Goal: Task Accomplishment & Management: Manage account settings

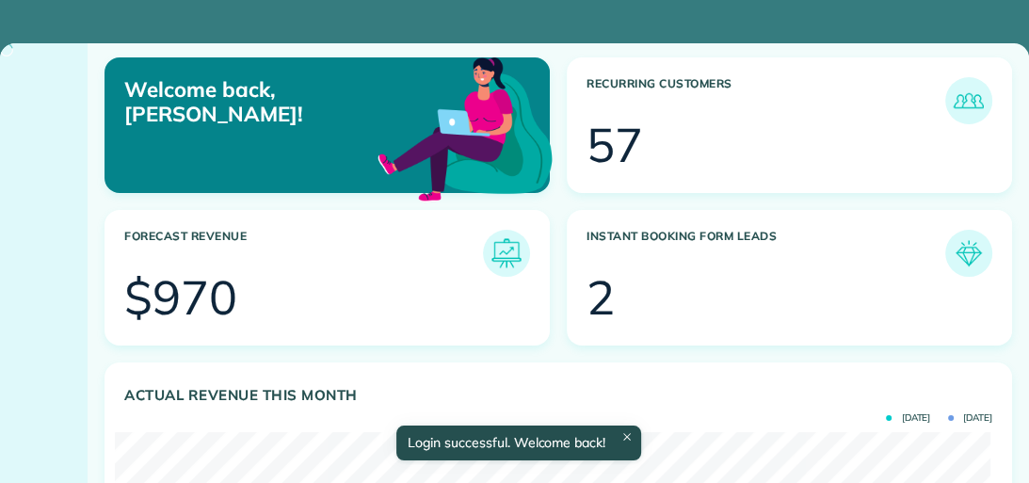
scroll to position [389, 875]
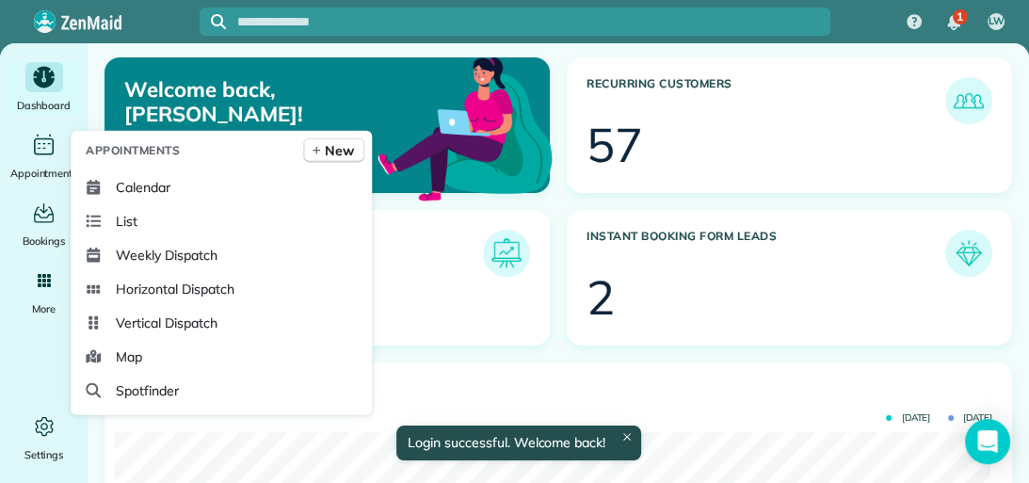
click at [128, 187] on span "Calendar" at bounding box center [143, 187] width 55 height 19
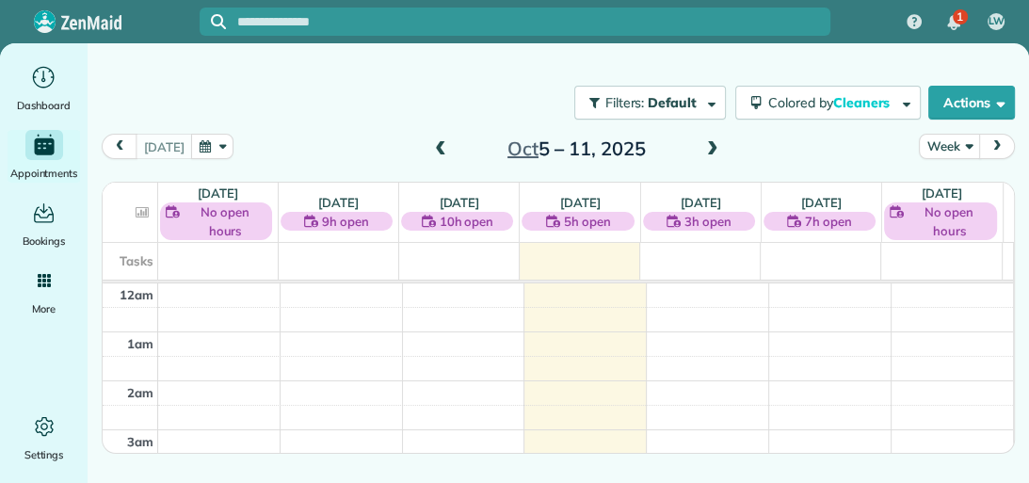
scroll to position [341, 0]
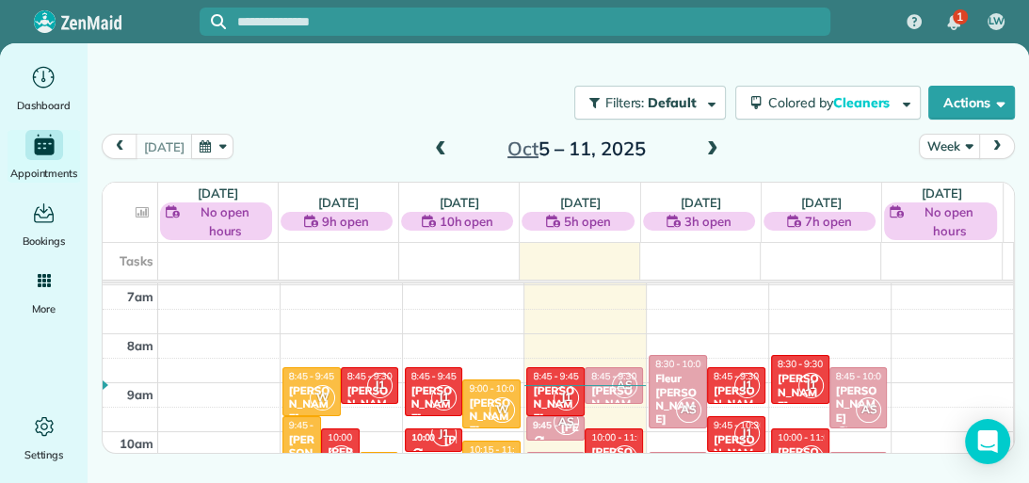
click at [590, 195] on link "[DATE]" at bounding box center [580, 202] width 40 height 15
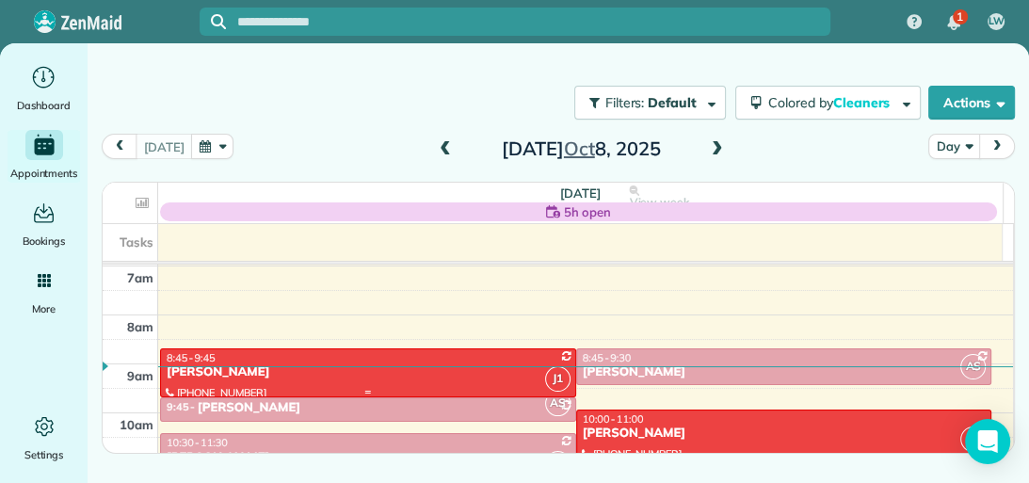
click at [422, 374] on div "[PERSON_NAME]" at bounding box center [368, 372] width 405 height 16
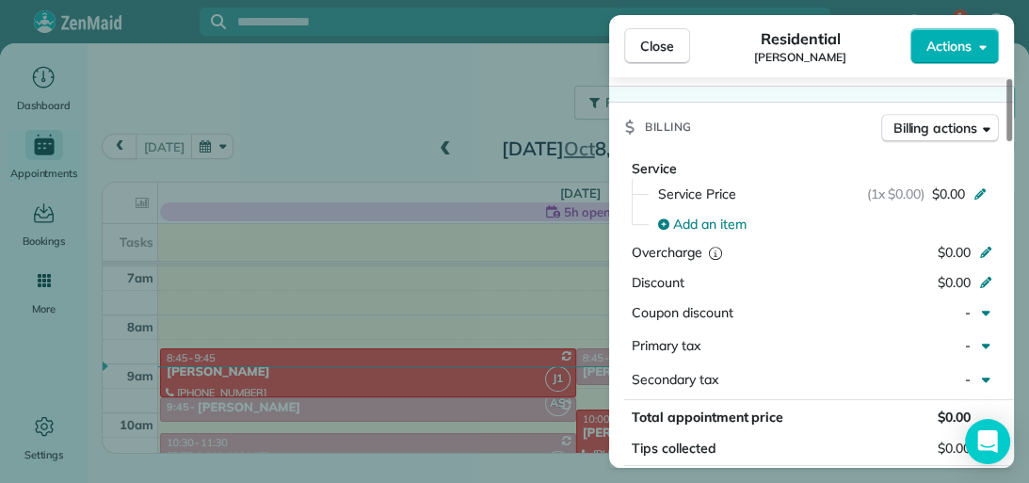
scroll to position [812, 0]
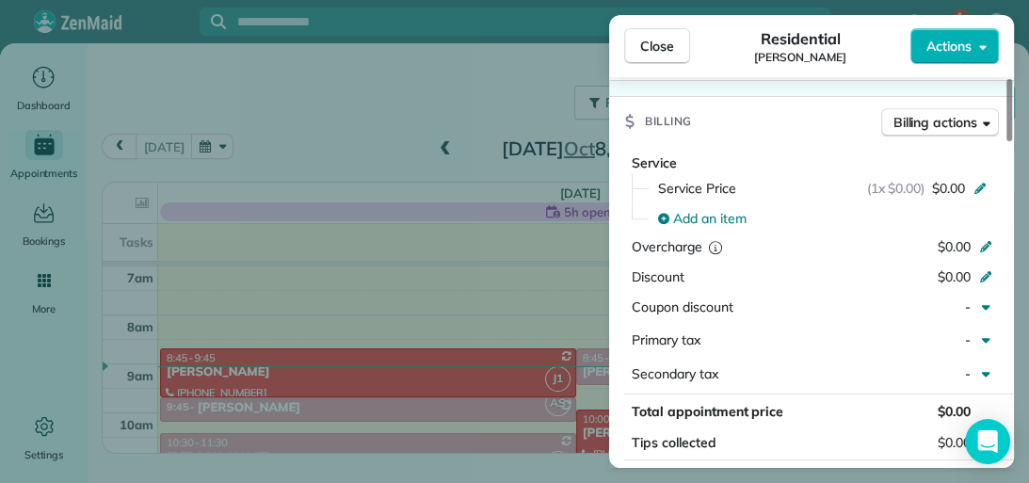
drag, startPoint x: 1007, startPoint y: 125, endPoint x: 1028, endPoint y: 254, distance: 130.6
click at [1012, 141] on div at bounding box center [1009, 110] width 6 height 62
click at [971, 186] on div "(1x $0.00) $0.00" at bounding box center [930, 188] width 126 height 19
click at [964, 179] on div "(1x $0.00) $0.00" at bounding box center [930, 188] width 126 height 19
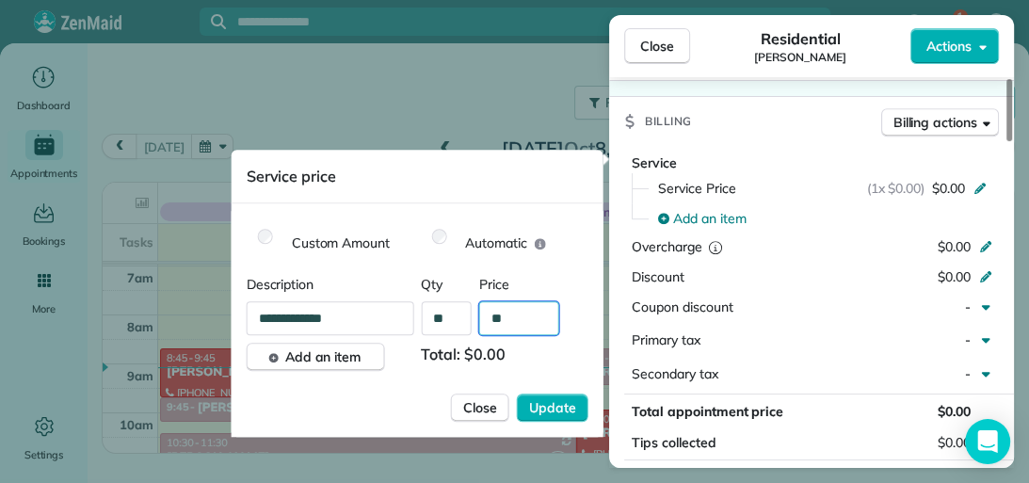
drag, startPoint x: 519, startPoint y: 321, endPoint x: 491, endPoint y: 321, distance: 28.2
click at [491, 321] on input "**" at bounding box center [519, 318] width 80 height 34
type input "****"
click at [847, 256] on div "Service Service Price (1x $0.00) $0.00 Add an item Overcharge $0.00 Discount $0…" at bounding box center [811, 273] width 405 height 240
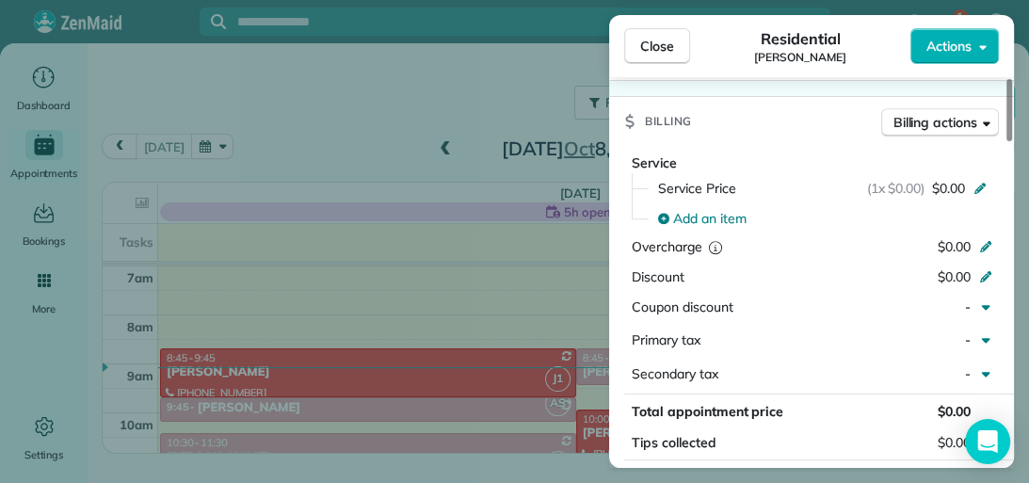
click at [961, 184] on span "$0.00" at bounding box center [948, 188] width 33 height 19
click at [969, 179] on div "(1x $0.00) $0.00" at bounding box center [930, 188] width 126 height 19
click at [956, 179] on span "$0.00" at bounding box center [948, 188] width 33 height 19
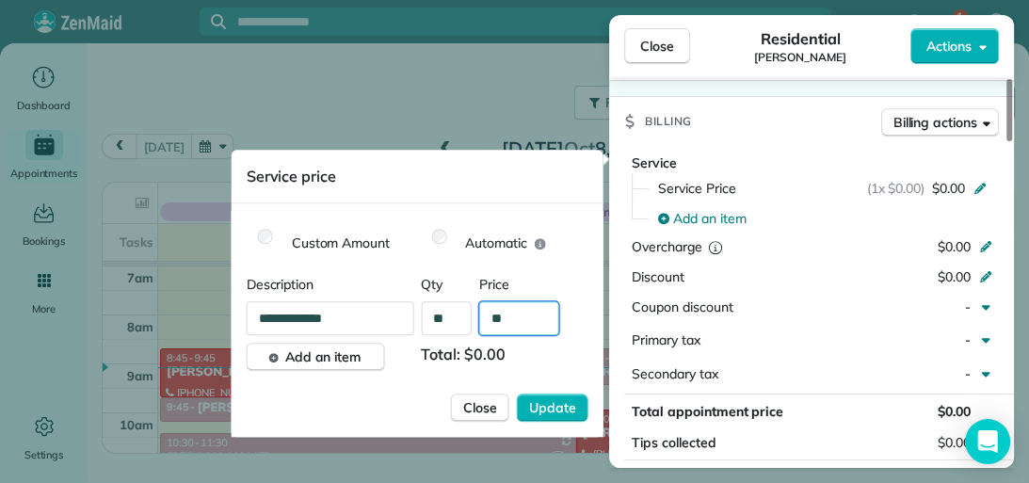
drag, startPoint x: 514, startPoint y: 315, endPoint x: 486, endPoint y: 316, distance: 28.2
click at [486, 316] on input "**" at bounding box center [519, 318] width 80 height 34
click at [511, 320] on input "**" at bounding box center [519, 318] width 80 height 34
type input "****"
click at [564, 393] on button "Update" at bounding box center [553, 407] width 72 height 28
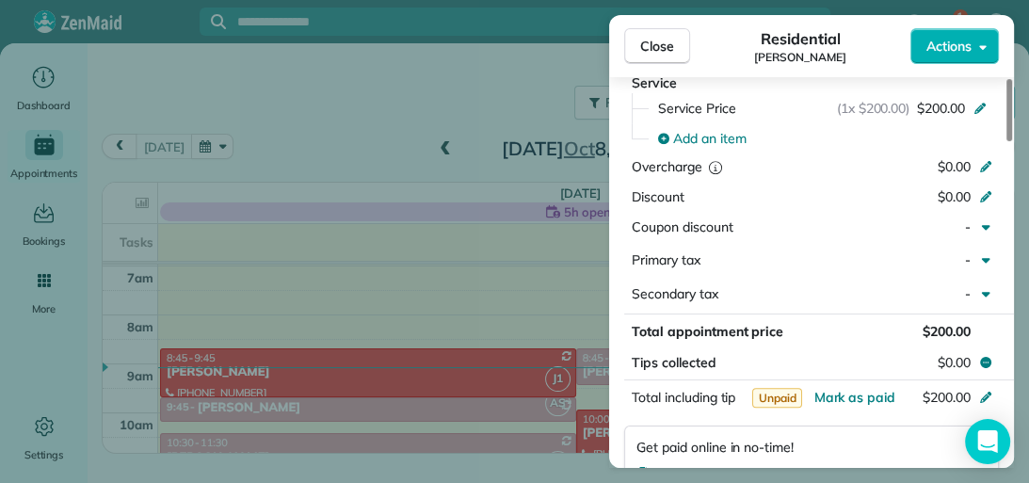
scroll to position [898, 0]
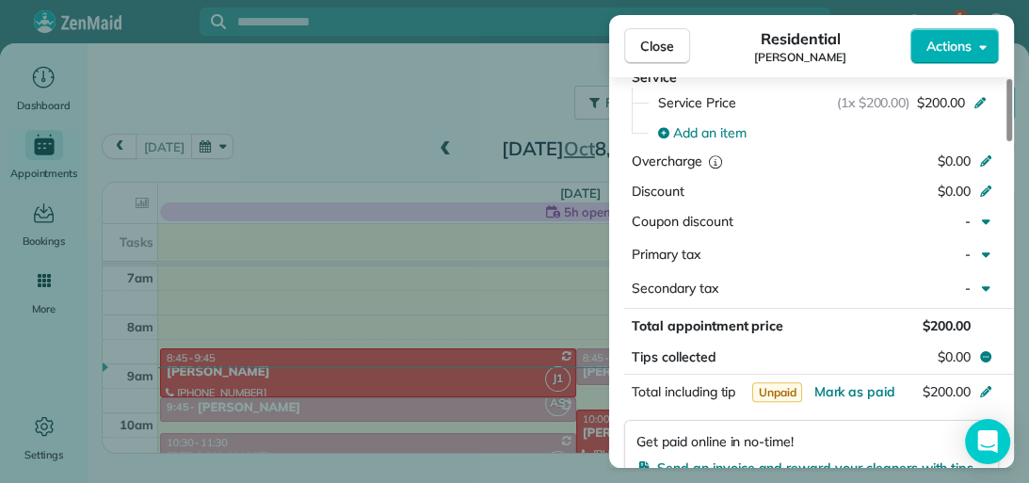
click at [1009, 141] on div at bounding box center [1009, 110] width 6 height 62
click at [982, 252] on icon "button" at bounding box center [986, 254] width 8 height 5
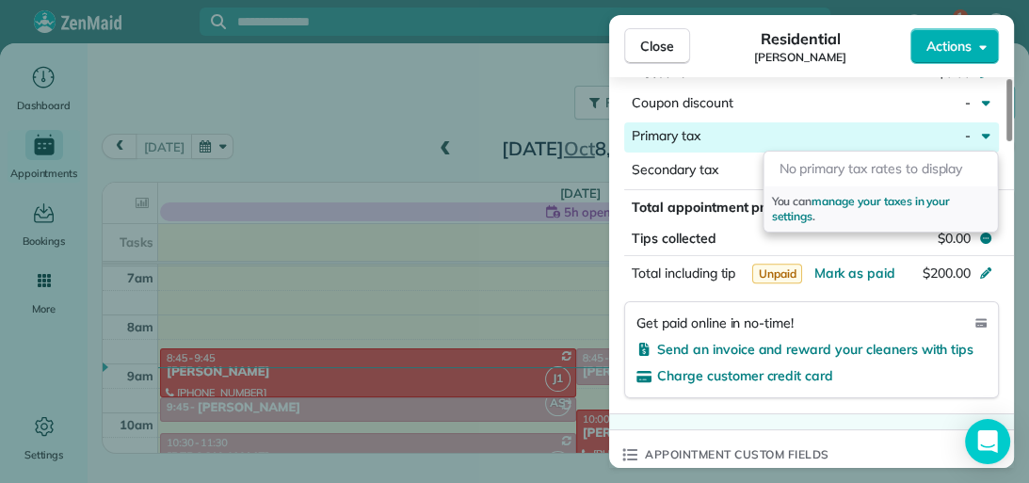
scroll to position [1012, 0]
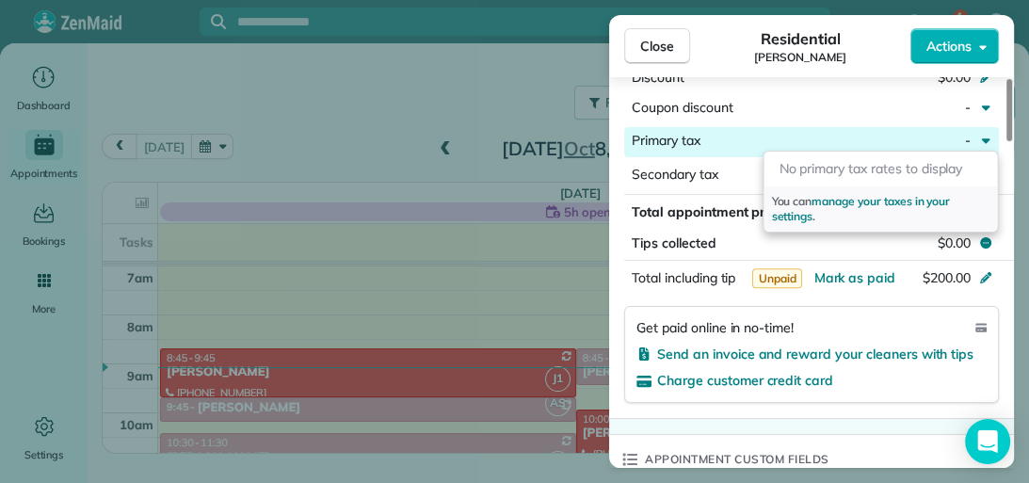
drag, startPoint x: 1006, startPoint y: 252, endPoint x: 1006, endPoint y: 271, distance: 18.8
click at [1006, 141] on div at bounding box center [1009, 110] width 6 height 62
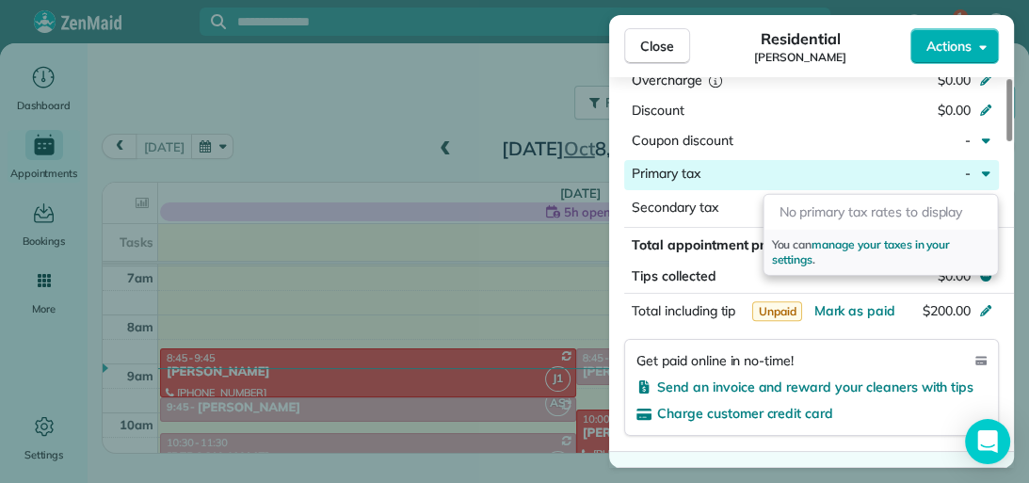
scroll to position [954, 0]
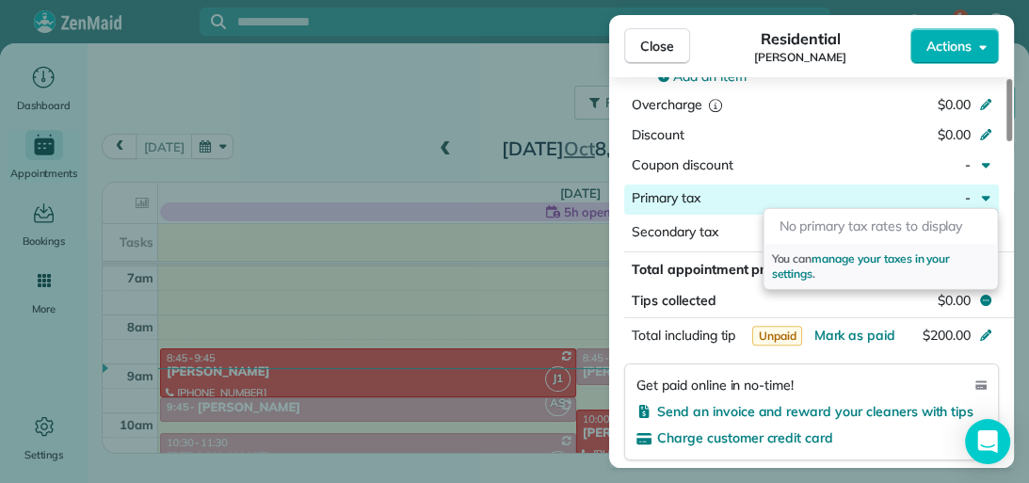
drag, startPoint x: 1006, startPoint y: 271, endPoint x: 1008, endPoint y: 262, distance: 9.6
click at [1008, 141] on div at bounding box center [1009, 110] width 6 height 62
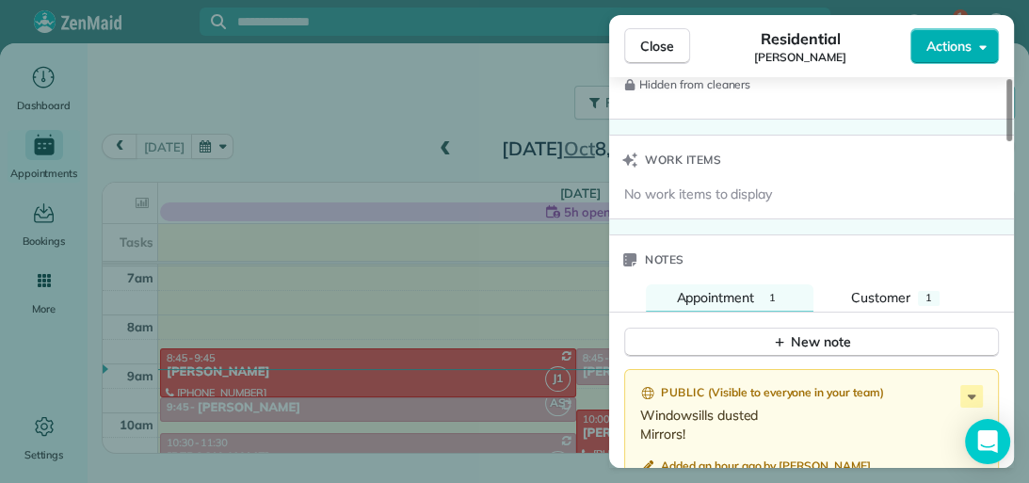
scroll to position [1586, 0]
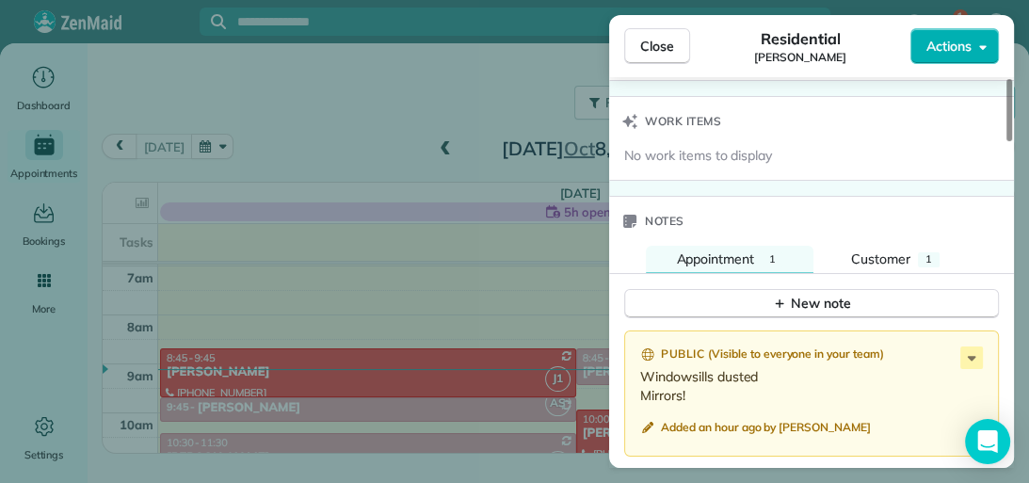
drag, startPoint x: 1008, startPoint y: 262, endPoint x: 1008, endPoint y: 361, distance: 99.8
click at [1008, 141] on div at bounding box center [1009, 110] width 6 height 62
click at [779, 252] on div "1" at bounding box center [772, 259] width 22 height 15
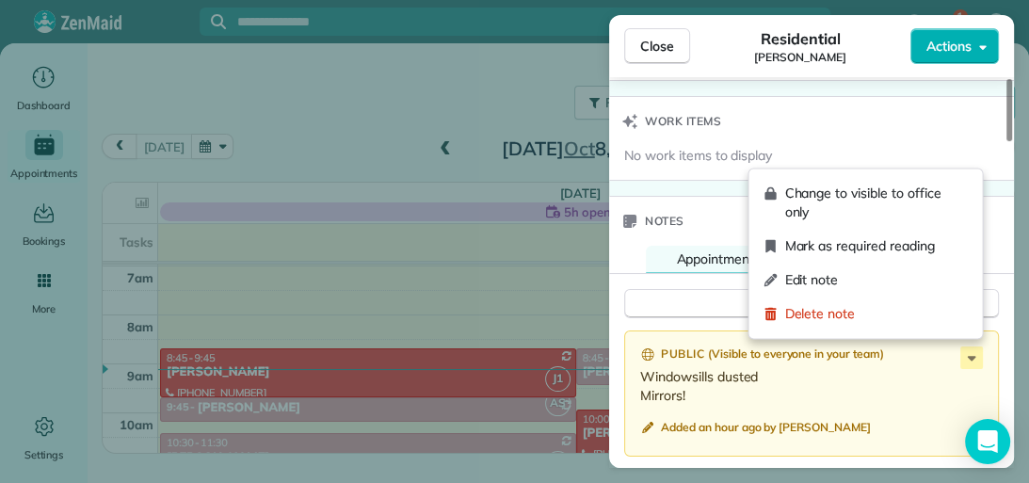
click at [968, 346] on icon at bounding box center [971, 357] width 23 height 23
click at [949, 277] on span "Edit note" at bounding box center [875, 279] width 183 height 19
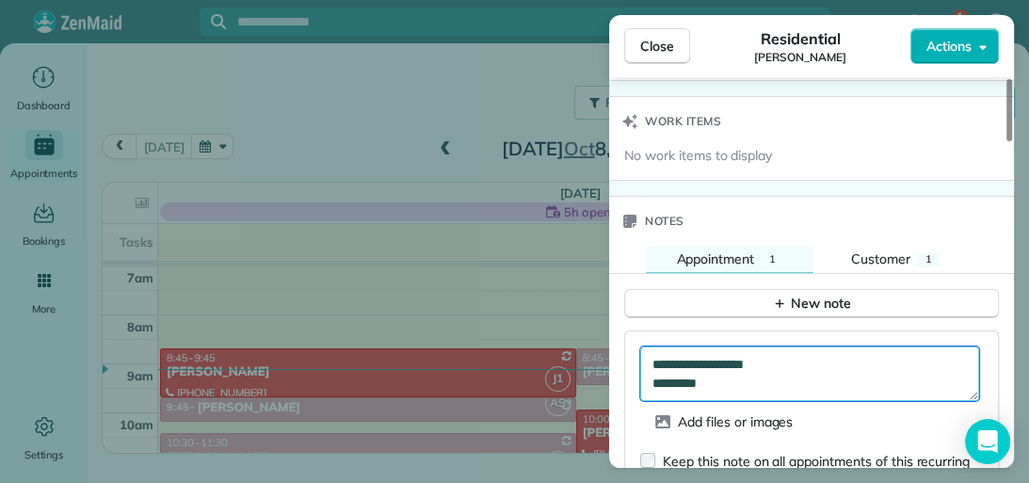
click at [712, 376] on textarea "**********" at bounding box center [809, 373] width 339 height 55
type textarea "**********"
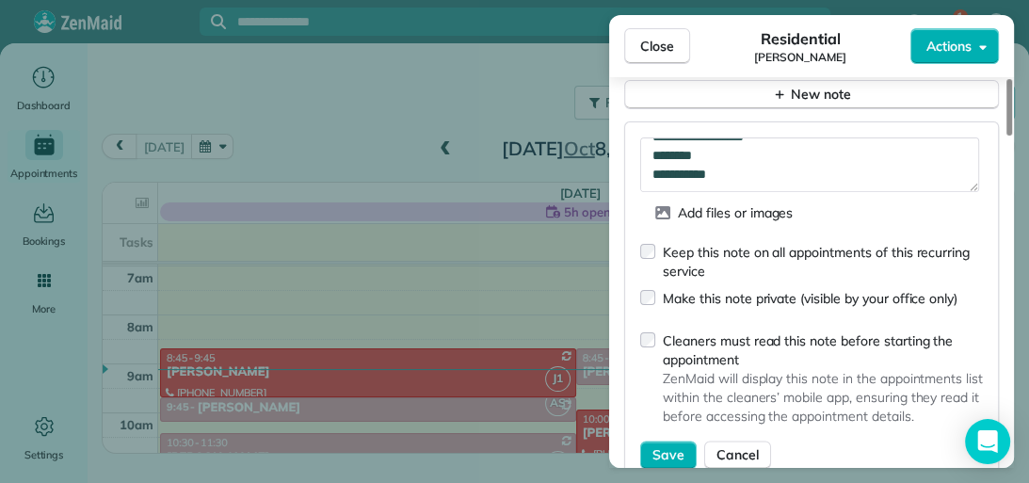
scroll to position [1826, 0]
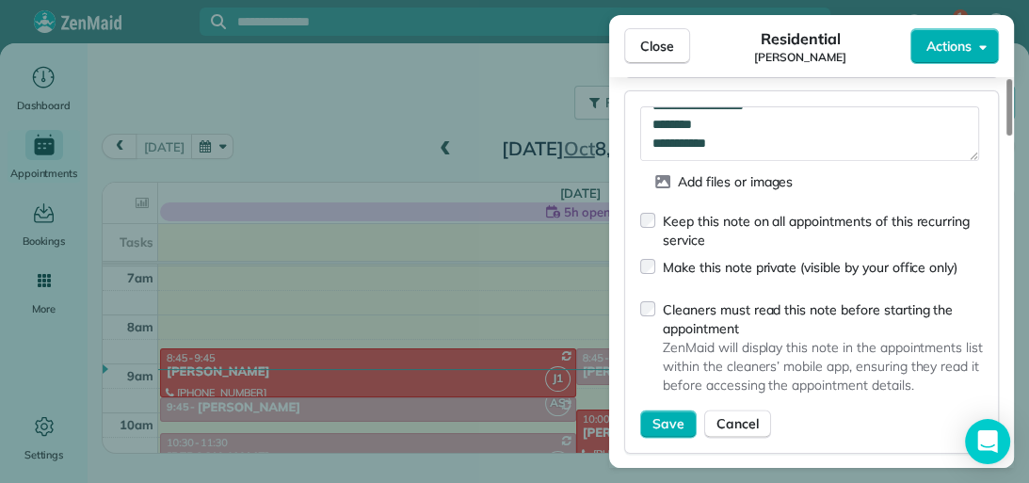
drag, startPoint x: 1009, startPoint y: 369, endPoint x: 1011, endPoint y: 392, distance: 23.6
click at [1011, 136] on div at bounding box center [1009, 107] width 6 height 56
click at [662, 419] on span "Save" at bounding box center [668, 423] width 32 height 19
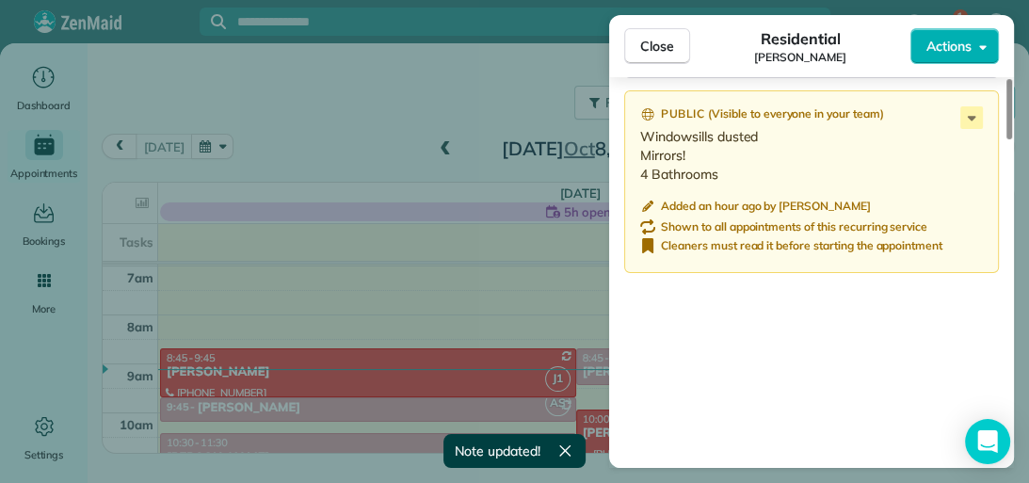
click at [681, 53] on button "Close" at bounding box center [657, 46] width 66 height 36
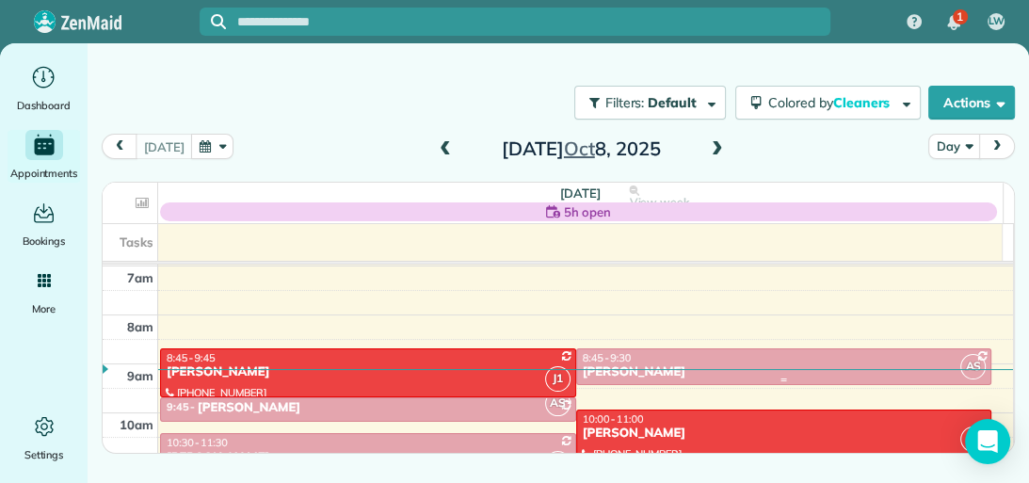
click at [653, 351] on div "8:45 - 9:30" at bounding box center [784, 357] width 405 height 13
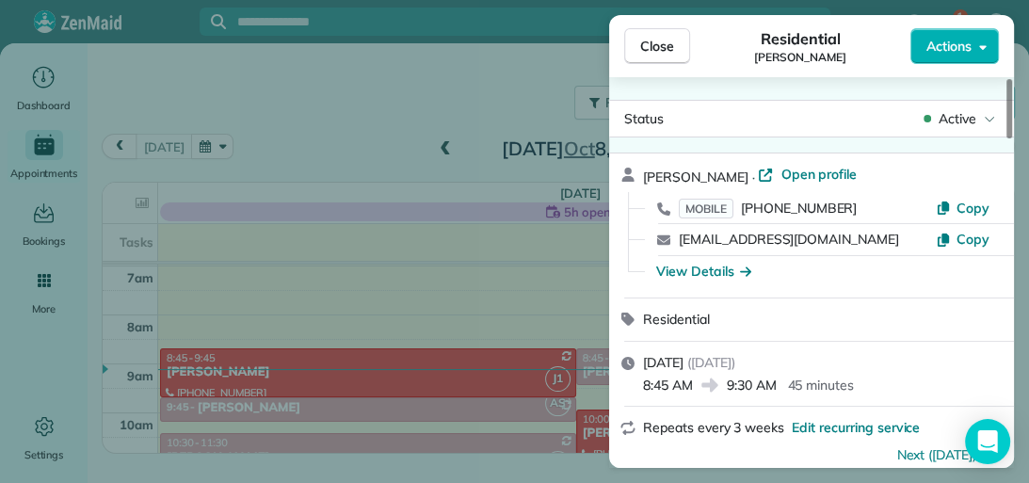
scroll to position [20, 0]
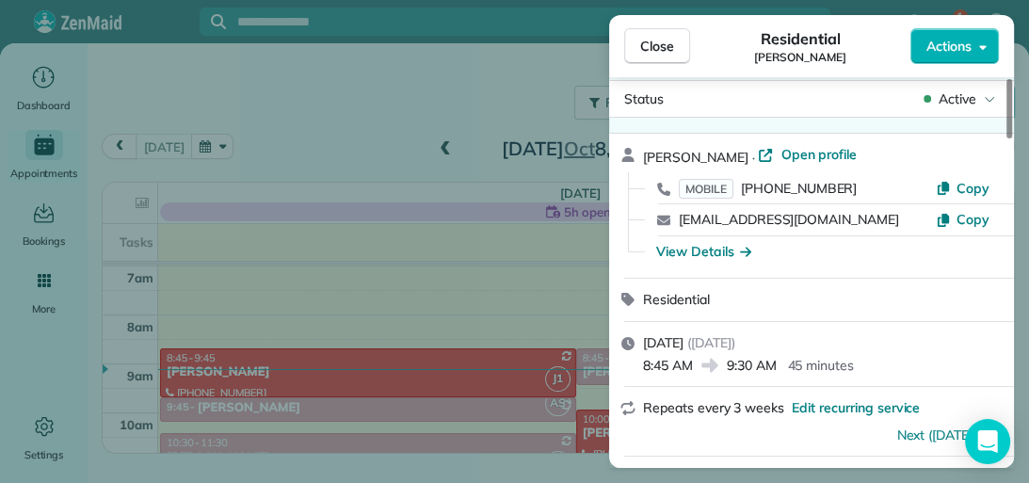
click at [1008, 134] on div at bounding box center [1009, 108] width 6 height 59
click at [982, 50] on icon "button" at bounding box center [983, 47] width 8 height 14
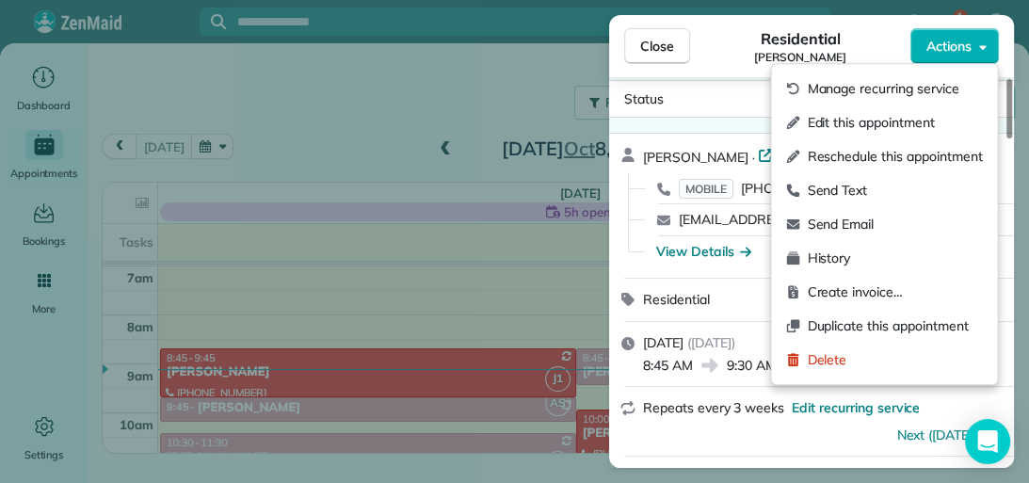
click at [895, 42] on div "Residential [PERSON_NAME]" at bounding box center [800, 46] width 220 height 38
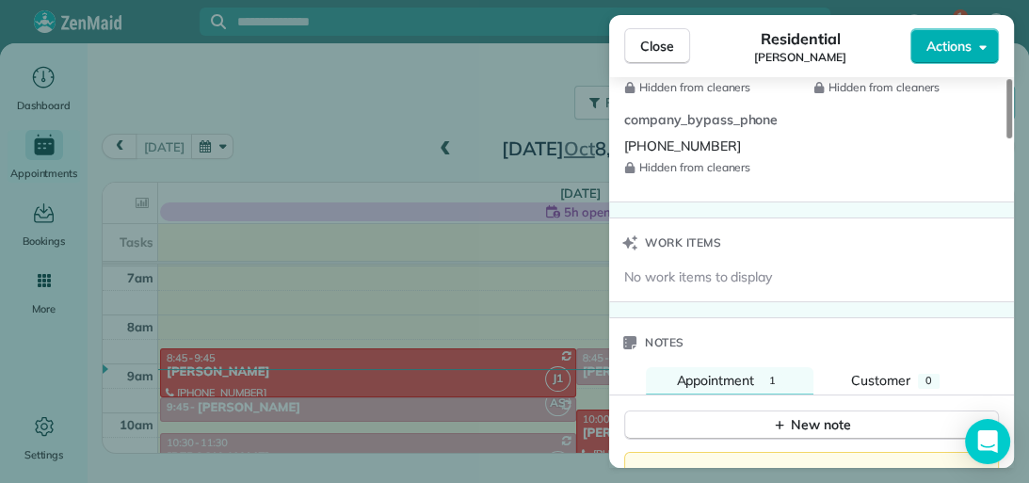
scroll to position [1493, 0]
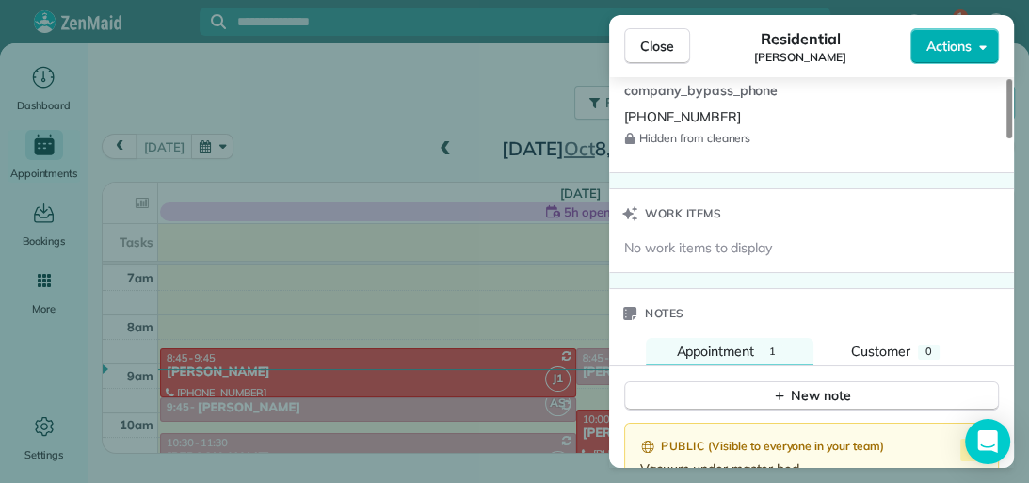
drag, startPoint x: 1008, startPoint y: 113, endPoint x: 1021, endPoint y: 325, distance: 212.2
click at [1012, 138] on div at bounding box center [1009, 108] width 6 height 59
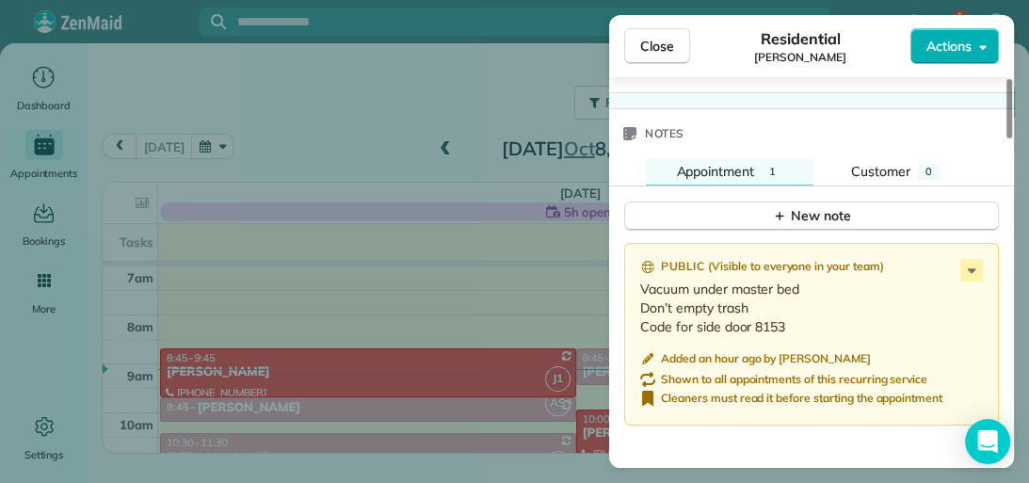
scroll to position [1678, 0]
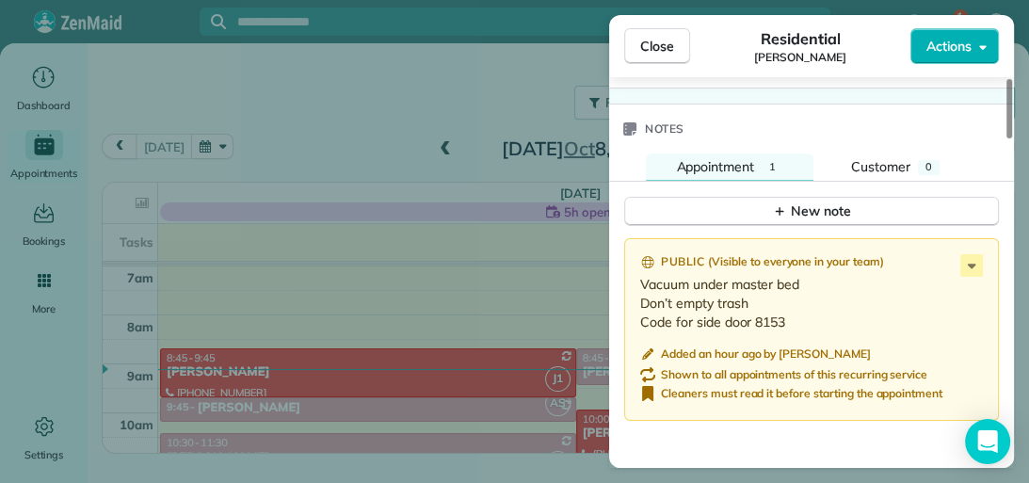
drag, startPoint x: 1009, startPoint y: 352, endPoint x: 1009, endPoint y: 364, distance: 12.2
click at [1009, 138] on div at bounding box center [1009, 108] width 6 height 59
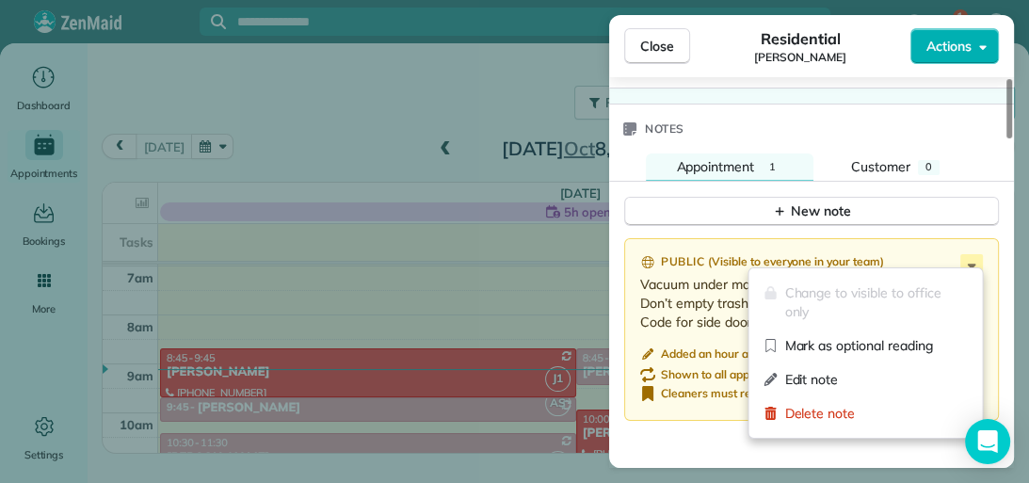
click at [975, 257] on icon at bounding box center [971, 265] width 23 height 23
click at [881, 378] on span "Edit note" at bounding box center [875, 379] width 183 height 19
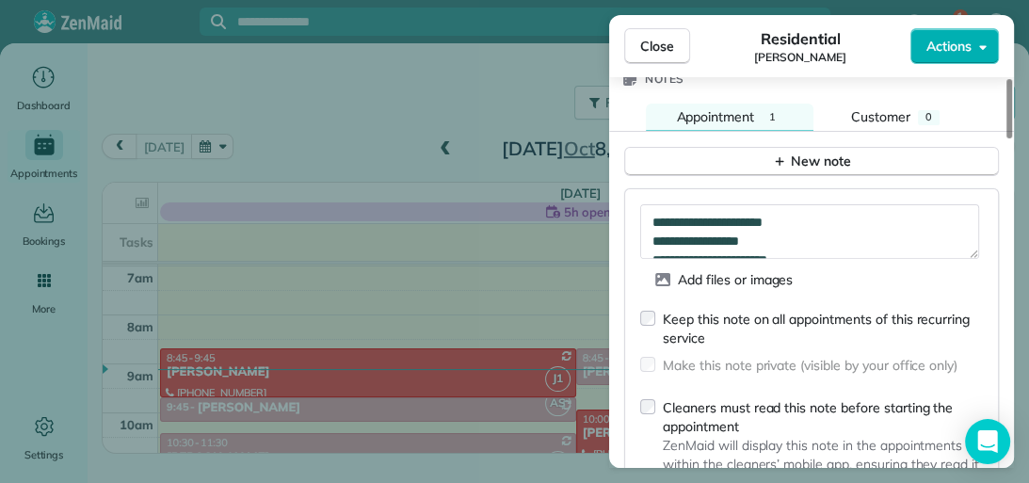
scroll to position [1723, 0]
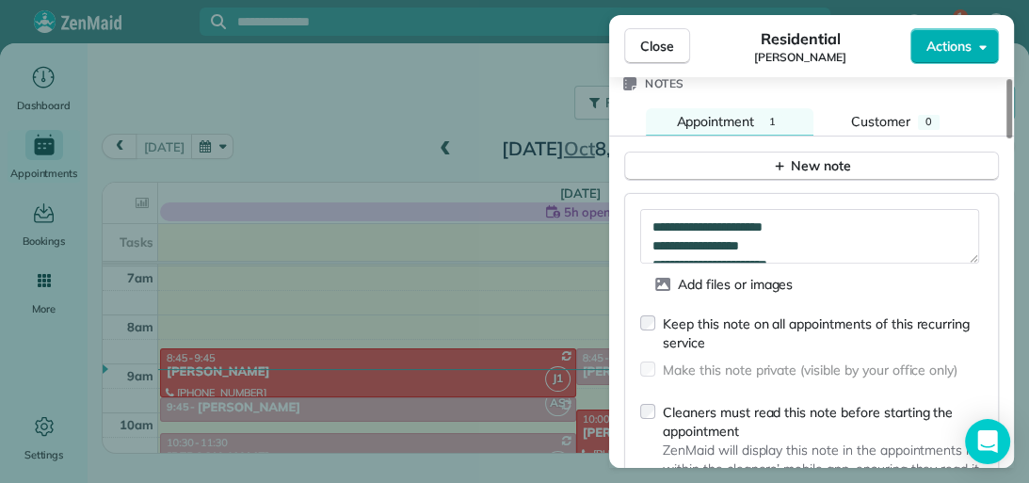
click at [1007, 138] on div at bounding box center [1009, 108] width 6 height 59
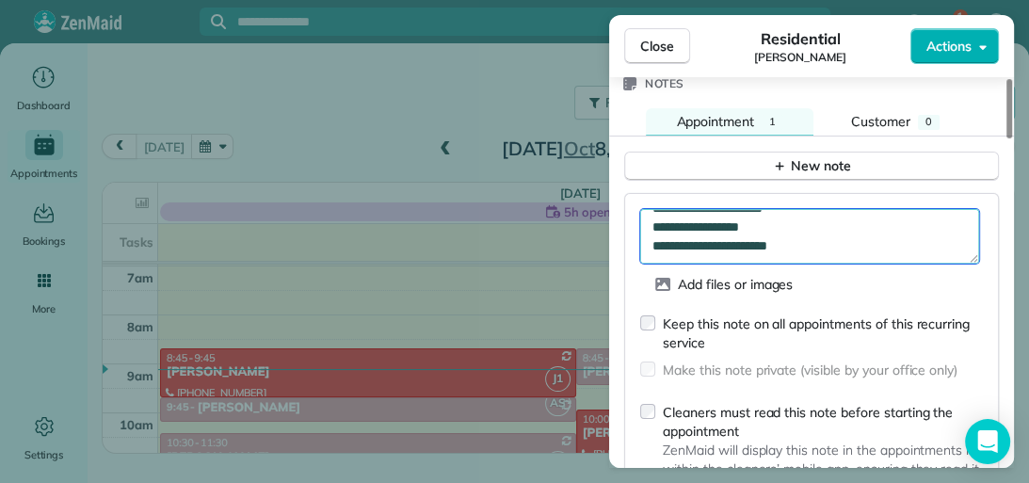
scroll to position [38, 0]
click at [814, 222] on textarea "**********" at bounding box center [809, 236] width 339 height 55
type textarea "**********"
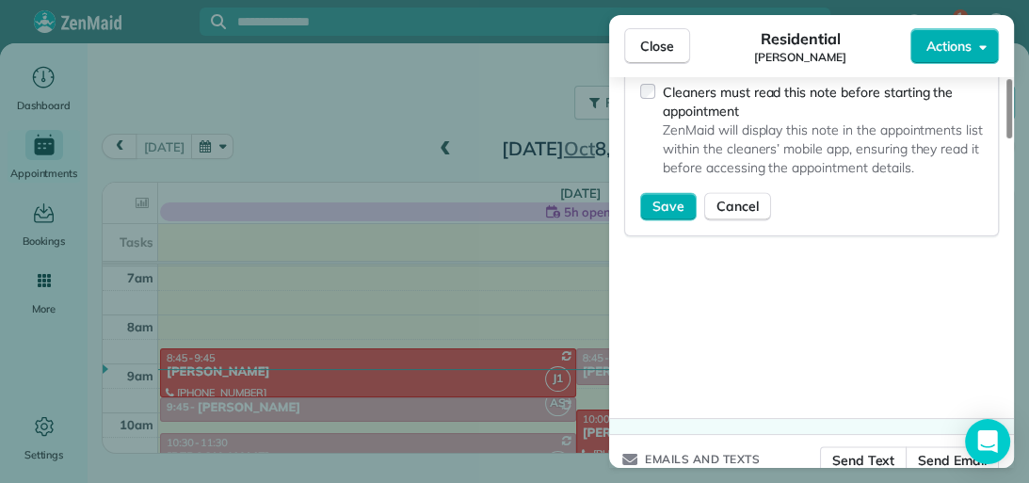
scroll to position [2063, 0]
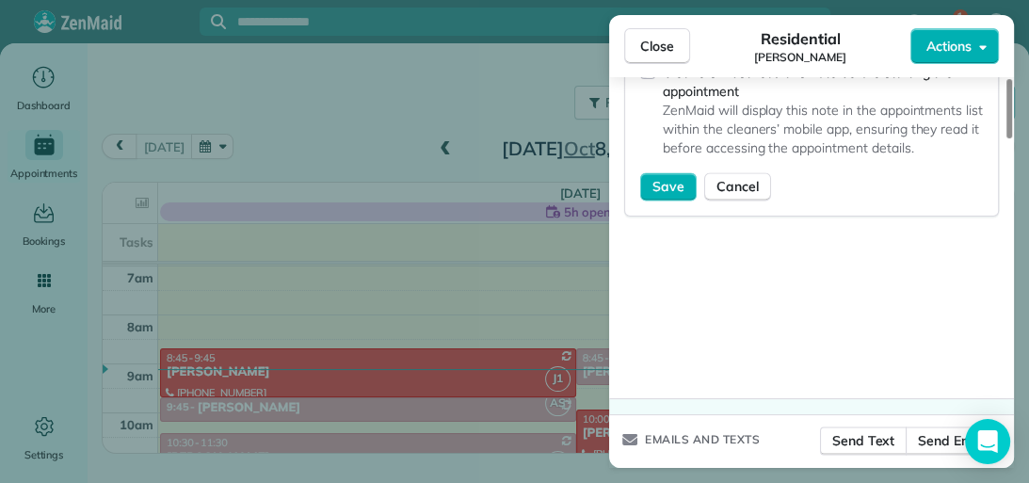
drag, startPoint x: 1009, startPoint y: 370, endPoint x: 1012, endPoint y: 422, distance: 51.8
click at [1012, 138] on div at bounding box center [1009, 108] width 6 height 59
click at [676, 181] on span "Save" at bounding box center [668, 186] width 32 height 19
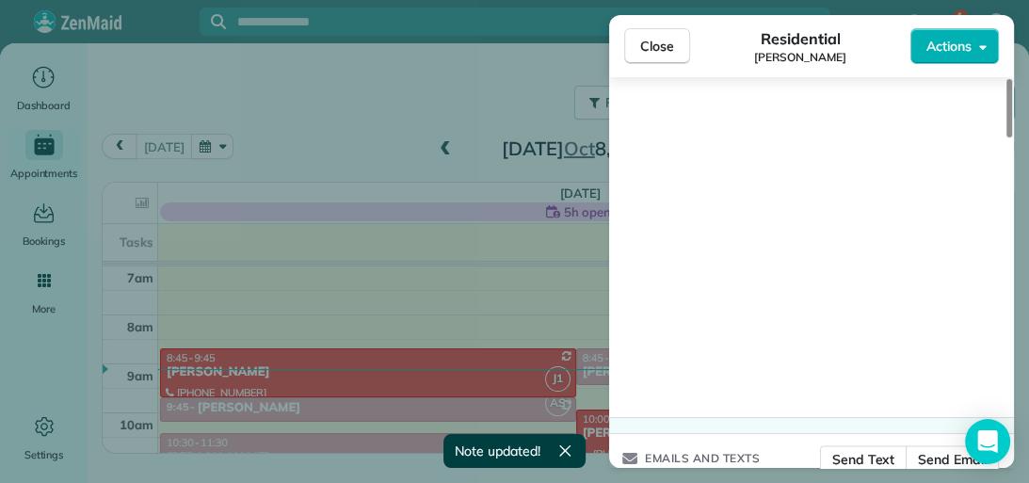
click at [663, 47] on span "Close" at bounding box center [657, 46] width 34 height 19
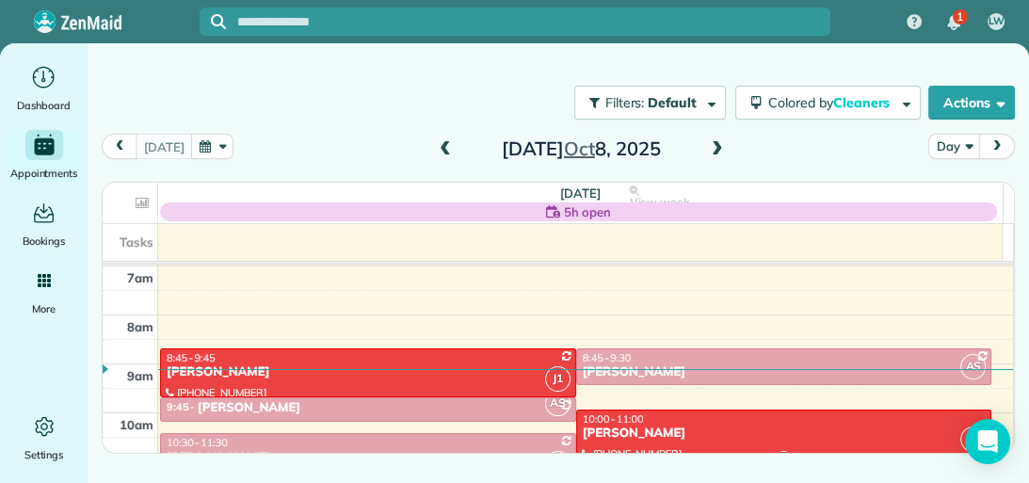
click at [715, 425] on div "[PERSON_NAME]" at bounding box center [784, 433] width 405 height 16
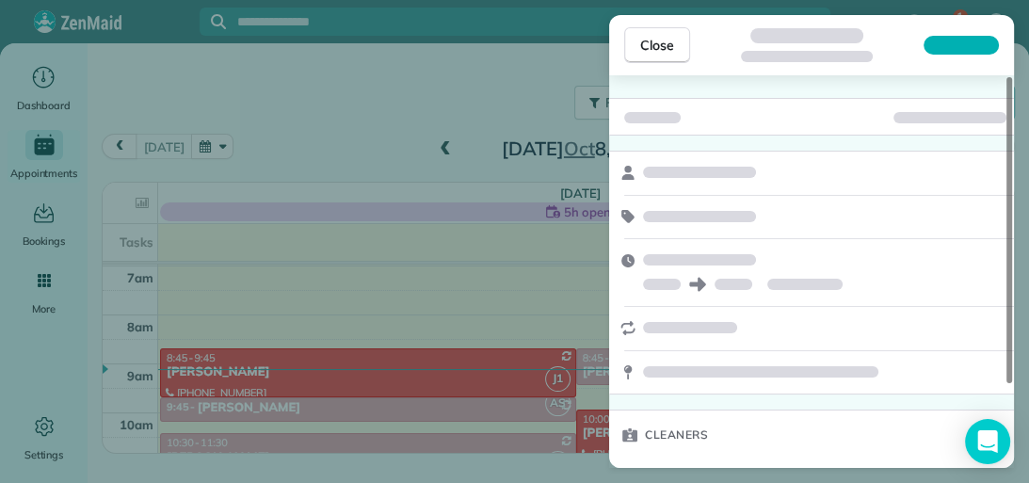
click at [715, 425] on div "Cleaners" at bounding box center [664, 434] width 110 height 49
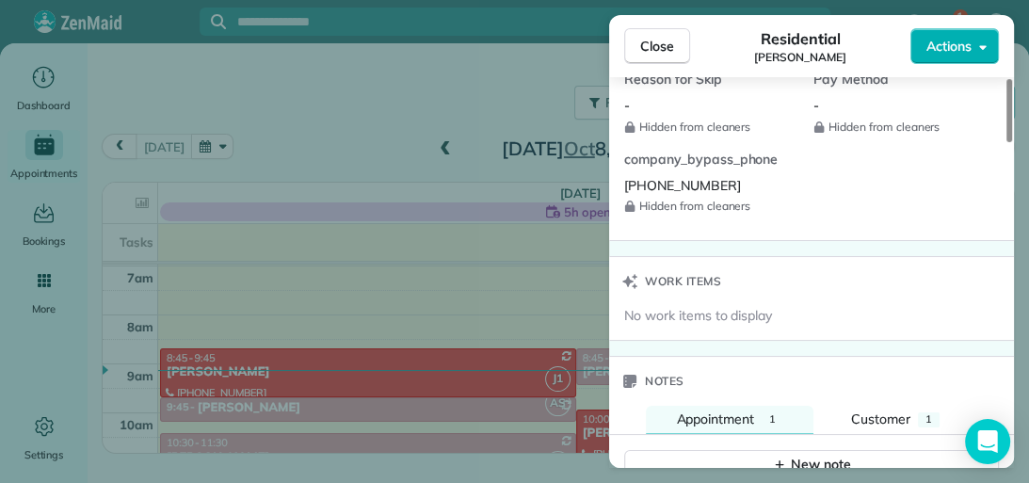
scroll to position [1420, 0]
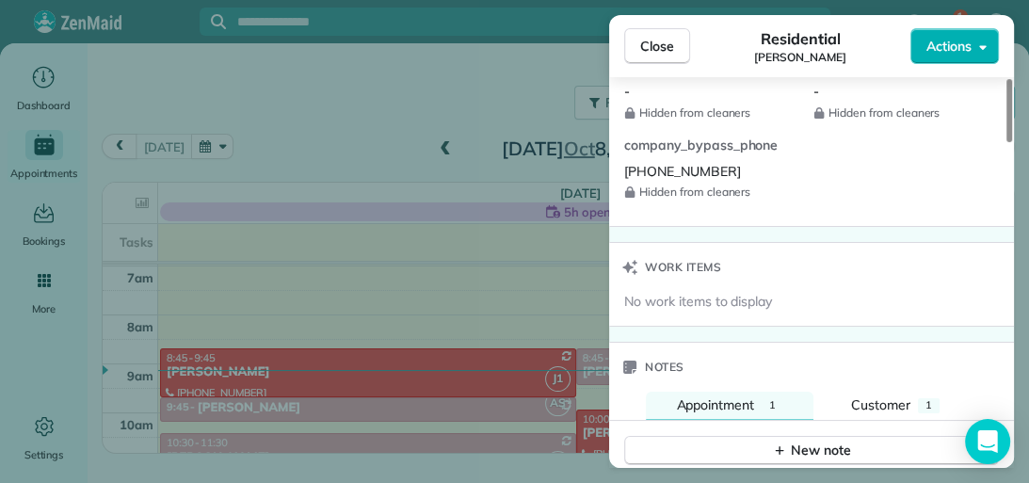
drag, startPoint x: 1009, startPoint y: 126, endPoint x: 1023, endPoint y: 355, distance: 229.1
click at [1012, 142] on div at bounding box center [1009, 110] width 6 height 63
click at [757, 401] on button "Appointment 1" at bounding box center [730, 405] width 168 height 28
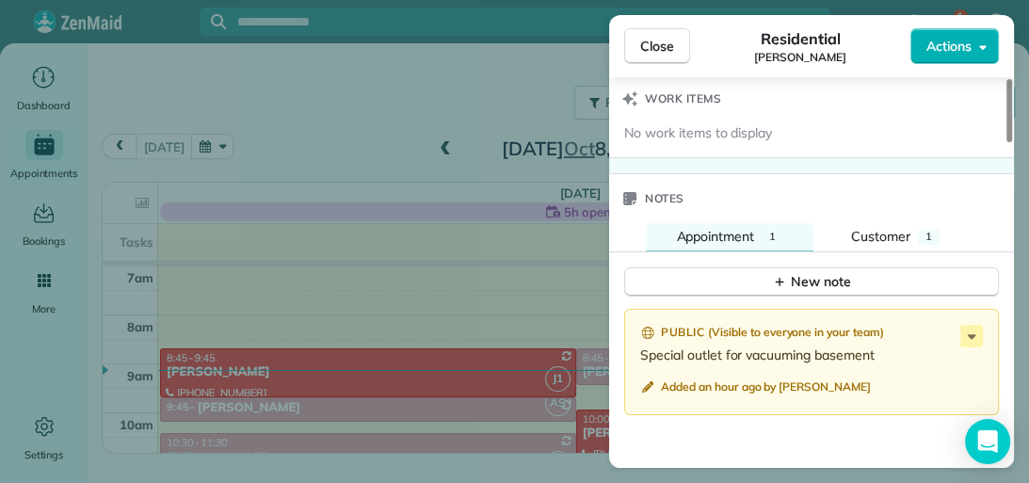
scroll to position [1598, 0]
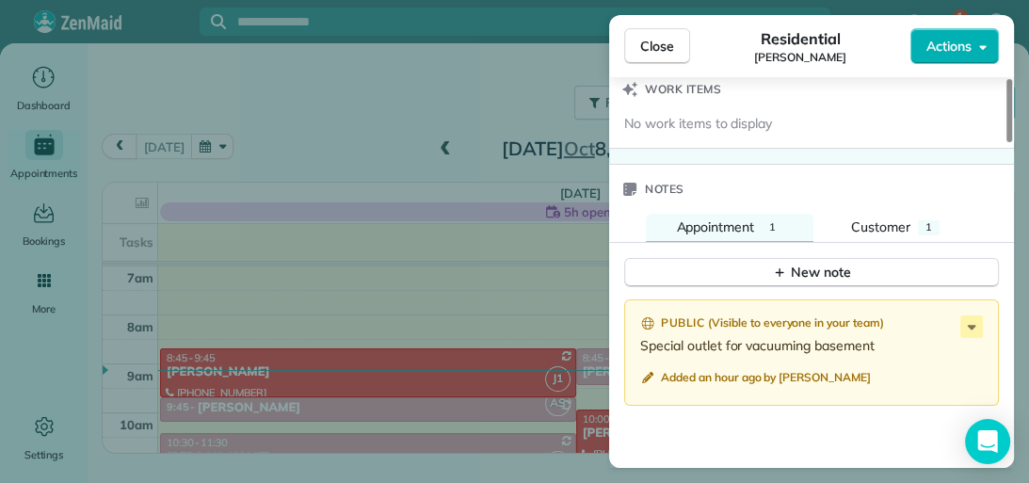
drag, startPoint x: 1009, startPoint y: 337, endPoint x: 1013, endPoint y: 365, distance: 28.5
click at [1012, 142] on div at bounding box center [1009, 110] width 6 height 63
click at [978, 323] on icon at bounding box center [971, 326] width 23 height 23
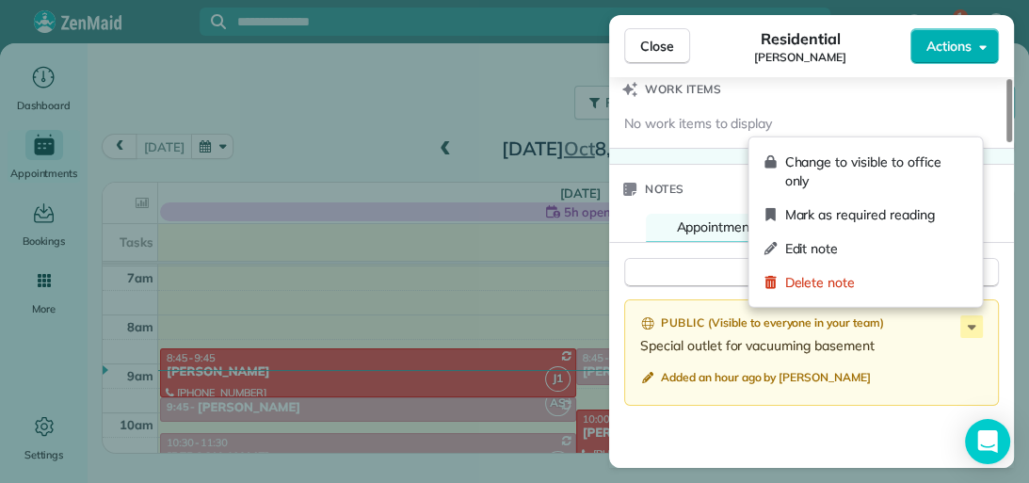
click at [842, 250] on span "Edit note" at bounding box center [875, 248] width 183 height 19
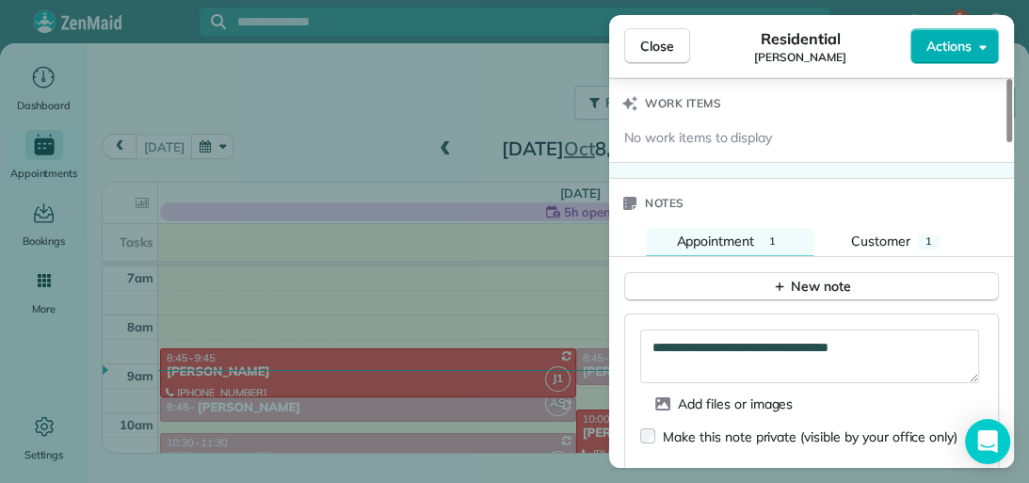
scroll to position [1593, 0]
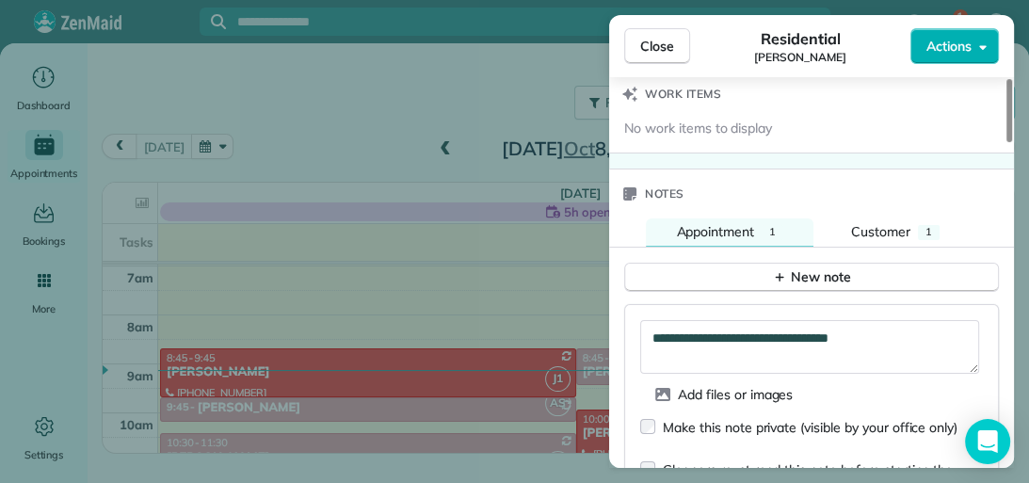
click at [1009, 142] on div at bounding box center [1009, 110] width 6 height 63
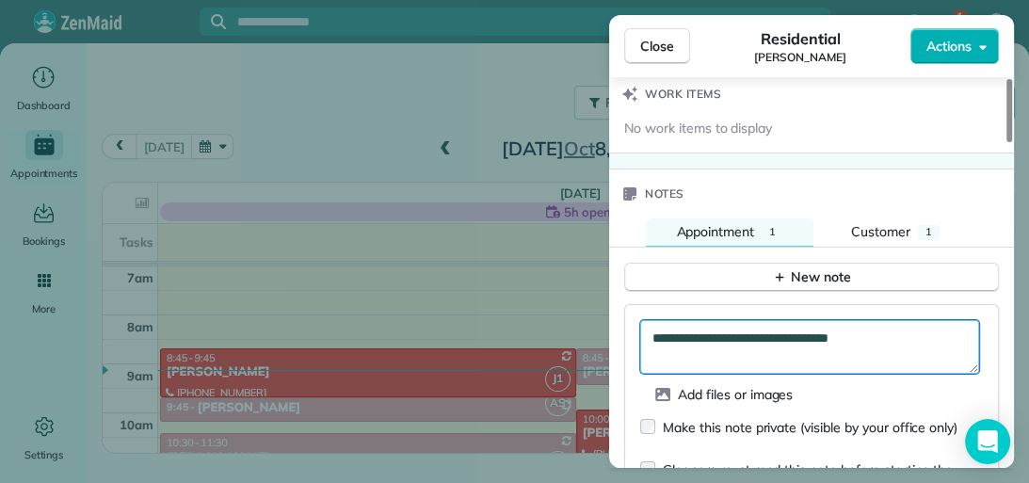
click at [902, 332] on textarea "**********" at bounding box center [809, 347] width 339 height 55
type textarea "**********"
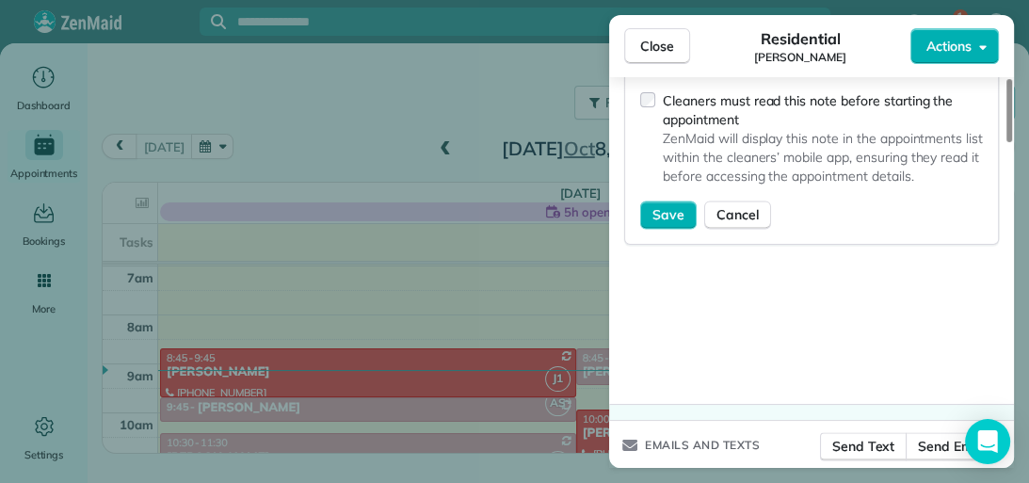
scroll to position [1995, 0]
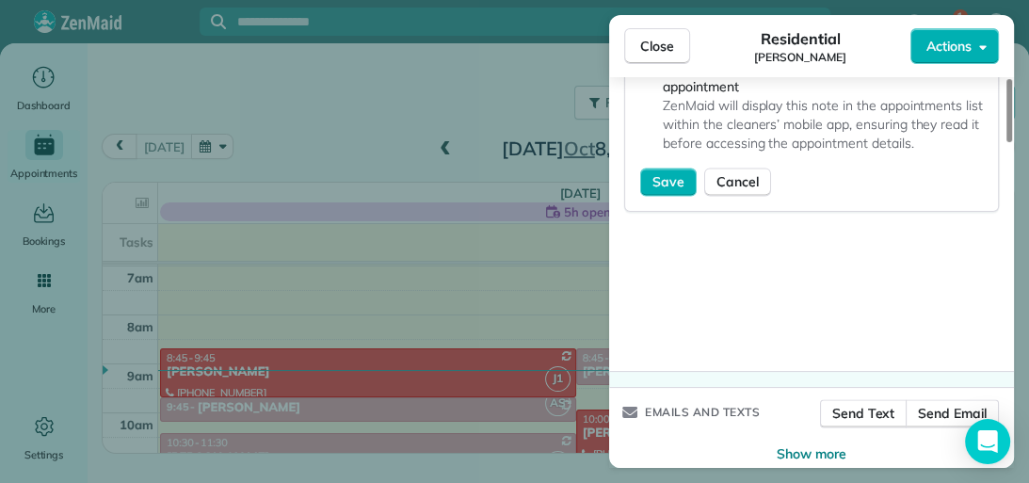
drag, startPoint x: 1006, startPoint y: 388, endPoint x: 1006, endPoint y: 435, distance: 47.1
click at [1006, 142] on div at bounding box center [1009, 110] width 6 height 63
click at [673, 177] on span "Save" at bounding box center [668, 181] width 32 height 19
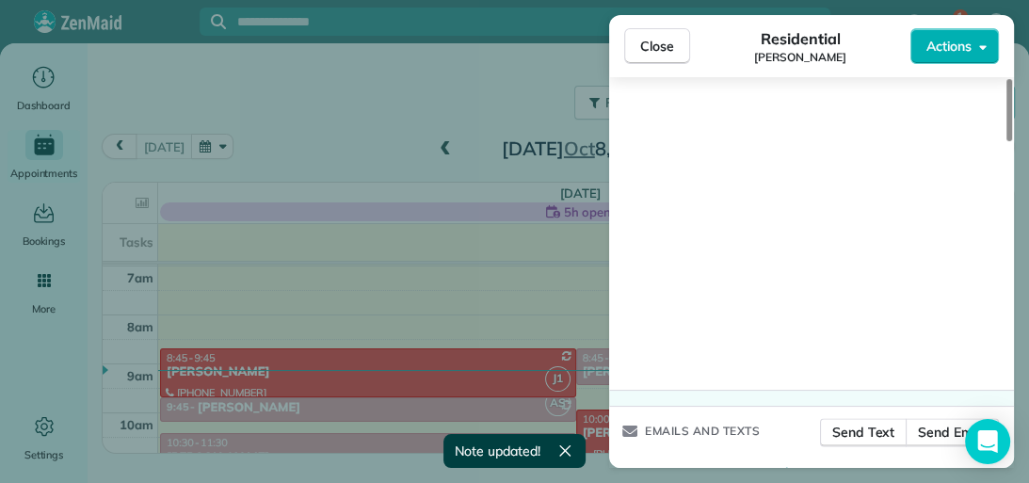
click at [669, 46] on span "Close" at bounding box center [657, 46] width 34 height 19
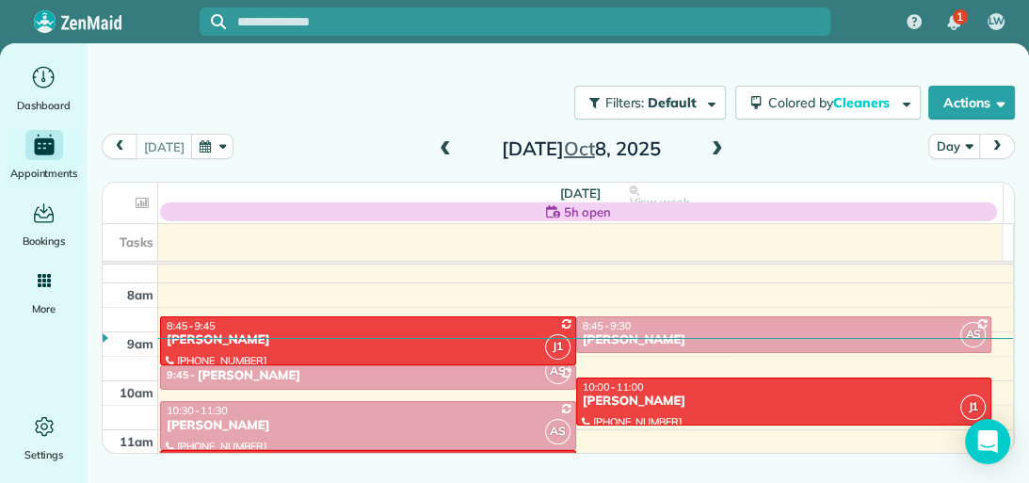
scroll to position [387, 0]
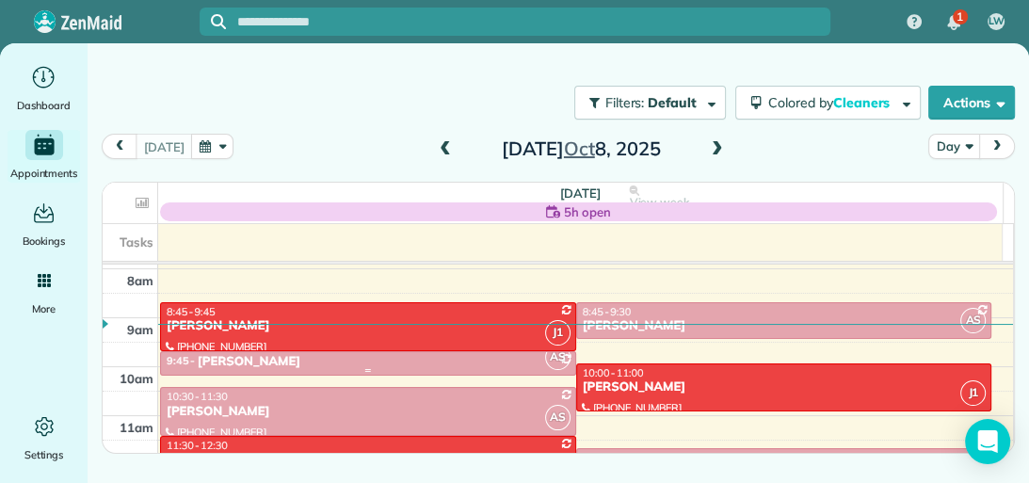
click at [511, 361] on div "9:45 - 10:15 [PERSON_NAME]" at bounding box center [368, 362] width 405 height 16
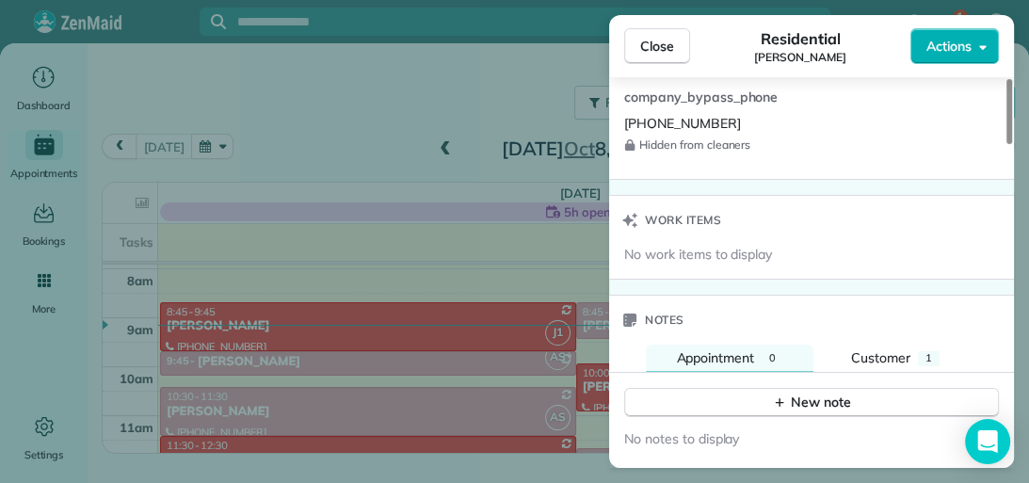
scroll to position [1492, 0]
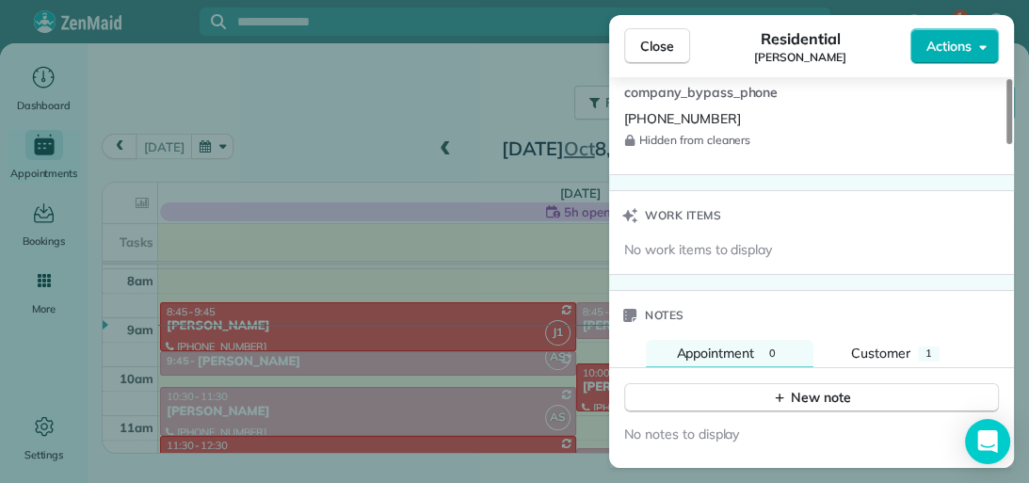
drag, startPoint x: 1008, startPoint y: 148, endPoint x: 1028, endPoint y: 380, distance: 233.3
click at [1012, 144] on div at bounding box center [1009, 111] width 6 height 65
click at [926, 346] on span "1" at bounding box center [928, 352] width 7 height 13
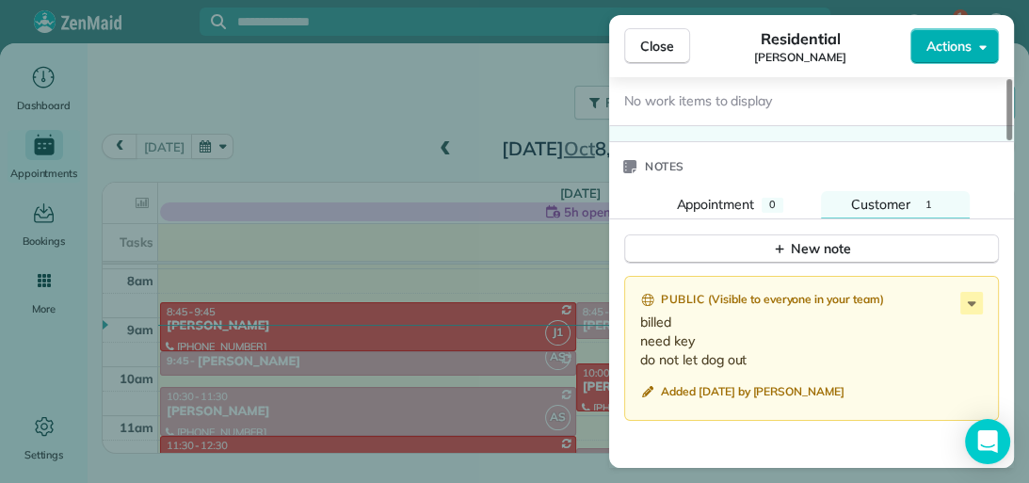
scroll to position [1645, 0]
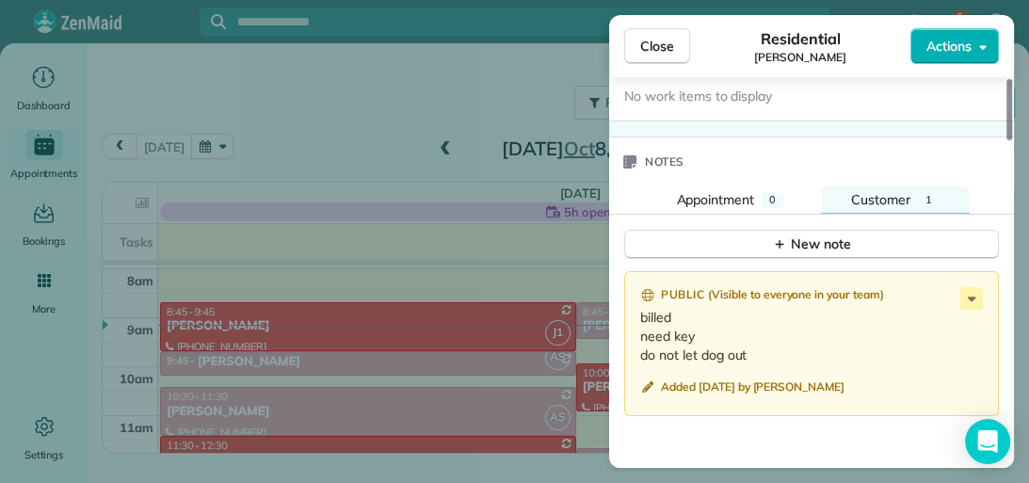
drag, startPoint x: 1010, startPoint y: 358, endPoint x: 1007, endPoint y: 376, distance: 19.0
click at [1007, 140] on div at bounding box center [1009, 109] width 6 height 61
click at [966, 291] on icon at bounding box center [971, 298] width 23 height 23
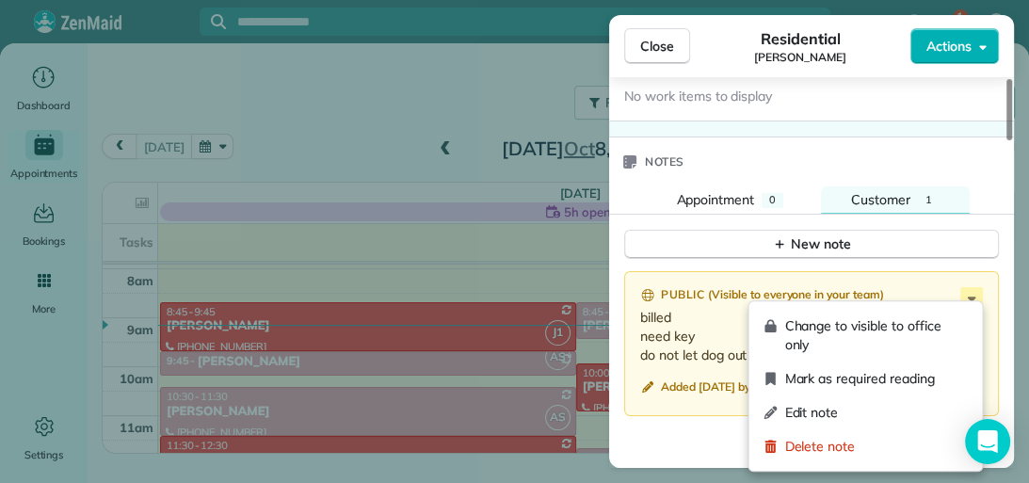
click at [915, 419] on span "Edit note" at bounding box center [875, 412] width 183 height 19
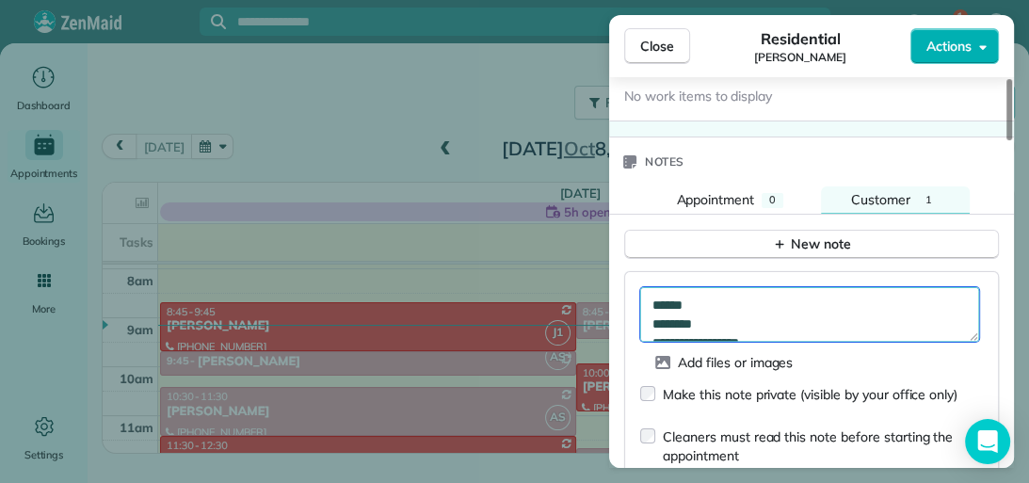
scroll to position [19, 0]
click at [773, 311] on textarea "**********" at bounding box center [809, 314] width 339 height 55
type textarea "**********"
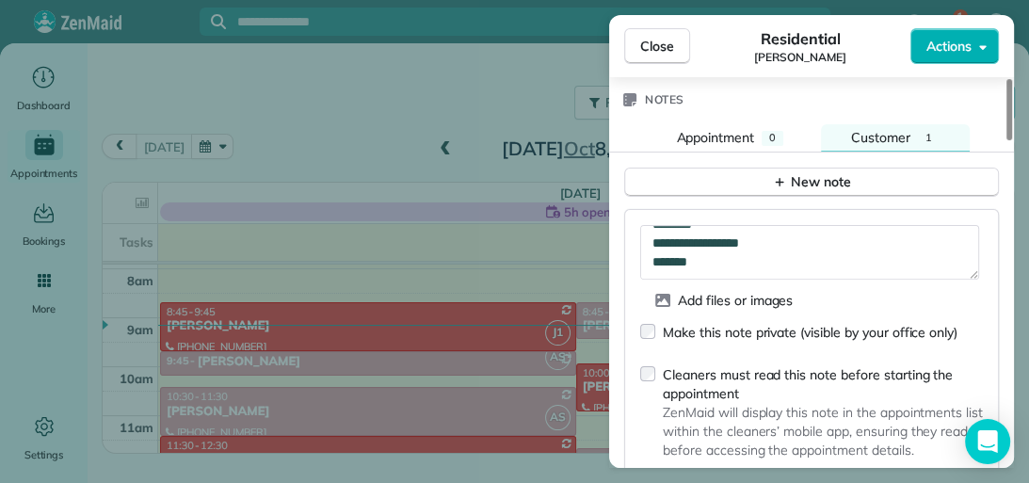
scroll to position [1731, 0]
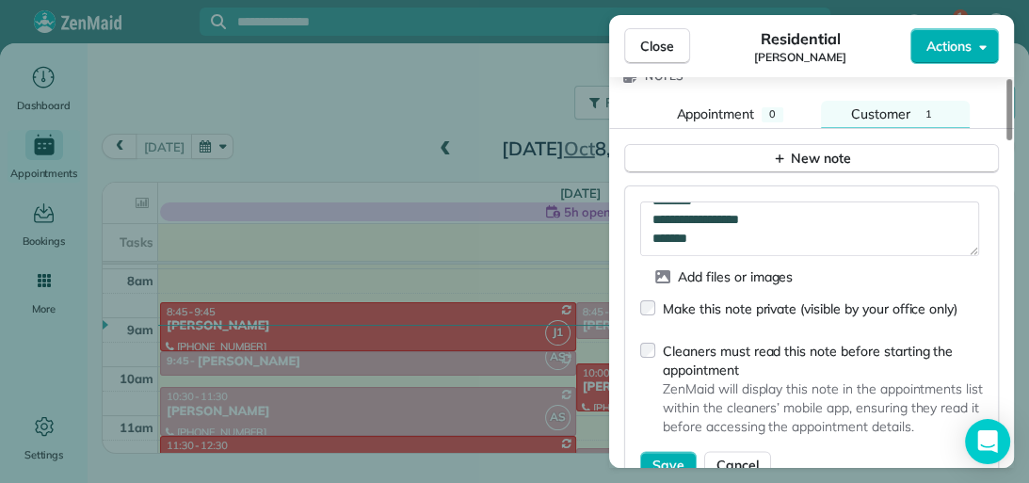
drag, startPoint x: 1008, startPoint y: 363, endPoint x: 1005, endPoint y: 376, distance: 13.5
click at [1006, 140] on div at bounding box center [1009, 109] width 6 height 61
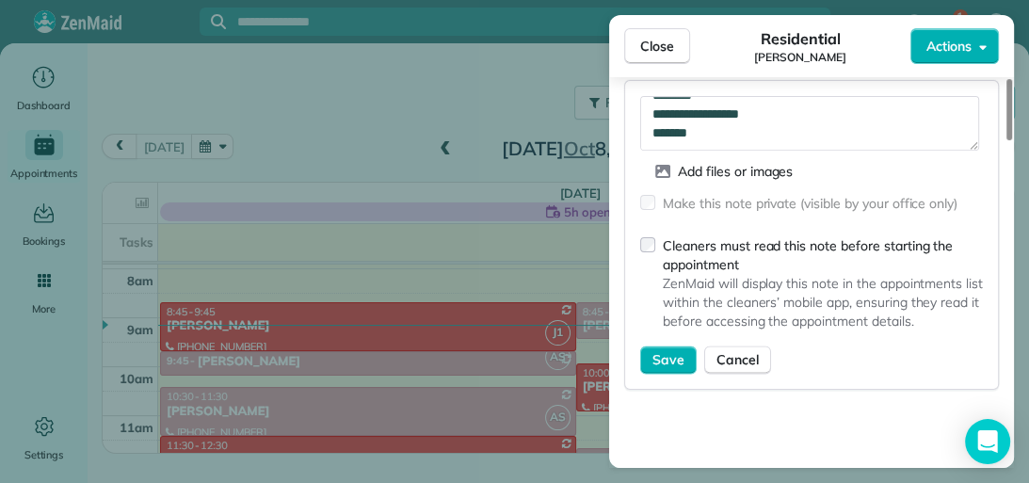
scroll to position [1850, 0]
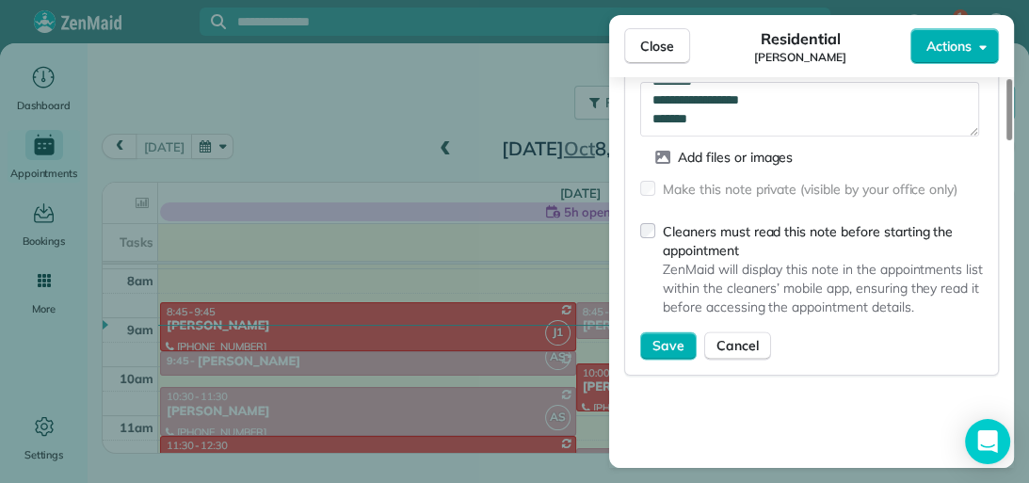
drag, startPoint x: 1007, startPoint y: 371, endPoint x: 1007, endPoint y: 390, distance: 18.8
click at [1007, 140] on div at bounding box center [1009, 109] width 6 height 61
click at [672, 337] on span "Save" at bounding box center [668, 345] width 32 height 19
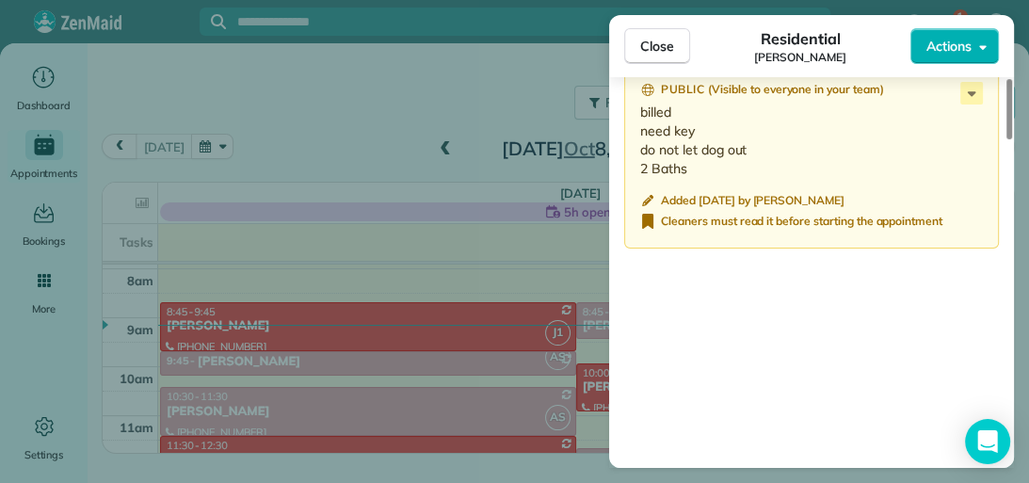
click at [673, 58] on button "Close" at bounding box center [657, 46] width 66 height 36
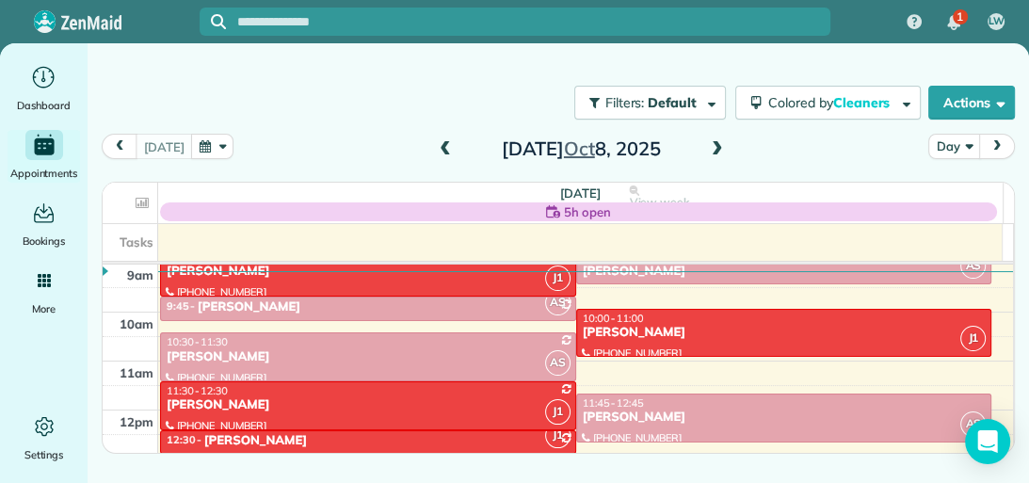
scroll to position [446, 0]
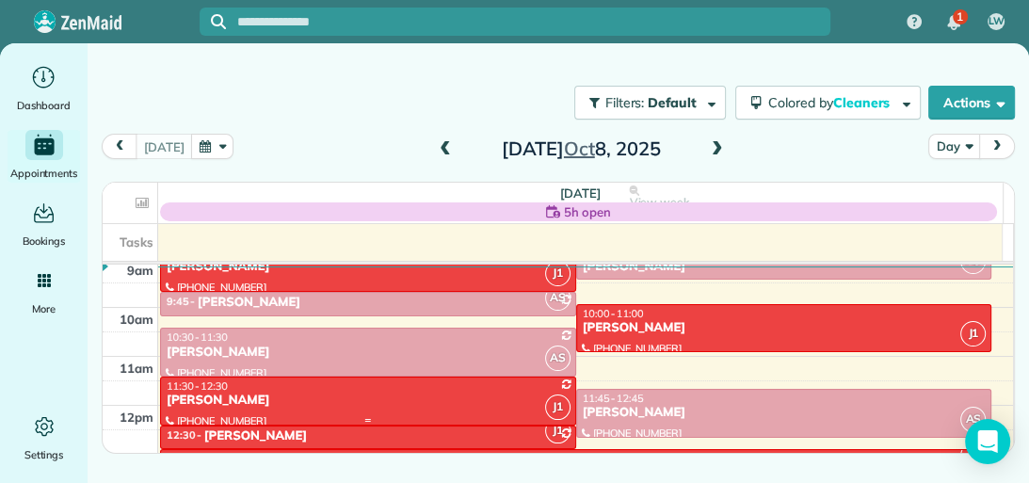
click at [494, 395] on div "[PERSON_NAME]" at bounding box center [368, 400] width 405 height 16
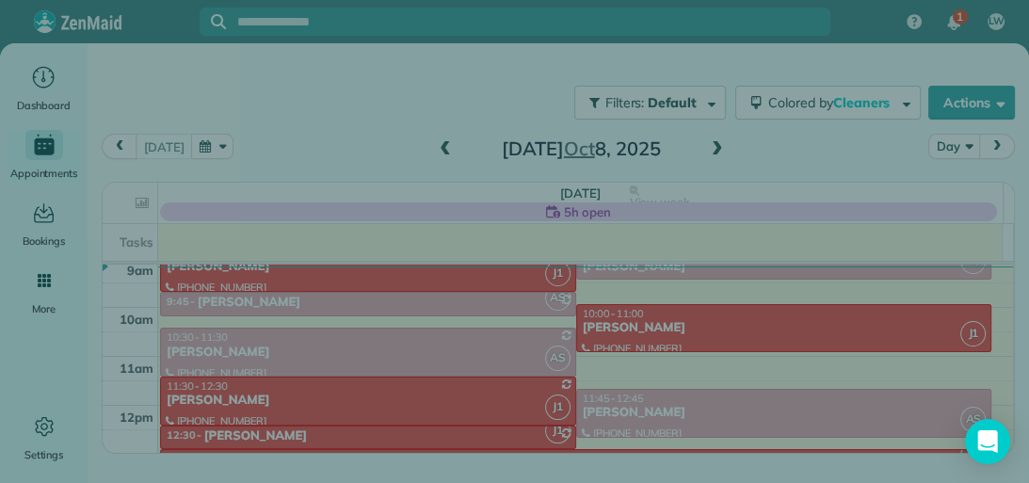
click at [494, 395] on div "Close Cleaners" at bounding box center [514, 241] width 1029 height 483
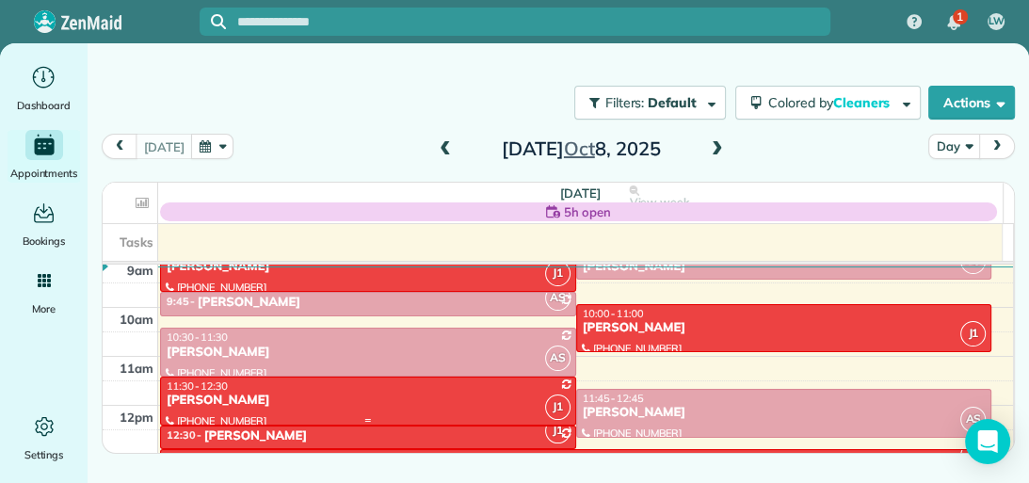
click at [494, 395] on div "[PERSON_NAME]" at bounding box center [368, 400] width 405 height 16
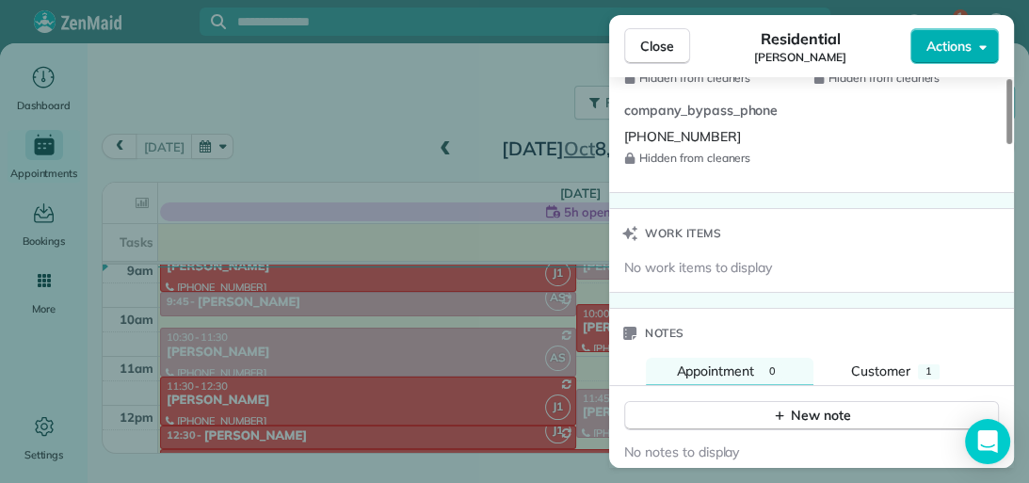
scroll to position [1483, 0]
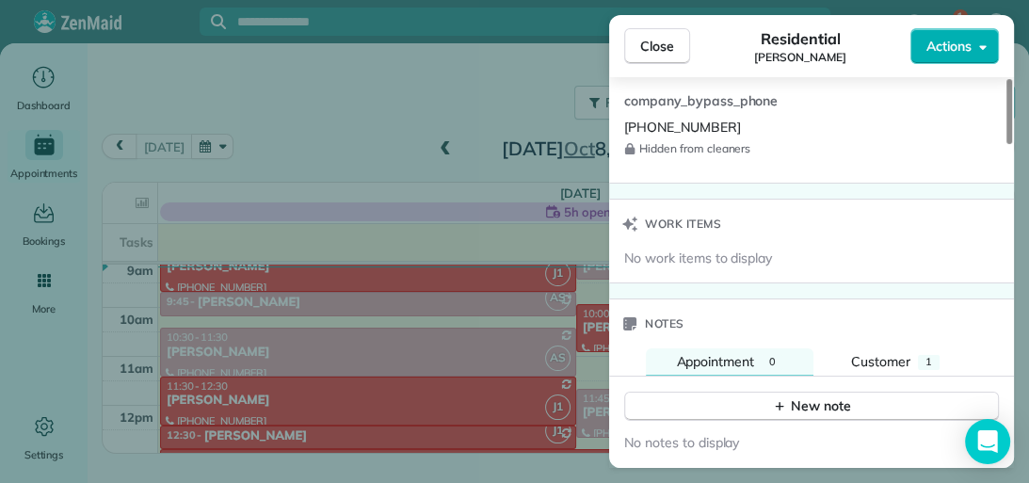
drag, startPoint x: 1008, startPoint y: 129, endPoint x: 1022, endPoint y: 365, distance: 236.6
click at [1012, 144] on div at bounding box center [1009, 111] width 6 height 65
click at [920, 355] on div "1" at bounding box center [929, 362] width 22 height 15
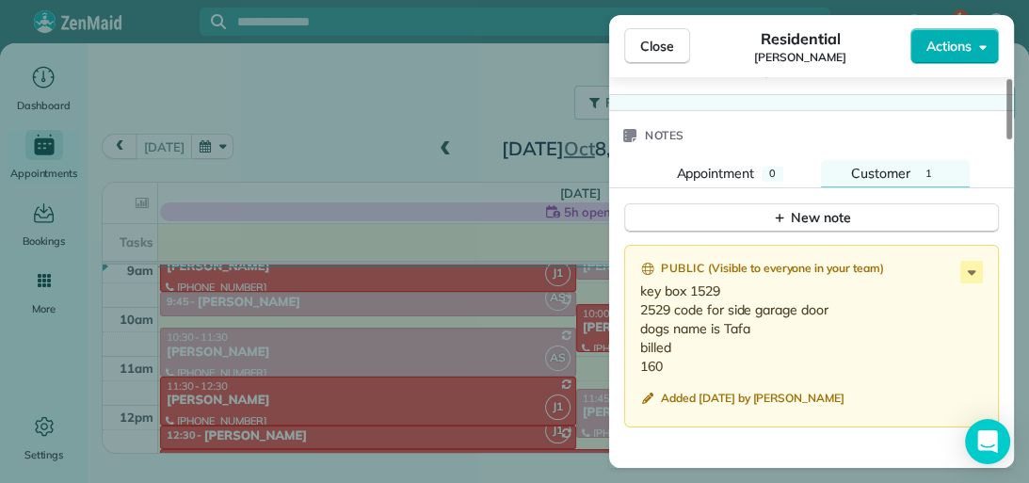
scroll to position [1682, 0]
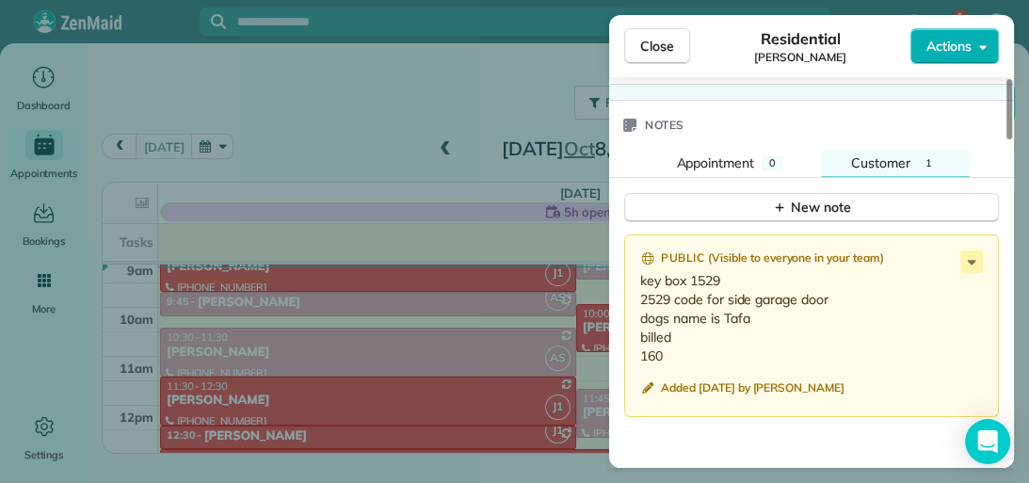
drag, startPoint x: 1006, startPoint y: 341, endPoint x: 1006, endPoint y: 372, distance: 31.1
click at [1006, 139] on div at bounding box center [1009, 109] width 6 height 60
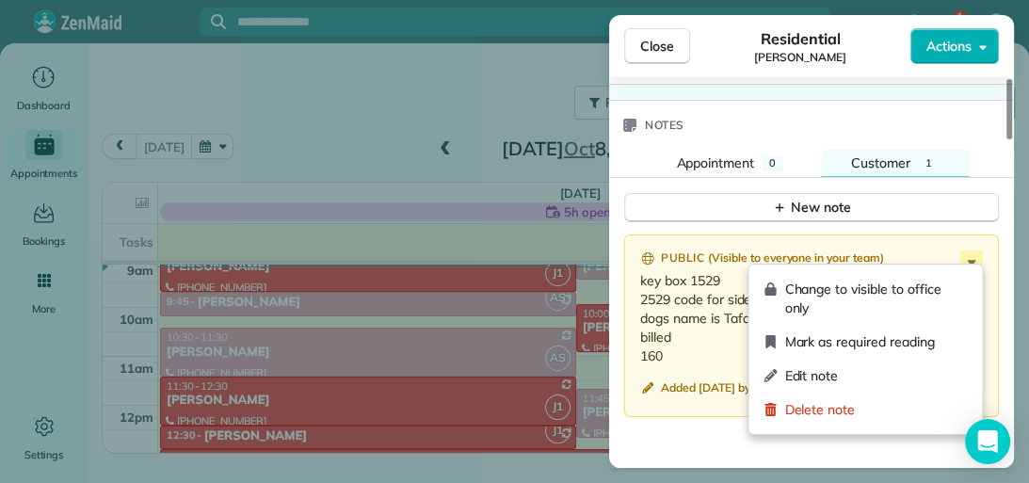
click at [975, 258] on icon at bounding box center [971, 261] width 23 height 23
click at [934, 374] on span "Edit note" at bounding box center [875, 375] width 183 height 19
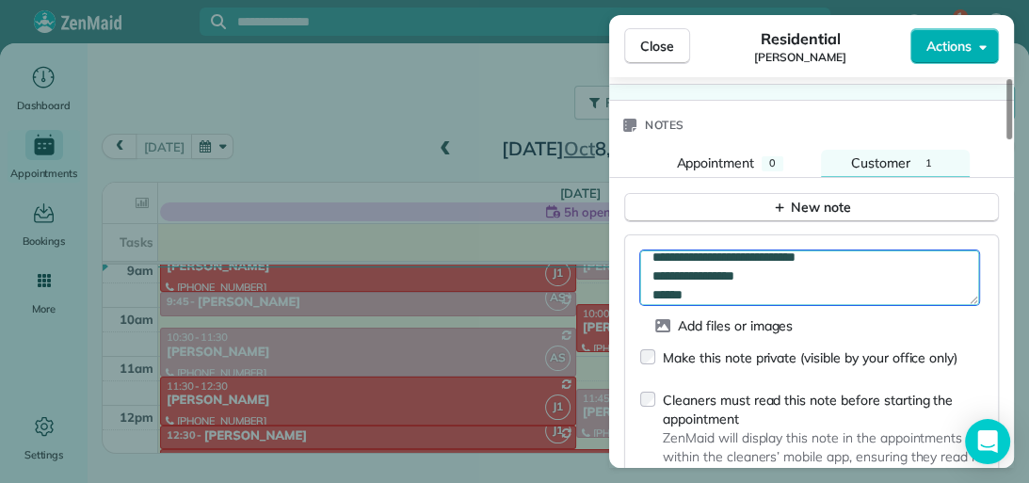
scroll to position [56, 0]
click at [687, 279] on textarea "**********" at bounding box center [809, 277] width 339 height 55
type textarea "**********"
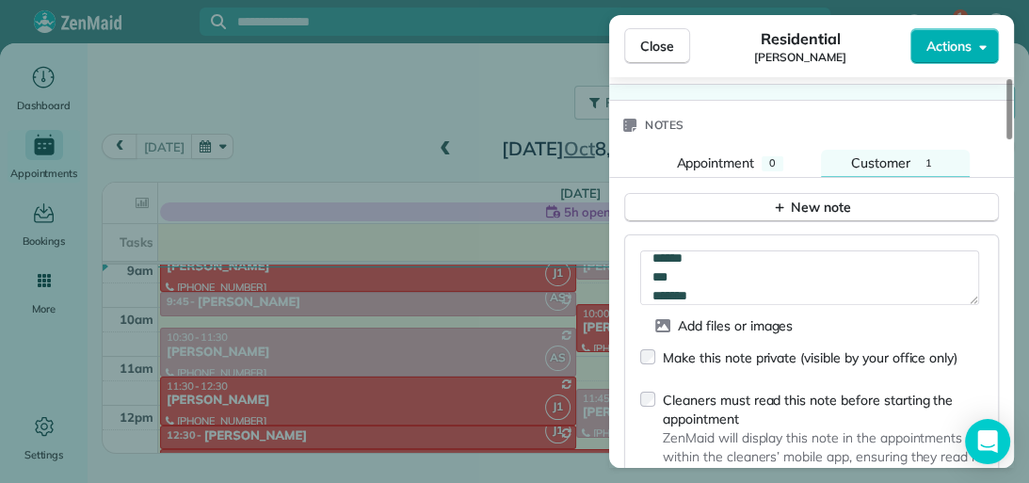
scroll to position [1803, 0]
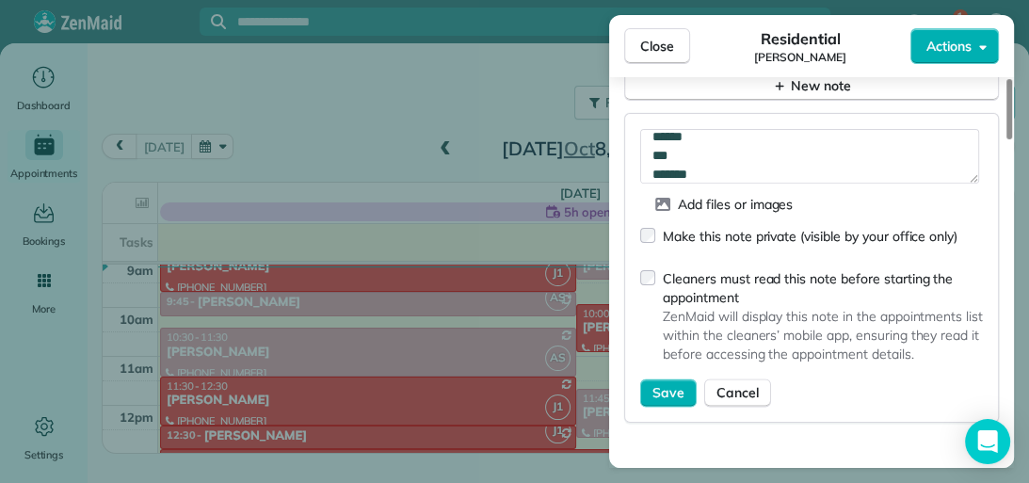
click at [1009, 139] on div at bounding box center [1009, 109] width 6 height 60
click at [679, 383] on span "Save" at bounding box center [668, 392] width 32 height 19
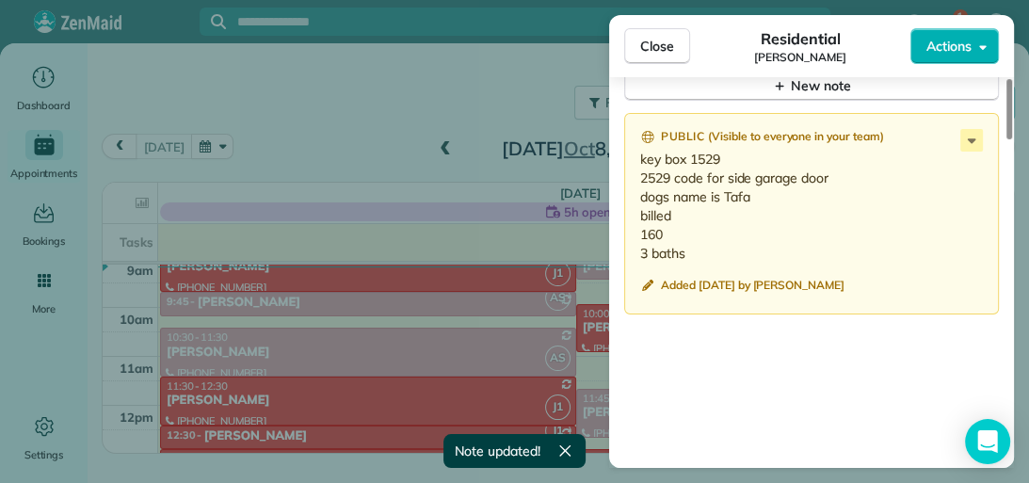
click at [673, 38] on span "Close" at bounding box center [657, 46] width 34 height 19
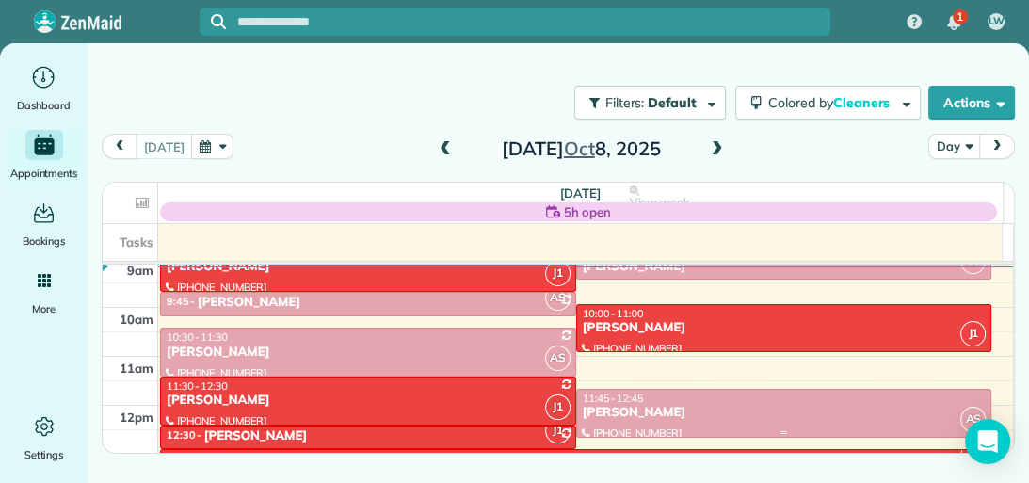
click at [745, 422] on div at bounding box center [784, 413] width 414 height 47
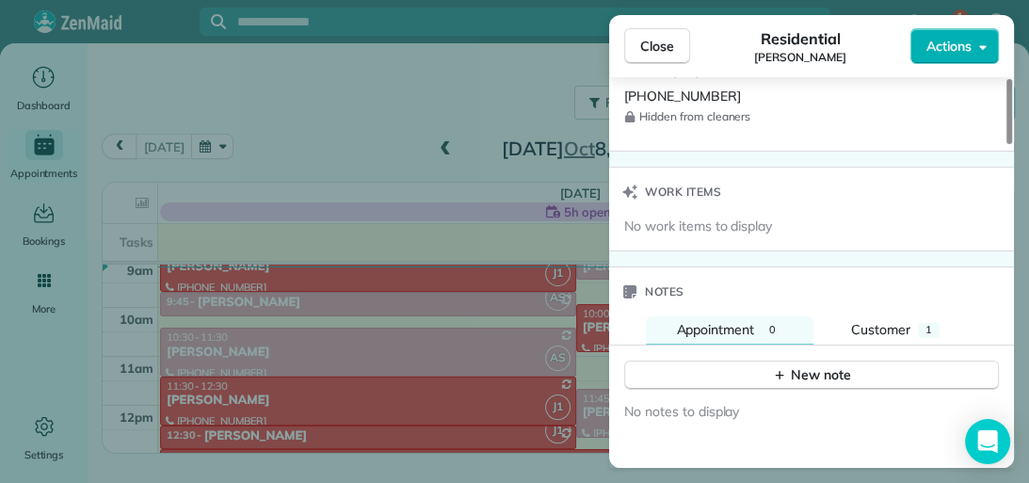
scroll to position [1513, 0]
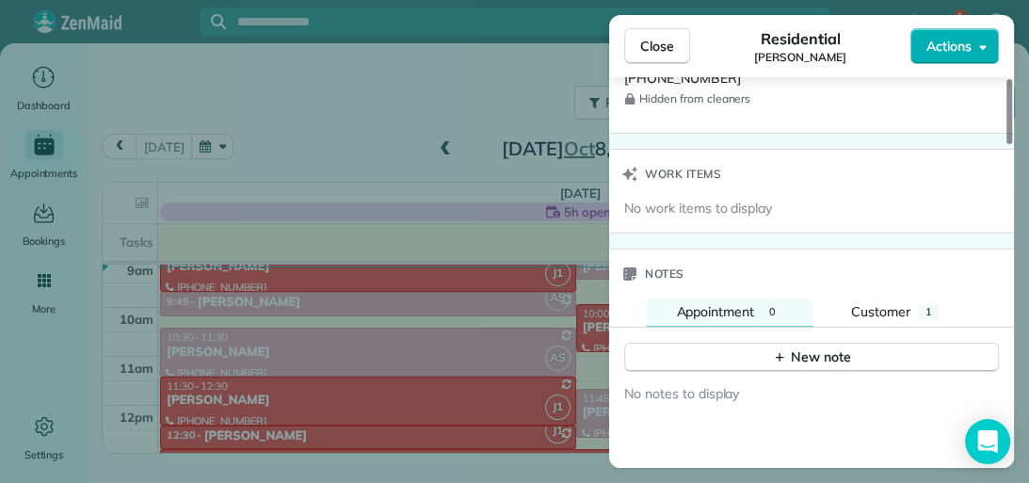
drag, startPoint x: 1009, startPoint y: 111, endPoint x: 1026, endPoint y: 345, distance: 234.9
click at [1012, 144] on div at bounding box center [1009, 111] width 6 height 65
click at [934, 305] on div "1" at bounding box center [929, 312] width 22 height 15
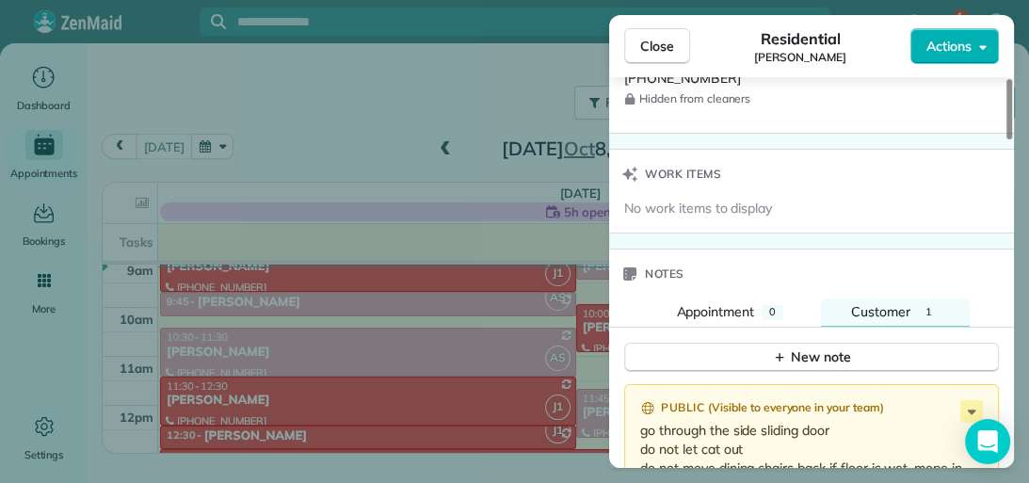
scroll to position [1651, 0]
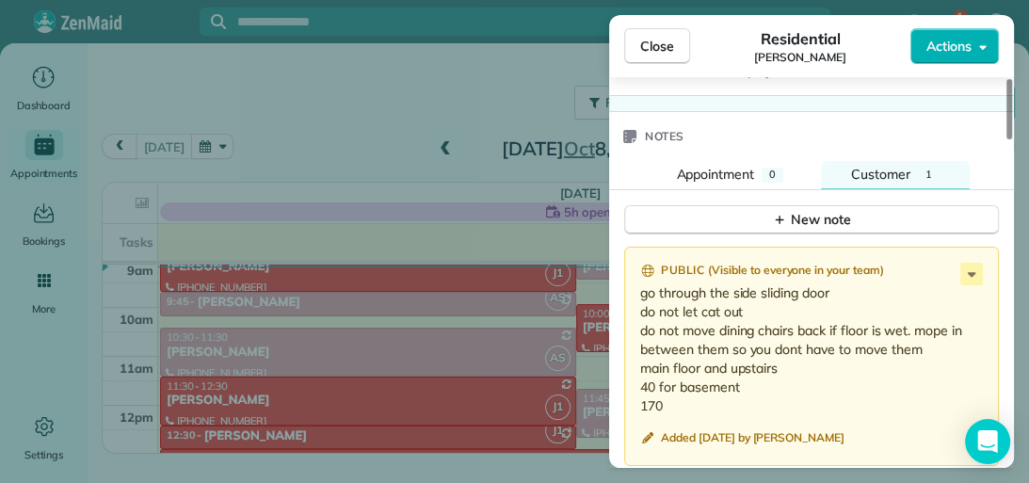
click at [1009, 139] on div at bounding box center [1009, 109] width 6 height 60
click at [975, 267] on icon at bounding box center [971, 274] width 23 height 23
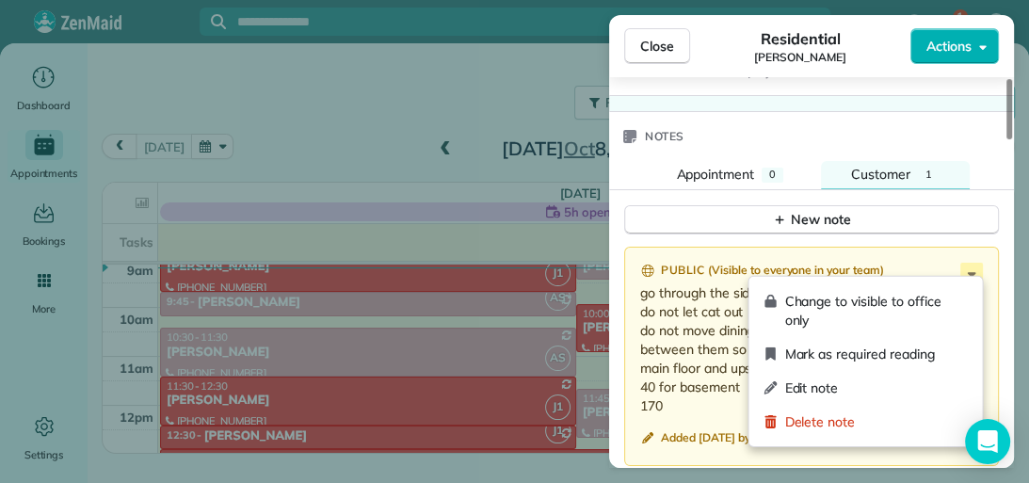
click at [920, 382] on span "Edit note" at bounding box center [875, 387] width 183 height 19
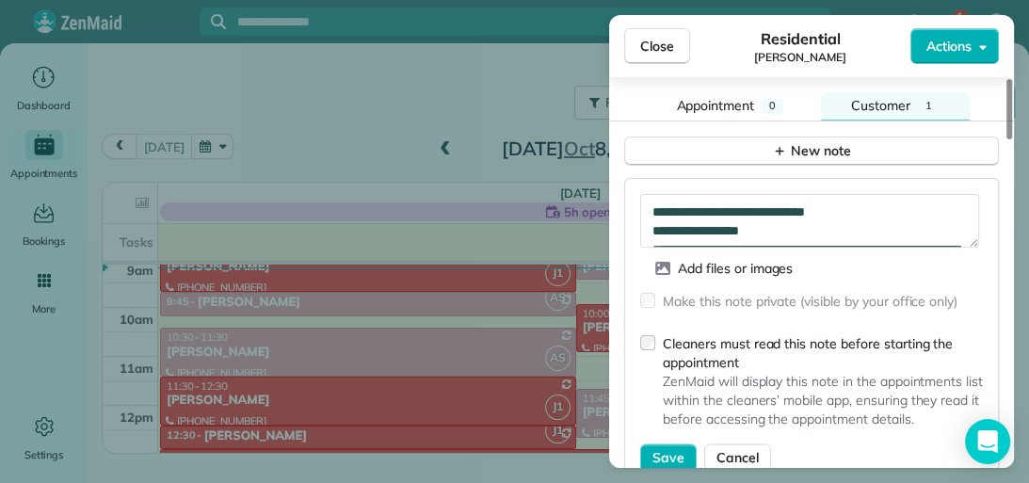
scroll to position [1700, 0]
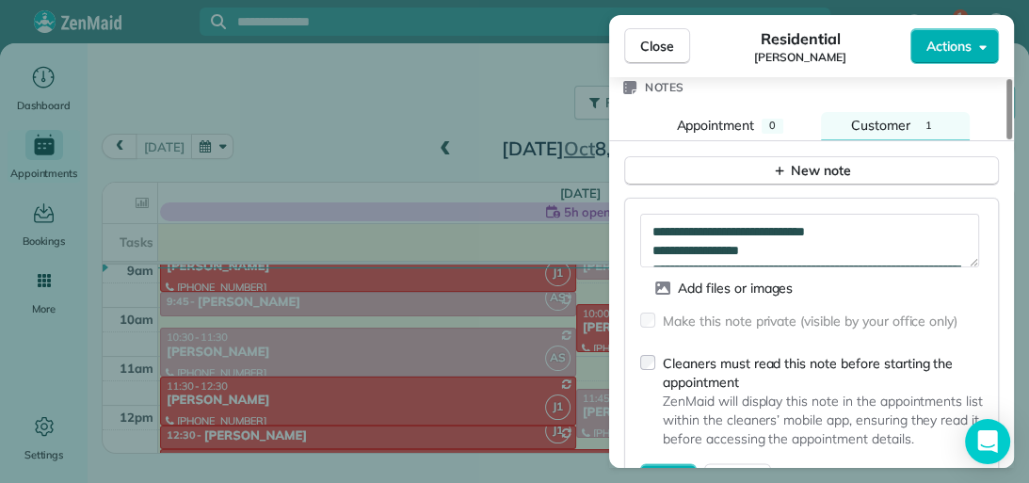
click at [1011, 139] on div at bounding box center [1009, 109] width 6 height 60
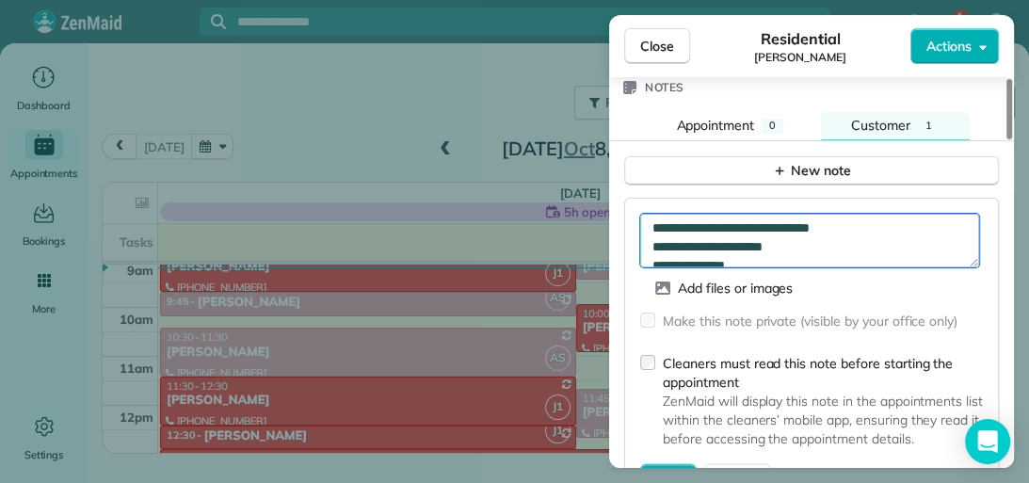
scroll to position [113, 0]
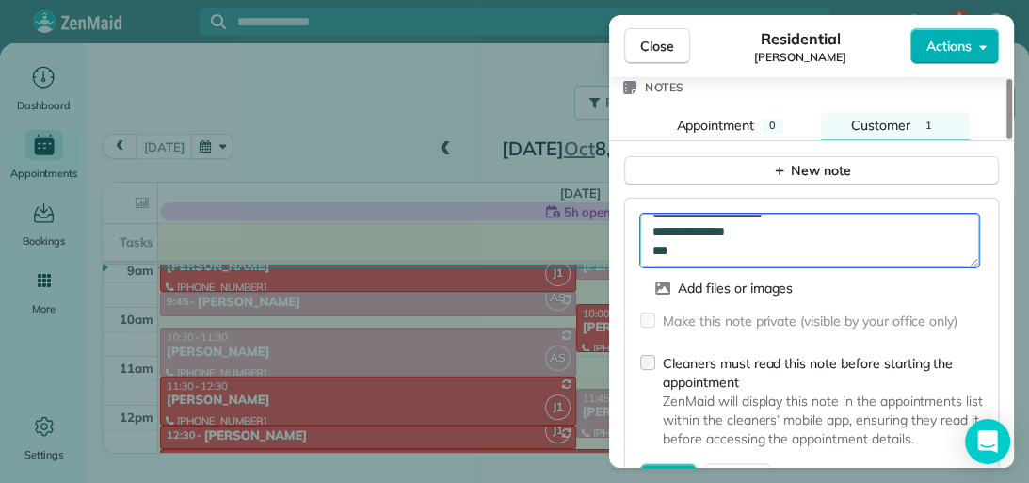
click at [690, 244] on textarea "**********" at bounding box center [809, 241] width 339 height 55
type textarea "**********"
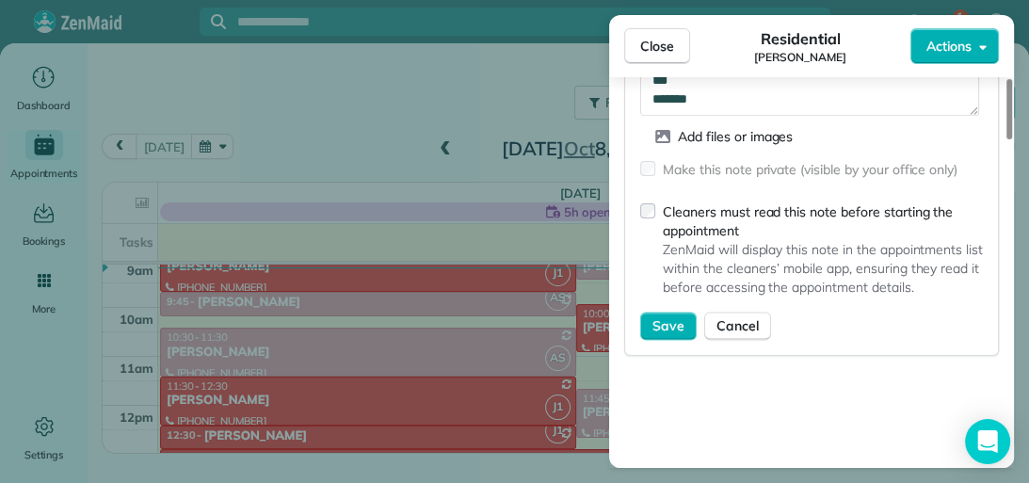
scroll to position [1856, 0]
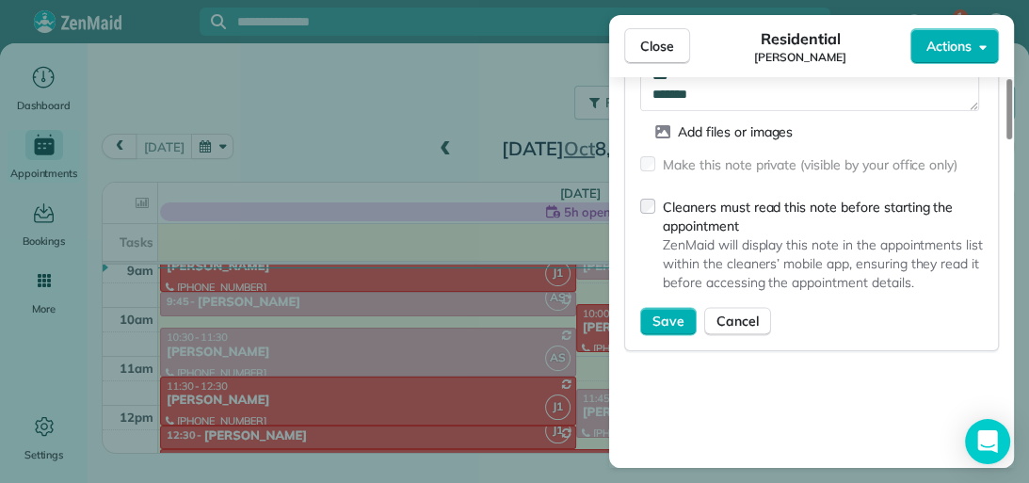
click at [1009, 139] on div at bounding box center [1009, 109] width 6 height 60
click at [674, 311] on span "Save" at bounding box center [668, 320] width 32 height 19
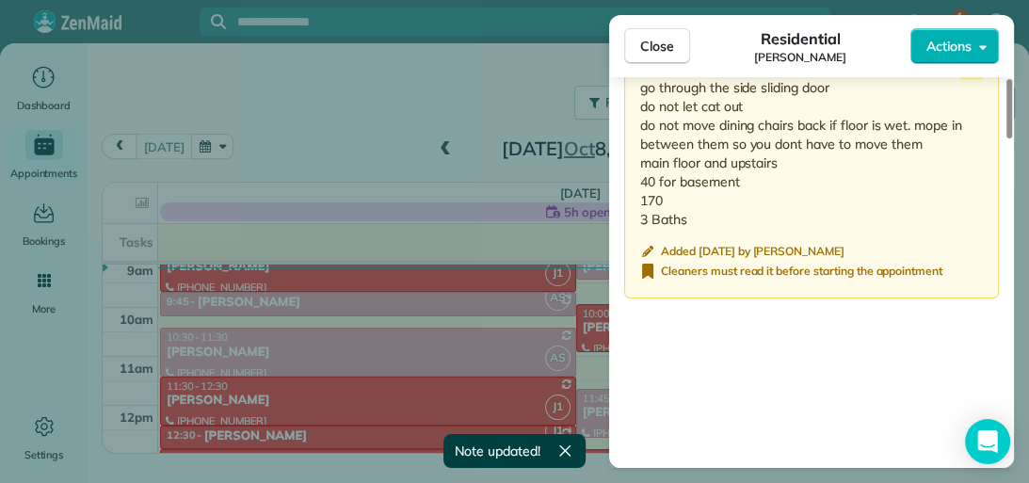
click at [664, 56] on button "Close" at bounding box center [657, 46] width 66 height 36
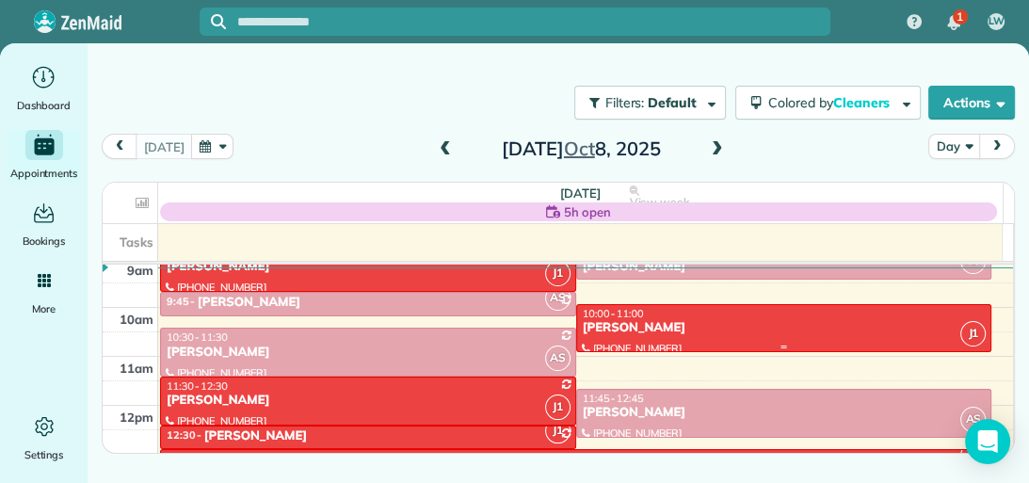
click at [898, 314] on div "10:00 - 11:00" at bounding box center [784, 313] width 405 height 13
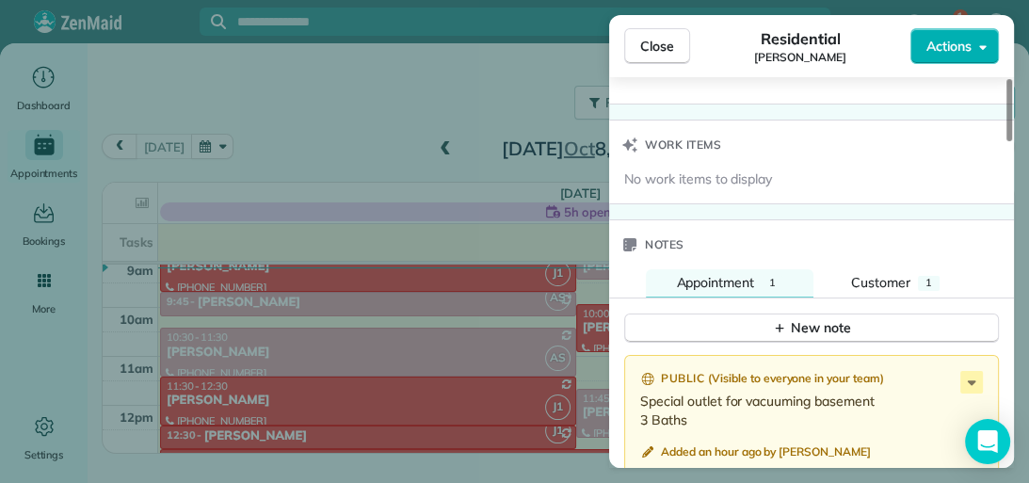
scroll to position [1589, 0]
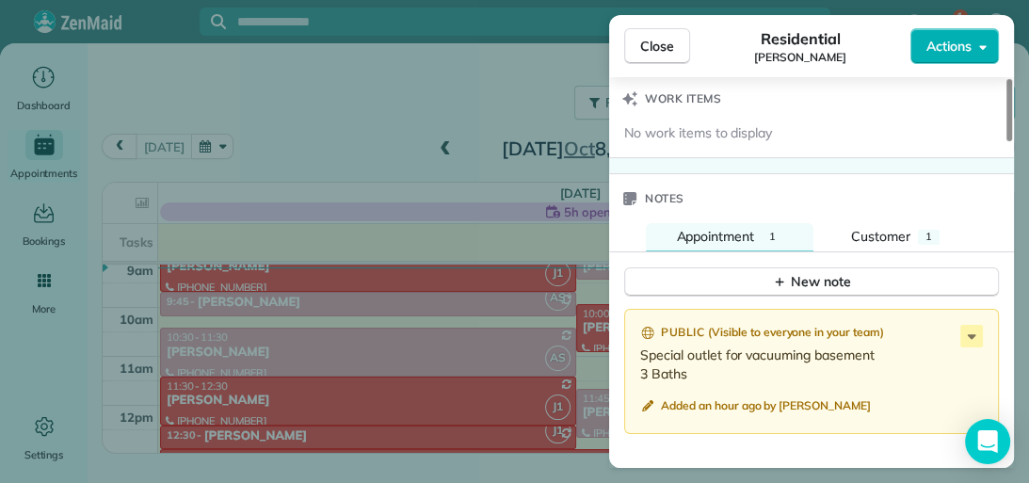
drag, startPoint x: 1012, startPoint y: 173, endPoint x: 1028, endPoint y: 382, distance: 209.5
click at [1012, 141] on div at bounding box center [1009, 110] width 6 height 62
click at [900, 228] on span "Customer" at bounding box center [880, 236] width 59 height 17
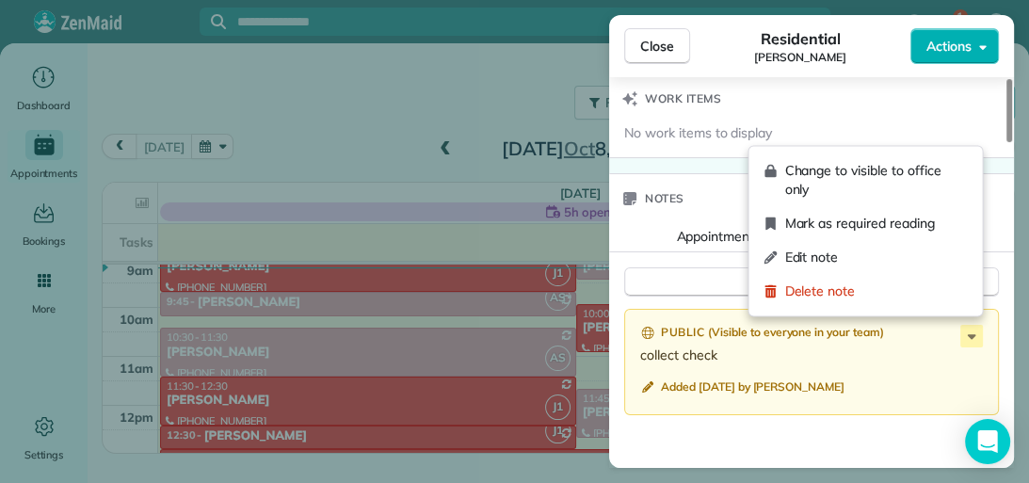
click at [969, 334] on icon at bounding box center [971, 336] width 8 height 5
click at [916, 260] on span "Edit note" at bounding box center [875, 257] width 183 height 19
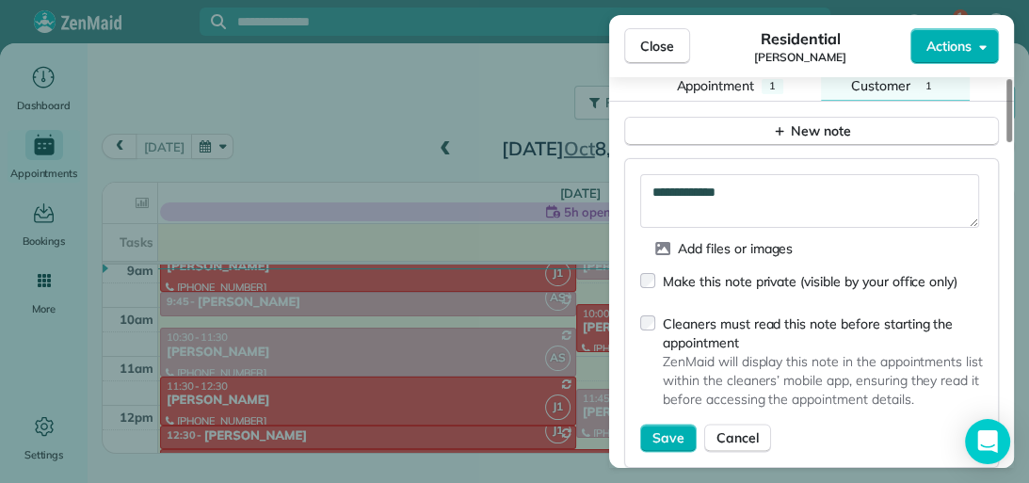
scroll to position [1781, 0]
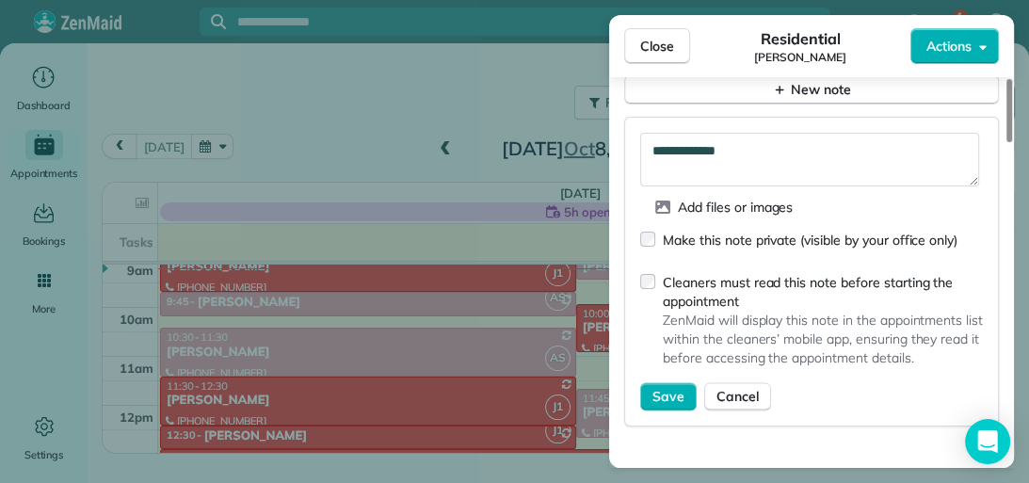
drag, startPoint x: 1008, startPoint y: 365, endPoint x: 1009, endPoint y: 396, distance: 31.1
click at [1009, 142] on div at bounding box center [1009, 110] width 6 height 63
click at [673, 389] on span "Save" at bounding box center [668, 396] width 32 height 19
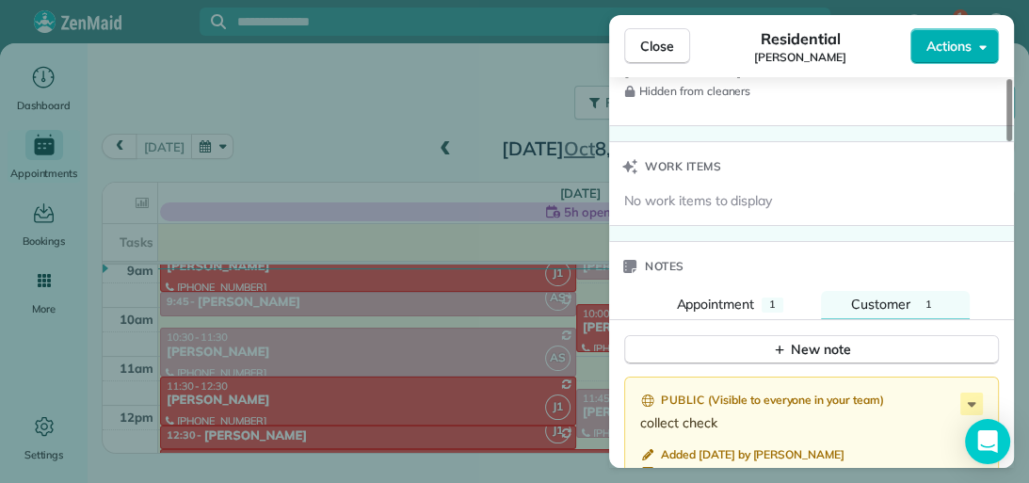
scroll to position [1479, 0]
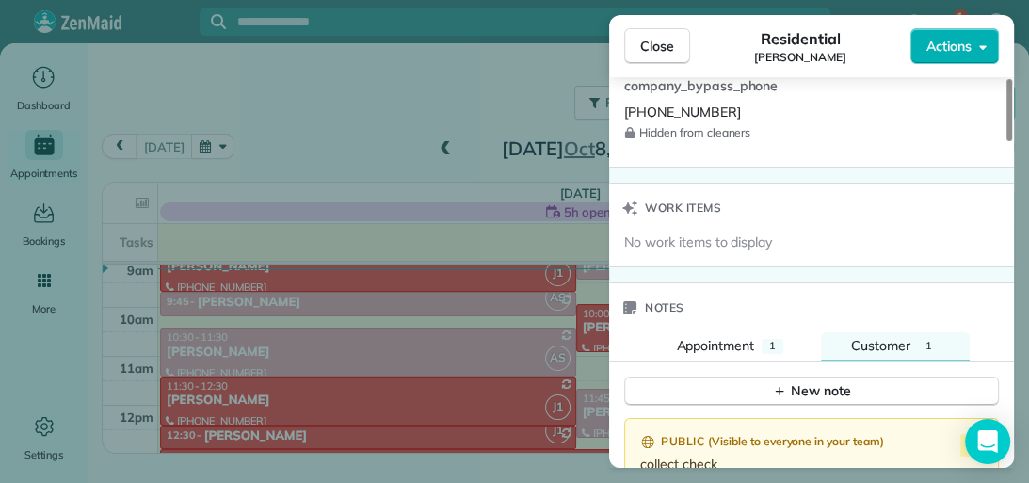
drag, startPoint x: 1009, startPoint y: 382, endPoint x: 1009, endPoint y: 334, distance: 48.0
click at [1009, 141] on div at bounding box center [1009, 110] width 6 height 62
click at [766, 339] on div "1" at bounding box center [772, 346] width 22 height 15
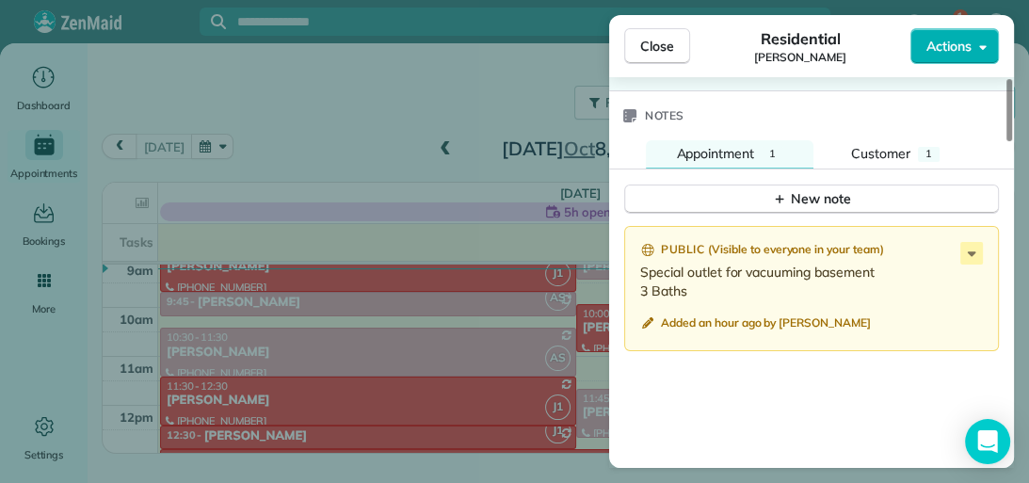
scroll to position [1695, 0]
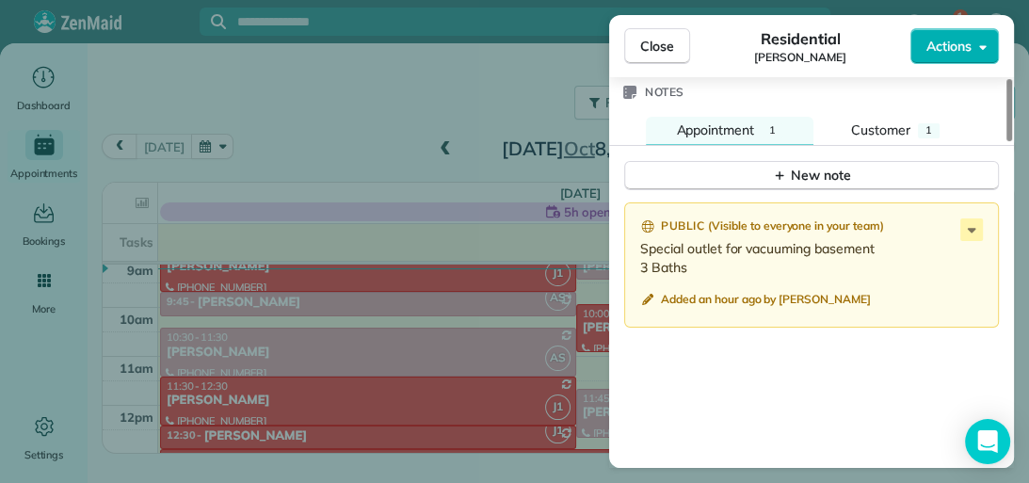
drag, startPoint x: 1009, startPoint y: 347, endPoint x: 1013, endPoint y: 368, distance: 21.0
click at [1012, 141] on div at bounding box center [1009, 110] width 6 height 62
click at [977, 218] on icon at bounding box center [971, 229] width 23 height 23
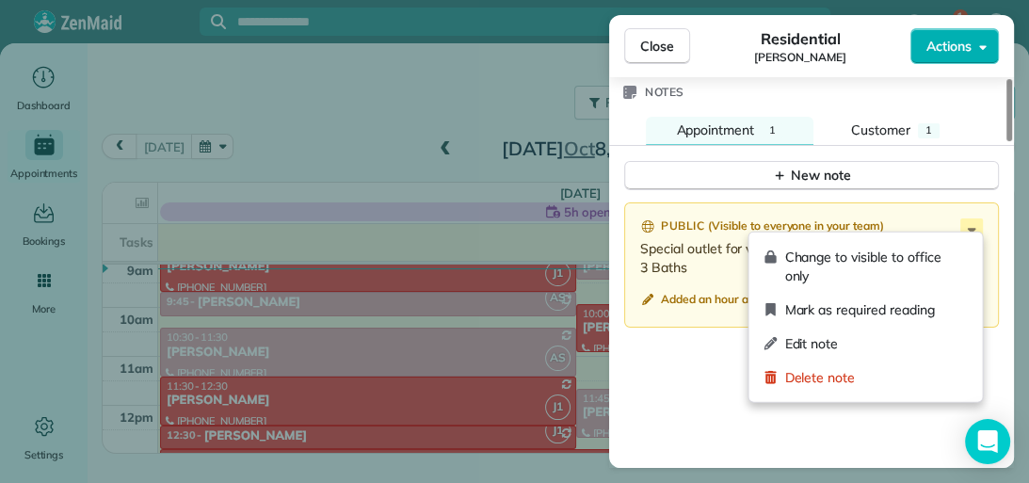
click at [941, 337] on span "Edit note" at bounding box center [875, 343] width 183 height 19
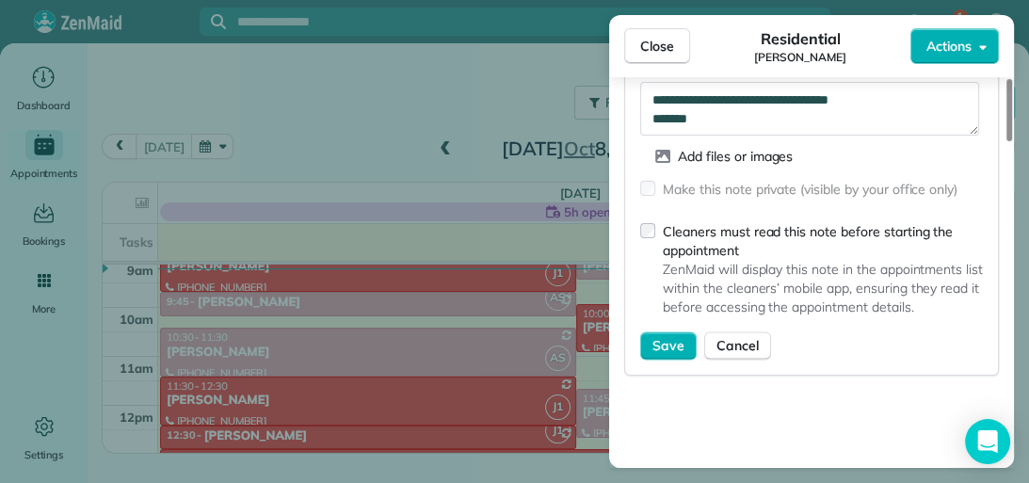
scroll to position [1836, 0]
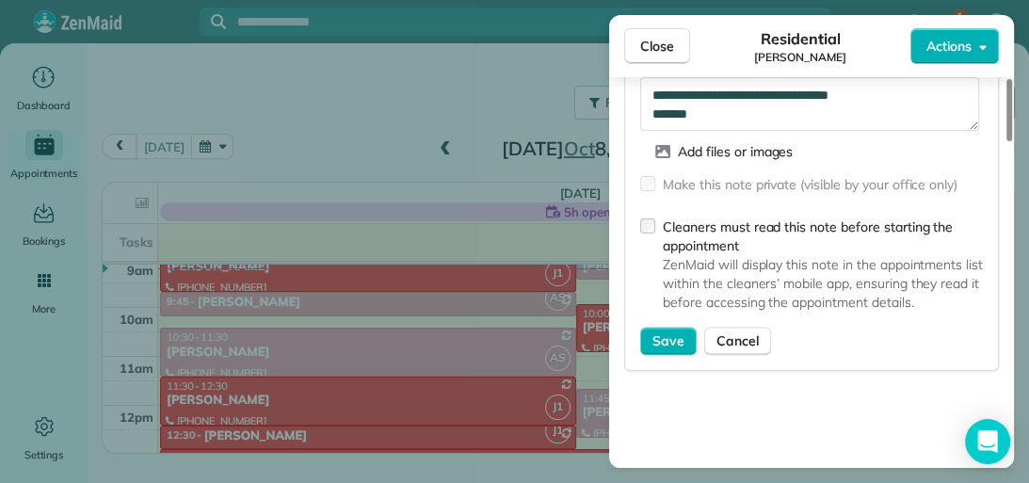
click at [1008, 141] on div at bounding box center [1009, 110] width 6 height 62
click at [670, 342] on button "Save" at bounding box center [668, 341] width 56 height 28
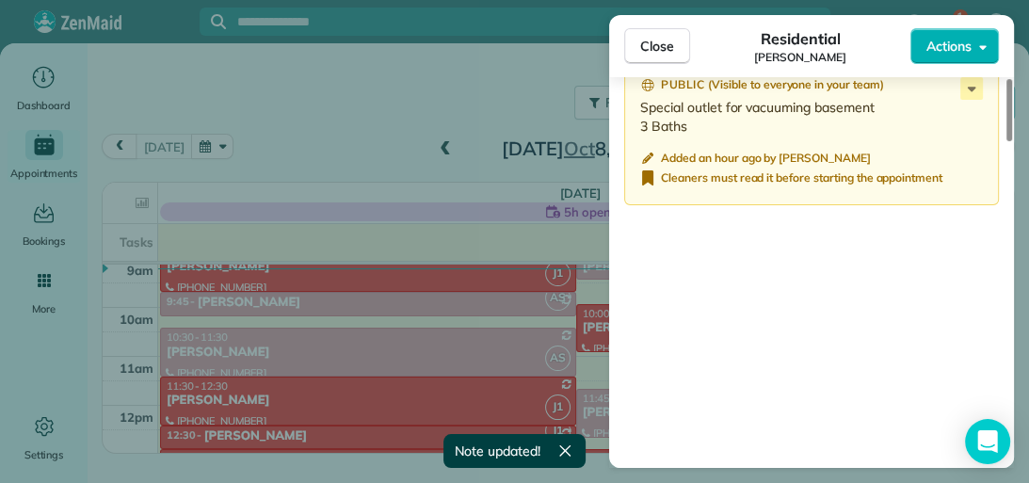
click at [659, 38] on span "Close" at bounding box center [657, 46] width 34 height 19
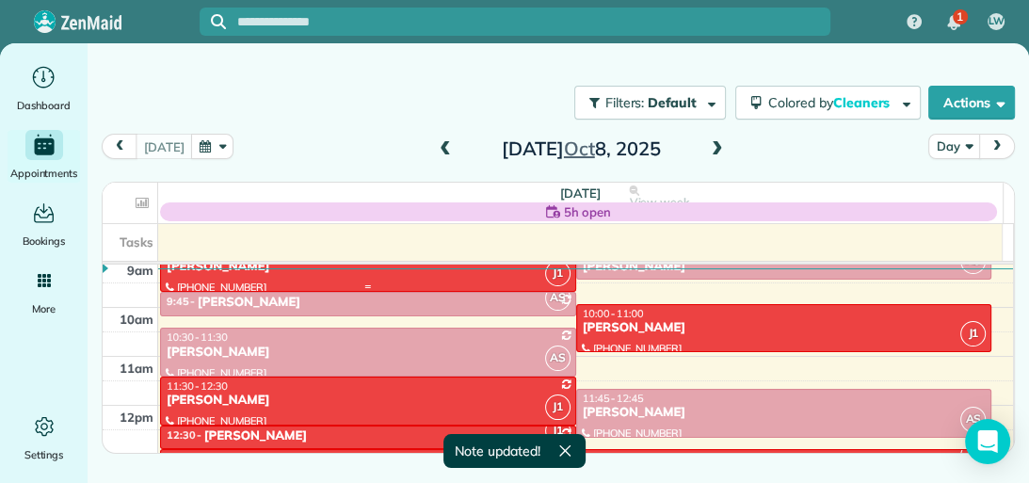
click at [455, 271] on div "[PERSON_NAME]" at bounding box center [368, 267] width 405 height 16
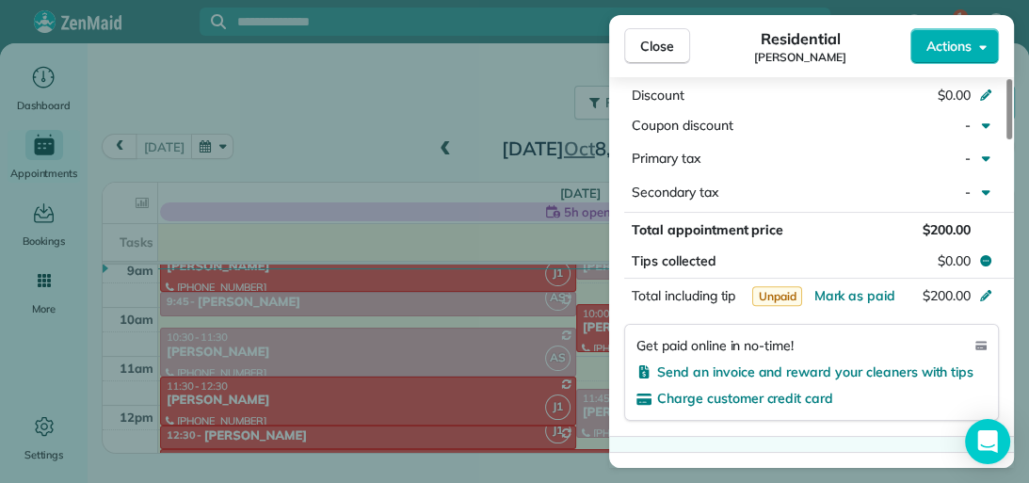
scroll to position [990, 0]
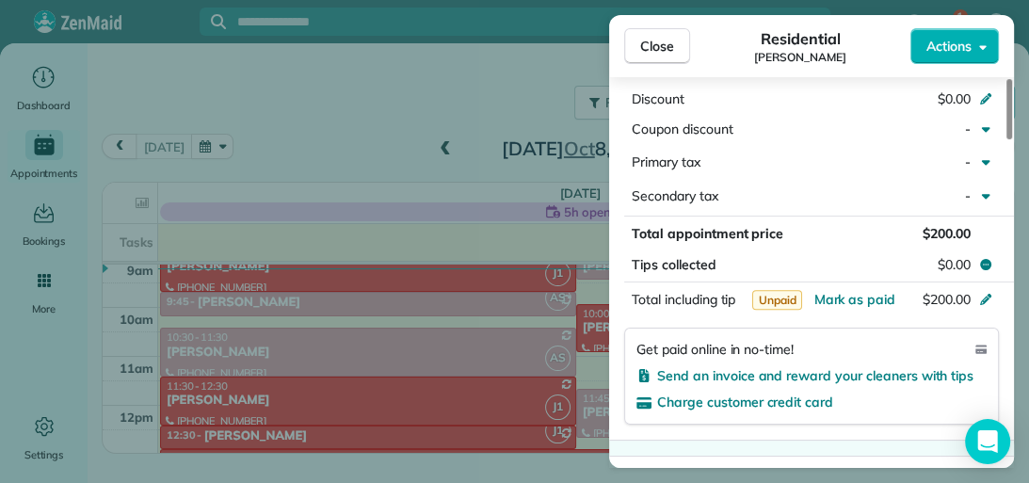
drag, startPoint x: 1014, startPoint y: 166, endPoint x: 1028, endPoint y: 293, distance: 127.8
click at [1012, 139] on div at bounding box center [1009, 109] width 6 height 60
click at [966, 225] on span "$200.00" at bounding box center [946, 233] width 48 height 17
click at [975, 55] on button "Actions" at bounding box center [954, 46] width 88 height 36
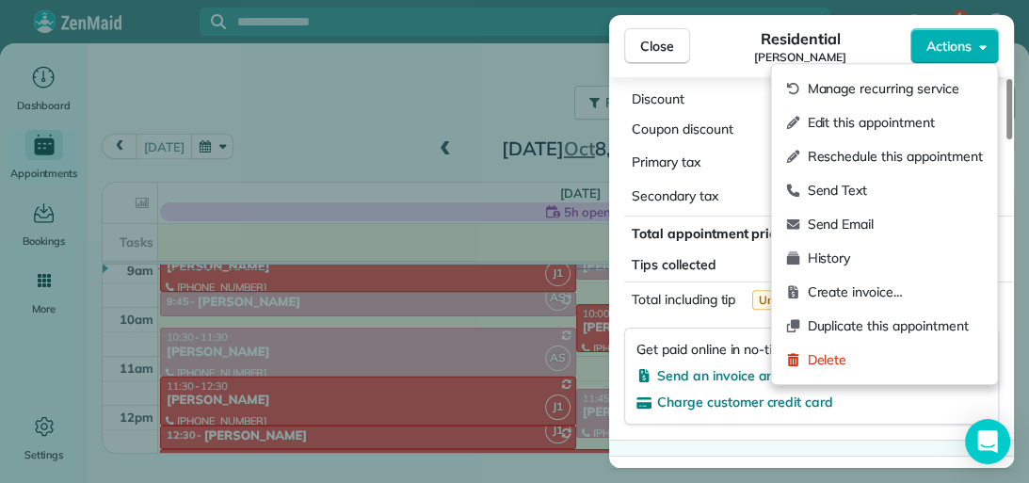
click at [946, 130] on span "Edit this appointment" at bounding box center [894, 122] width 175 height 19
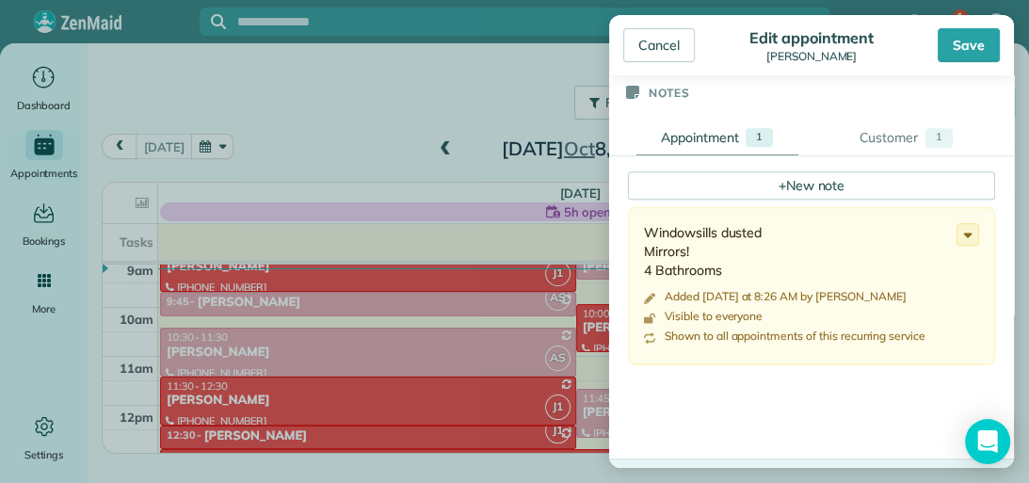
scroll to position [619, 0]
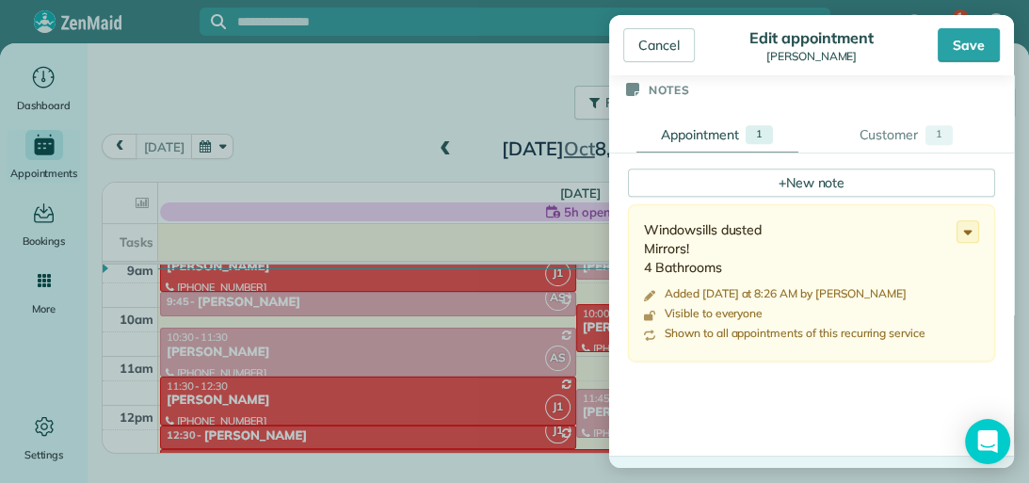
click at [957, 226] on icon at bounding box center [967, 231] width 21 height 21
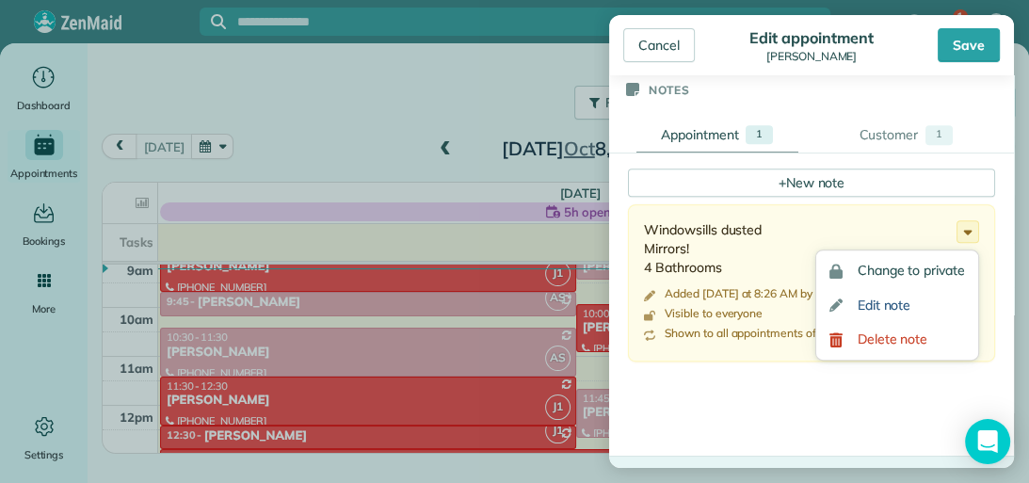
click at [938, 303] on link "Edit note" at bounding box center [897, 305] width 162 height 35
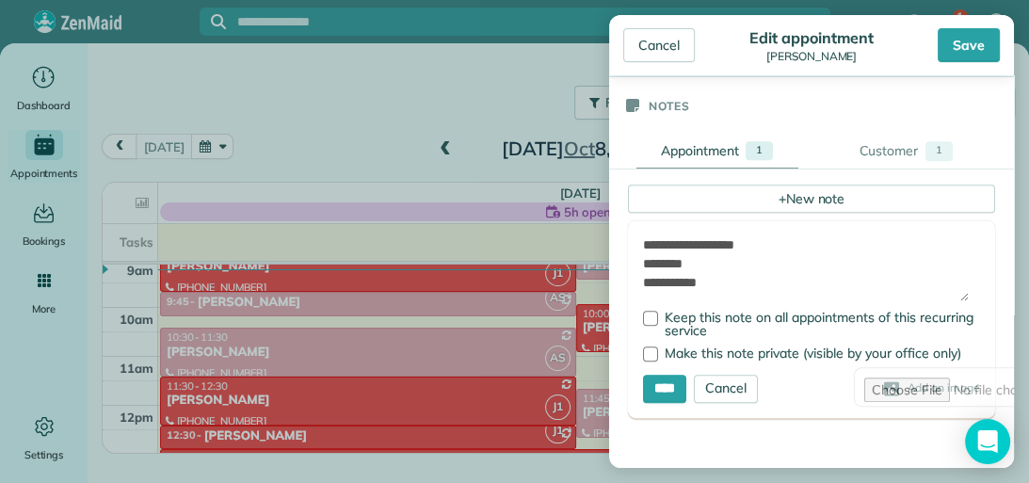
scroll to position [586, 0]
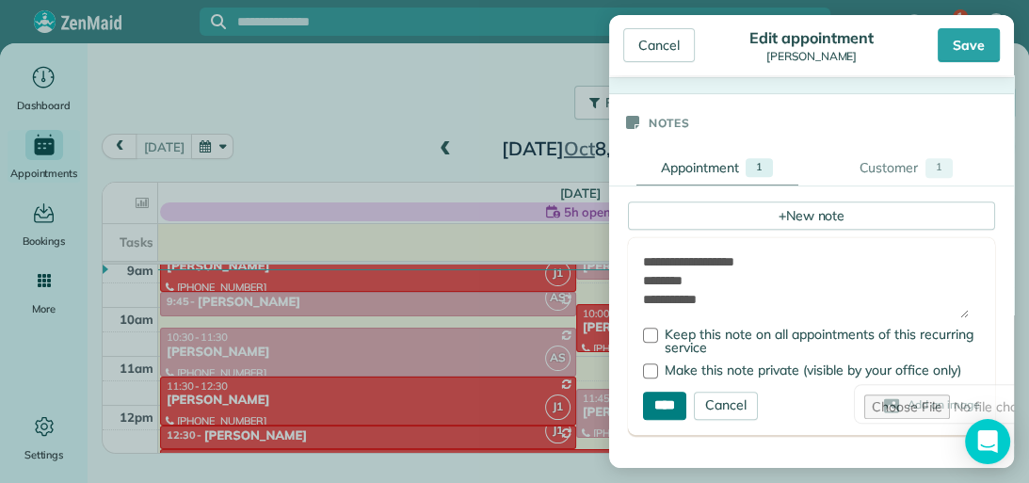
click at [682, 412] on input "****" at bounding box center [664, 405] width 43 height 28
type input "**********"
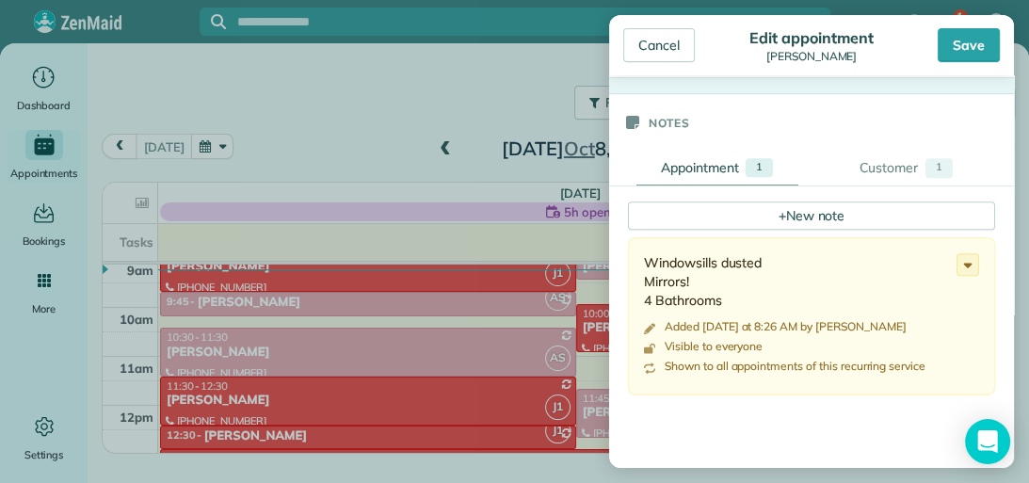
click at [925, 167] on div "1" at bounding box center [938, 168] width 27 height 20
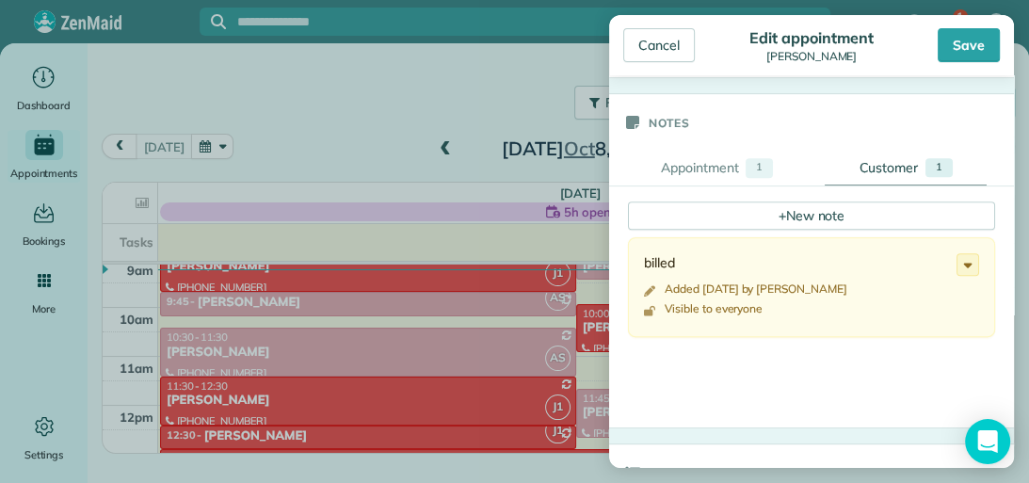
click at [957, 258] on icon at bounding box center [967, 264] width 21 height 21
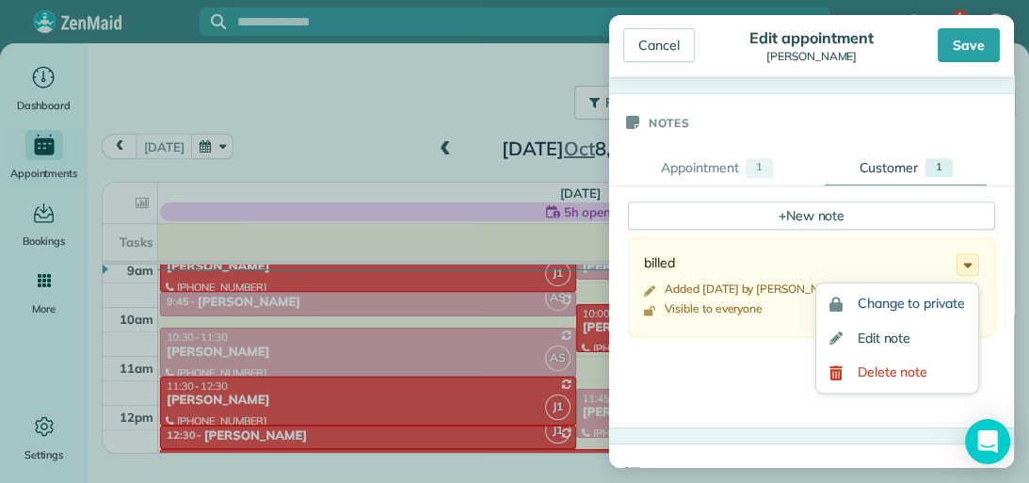
click at [950, 300] on span "Change to private" at bounding box center [910, 302] width 107 height 13
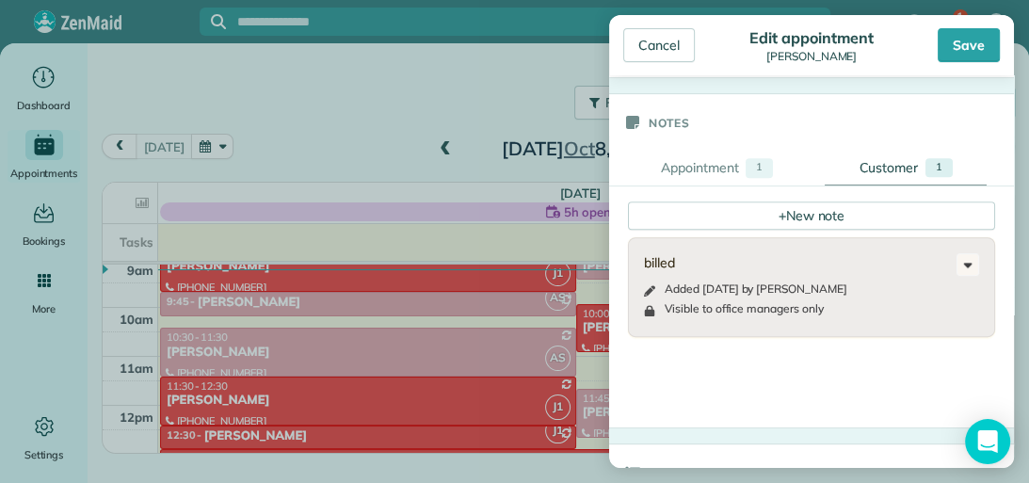
click at [957, 267] on icon at bounding box center [967, 264] width 21 height 21
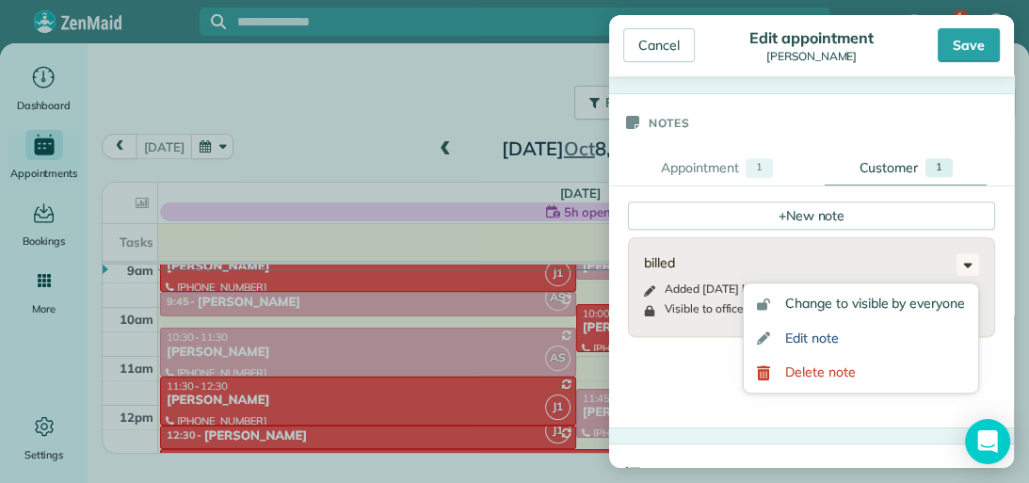
click at [944, 335] on link "Edit note" at bounding box center [860, 338] width 234 height 35
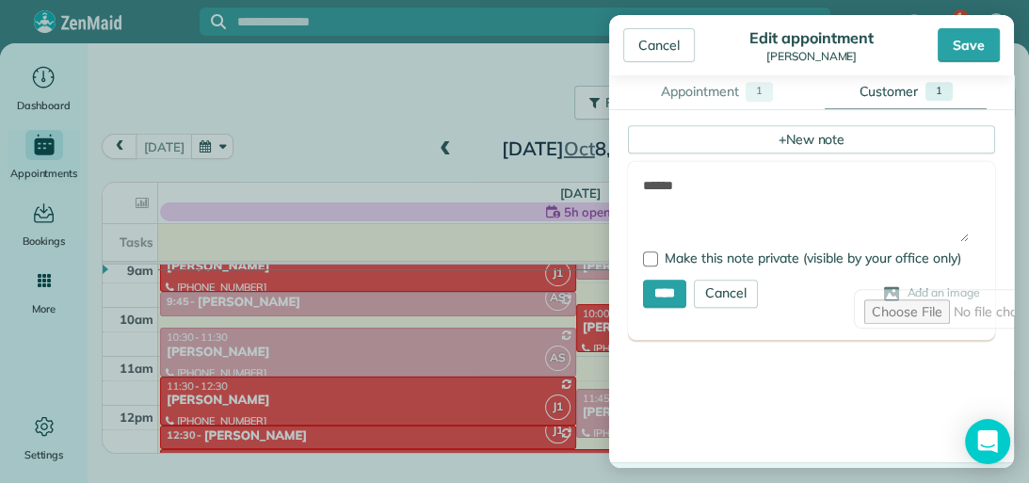
scroll to position [674, 0]
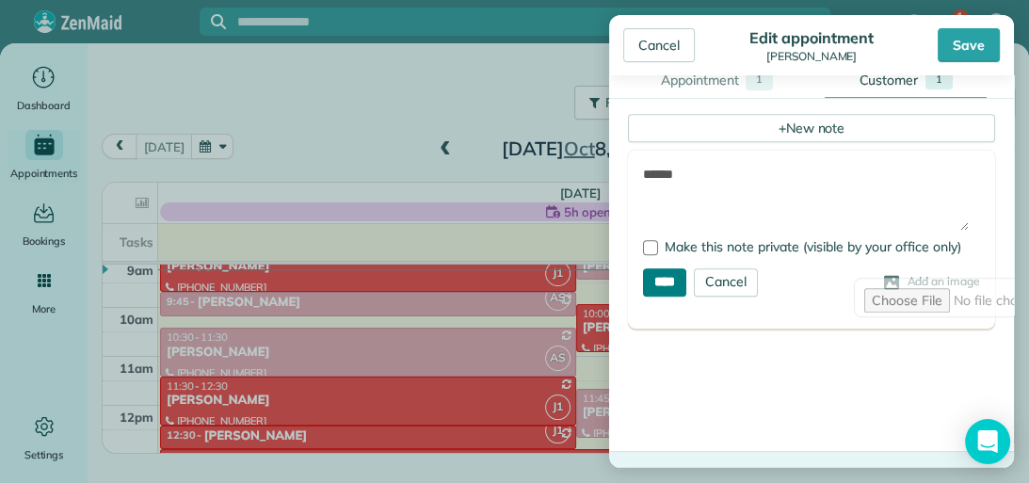
click at [674, 284] on input "****" at bounding box center [664, 282] width 43 height 28
type input "**********"
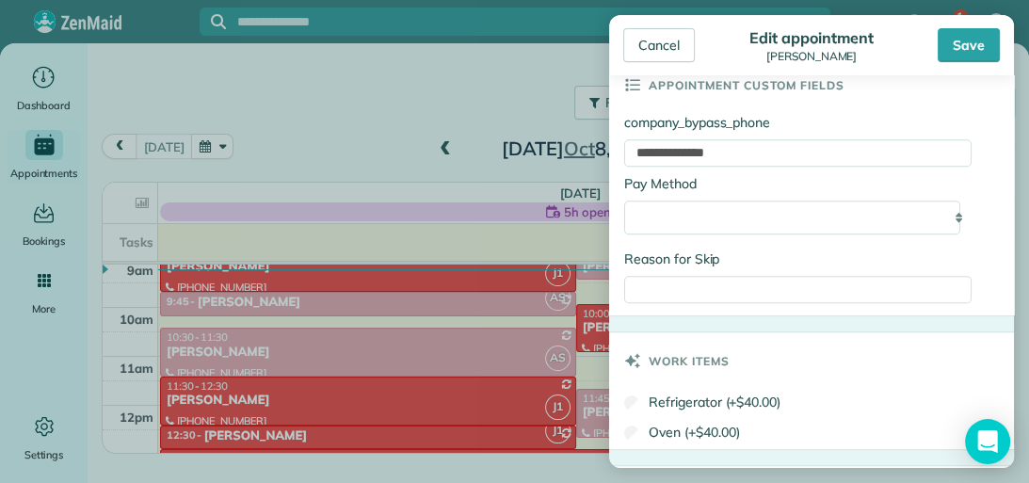
scroll to position [986, 0]
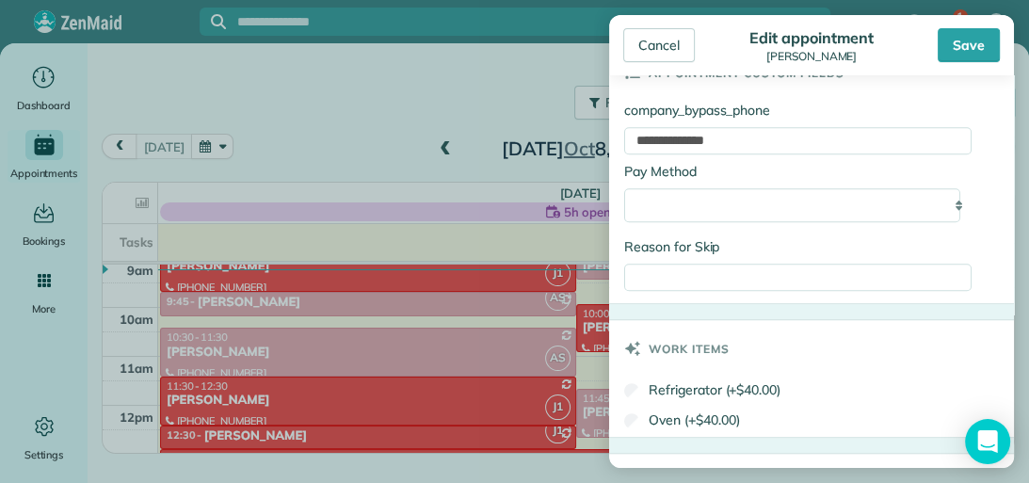
click at [975, 44] on div "Save" at bounding box center [968, 45] width 62 height 34
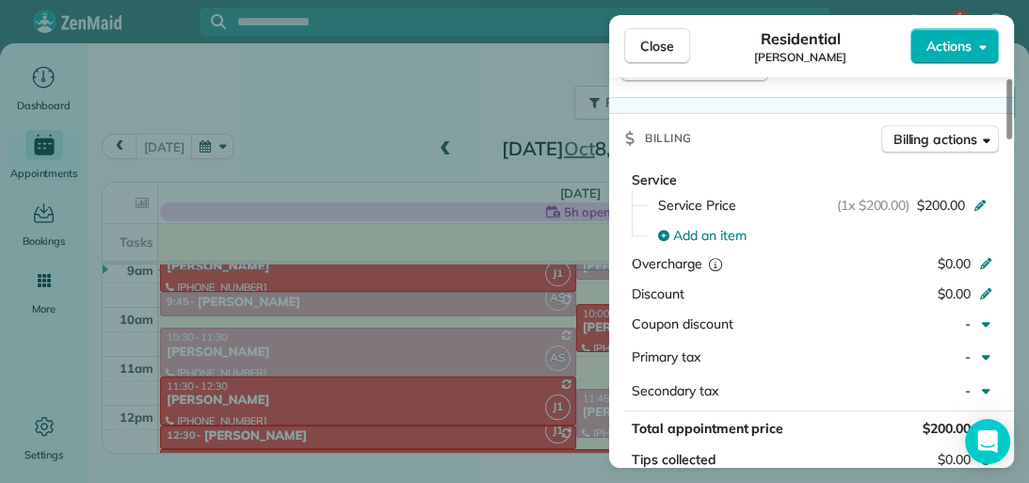
scroll to position [815, 0]
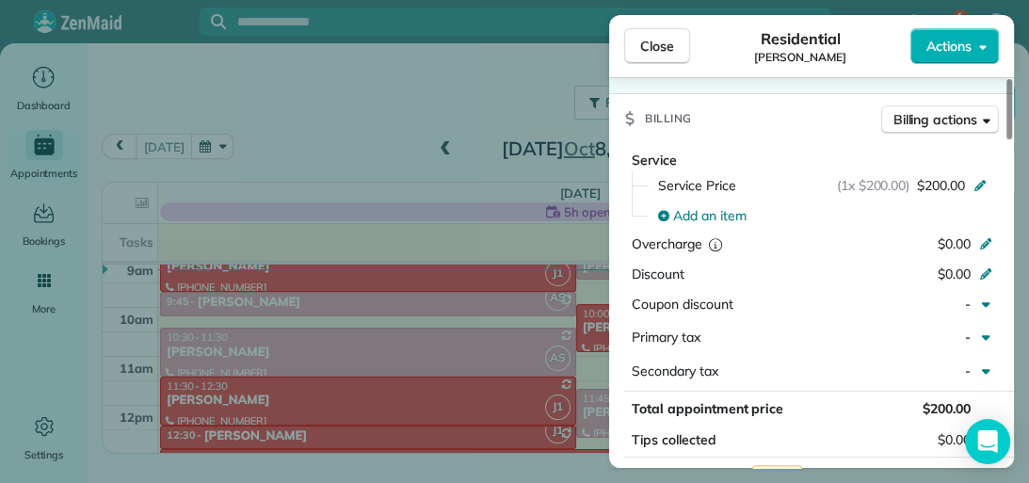
drag, startPoint x: 1004, startPoint y: 139, endPoint x: 1013, endPoint y: 247, distance: 107.6
click at [1012, 139] on div at bounding box center [1009, 109] width 6 height 60
click at [972, 183] on icon at bounding box center [979, 183] width 15 height 15
click at [969, 235] on span "$0.00" at bounding box center [953, 243] width 33 height 17
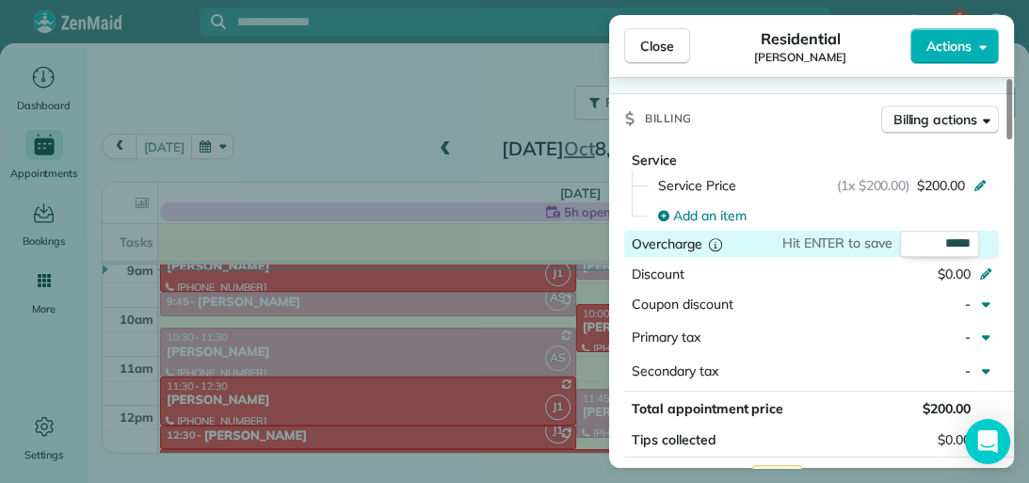
click at [881, 241] on span "Hit ENTER to save" at bounding box center [837, 242] width 110 height 17
click at [985, 44] on icon "button" at bounding box center [983, 47] width 8 height 14
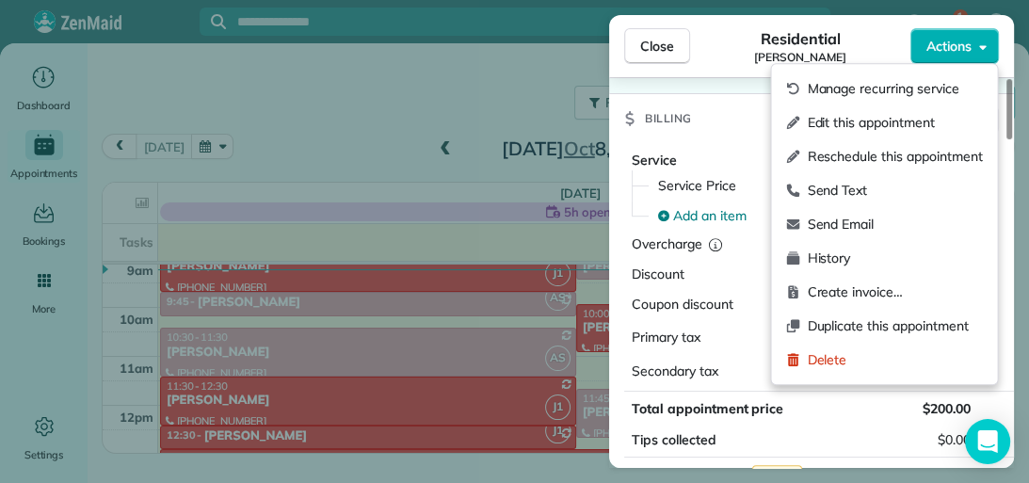
click at [727, 105] on div "Billing Billing actions" at bounding box center [811, 118] width 405 height 49
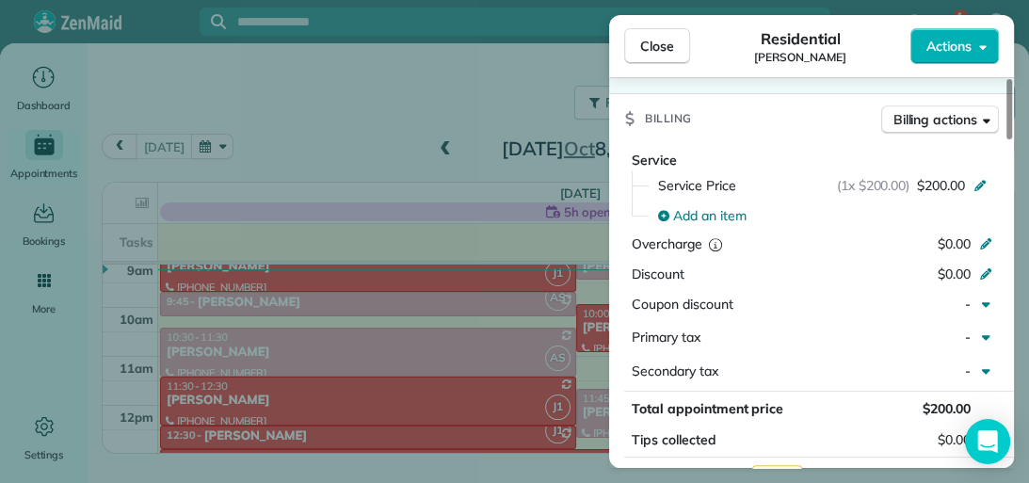
click at [951, 403] on span "$200.00" at bounding box center [946, 408] width 48 height 17
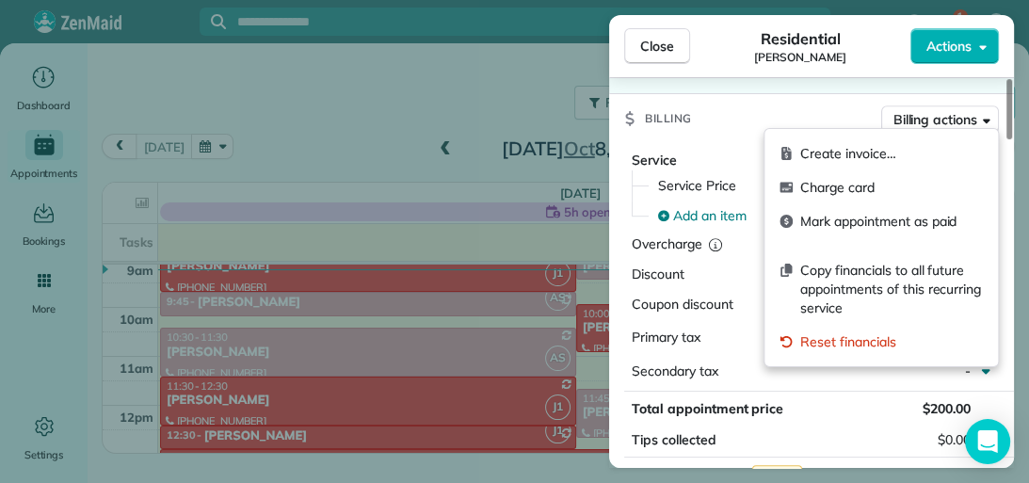
click at [974, 118] on span "Billing actions" at bounding box center [935, 119] width 84 height 19
click at [814, 115] on div "Billing Billing actions" at bounding box center [811, 118] width 405 height 49
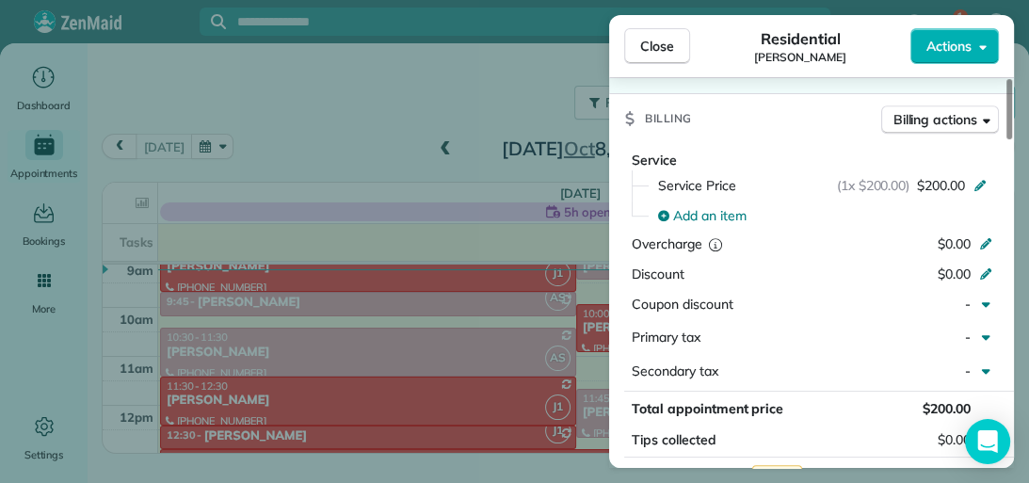
click at [640, 49] on span "Close" at bounding box center [657, 46] width 34 height 19
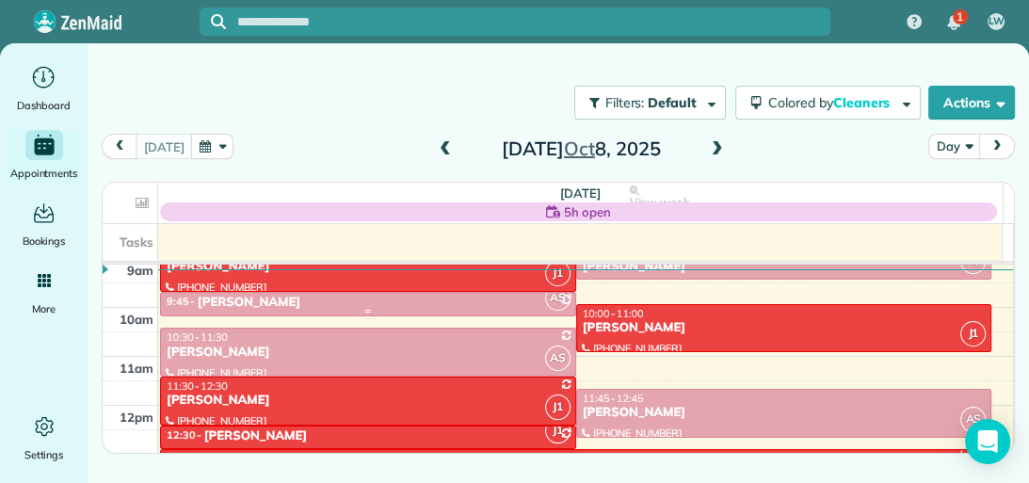
click at [459, 301] on div "9:45 - 10:15 [PERSON_NAME]" at bounding box center [368, 303] width 405 height 16
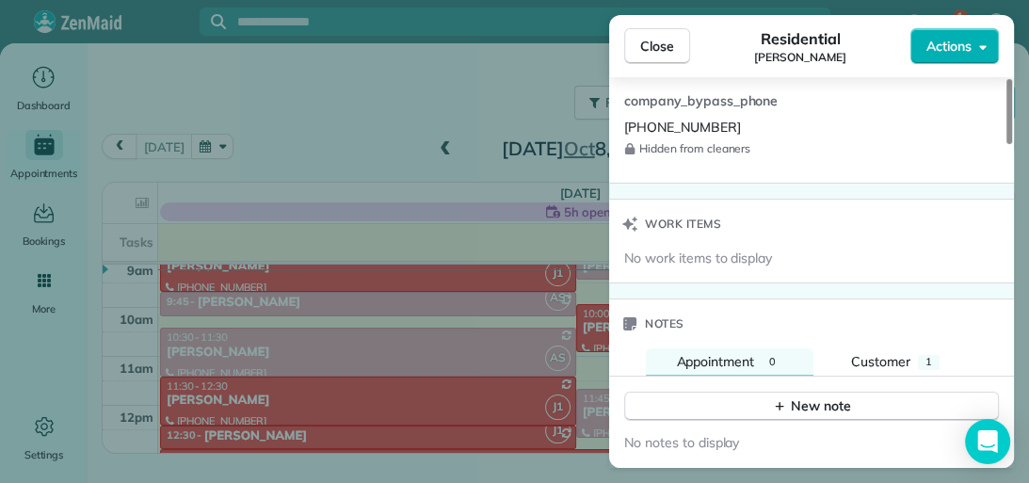
scroll to position [1501, 0]
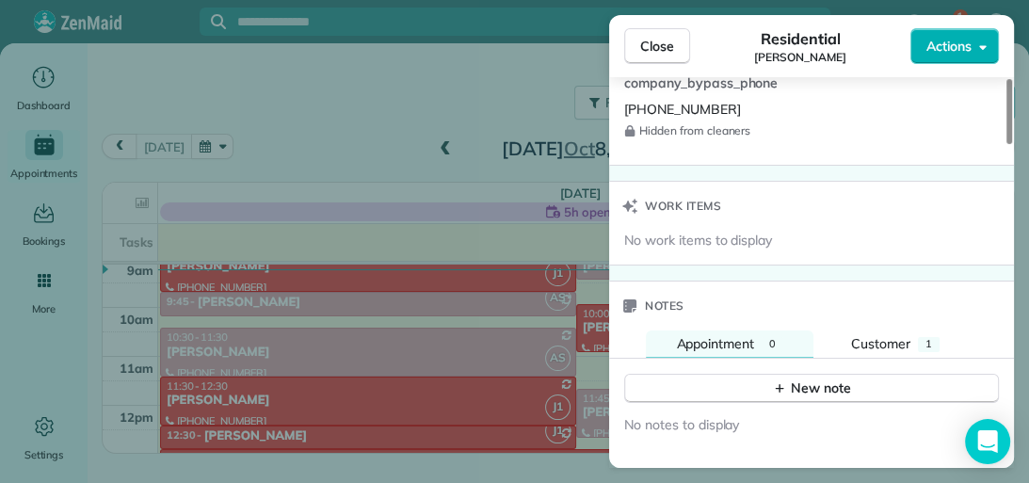
drag, startPoint x: 1005, startPoint y: 125, endPoint x: 1019, endPoint y: 374, distance: 248.8
click at [1012, 144] on div at bounding box center [1009, 111] width 6 height 65
click at [932, 337] on div "1" at bounding box center [929, 344] width 22 height 15
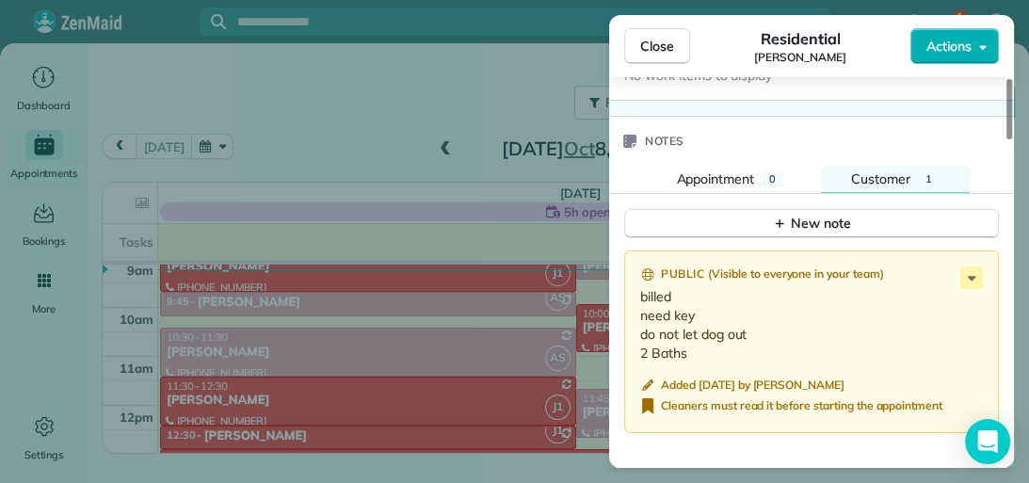
scroll to position [1685, 0]
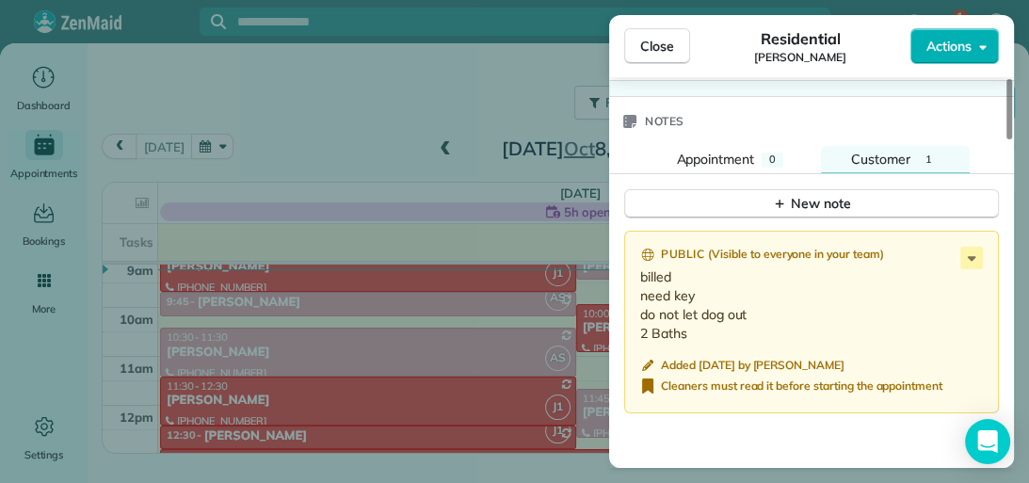
drag, startPoint x: 1009, startPoint y: 355, endPoint x: 1009, endPoint y: 367, distance: 12.2
click at [1009, 139] on div at bounding box center [1009, 109] width 6 height 60
click at [670, 55] on span "Close" at bounding box center [657, 46] width 34 height 19
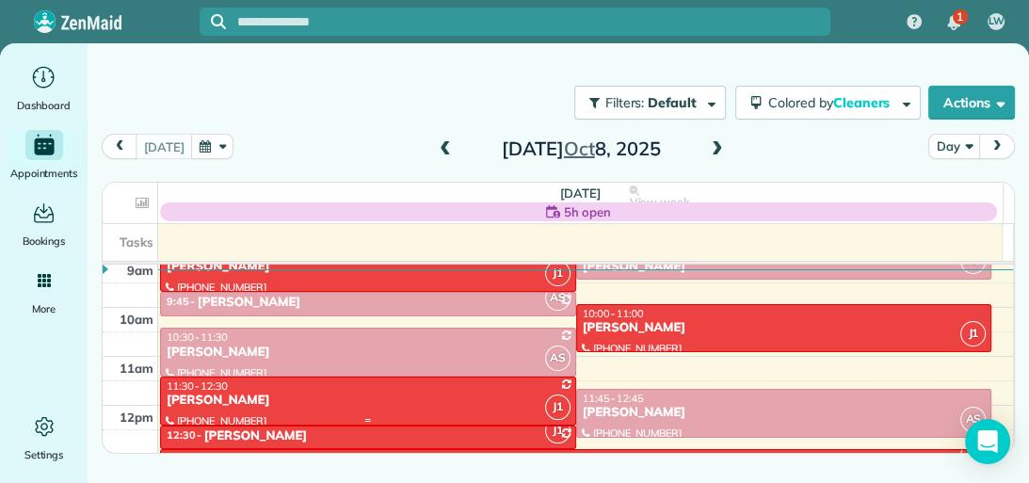
click at [382, 395] on div "[PERSON_NAME]" at bounding box center [368, 400] width 405 height 16
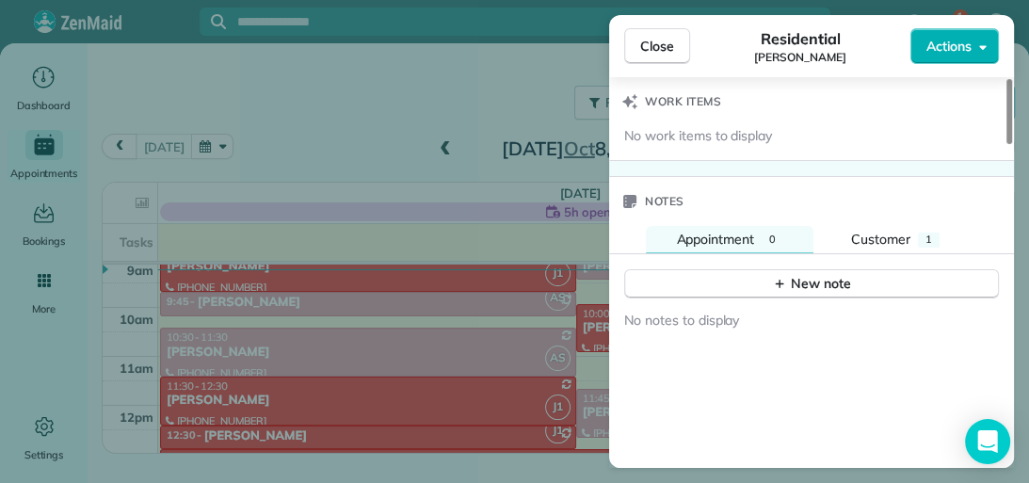
scroll to position [1629, 0]
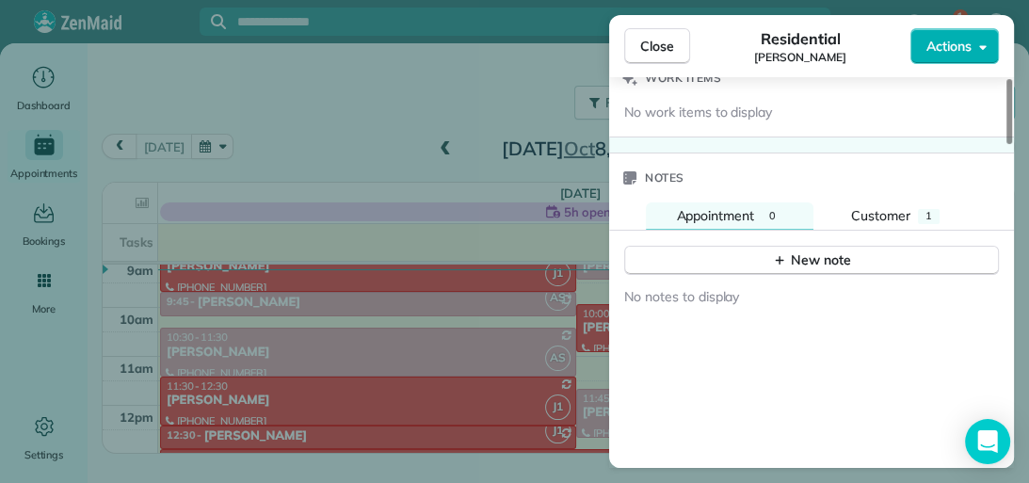
drag, startPoint x: 1008, startPoint y: 128, endPoint x: 1028, endPoint y: 397, distance: 269.9
click at [1012, 144] on div at bounding box center [1009, 111] width 6 height 65
click at [941, 212] on button "Customer 1" at bounding box center [895, 216] width 149 height 28
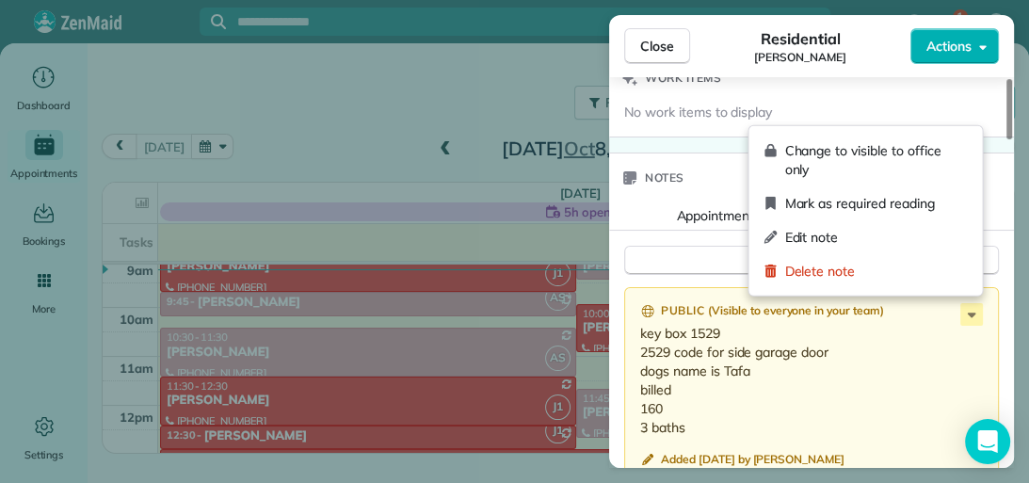
click at [971, 312] on icon at bounding box center [971, 314] width 8 height 5
click at [889, 241] on span "Edit note" at bounding box center [875, 237] width 183 height 19
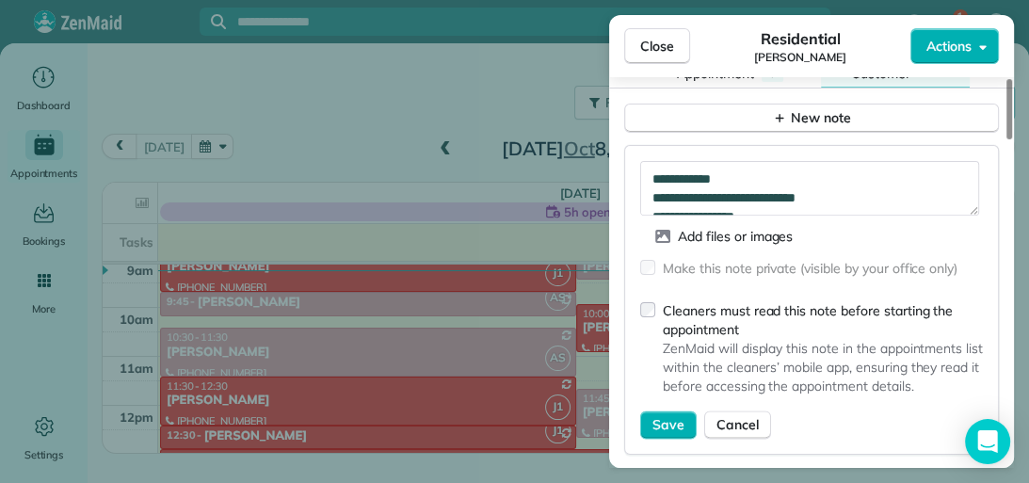
scroll to position [1776, 0]
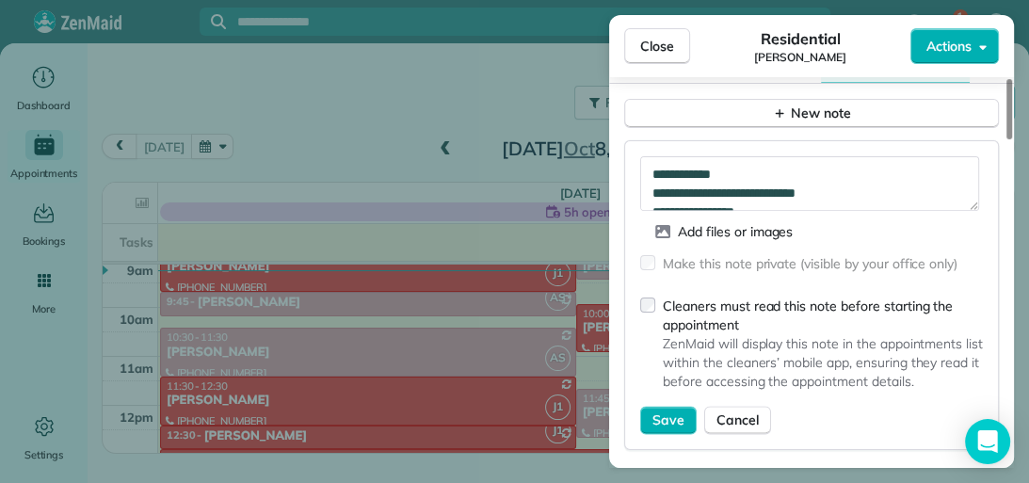
drag, startPoint x: 1008, startPoint y: 348, endPoint x: 967, endPoint y: 371, distance: 46.3
click at [1006, 139] on div at bounding box center [1009, 109] width 6 height 60
click at [662, 410] on span "Save" at bounding box center [668, 419] width 32 height 19
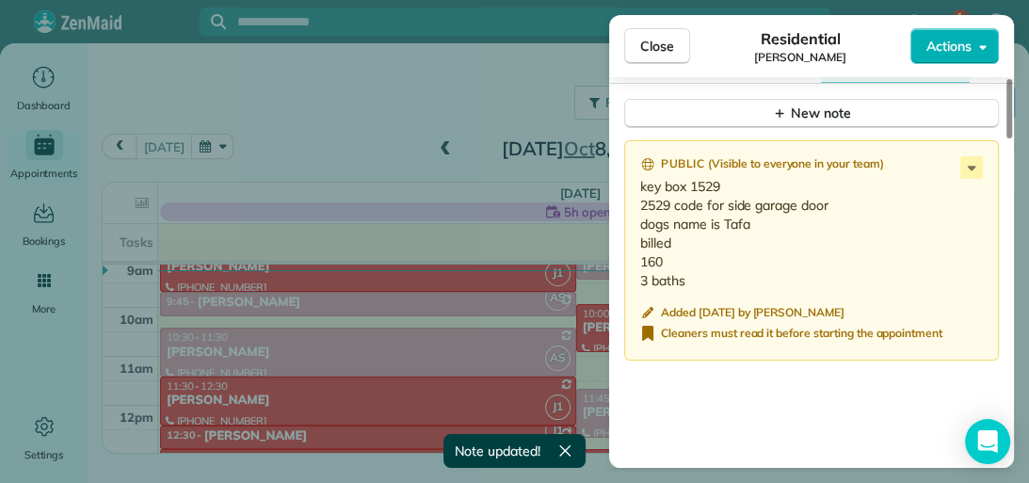
click at [650, 46] on span "Close" at bounding box center [657, 46] width 34 height 19
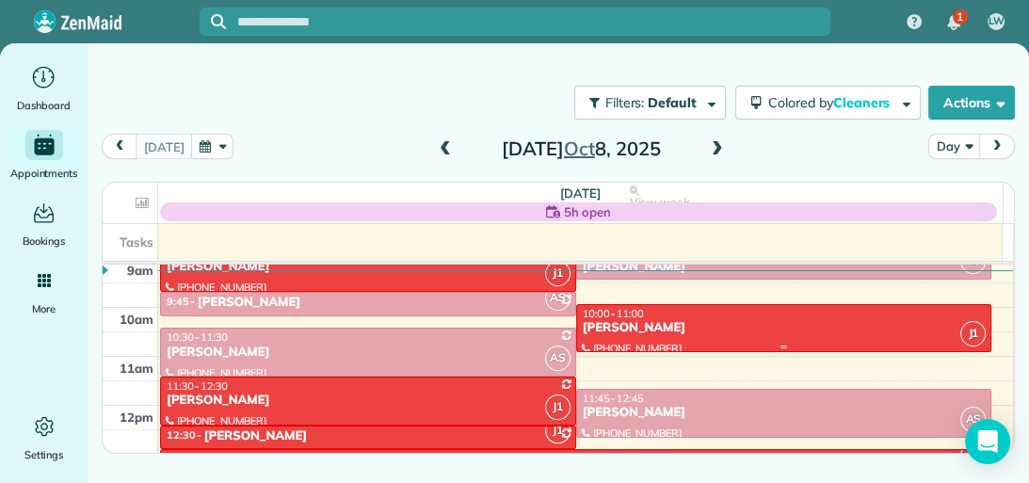
click at [675, 326] on div "[PERSON_NAME]" at bounding box center [784, 328] width 405 height 16
click at [0, 0] on div at bounding box center [0, 0] width 0 height 0
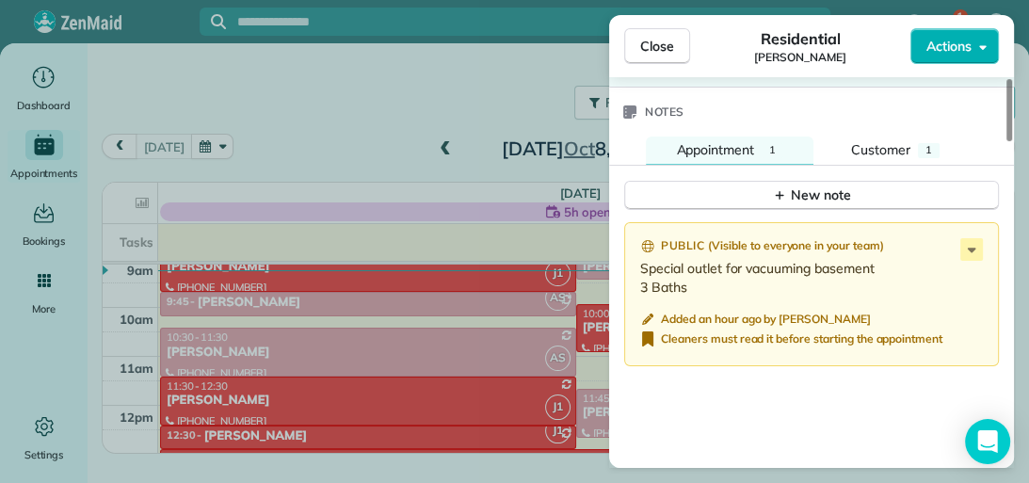
scroll to position [1680, 0]
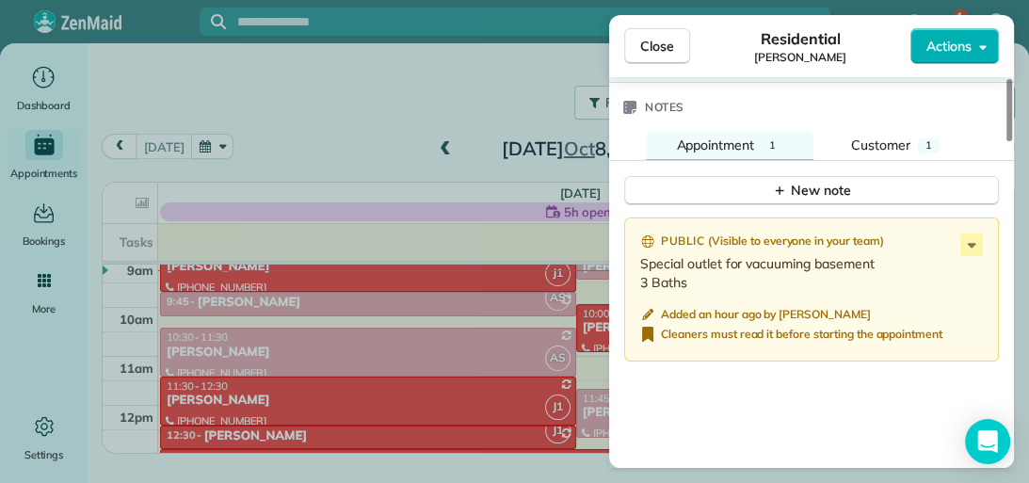
drag, startPoint x: 1006, startPoint y: 136, endPoint x: 1028, endPoint y: 385, distance: 249.4
click at [1012, 141] on div at bounding box center [1009, 110] width 6 height 62
click at [681, 44] on button "Close" at bounding box center [657, 46] width 66 height 36
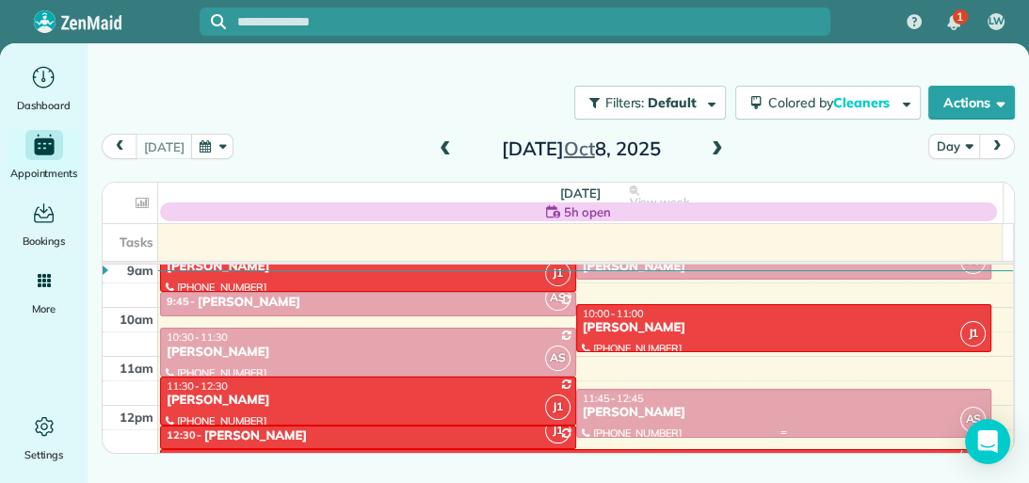
click at [722, 396] on div "11:45 - 12:45" at bounding box center [784, 397] width 405 height 13
click at [0, 0] on div at bounding box center [0, 0] width 0 height 0
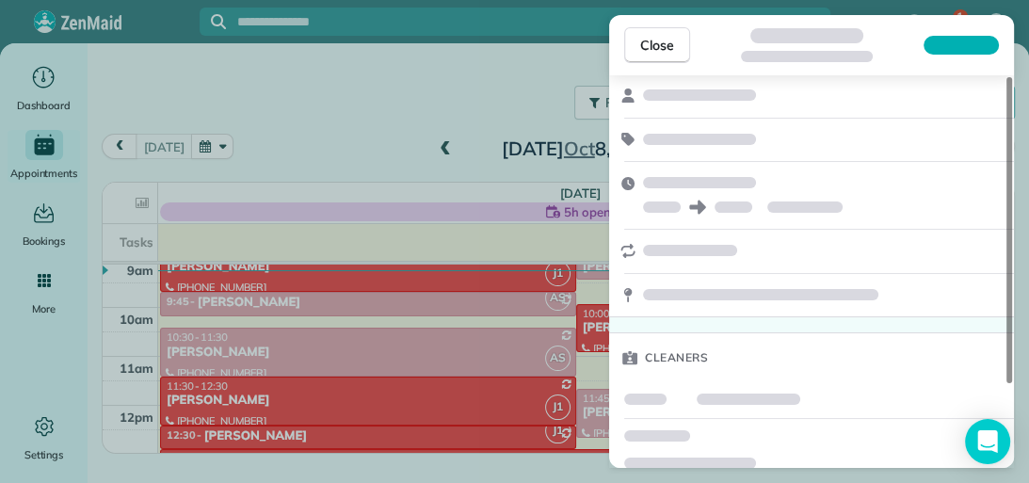
scroll to position [105, 0]
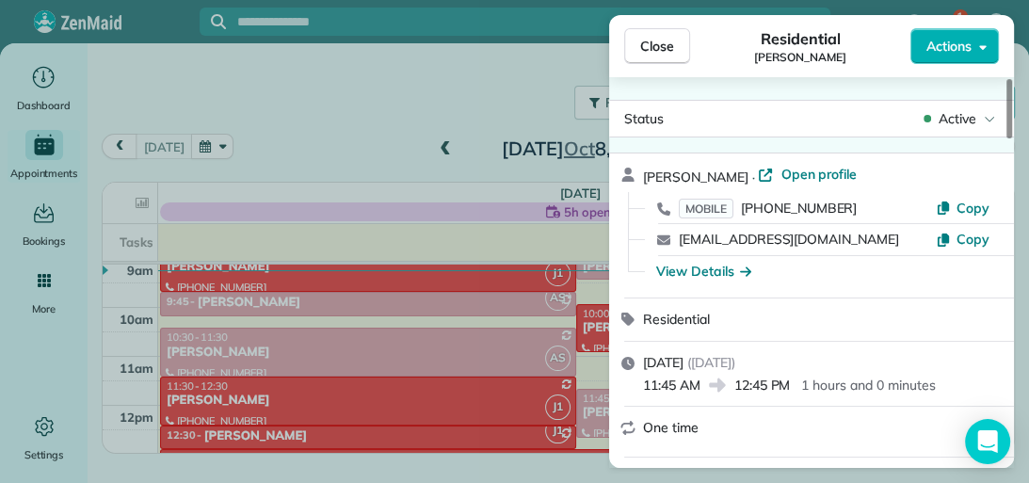
drag, startPoint x: 1009, startPoint y: 203, endPoint x: 1009, endPoint y: 295, distance: 91.3
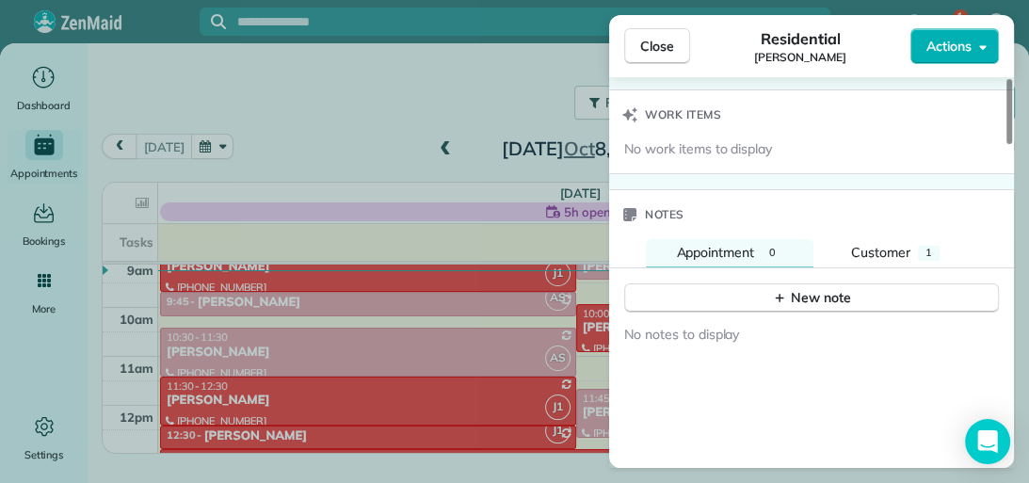
scroll to position [1577, 0]
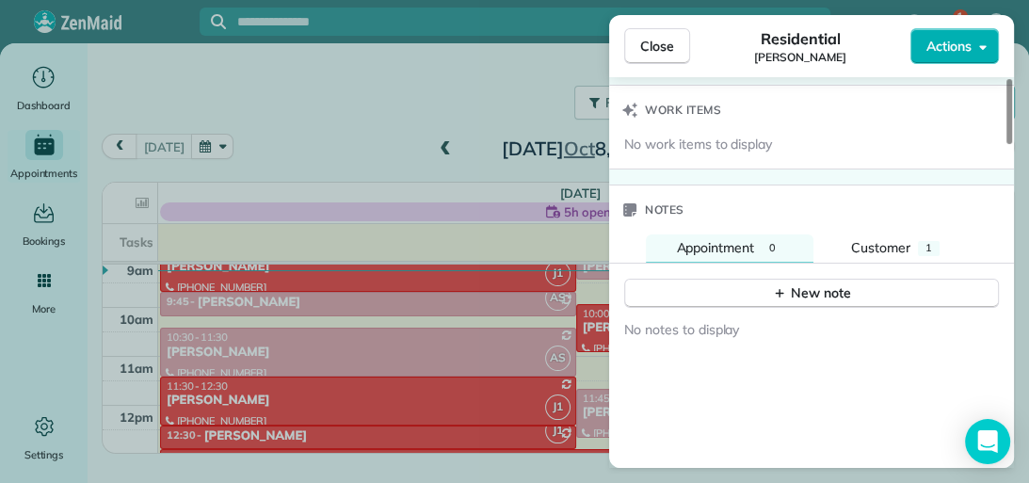
drag, startPoint x: 1009, startPoint y: 131, endPoint x: 1018, endPoint y: 394, distance: 263.7
click at [1012, 144] on div at bounding box center [1009, 111] width 6 height 65
click at [933, 248] on div "1" at bounding box center [929, 248] width 22 height 15
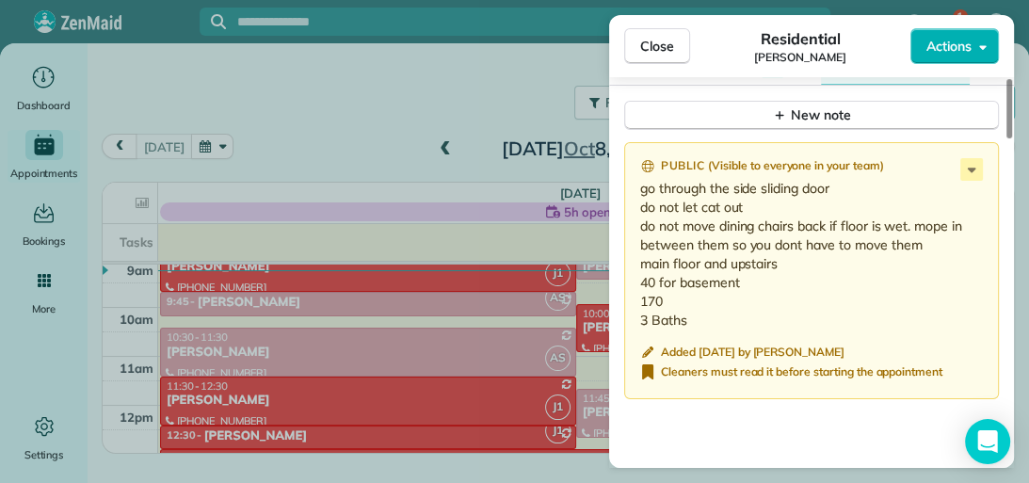
scroll to position [1826, 0]
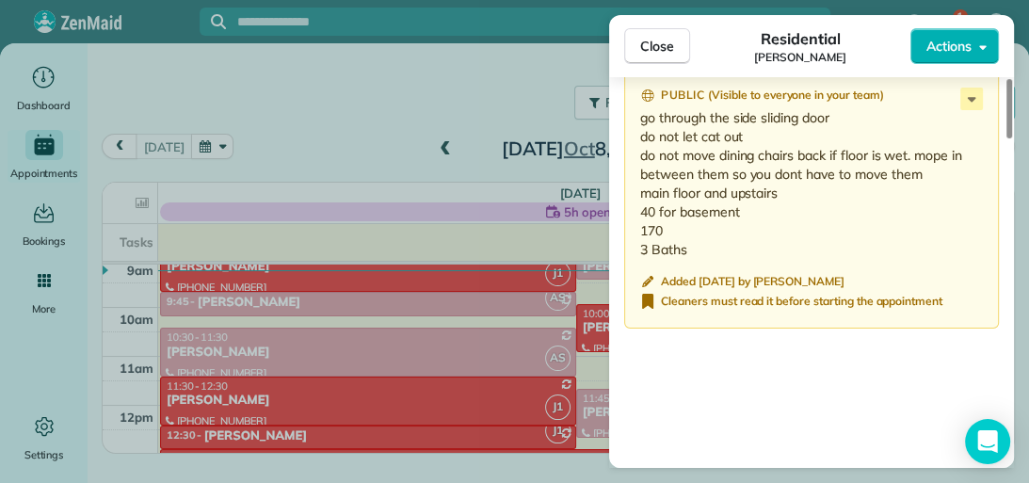
drag, startPoint x: 1005, startPoint y: 340, endPoint x: 1010, endPoint y: 377, distance: 37.9
click at [1010, 138] on div at bounding box center [1009, 108] width 6 height 59
click at [666, 53] on span "Close" at bounding box center [657, 46] width 34 height 19
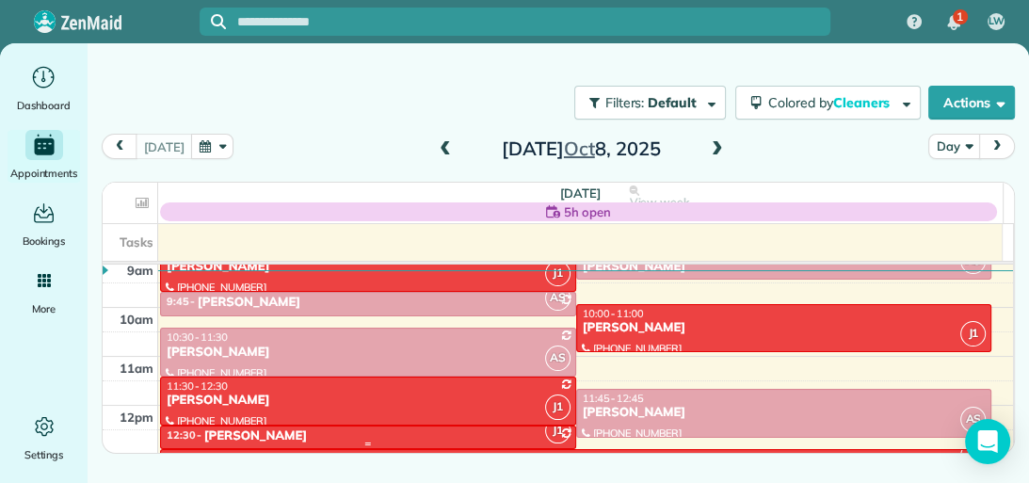
click at [338, 438] on div "12:30 - 1:00 [PERSON_NAME]" at bounding box center [368, 436] width 405 height 16
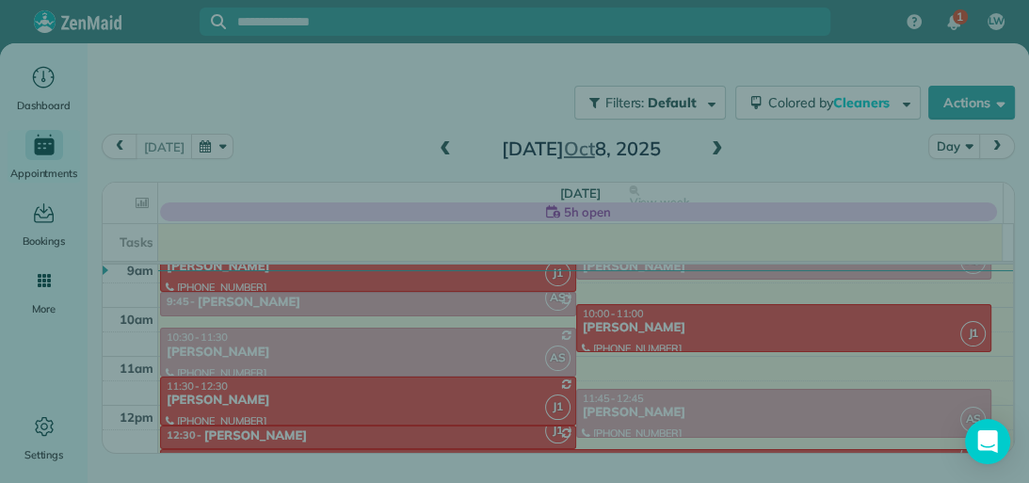
click at [338, 438] on div "Close Cleaners" at bounding box center [514, 241] width 1029 height 483
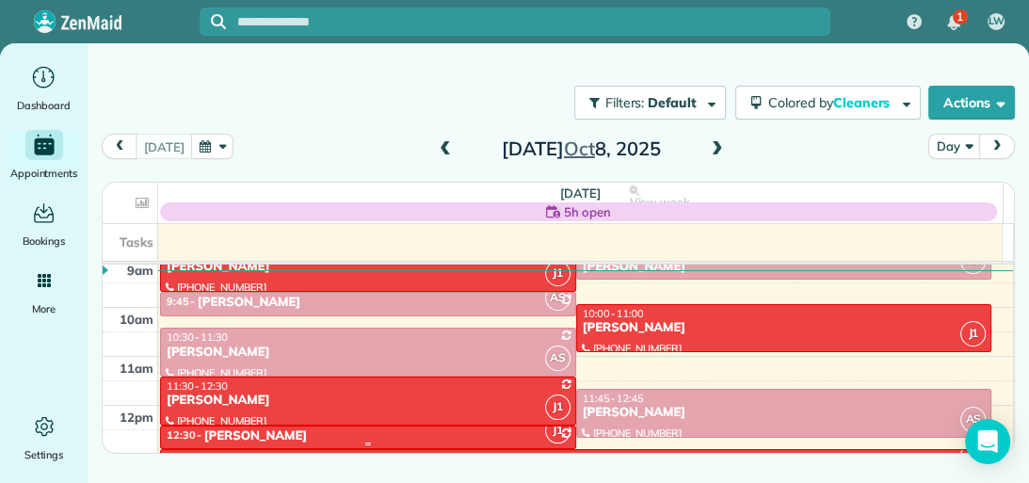
click at [349, 433] on div "12:30 - 1:00 [PERSON_NAME]" at bounding box center [368, 436] width 405 height 16
click at [0, 0] on div at bounding box center [0, 0] width 0 height 0
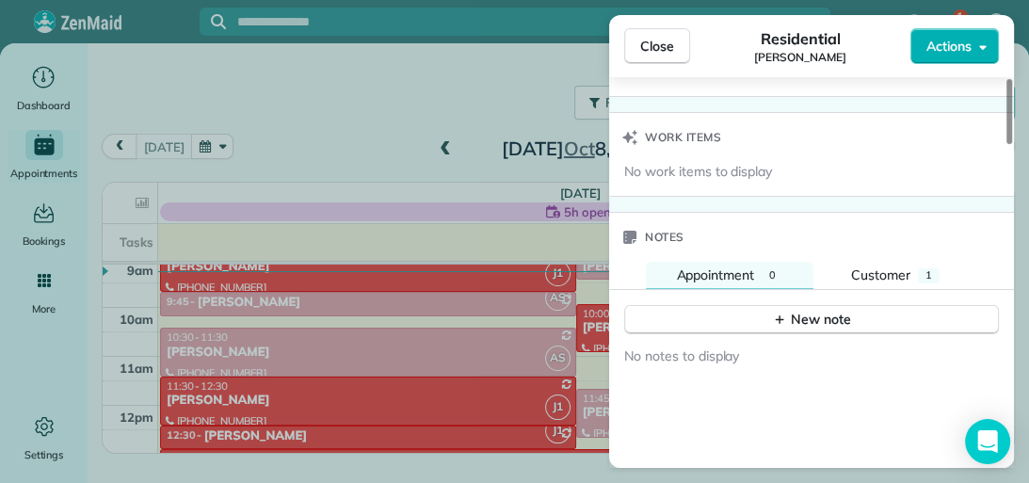
scroll to position [1577, 0]
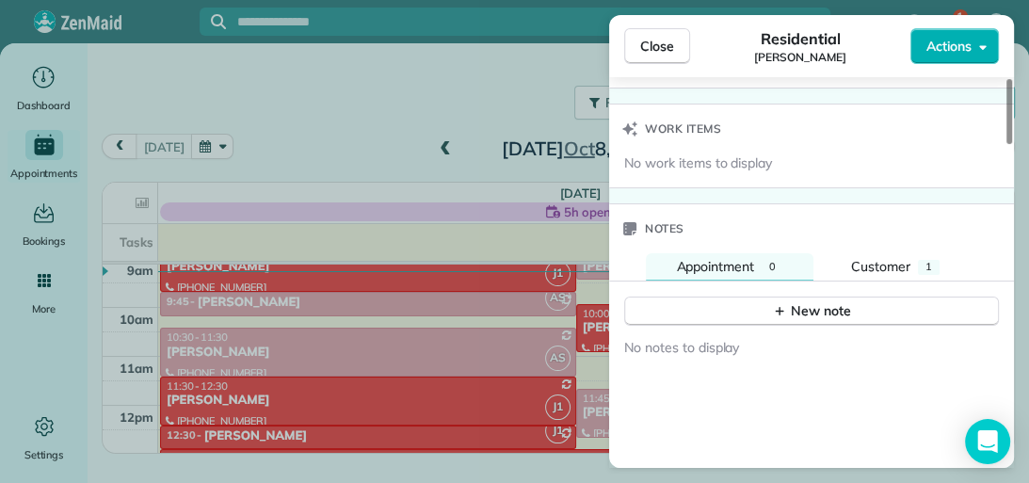
drag, startPoint x: 1009, startPoint y: 147, endPoint x: 1028, endPoint y: 396, distance: 250.1
click at [1012, 144] on div at bounding box center [1009, 111] width 6 height 65
click at [903, 258] on span "Customer" at bounding box center [880, 266] width 59 height 17
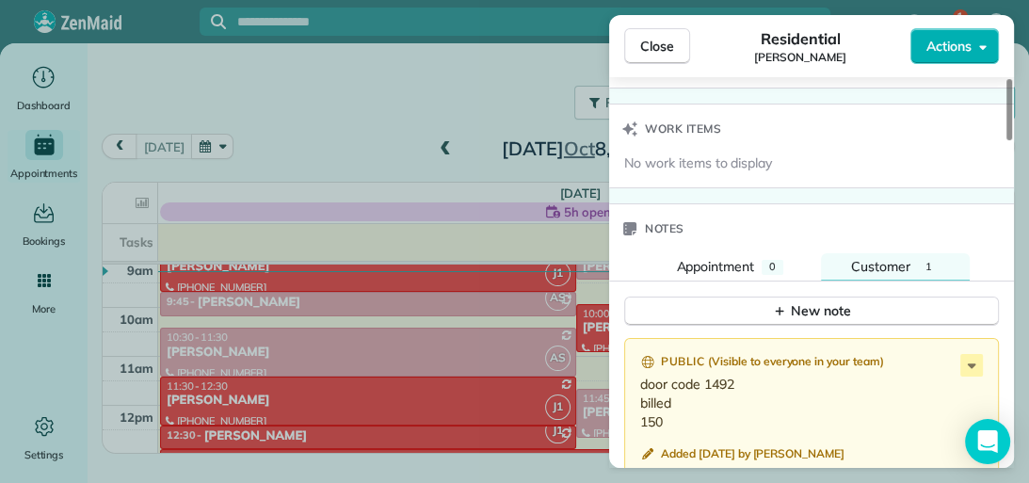
click at [971, 354] on icon at bounding box center [971, 365] width 23 height 23
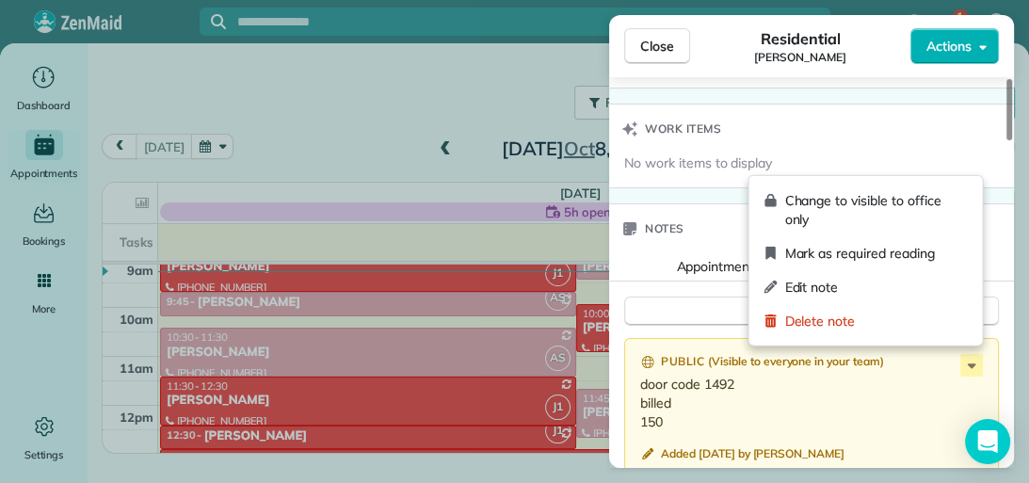
click at [971, 364] on icon at bounding box center [971, 365] width 23 height 23
click at [918, 291] on span "Edit note" at bounding box center [875, 287] width 183 height 19
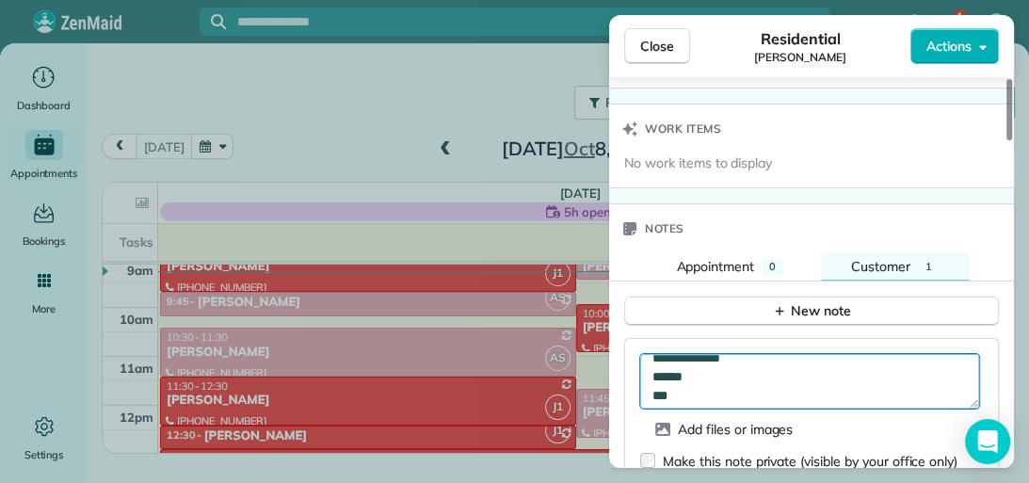
scroll to position [19, 0]
click at [690, 387] on textarea "**********" at bounding box center [809, 381] width 339 height 55
click at [759, 365] on textarea "**********" at bounding box center [809, 381] width 339 height 55
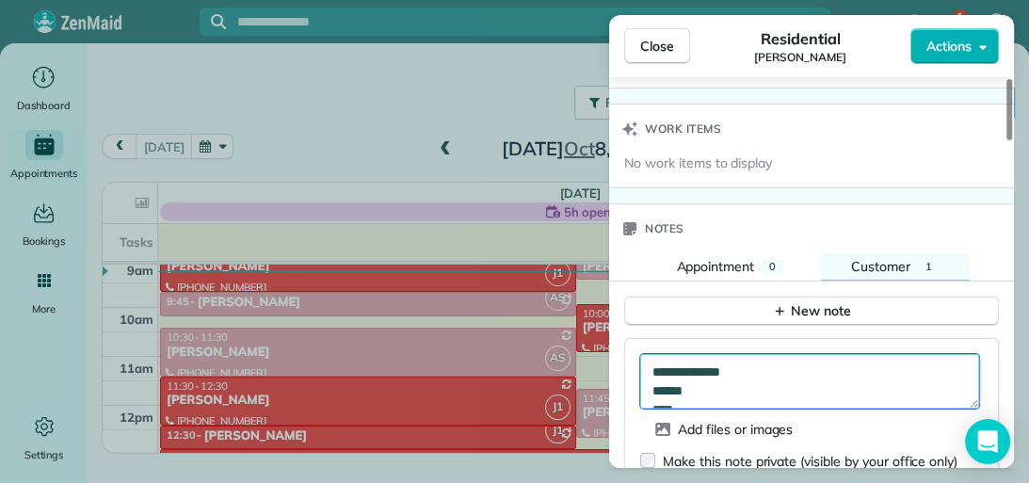
click at [759, 365] on textarea "**********" at bounding box center [809, 381] width 339 height 55
click at [770, 365] on textarea "**********" at bounding box center [809, 381] width 339 height 55
type textarea "**********"
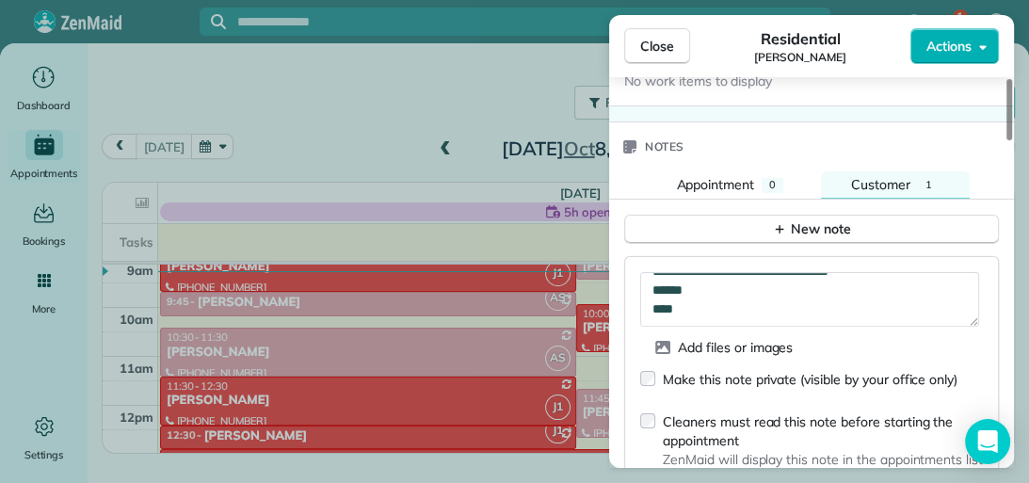
scroll to position [1669, 0]
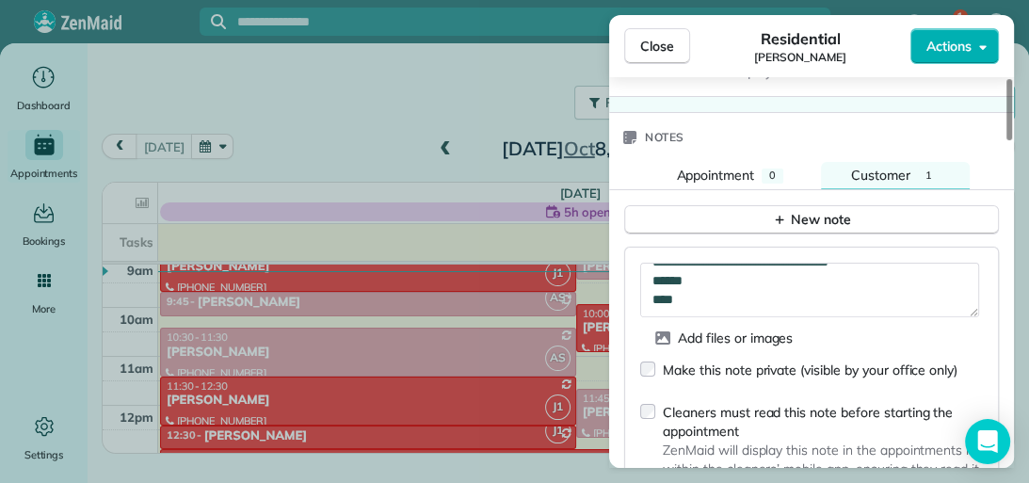
drag, startPoint x: 1010, startPoint y: 366, endPoint x: 1010, endPoint y: 380, distance: 14.1
click at [1010, 140] on div at bounding box center [1009, 109] width 6 height 61
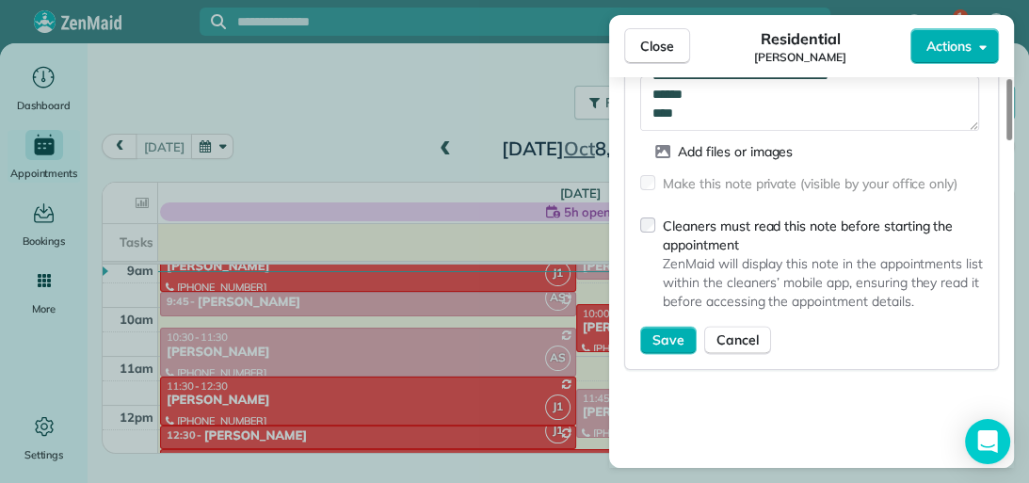
scroll to position [1903, 0]
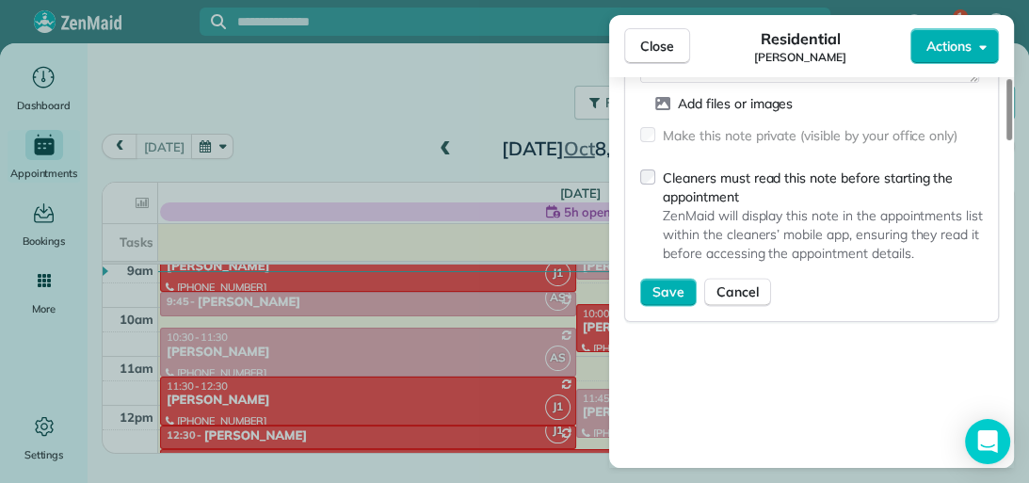
drag, startPoint x: 1009, startPoint y: 360, endPoint x: 1004, endPoint y: 397, distance: 37.0
click at [1006, 140] on div at bounding box center [1009, 109] width 6 height 61
click at [667, 282] on span "Save" at bounding box center [668, 291] width 32 height 19
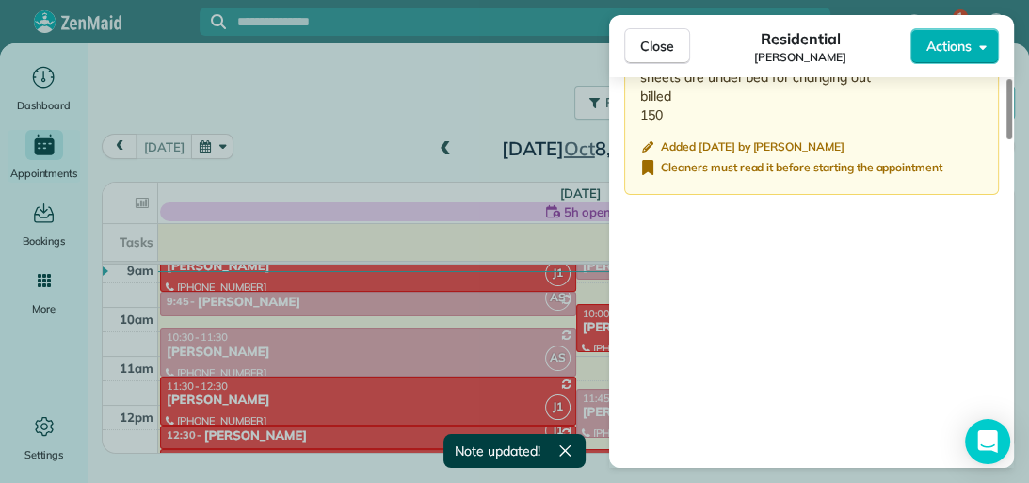
click at [655, 43] on span "Close" at bounding box center [657, 46] width 34 height 19
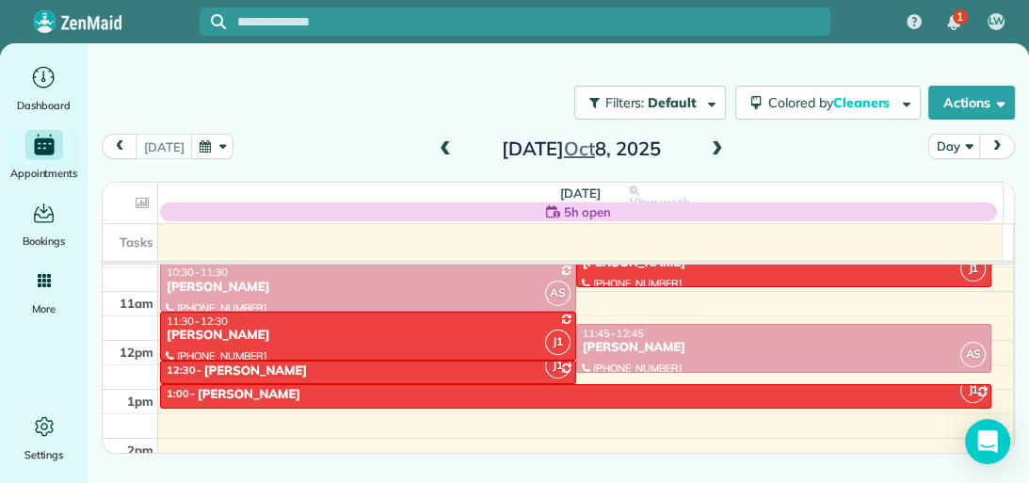
scroll to position [516, 0]
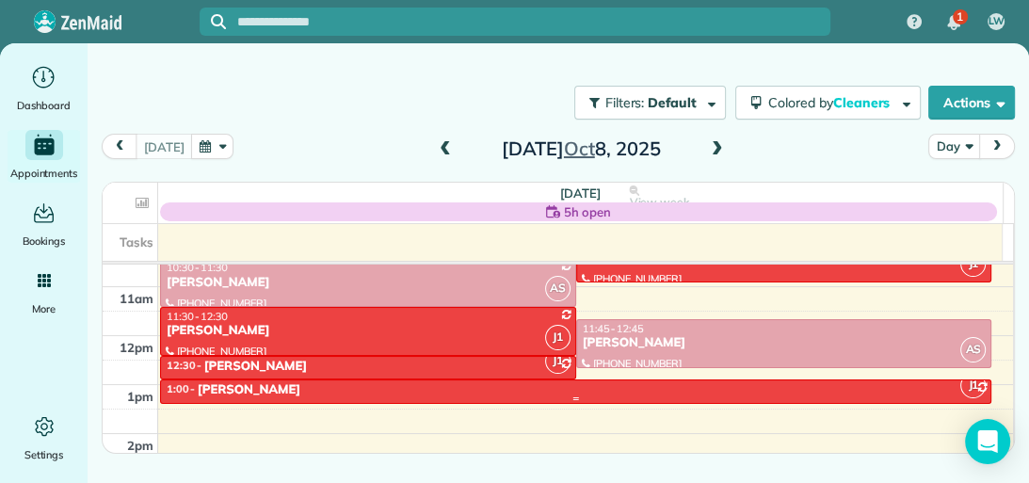
click at [475, 391] on div "1:00 - 1:30 [PERSON_NAME]" at bounding box center [576, 390] width 820 height 16
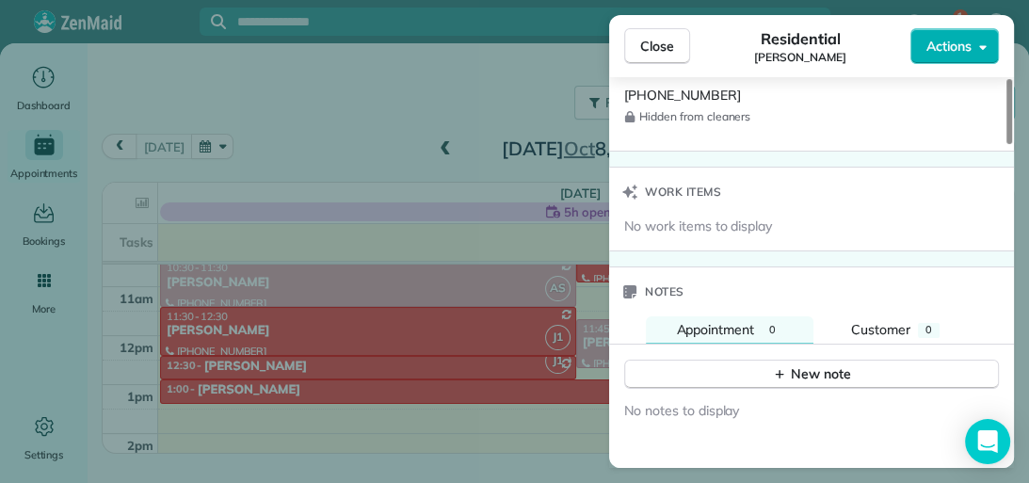
scroll to position [1519, 0]
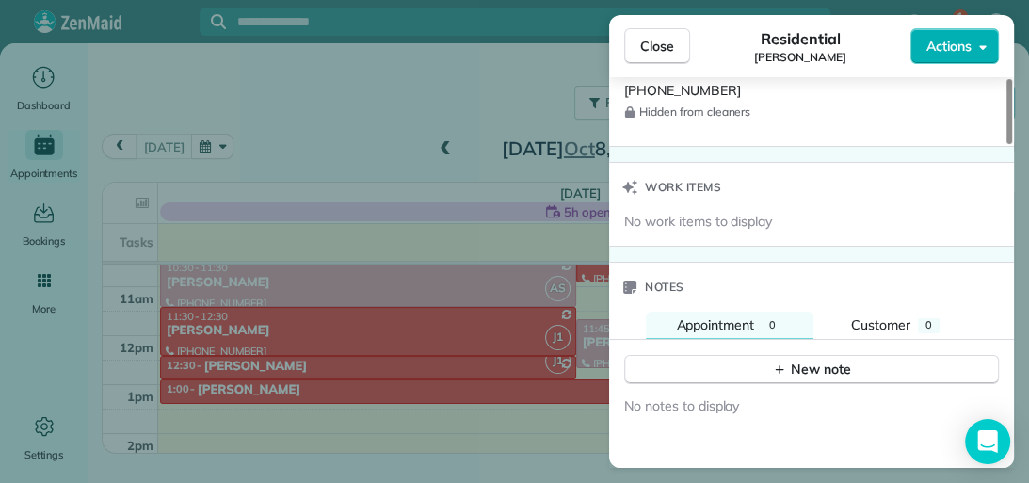
drag, startPoint x: 1008, startPoint y: 136, endPoint x: 1012, endPoint y: 383, distance: 246.6
click at [1012, 144] on div at bounding box center [1009, 111] width 6 height 65
click at [883, 365] on button "New note" at bounding box center [811, 369] width 375 height 29
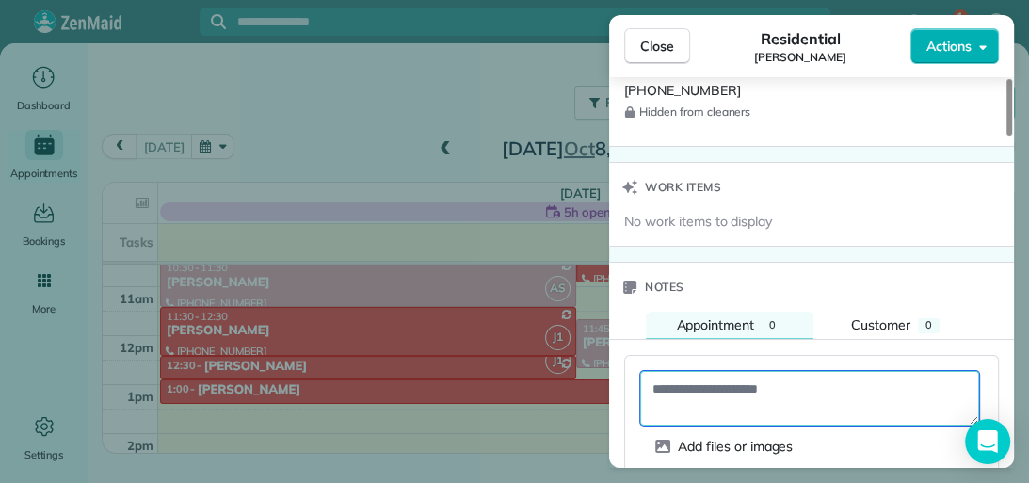
click at [733, 384] on textarea at bounding box center [809, 398] width 339 height 55
type textarea "*******"
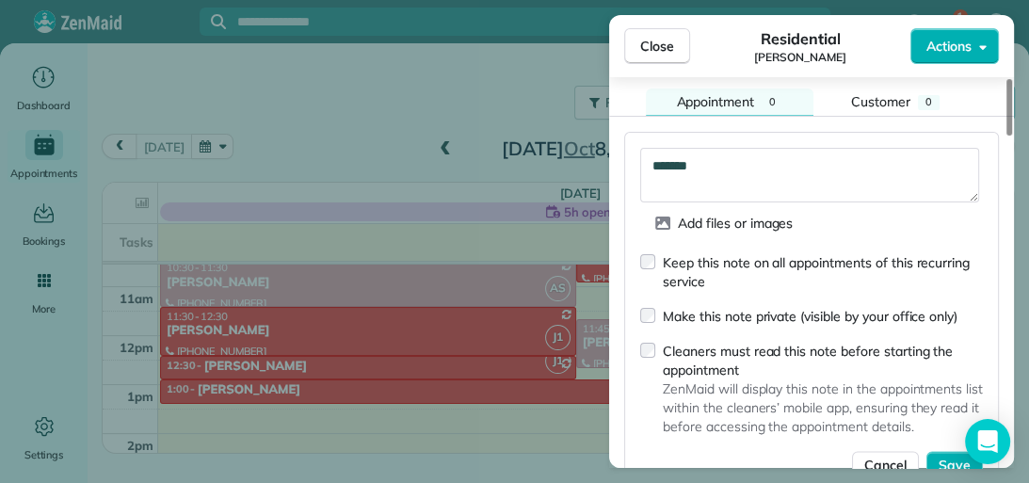
scroll to position [1763, 0]
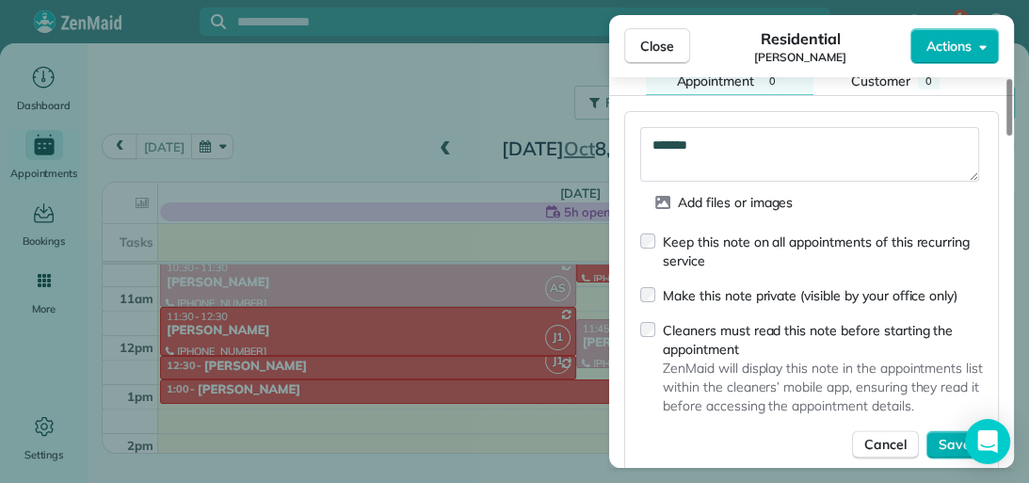
drag, startPoint x: 1009, startPoint y: 358, endPoint x: 1009, endPoint y: 380, distance: 22.6
click at [1009, 136] on div at bounding box center [1009, 107] width 6 height 56
click at [939, 435] on span "Save" at bounding box center [954, 444] width 32 height 19
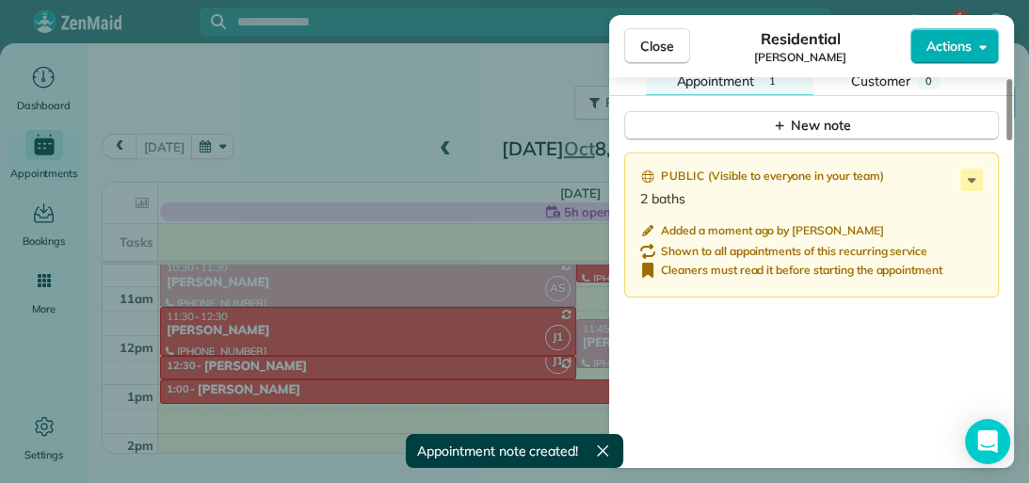
click at [647, 35] on button "Close" at bounding box center [657, 46] width 66 height 36
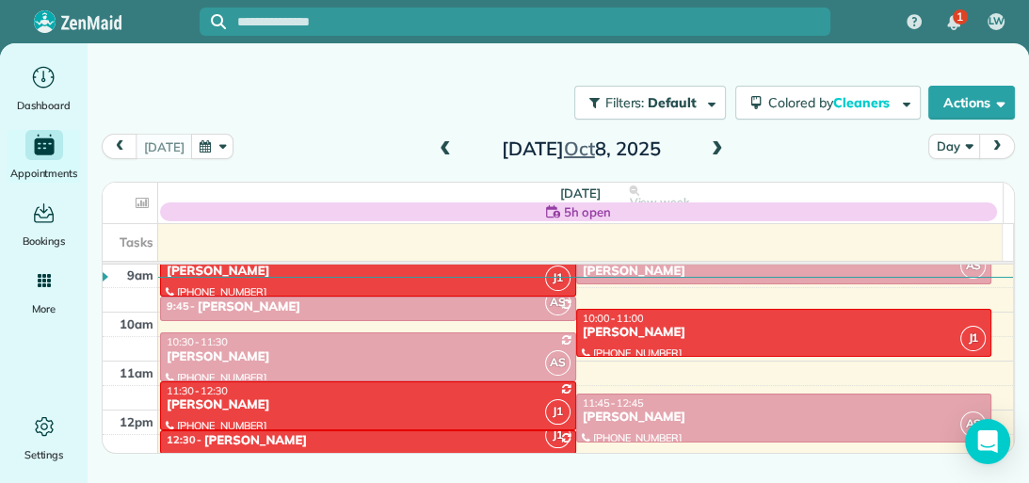
scroll to position [414, 0]
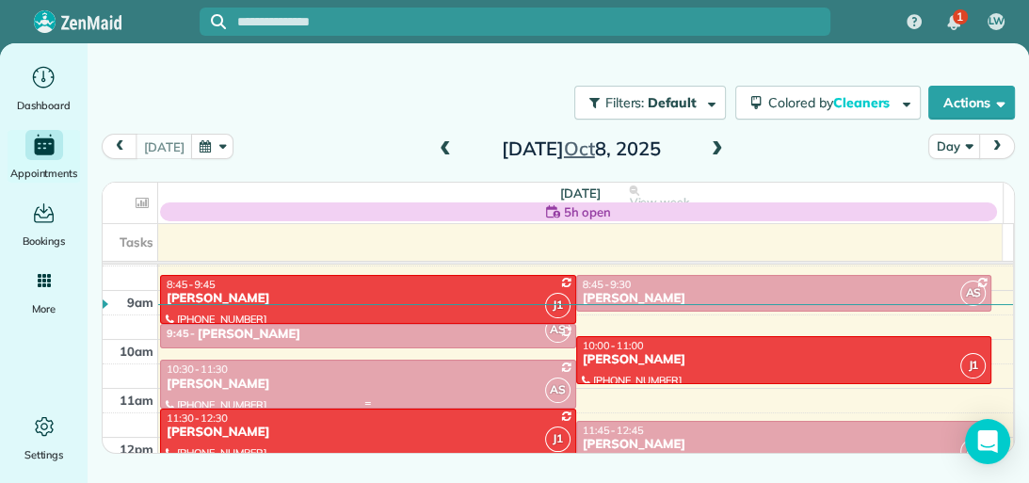
click at [511, 378] on div "[PERSON_NAME]" at bounding box center [368, 384] width 405 height 16
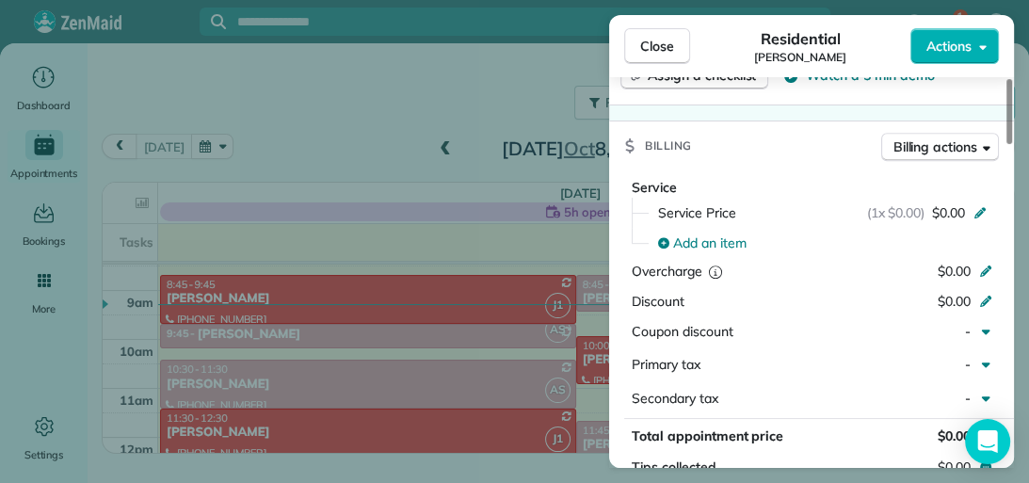
scroll to position [818, 0]
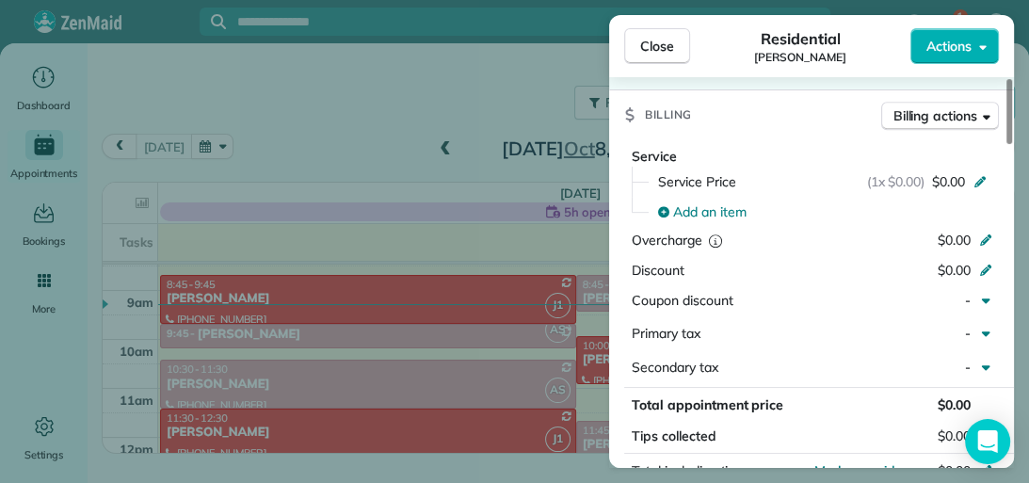
drag, startPoint x: 1006, startPoint y: 124, endPoint x: 1015, endPoint y: 252, distance: 128.3
click at [1012, 144] on div at bounding box center [1009, 111] width 6 height 65
click at [512, 288] on div "Close Residential [PERSON_NAME] Actions Status Active [PERSON_NAME] · Open prof…" at bounding box center [514, 241] width 1029 height 483
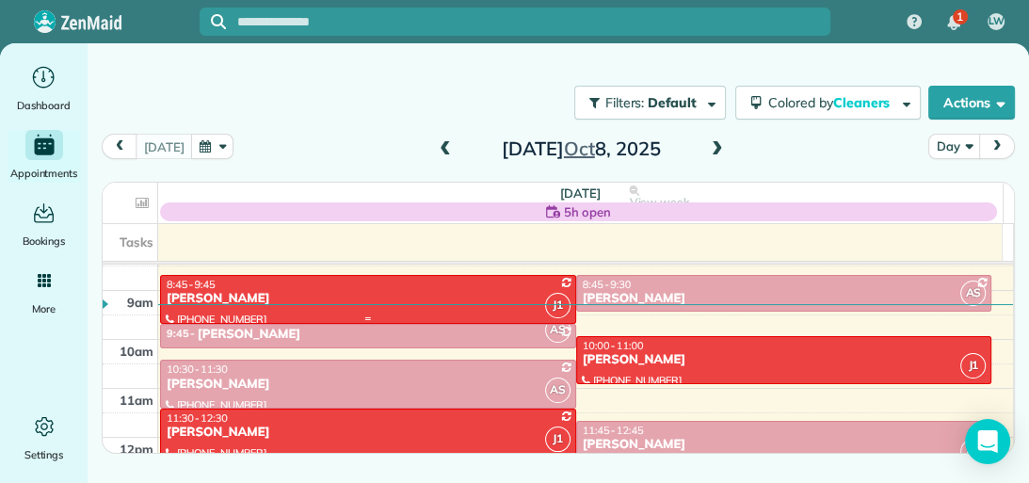
click at [491, 283] on div "8:45 - 9:45" at bounding box center [368, 284] width 405 height 13
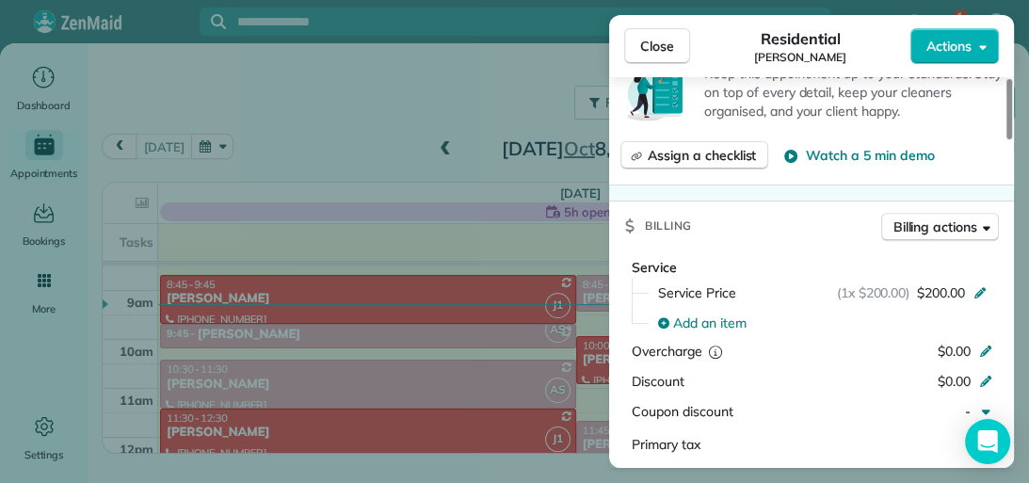
scroll to position [829, 0]
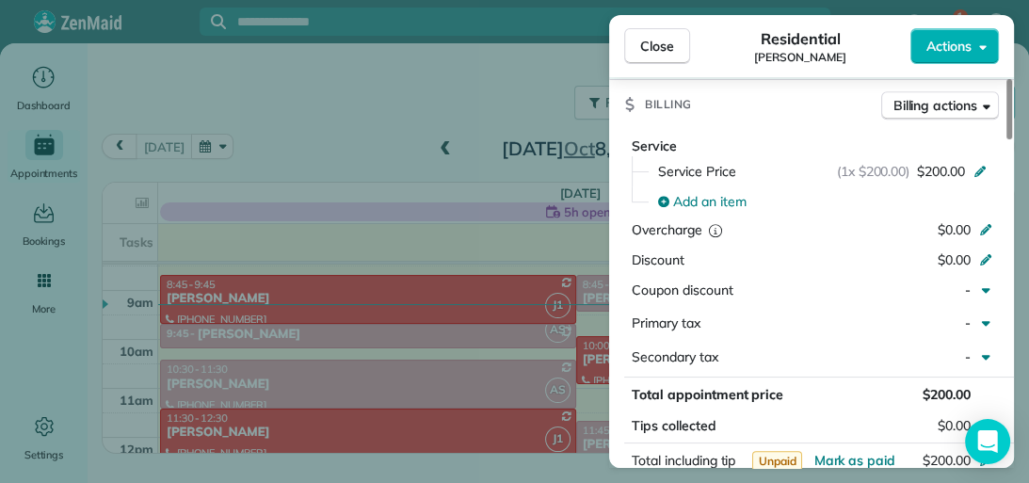
drag, startPoint x: 1007, startPoint y: 151, endPoint x: 1016, endPoint y: 262, distance: 111.4
click at [1012, 139] on div at bounding box center [1009, 109] width 6 height 60
click at [979, 169] on icon at bounding box center [979, 169] width 15 height 15
click at [966, 162] on div "(1x $200.00) $200.00" at bounding box center [915, 171] width 156 height 19
click at [975, 166] on icon at bounding box center [979, 169] width 15 height 15
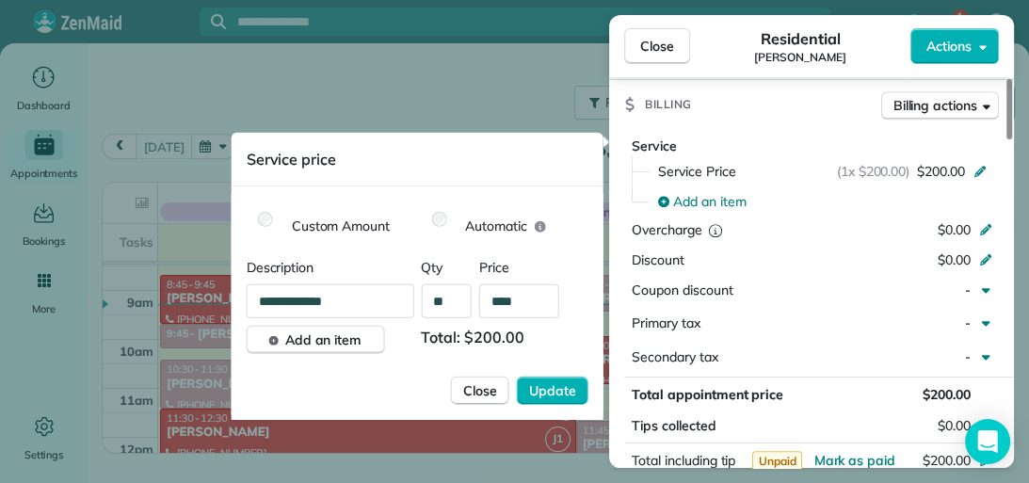
click at [975, 166] on icon at bounding box center [979, 169] width 15 height 15
click at [525, 301] on input "****" at bounding box center [519, 301] width 80 height 34
drag, startPoint x: 525, startPoint y: 301, endPoint x: 501, endPoint y: 301, distance: 24.5
click at [501, 301] on input "****" at bounding box center [519, 301] width 80 height 34
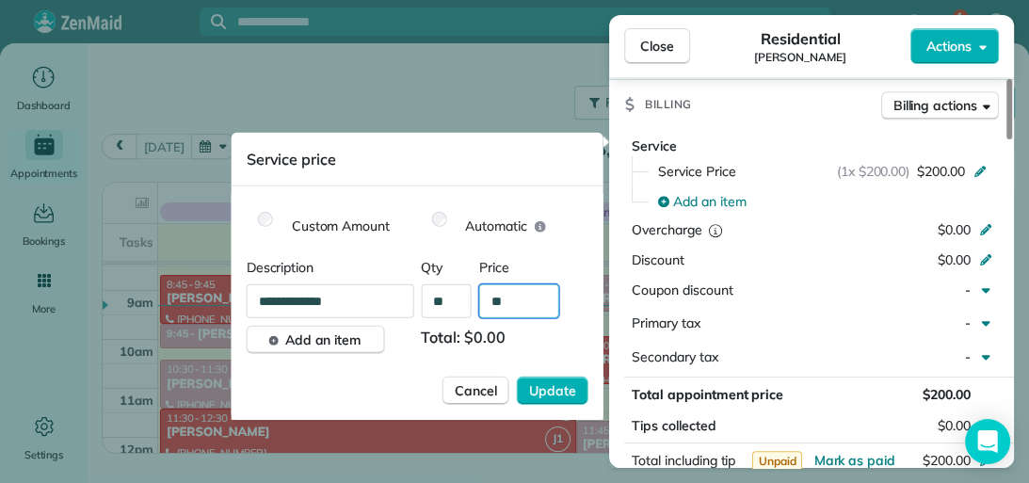
type input "**"
click at [541, 387] on span "Update" at bounding box center [552, 390] width 47 height 19
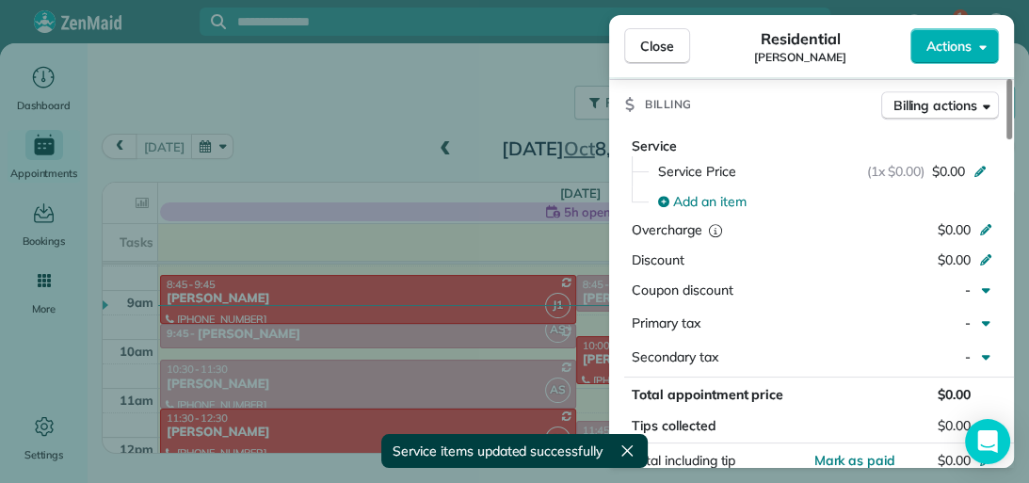
click at [674, 56] on button "Close" at bounding box center [657, 46] width 66 height 36
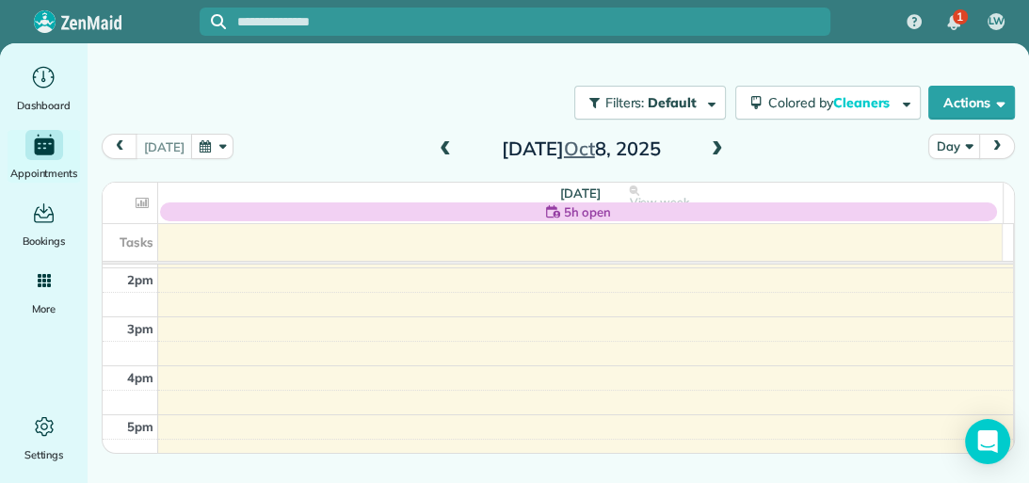
scroll to position [736, 0]
click at [716, 148] on span at bounding box center [717, 149] width 21 height 17
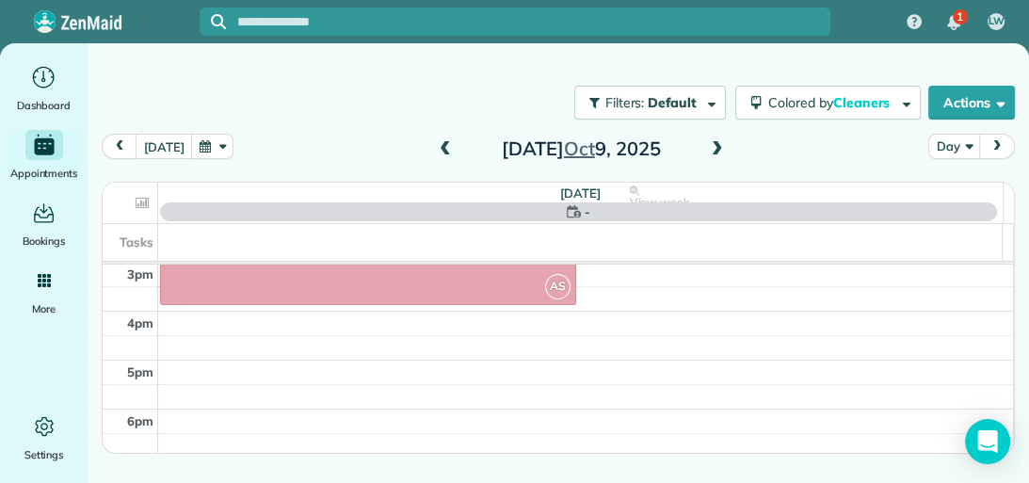
scroll to position [341, 0]
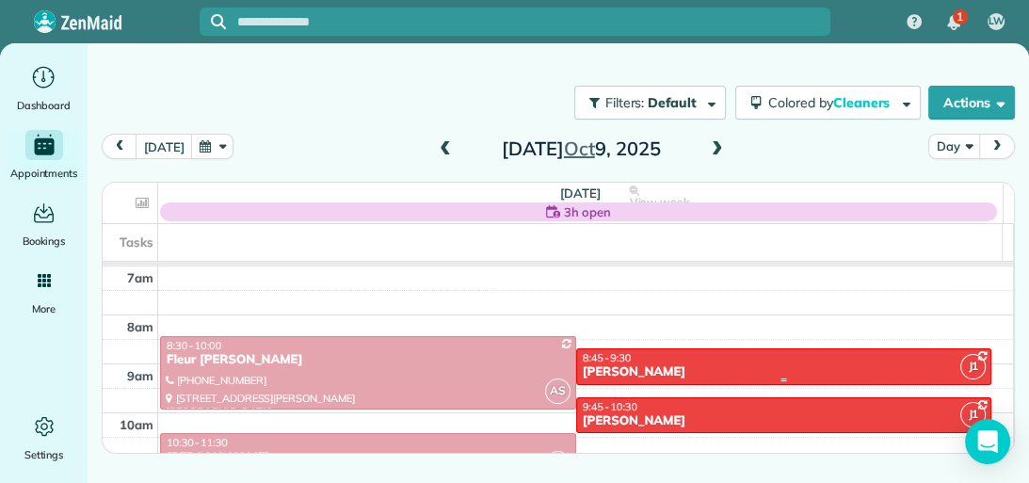
click at [759, 354] on div "8:45 - 9:30" at bounding box center [784, 357] width 405 height 13
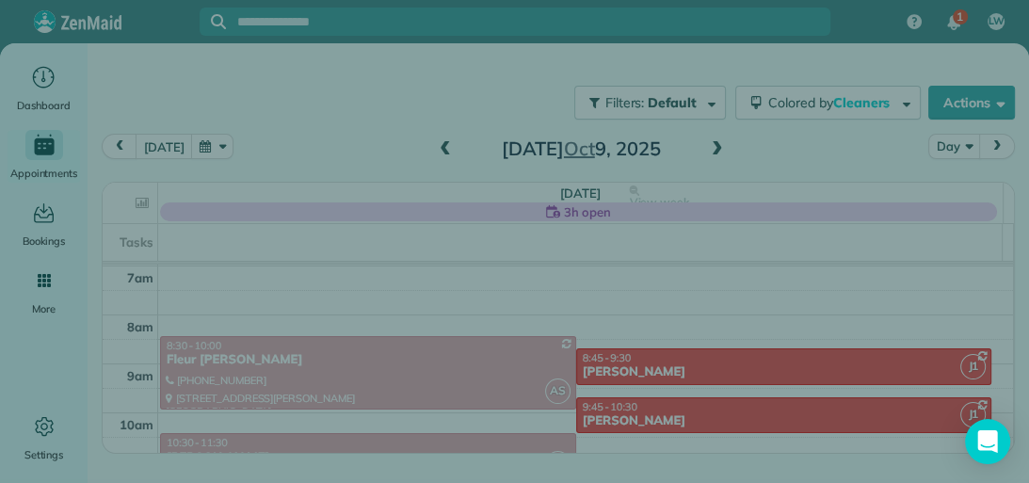
click at [759, 354] on div at bounding box center [811, 372] width 405 height 43
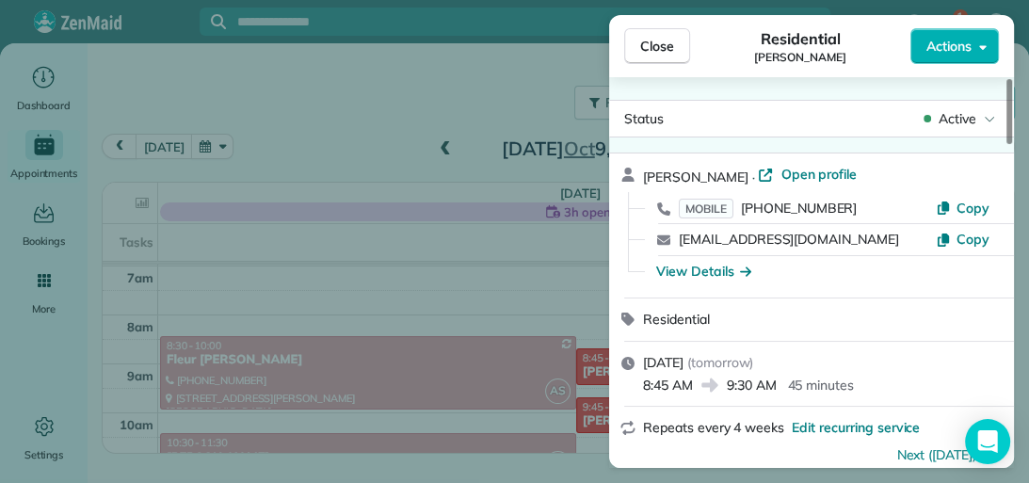
click at [1008, 168] on div "[PERSON_NAME] · Open profile MOBILE [PHONE_NUMBER] Copy [EMAIL_ADDRESS][DOMAIN_…" at bounding box center [811, 225] width 405 height 144
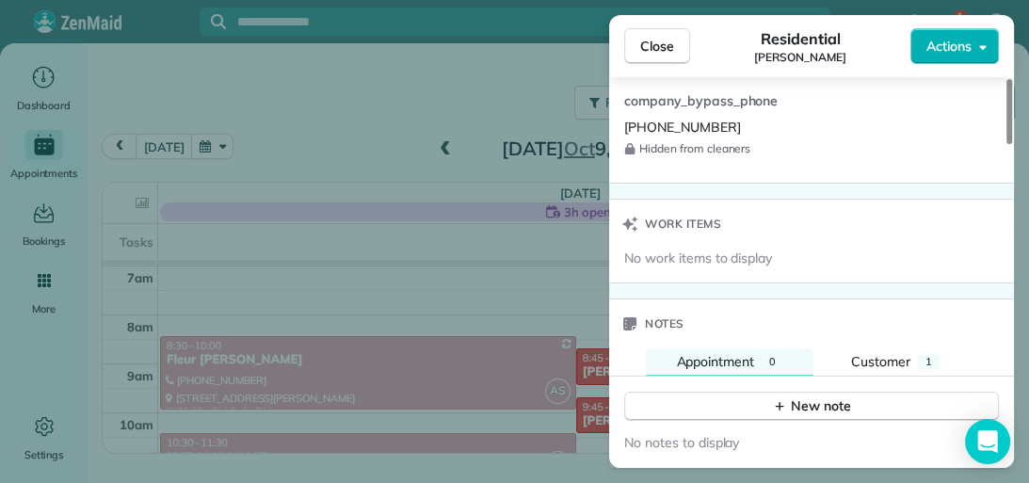
drag, startPoint x: 1008, startPoint y: 129, endPoint x: 1012, endPoint y: 375, distance: 246.6
click at [1012, 144] on div at bounding box center [1009, 111] width 6 height 65
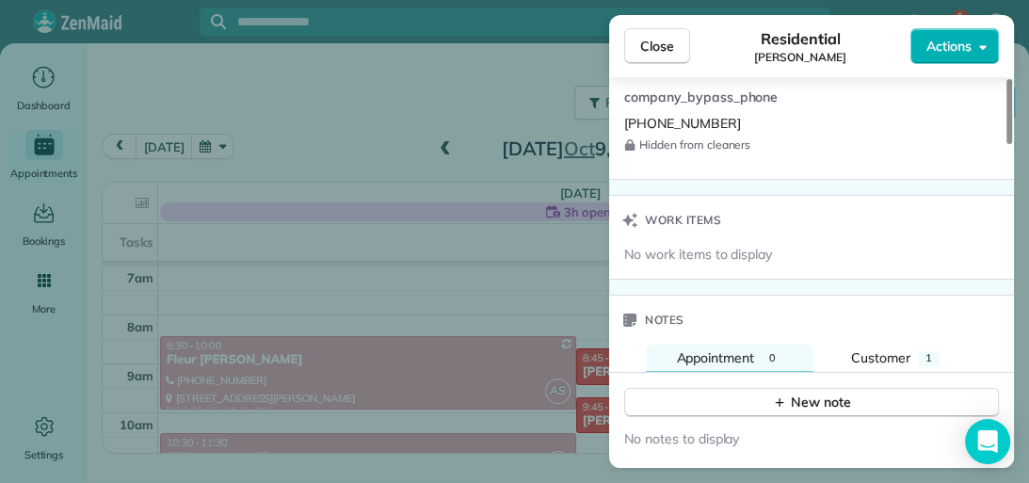
click at [926, 351] on span "1" at bounding box center [928, 357] width 7 height 13
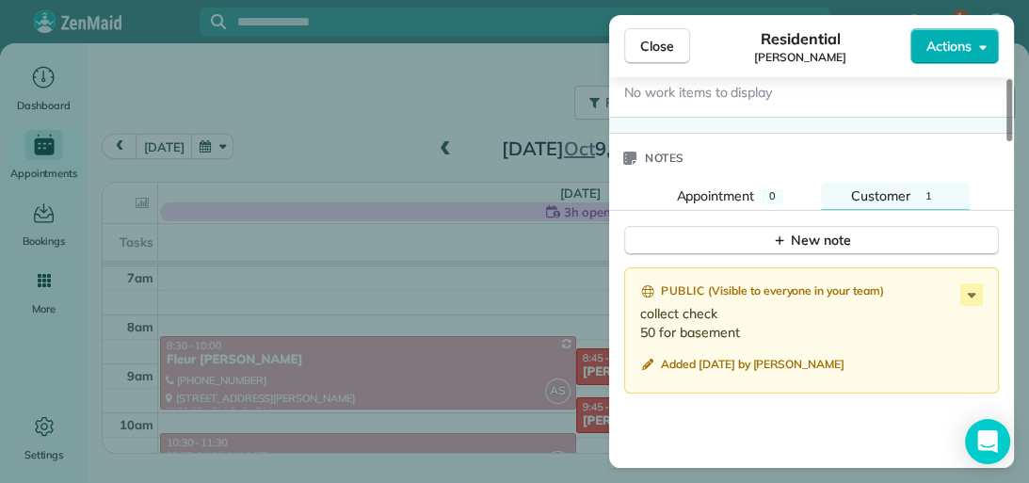
scroll to position [1663, 0]
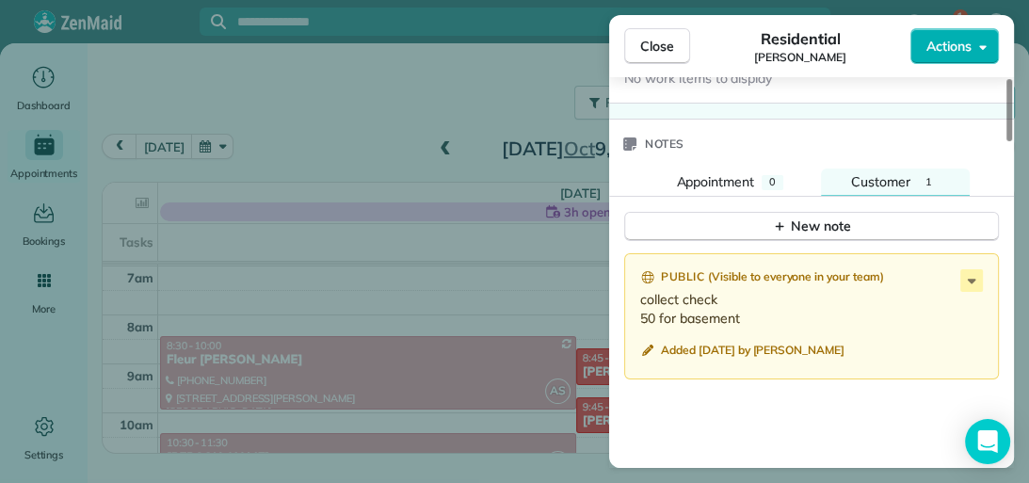
drag, startPoint x: 1006, startPoint y: 364, endPoint x: 1006, endPoint y: 391, distance: 27.3
click at [1006, 141] on div at bounding box center [1009, 110] width 6 height 62
click at [964, 269] on icon at bounding box center [971, 280] width 23 height 23
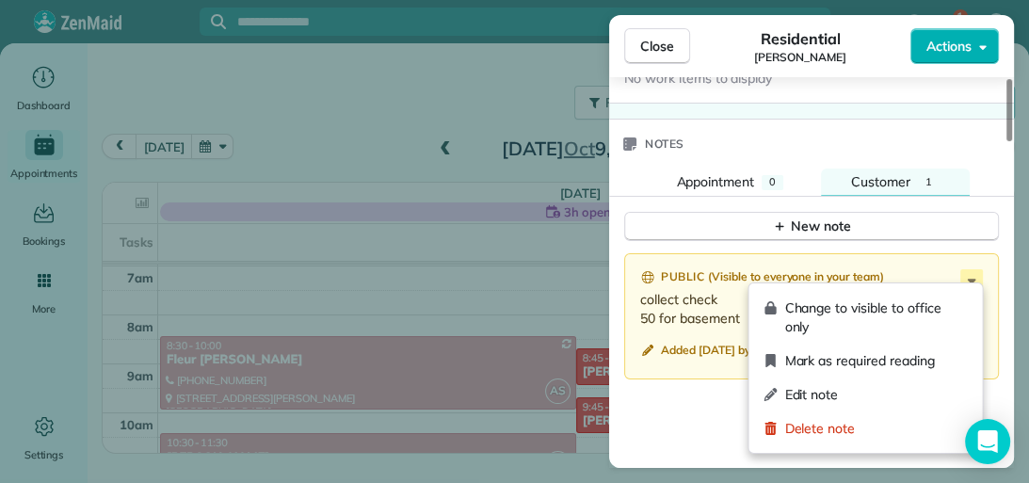
click at [886, 389] on span "Edit note" at bounding box center [875, 394] width 183 height 19
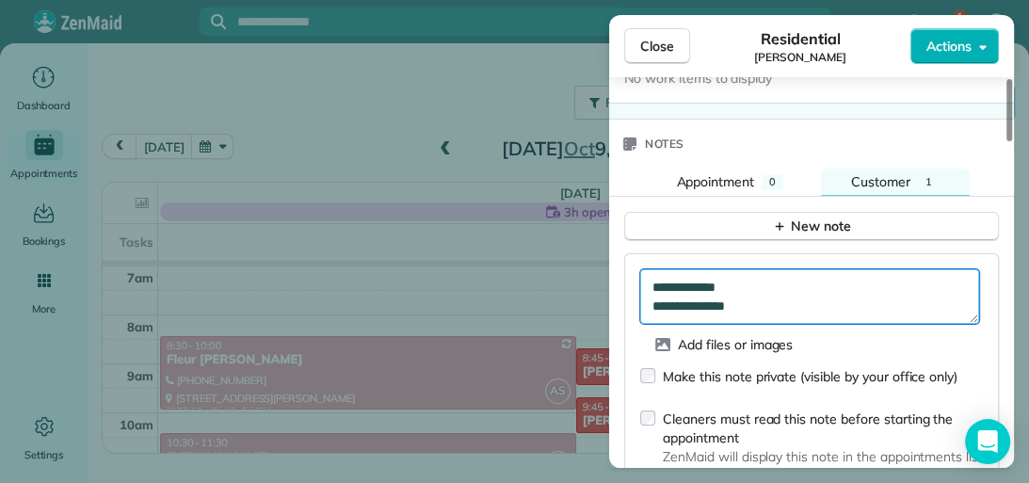
click at [767, 297] on textarea "**********" at bounding box center [809, 296] width 339 height 55
click at [730, 277] on textarea "**********" at bounding box center [809, 296] width 339 height 55
type textarea "**********"
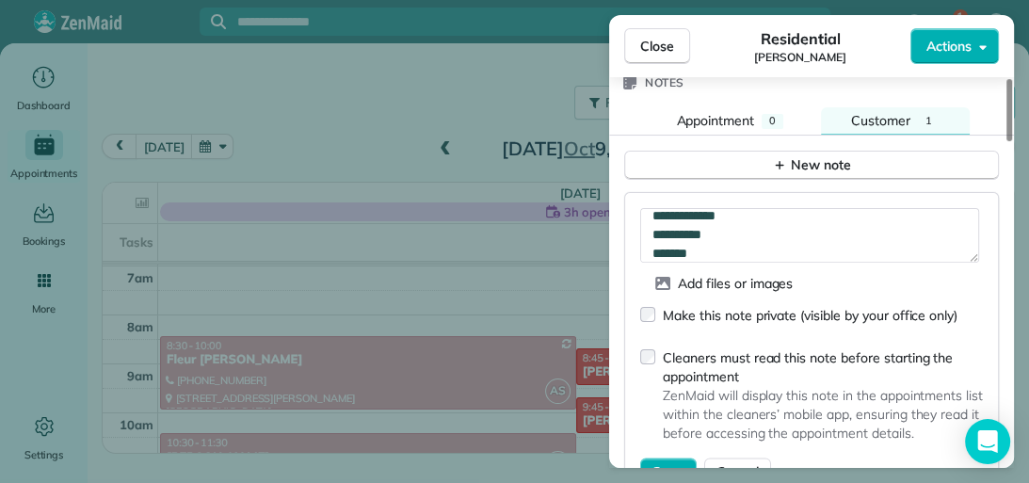
scroll to position [1739, 0]
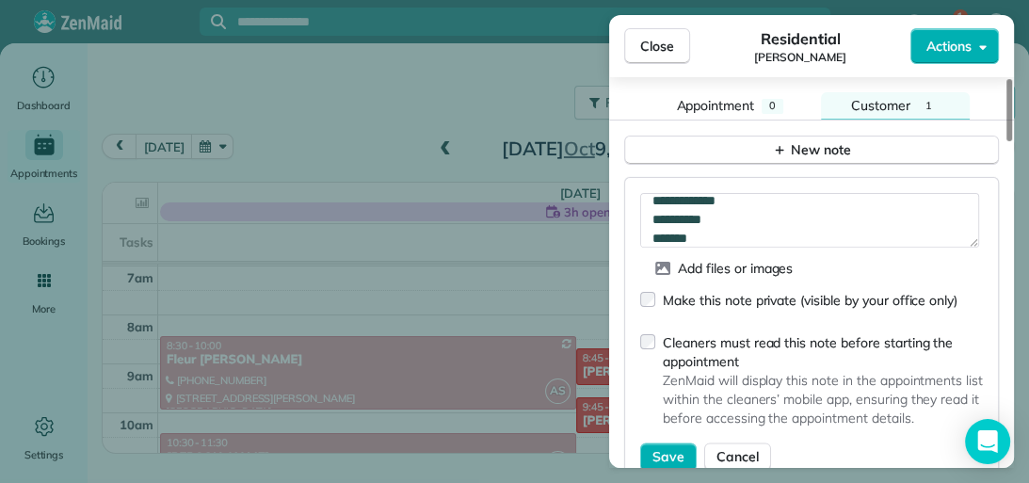
drag, startPoint x: 1010, startPoint y: 362, endPoint x: 1008, endPoint y: 375, distance: 12.4
click at [1008, 141] on div at bounding box center [1009, 110] width 6 height 62
click at [667, 448] on span "Save" at bounding box center [668, 456] width 32 height 19
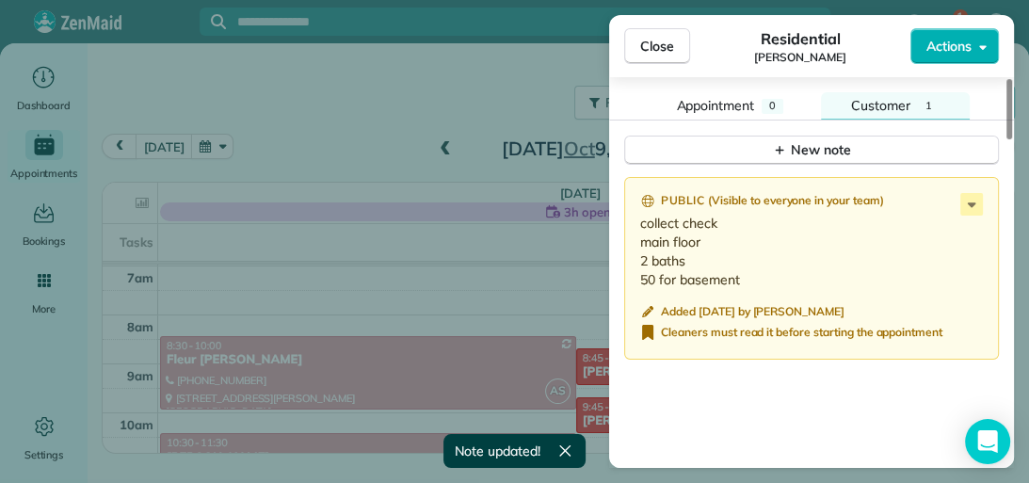
click at [640, 50] on span "Close" at bounding box center [657, 46] width 34 height 19
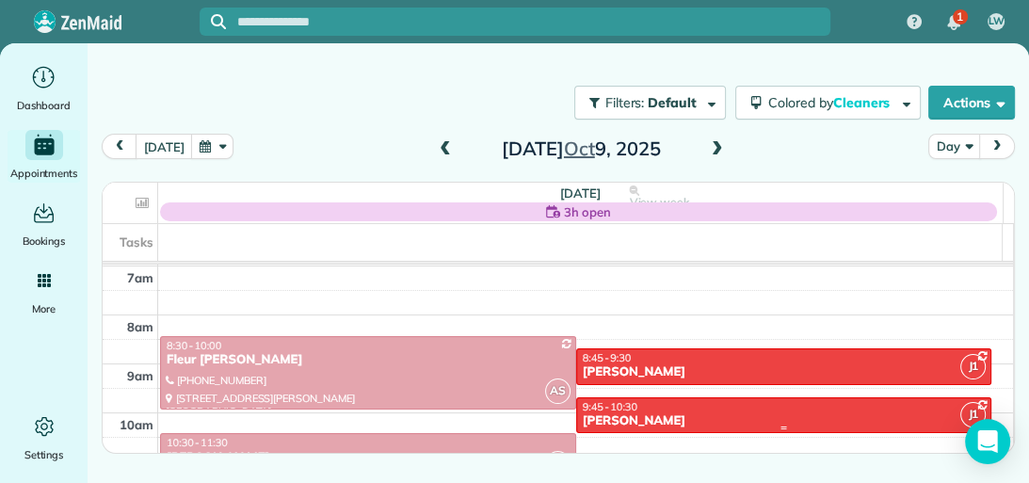
click at [695, 409] on div "9:45 - 10:30" at bounding box center [784, 406] width 405 height 13
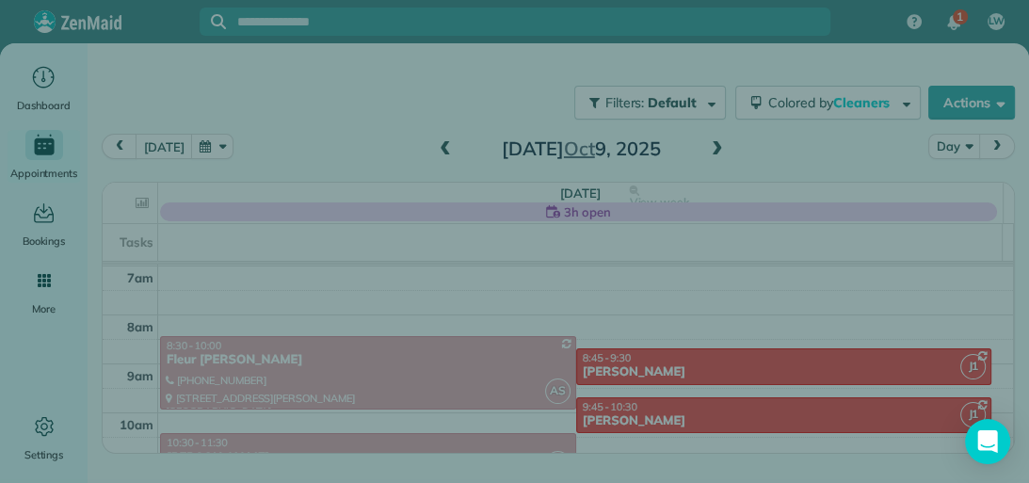
click at [695, 410] on div "Cleaners" at bounding box center [664, 434] width 110 height 49
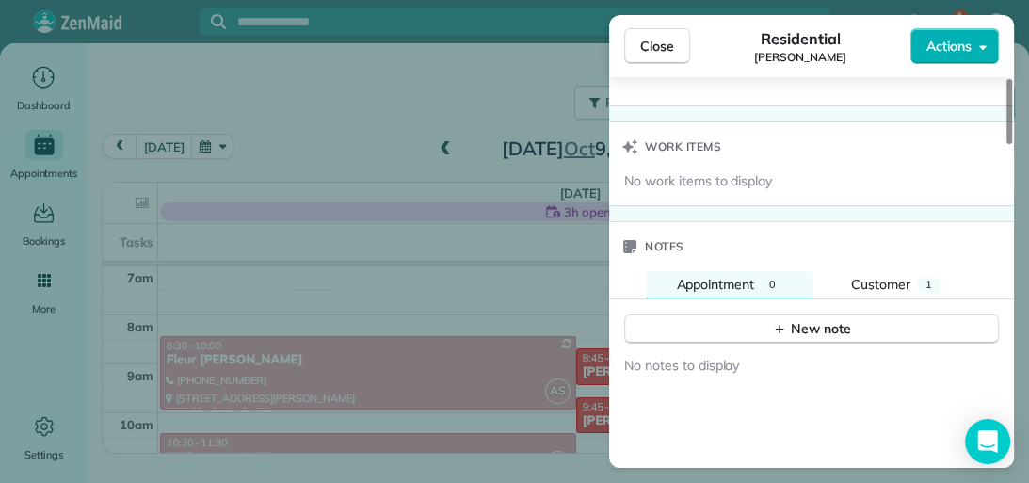
scroll to position [1583, 0]
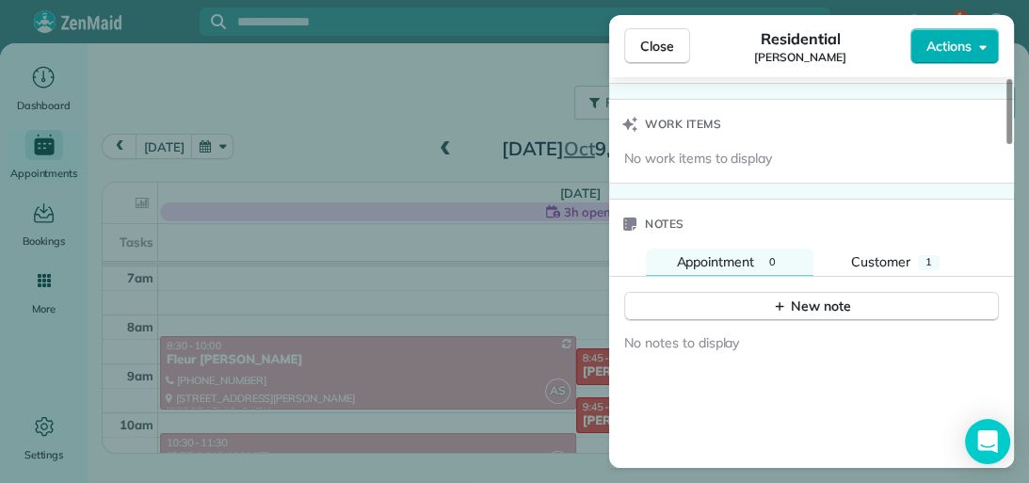
drag, startPoint x: 1006, startPoint y: 116, endPoint x: 1013, endPoint y: 366, distance: 250.4
click at [1012, 144] on div at bounding box center [1009, 111] width 6 height 65
click at [928, 255] on span "1" at bounding box center [928, 261] width 7 height 13
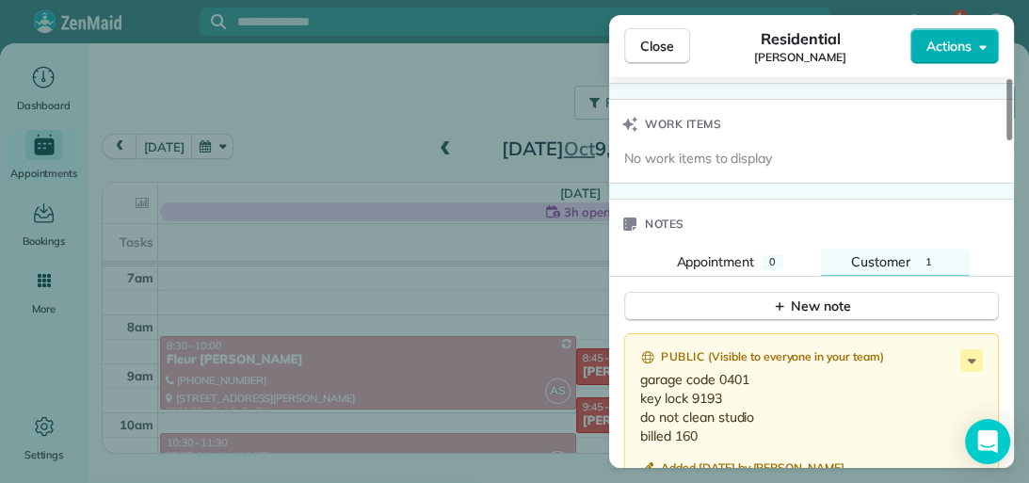
click at [969, 359] on icon at bounding box center [971, 361] width 8 height 5
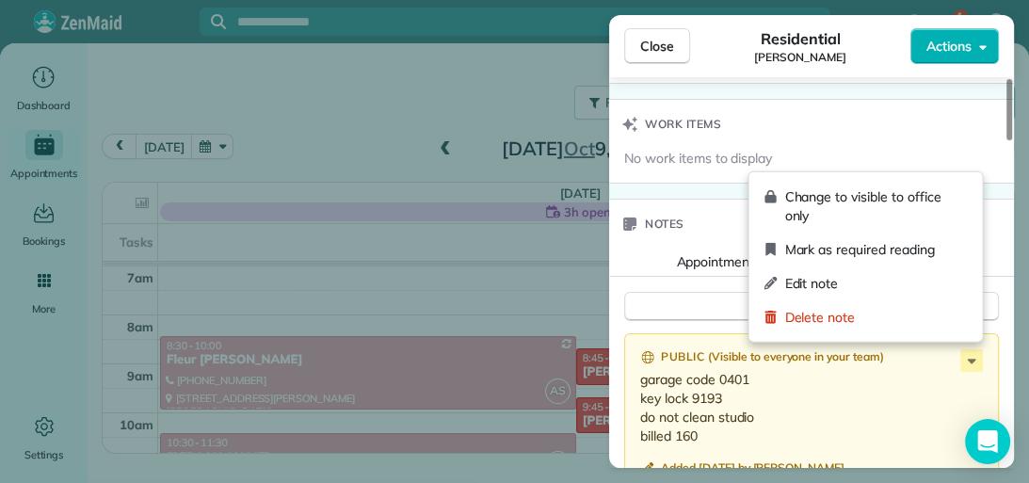
click at [936, 282] on span "Edit note" at bounding box center [875, 283] width 183 height 19
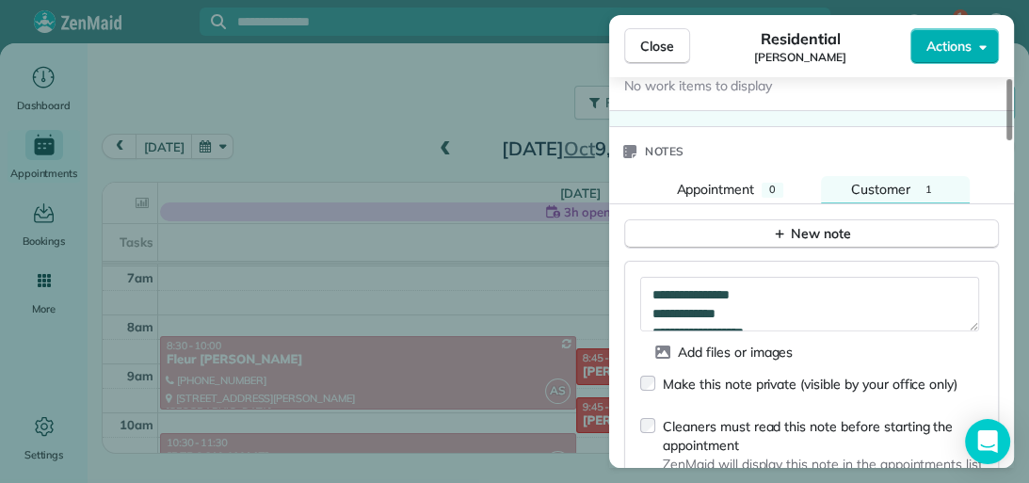
scroll to position [1675, 0]
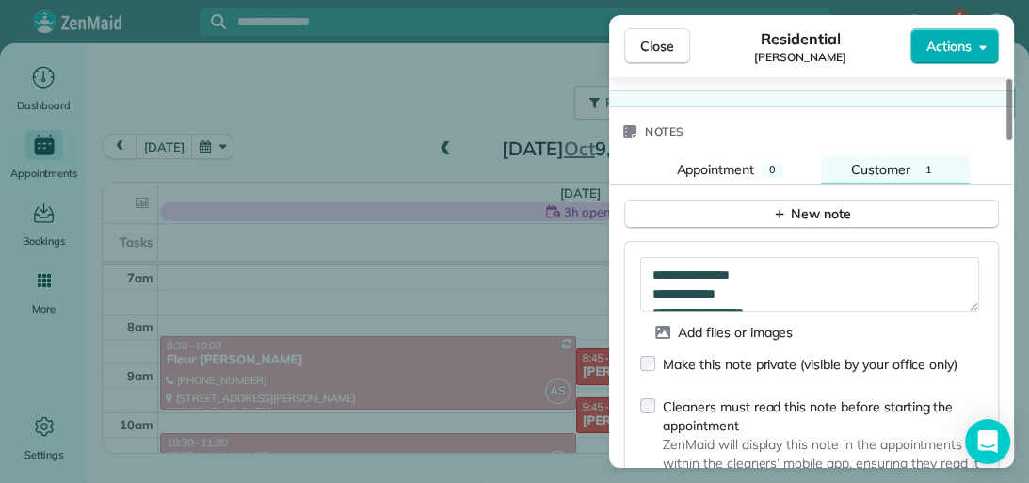
drag, startPoint x: 1008, startPoint y: 356, endPoint x: 1010, endPoint y: 367, distance: 11.4
click at [1010, 140] on div at bounding box center [1009, 109] width 6 height 61
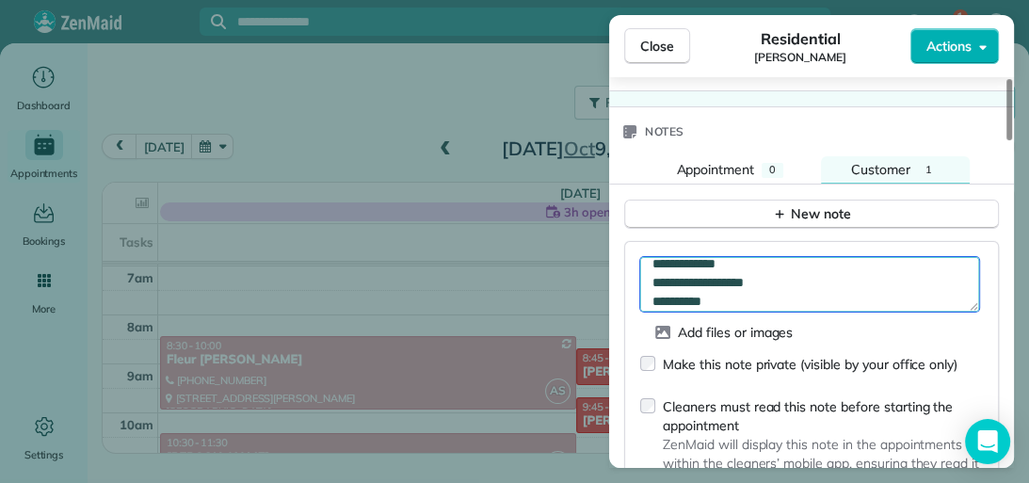
scroll to position [38, 0]
click at [749, 284] on textarea "**********" at bounding box center [809, 284] width 339 height 55
type textarea "**********"
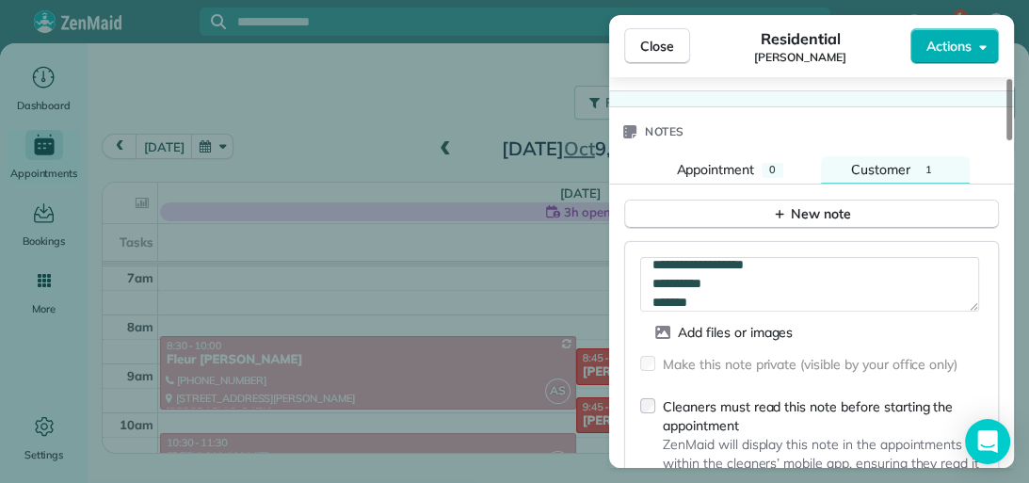
scroll to position [1814, 0]
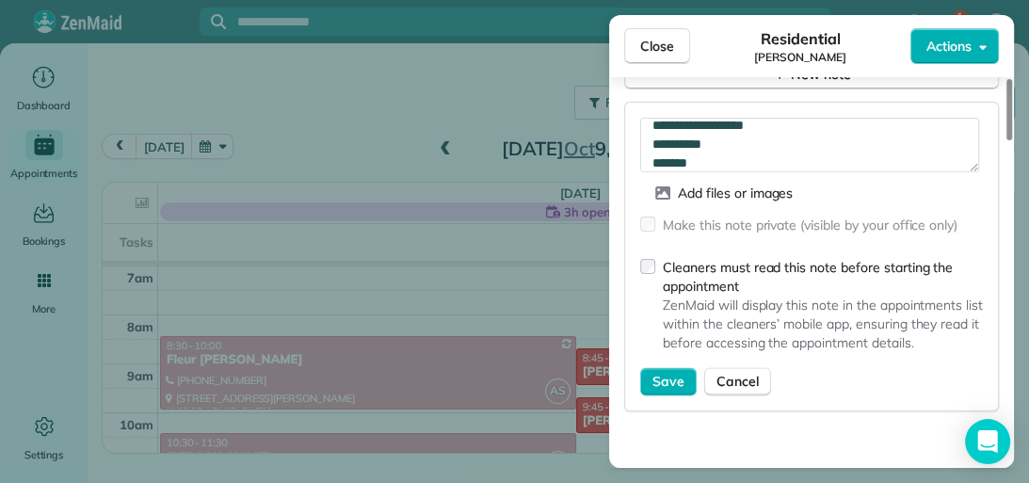
drag, startPoint x: 1008, startPoint y: 359, endPoint x: 1008, endPoint y: 381, distance: 21.6
click at [1008, 140] on div at bounding box center [1009, 109] width 6 height 61
click at [650, 367] on button "Save" at bounding box center [668, 381] width 56 height 28
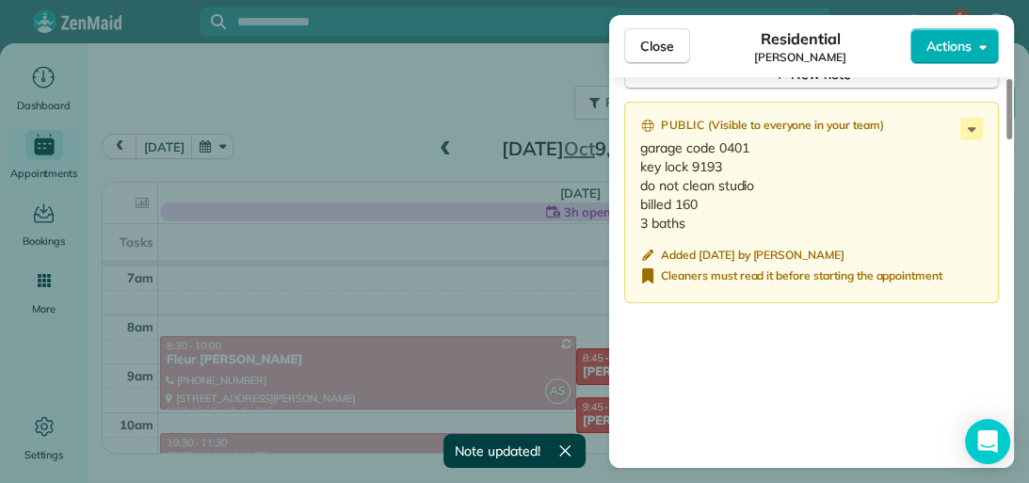
click at [657, 52] on span "Close" at bounding box center [657, 46] width 34 height 19
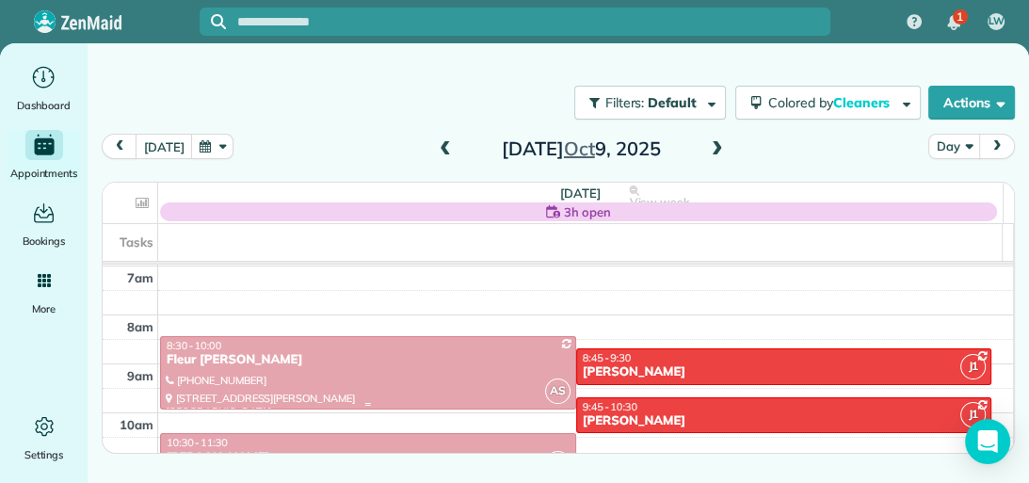
click at [470, 352] on div "Fleur [PERSON_NAME]" at bounding box center [368, 360] width 405 height 16
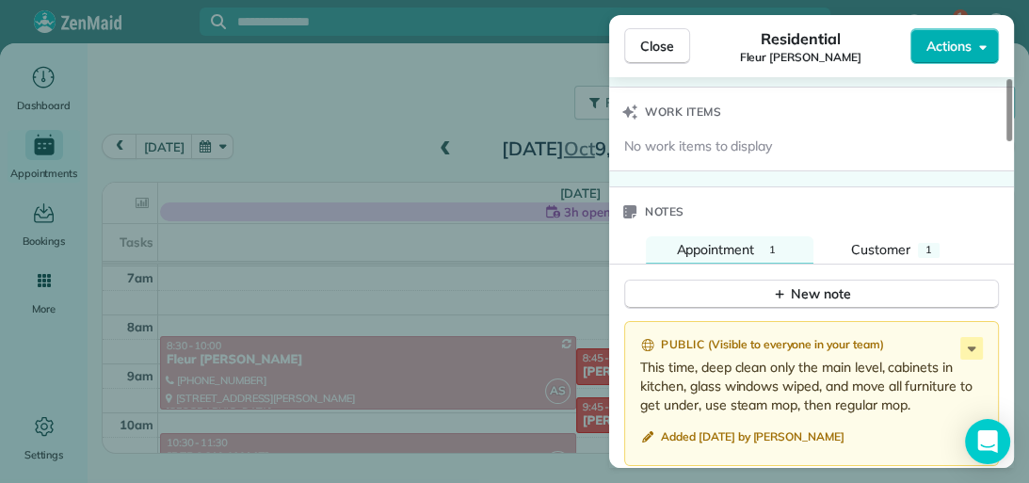
scroll to position [1573, 0]
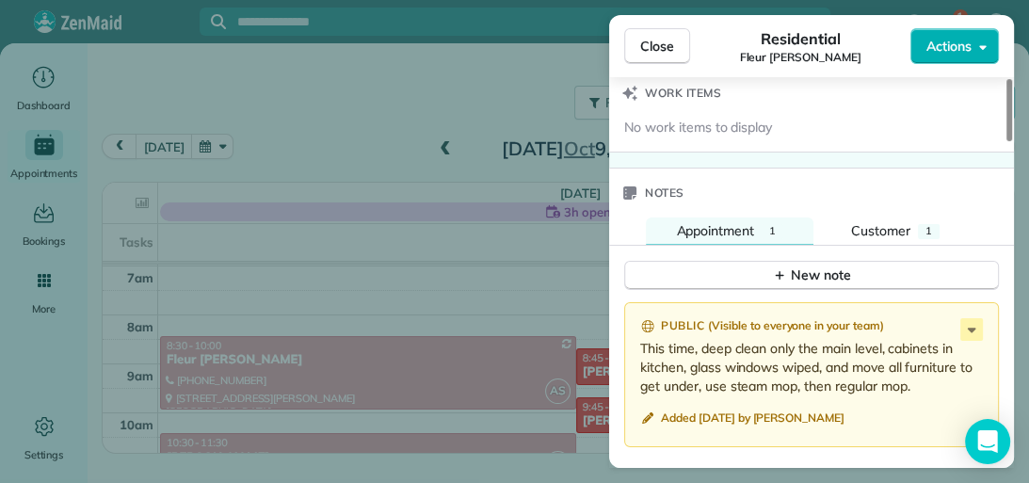
drag, startPoint x: 1010, startPoint y: 131, endPoint x: 1024, endPoint y: 377, distance: 247.0
click at [1012, 141] on div at bounding box center [1009, 110] width 6 height 62
click at [977, 323] on icon at bounding box center [971, 329] width 23 height 23
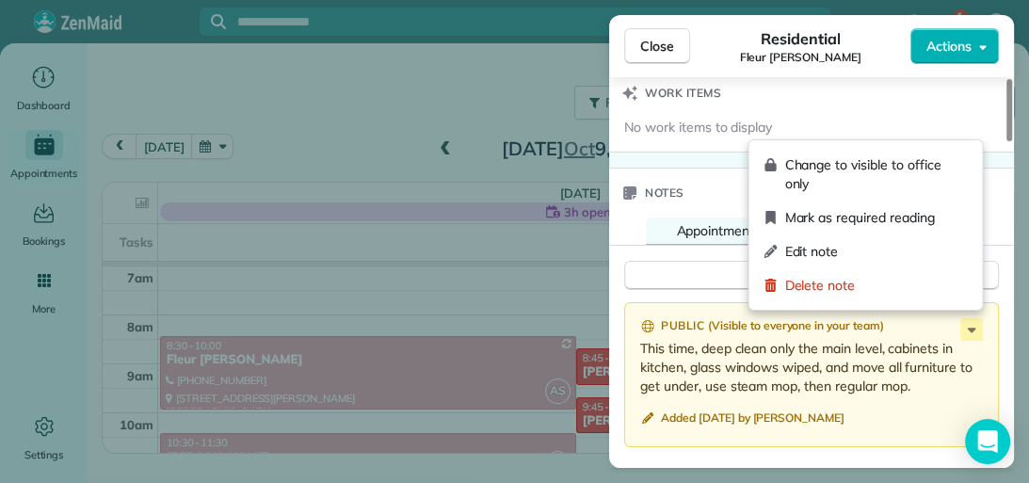
click at [913, 259] on span "Edit note" at bounding box center [875, 251] width 183 height 19
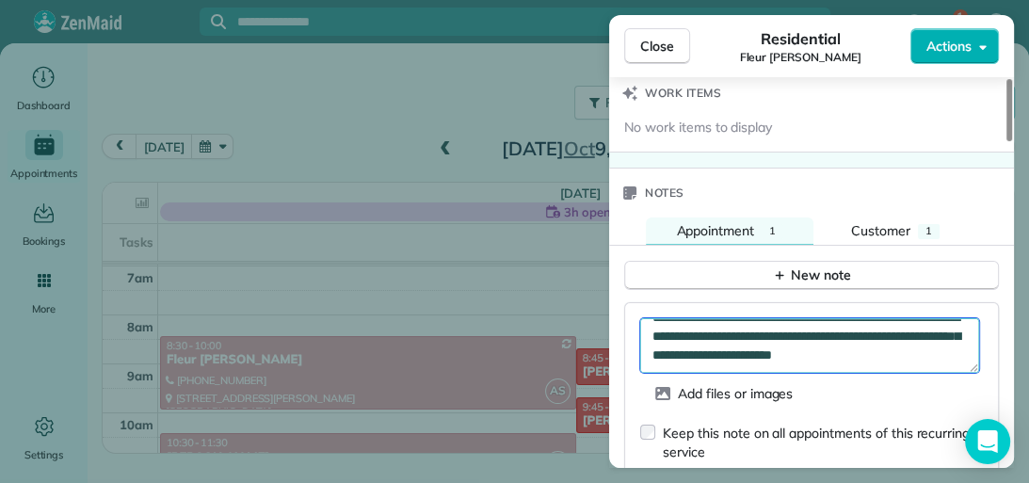
scroll to position [0, 0]
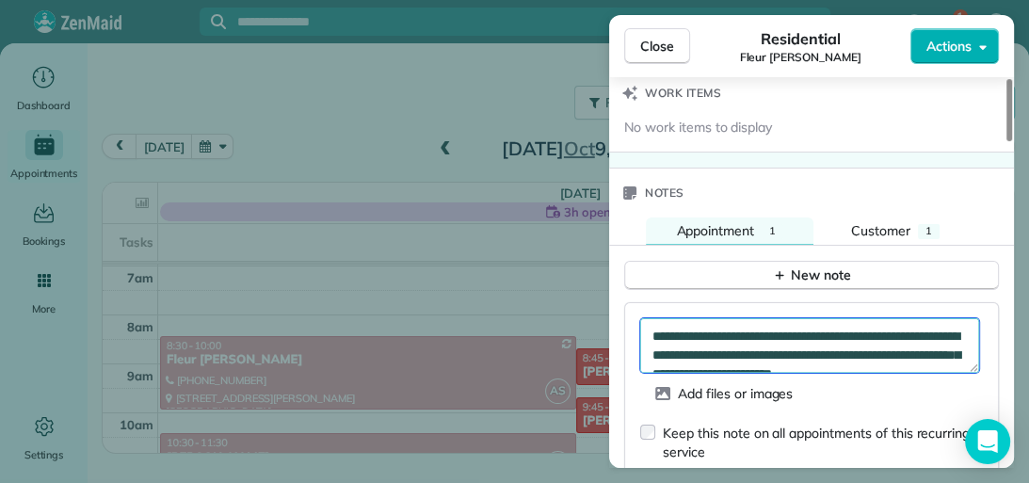
drag, startPoint x: 711, startPoint y: 327, endPoint x: 652, endPoint y: 332, distance: 58.5
click at [652, 332] on textarea "**********" at bounding box center [809, 345] width 339 height 55
click at [656, 327] on textarea "**********" at bounding box center [809, 345] width 339 height 55
click at [647, 327] on textarea "**********" at bounding box center [809, 345] width 339 height 55
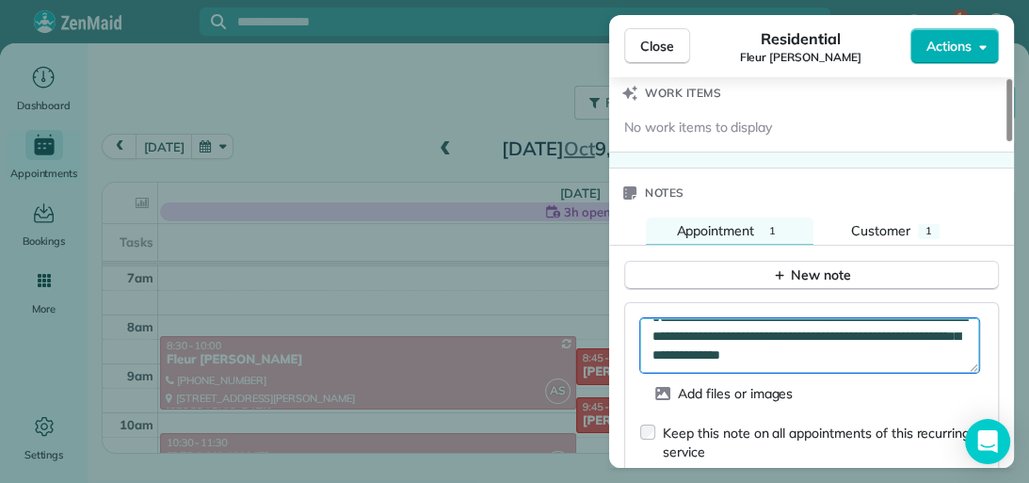
scroll to position [38, 0]
click at [745, 346] on textarea "**********" at bounding box center [809, 345] width 339 height 55
click at [689, 361] on textarea "**********" at bounding box center [809, 345] width 339 height 55
click at [726, 356] on textarea "**********" at bounding box center [809, 345] width 339 height 55
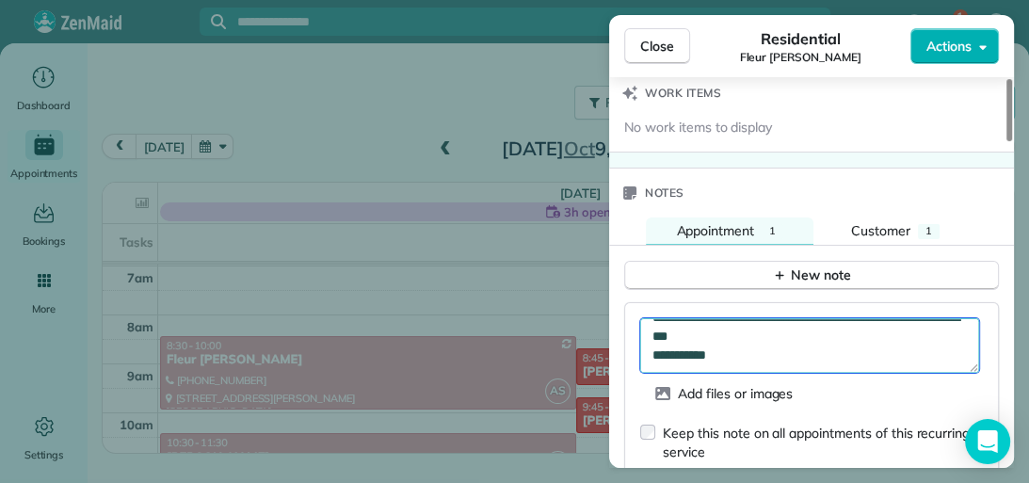
scroll to position [104, 0]
drag, startPoint x: 716, startPoint y: 336, endPoint x: 703, endPoint y: 337, distance: 13.2
click at [703, 337] on textarea "**********" at bounding box center [809, 345] width 339 height 55
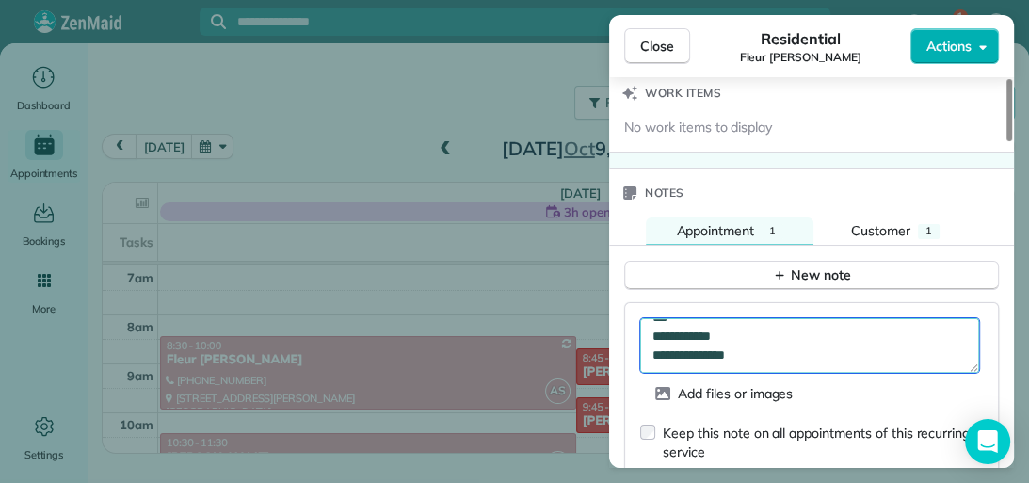
scroll to position [113, 0]
type textarea "**********"
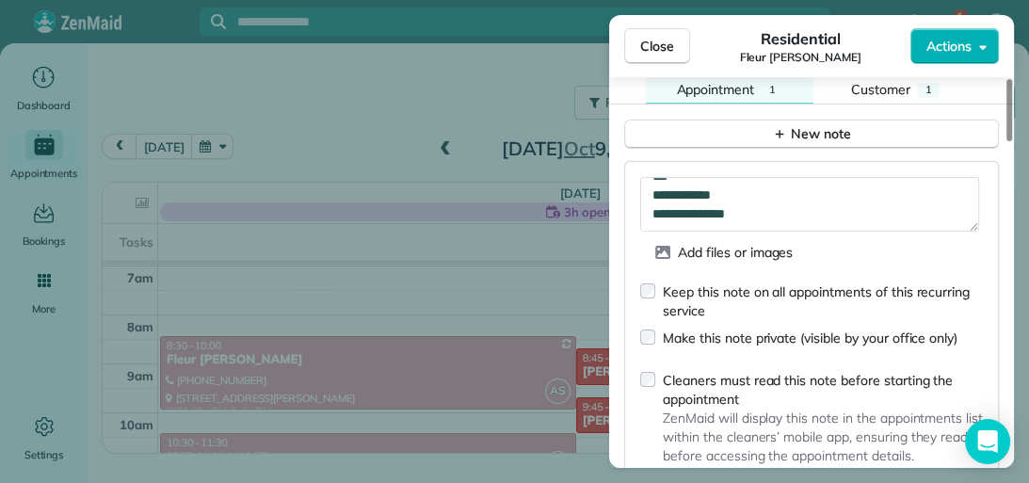
scroll to position [1743, 0]
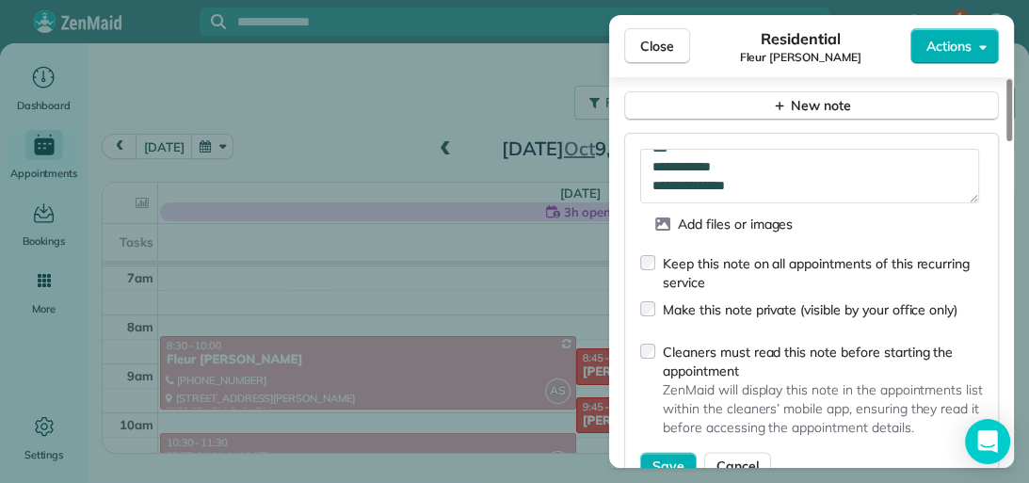
drag, startPoint x: 1005, startPoint y: 374, endPoint x: 1005, endPoint y: 388, distance: 14.1
click at [1006, 141] on div at bounding box center [1009, 110] width 6 height 62
click at [659, 457] on span "Save" at bounding box center [668, 465] width 32 height 19
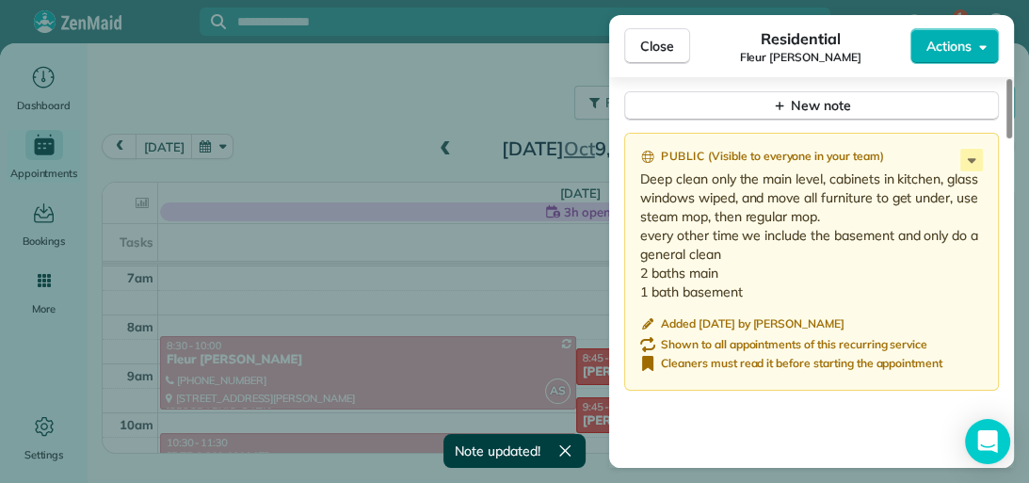
click at [661, 53] on span "Close" at bounding box center [657, 46] width 34 height 19
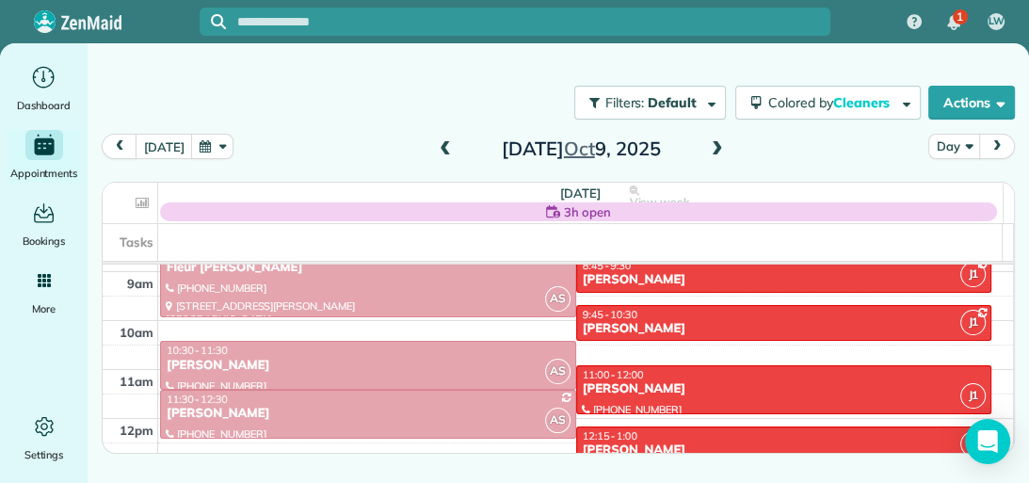
scroll to position [465, 0]
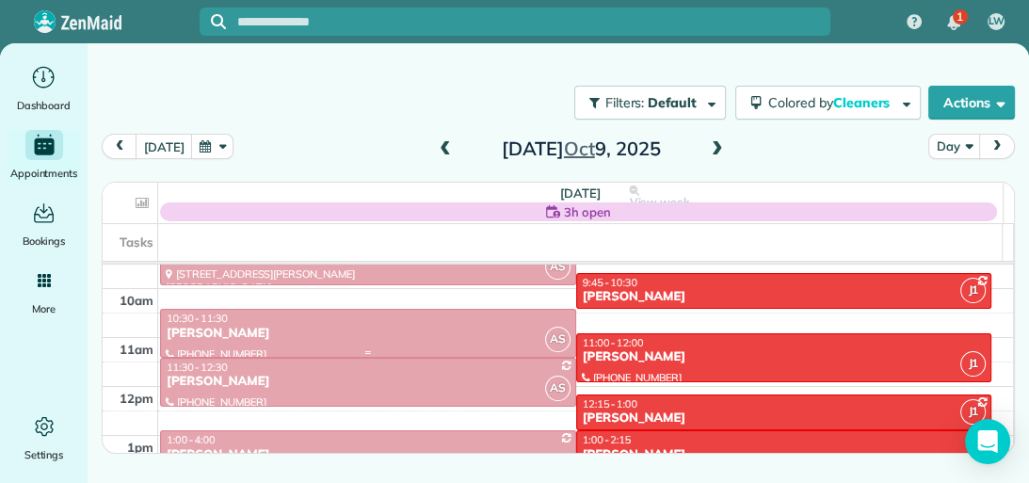
click at [513, 332] on div "[PERSON_NAME]" at bounding box center [368, 334] width 405 height 16
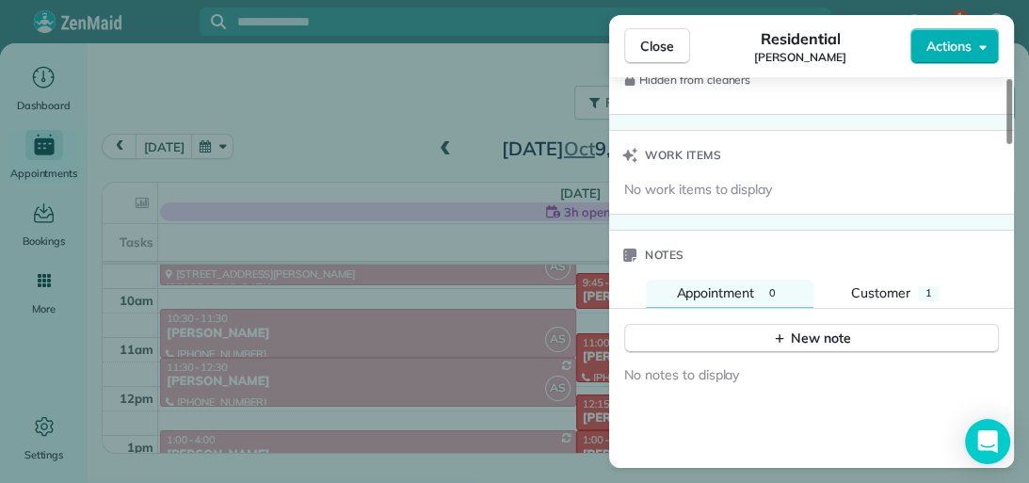
scroll to position [1550, 0]
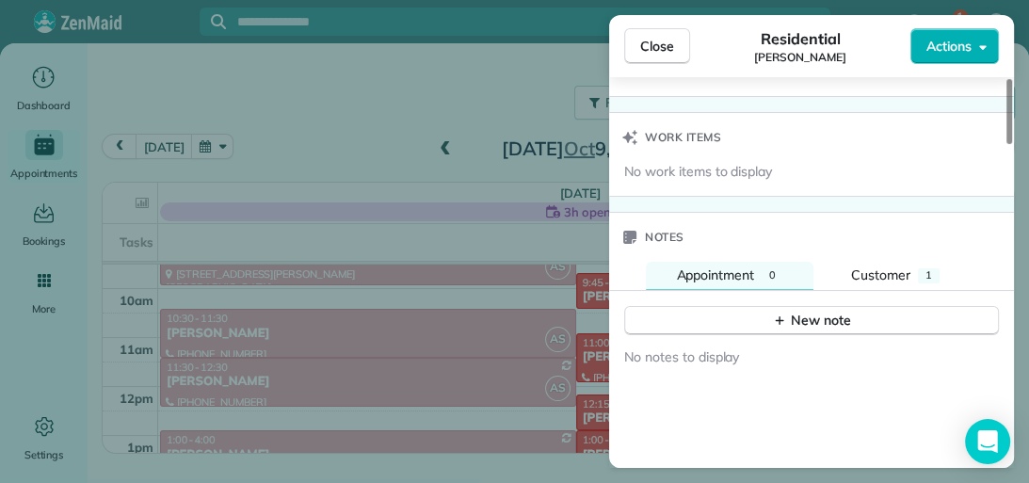
drag, startPoint x: 1006, startPoint y: 138, endPoint x: 1016, endPoint y: 397, distance: 259.0
click at [1012, 144] on div at bounding box center [1009, 111] width 6 height 65
click at [930, 268] on span "1" at bounding box center [928, 274] width 7 height 13
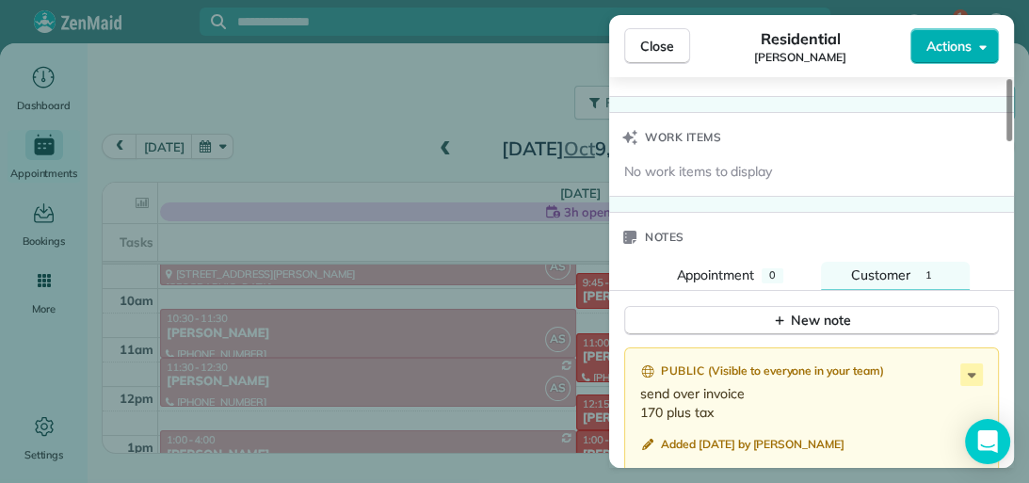
click at [968, 363] on icon at bounding box center [971, 374] width 23 height 23
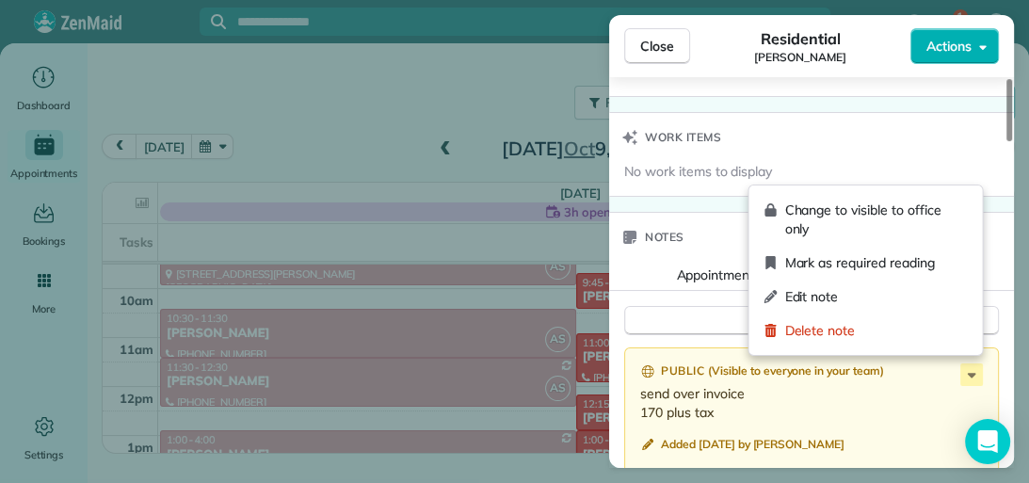
click at [931, 306] on div "Edit note" at bounding box center [865, 297] width 218 height 34
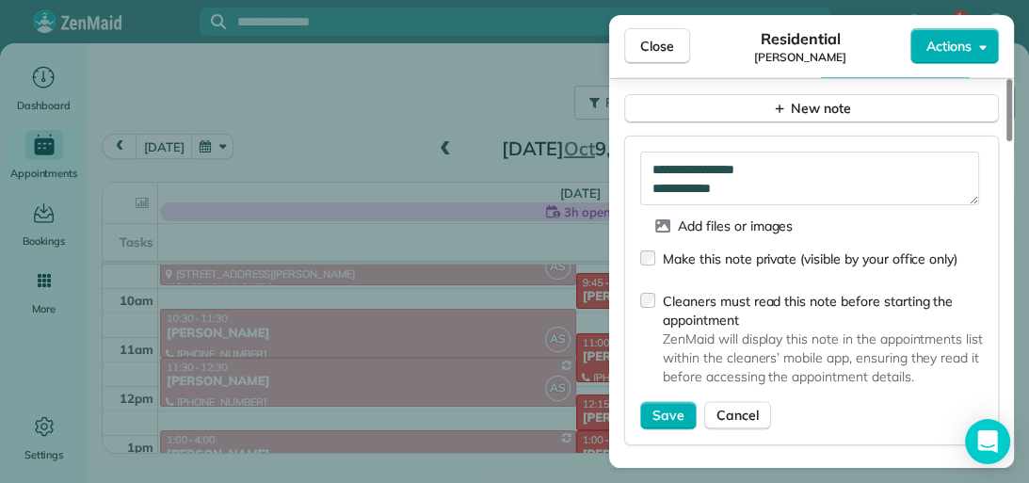
scroll to position [1765, 0]
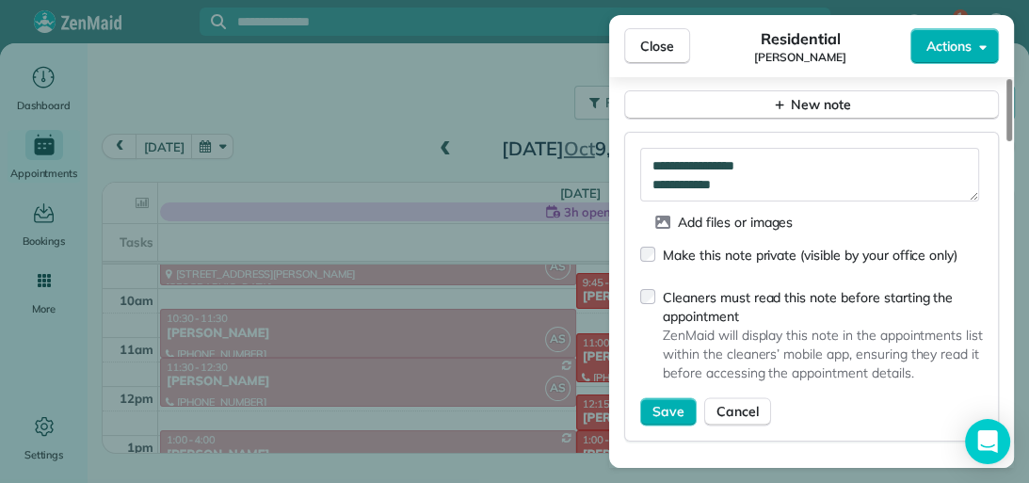
drag, startPoint x: 1008, startPoint y: 388, endPoint x: 1009, endPoint y: 408, distance: 20.7
click at [1009, 141] on div at bounding box center [1009, 110] width 6 height 62
click at [667, 402] on span "Save" at bounding box center [668, 411] width 32 height 19
type textarea "**********"
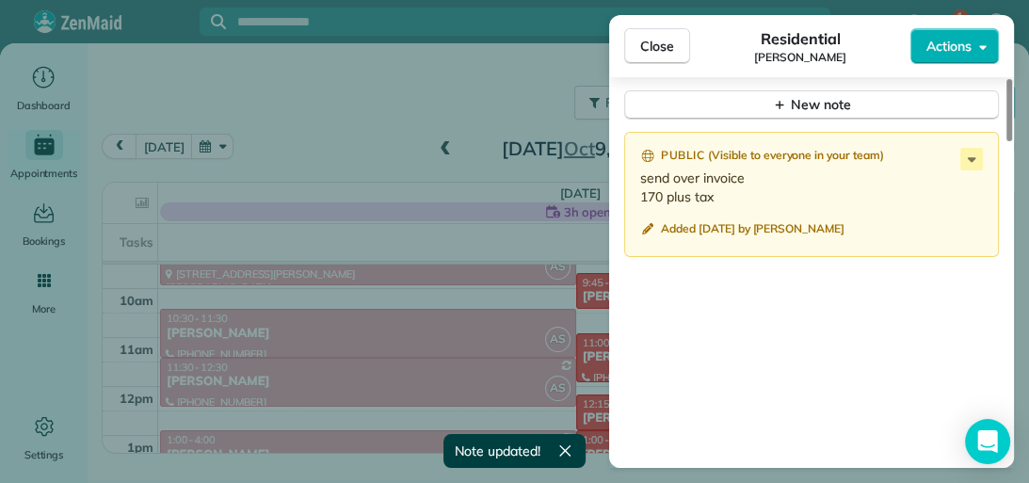
click at [669, 41] on span "Close" at bounding box center [657, 46] width 34 height 19
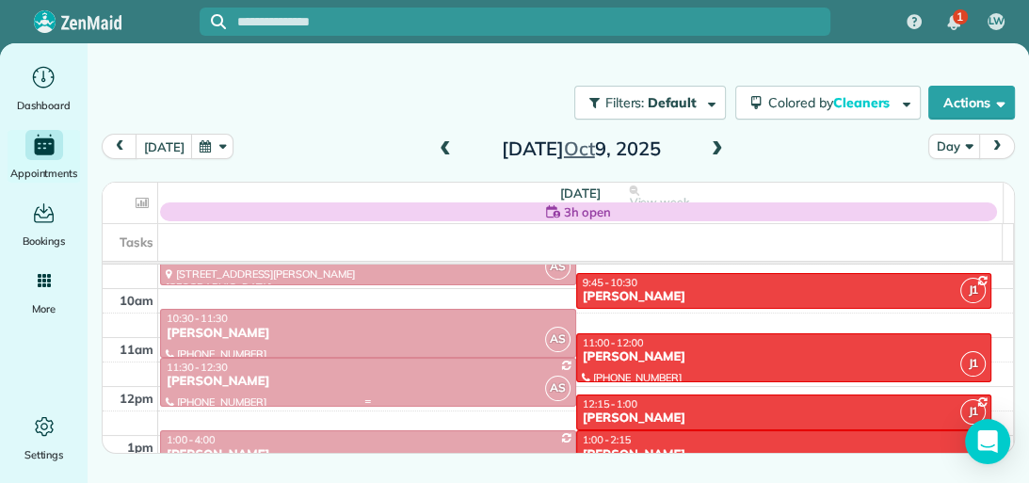
click at [437, 379] on div "[PERSON_NAME]" at bounding box center [368, 382] width 405 height 16
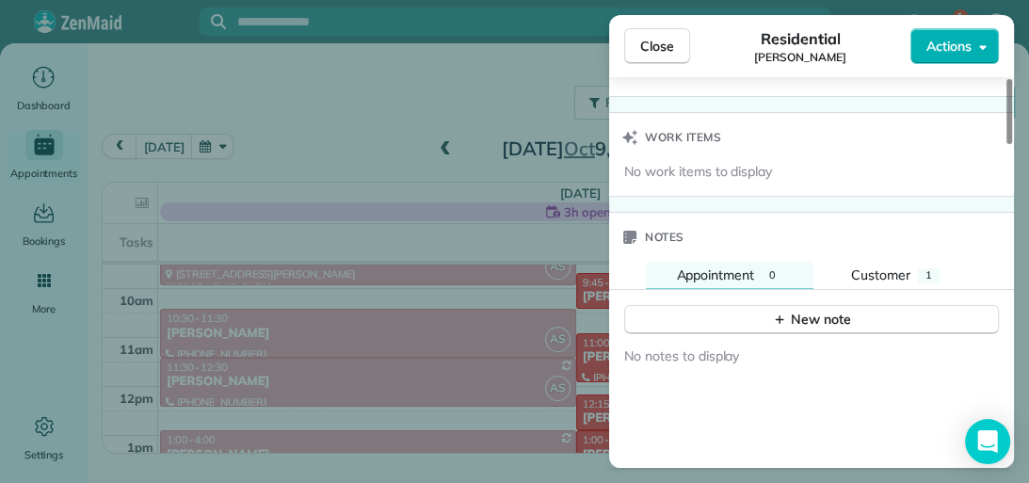
scroll to position [1573, 0]
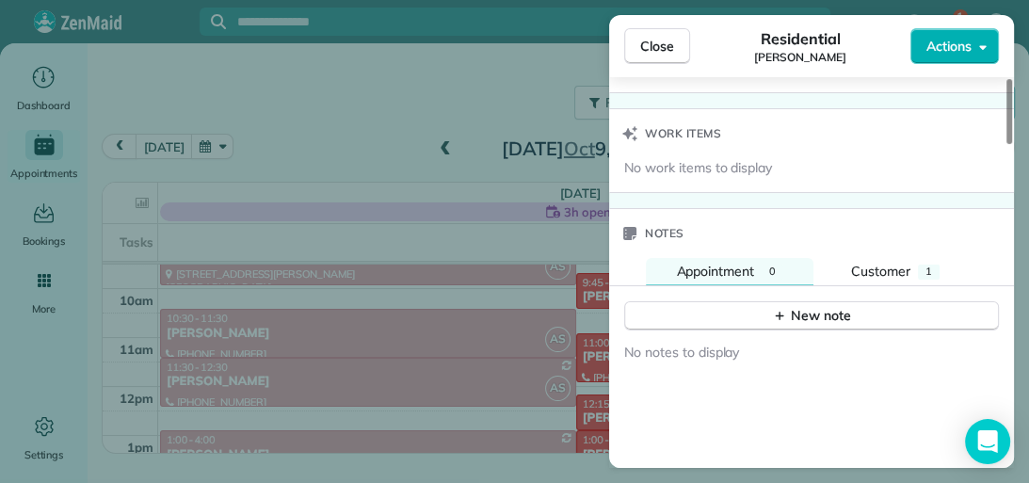
drag, startPoint x: 1006, startPoint y: 129, endPoint x: 1012, endPoint y: 390, distance: 260.7
click at [1012, 144] on div at bounding box center [1009, 111] width 6 height 65
click at [930, 265] on span "1" at bounding box center [928, 270] width 7 height 13
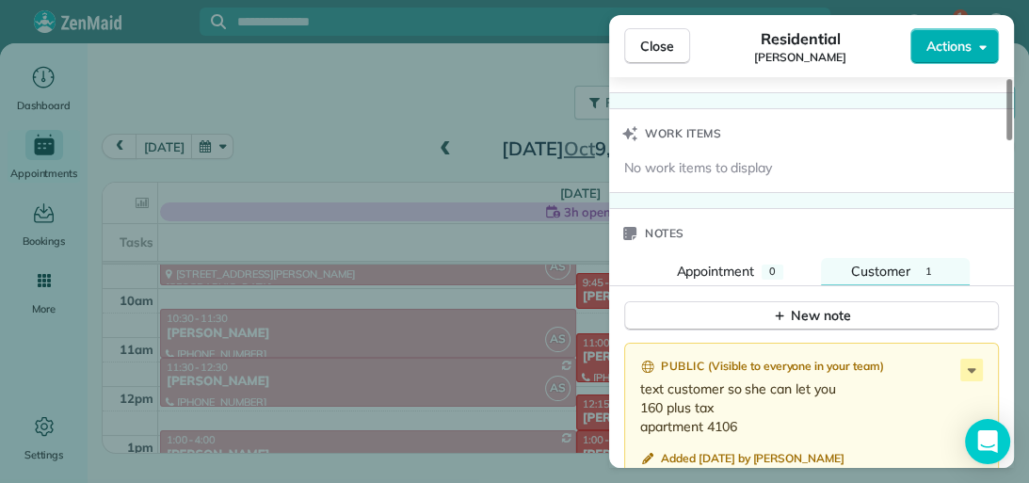
click at [971, 359] on icon at bounding box center [971, 370] width 23 height 23
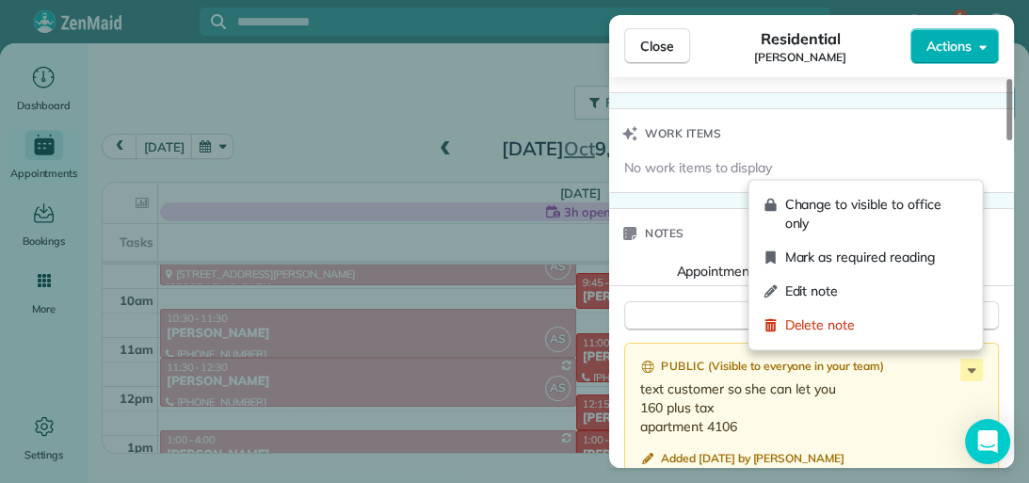
click at [907, 294] on span "Edit note" at bounding box center [875, 290] width 183 height 19
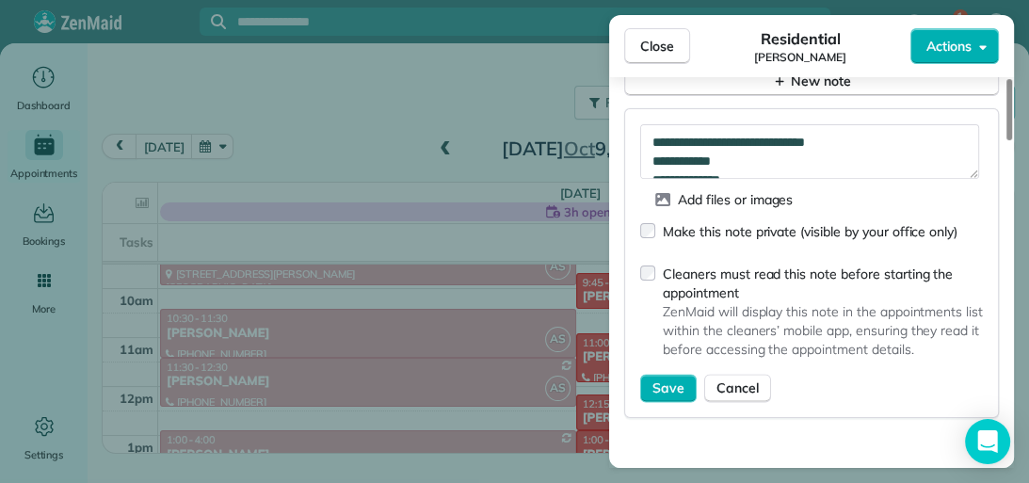
scroll to position [1813, 0]
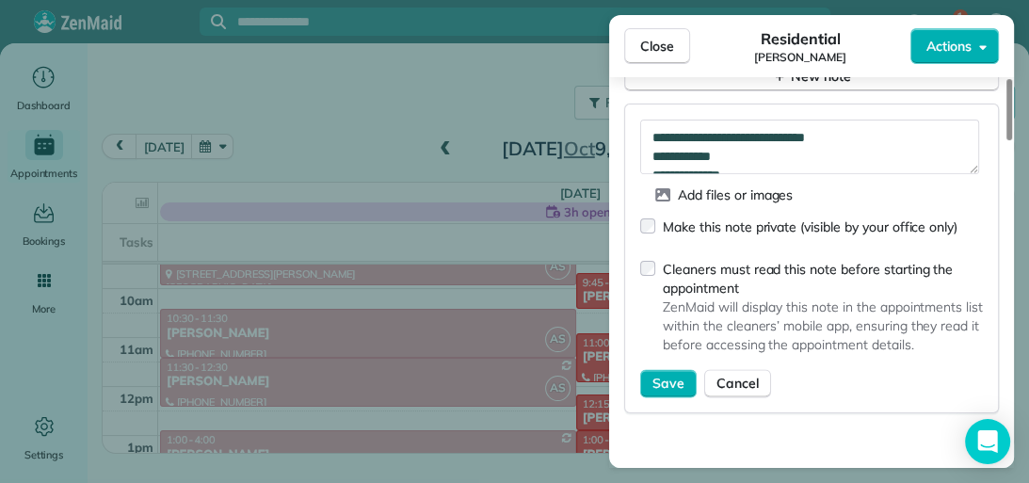
drag, startPoint x: 1007, startPoint y: 367, endPoint x: 1008, endPoint y: 405, distance: 37.7
click at [1008, 140] on div at bounding box center [1009, 109] width 6 height 61
click at [662, 374] on span "Save" at bounding box center [668, 383] width 32 height 19
type textarea "**********"
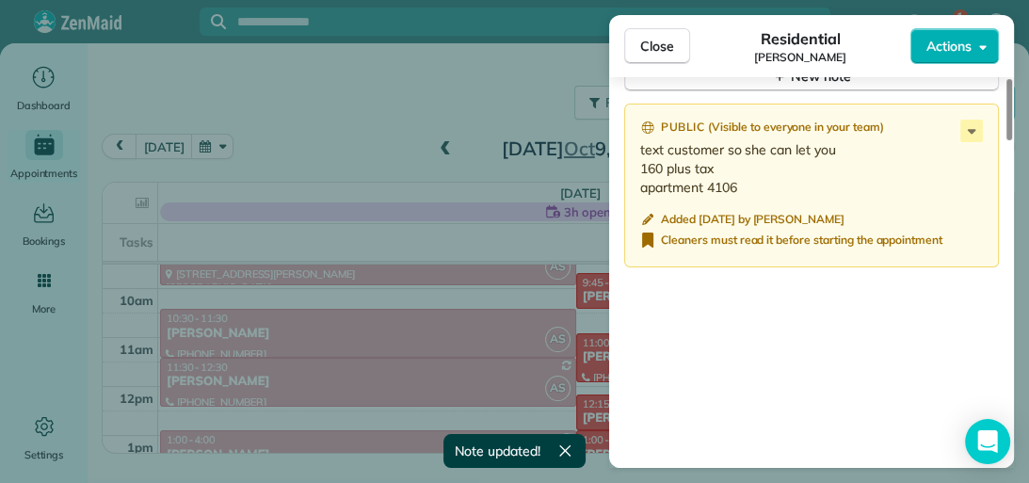
click at [670, 51] on span "Close" at bounding box center [657, 46] width 34 height 19
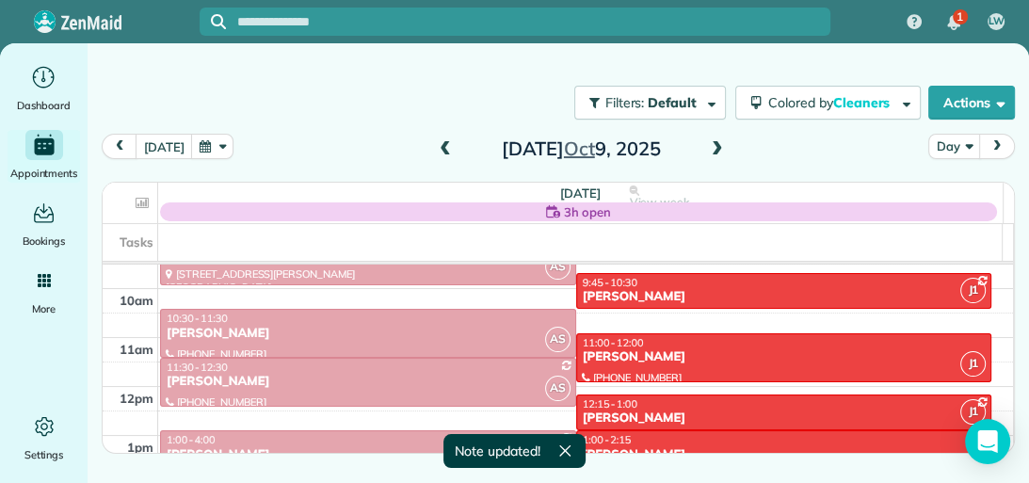
click at [412, 438] on div "1:00 - 4:00" at bounding box center [368, 439] width 405 height 13
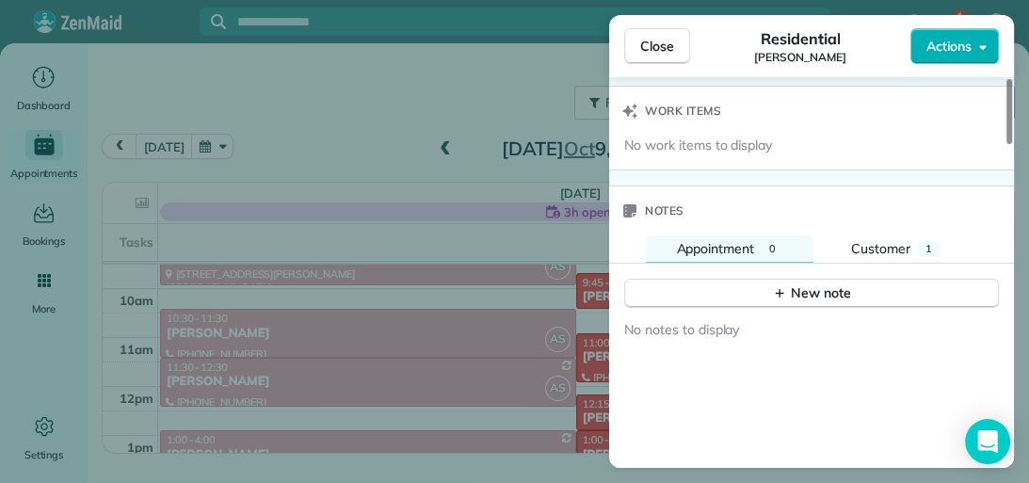
scroll to position [1601, 0]
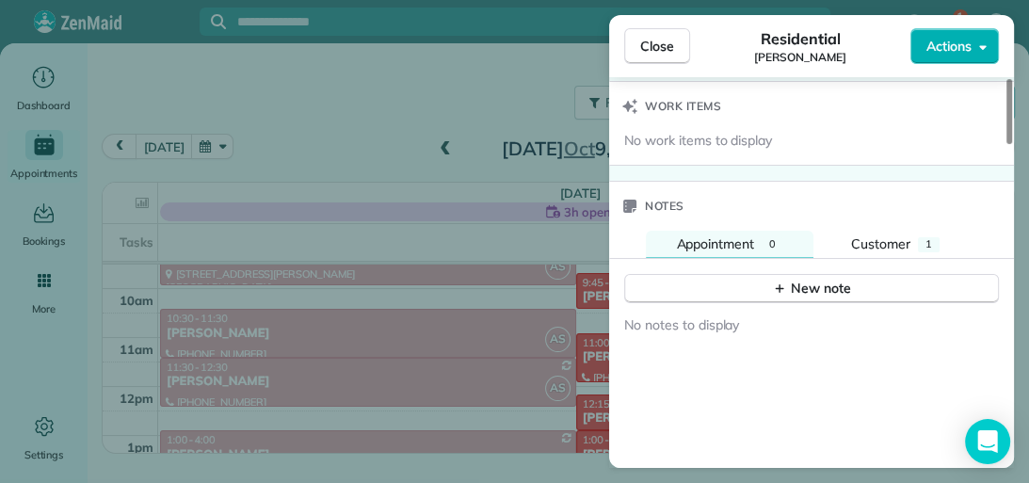
drag, startPoint x: 1007, startPoint y: 140, endPoint x: 1016, endPoint y: 401, distance: 260.8
click at [1012, 144] on div at bounding box center [1009, 111] width 6 height 65
click at [911, 236] on button "Customer 1" at bounding box center [895, 245] width 149 height 28
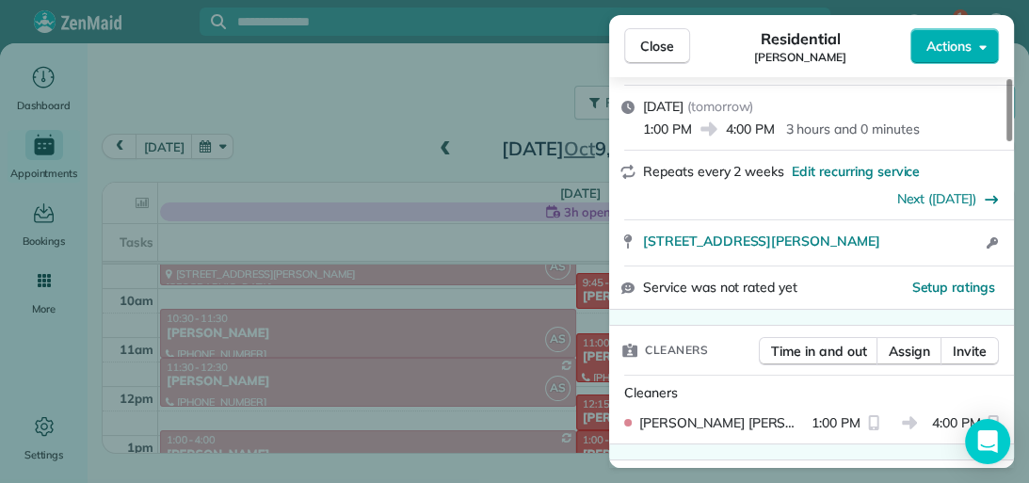
scroll to position [241, 0]
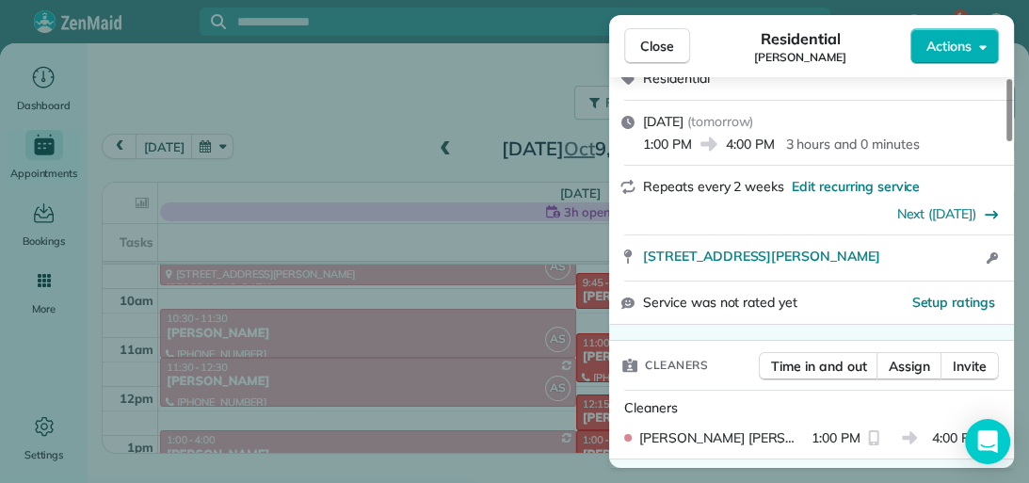
drag, startPoint x: 1009, startPoint y: 352, endPoint x: 998, endPoint y: 135, distance: 217.7
click at [1006, 135] on div at bounding box center [1009, 110] width 6 height 62
click at [674, 56] on button "Close" at bounding box center [657, 46] width 66 height 36
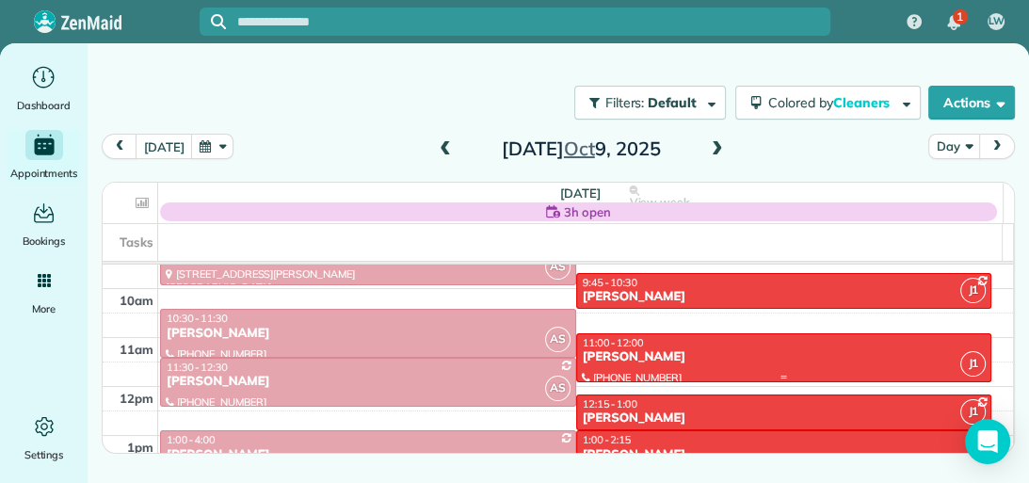
click at [768, 344] on div "11:00 - 12:00" at bounding box center [784, 342] width 405 height 13
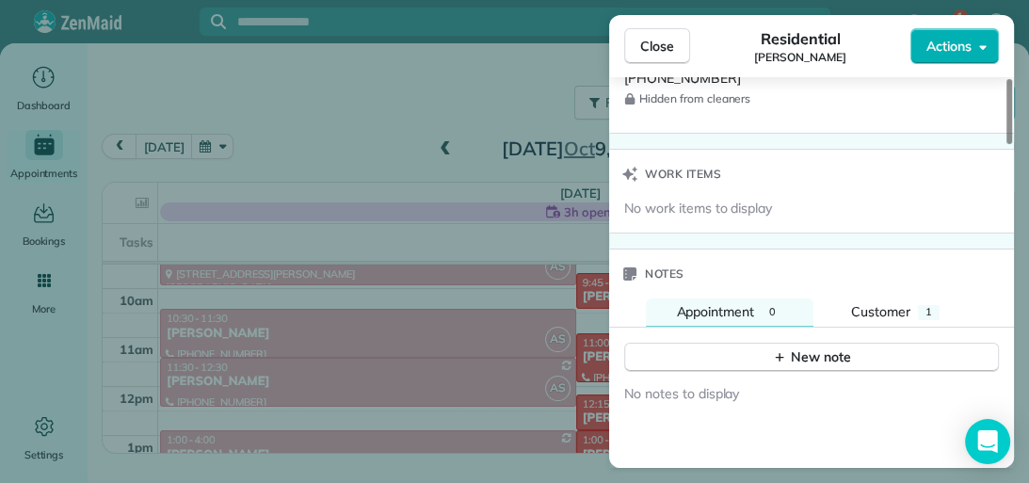
scroll to position [1541, 0]
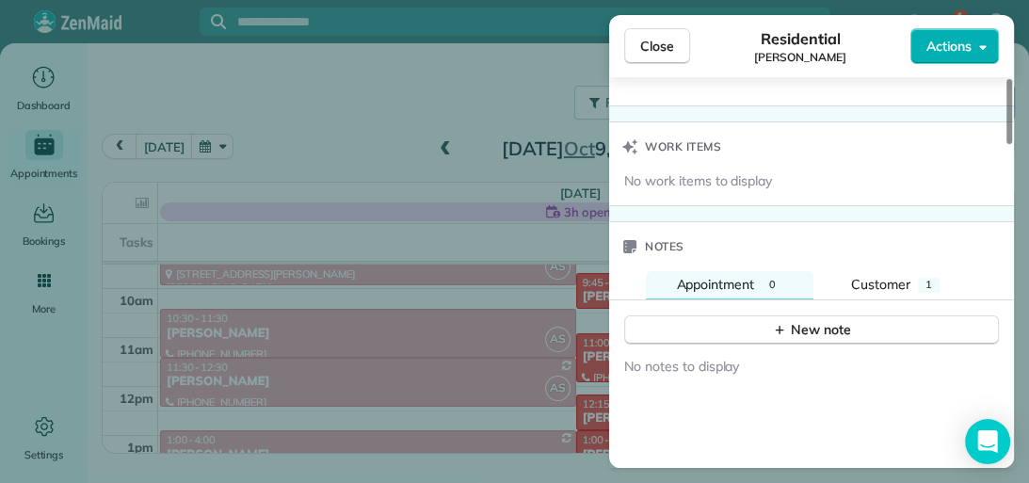
drag, startPoint x: 1008, startPoint y: 135, endPoint x: 1013, endPoint y: 391, distance: 257.0
click at [1012, 144] on div at bounding box center [1009, 111] width 6 height 65
click at [927, 284] on div "1" at bounding box center [929, 285] width 22 height 15
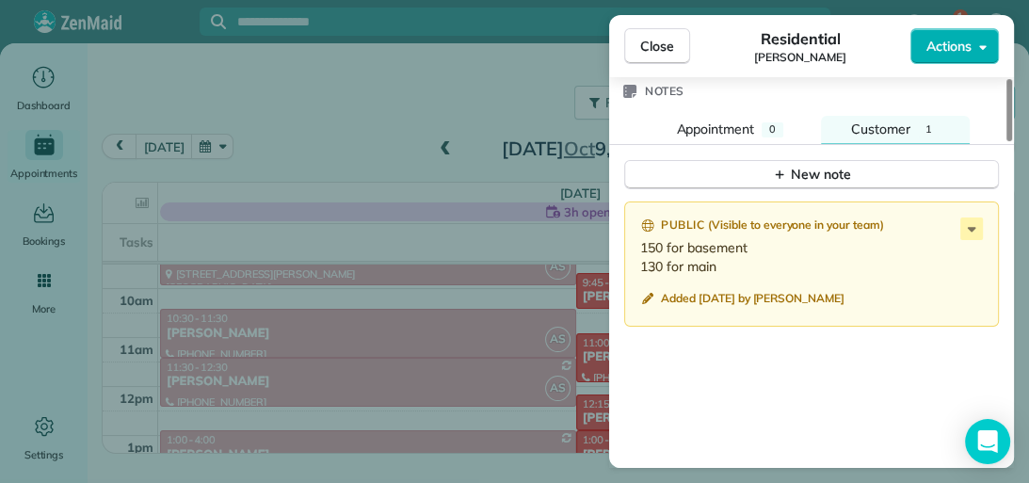
scroll to position [1701, 0]
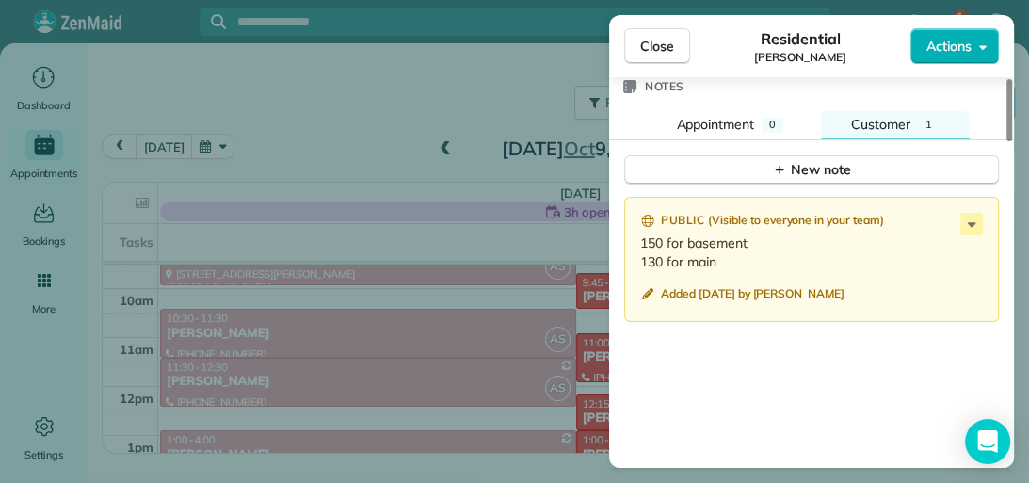
drag, startPoint x: 1009, startPoint y: 348, endPoint x: 1009, endPoint y: 374, distance: 25.4
click at [1009, 141] on div at bounding box center [1009, 110] width 6 height 62
click at [975, 217] on icon at bounding box center [971, 224] width 23 height 23
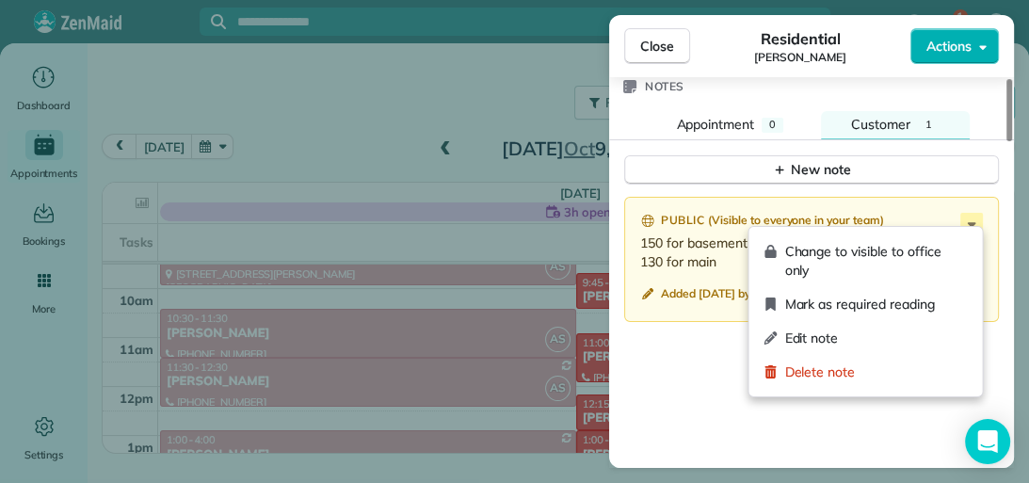
click at [847, 347] on div "Edit note" at bounding box center [865, 338] width 218 height 34
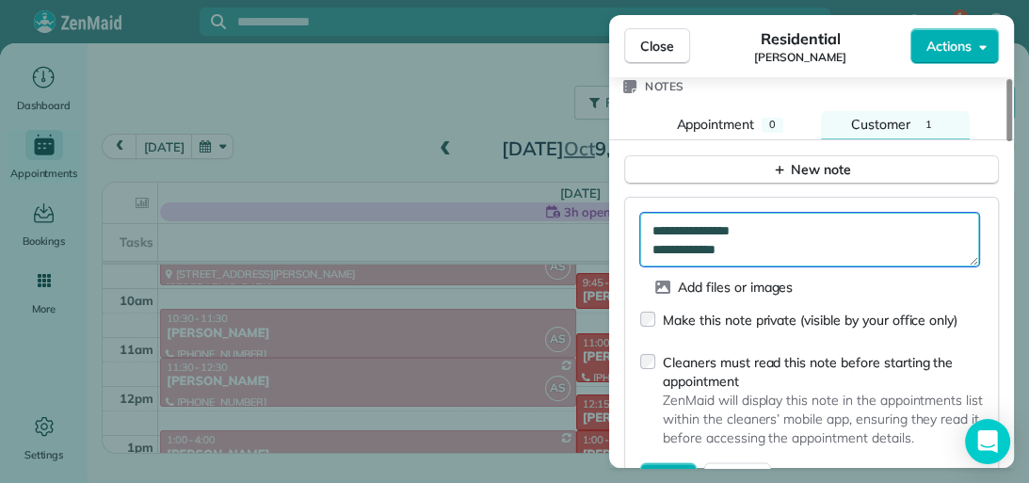
click at [778, 217] on textarea "**********" at bounding box center [809, 240] width 339 height 55
click at [753, 237] on textarea "**********" at bounding box center [809, 240] width 339 height 55
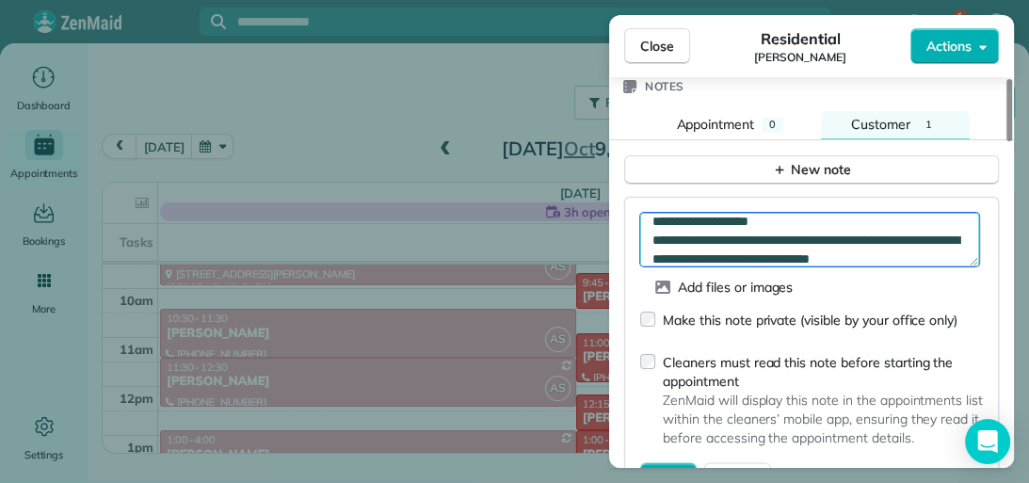
scroll to position [47, 0]
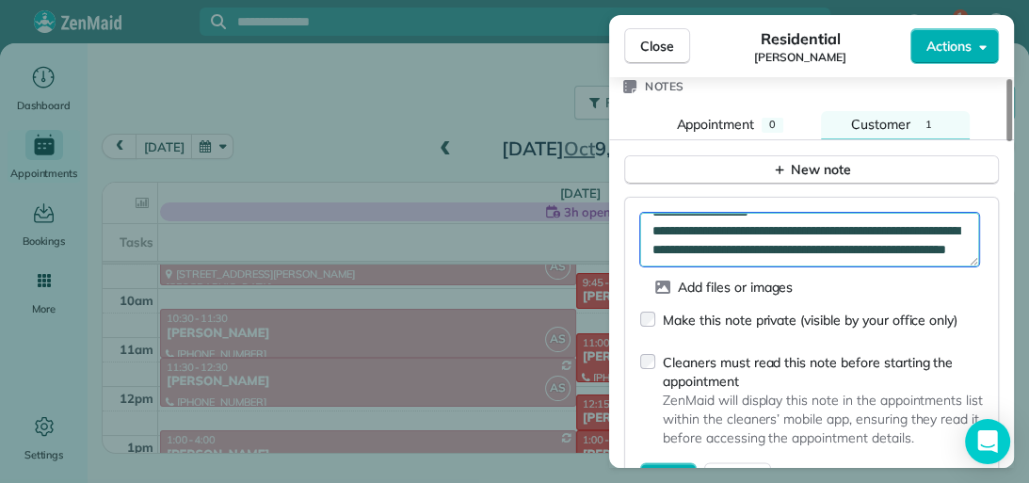
type textarea "**********"
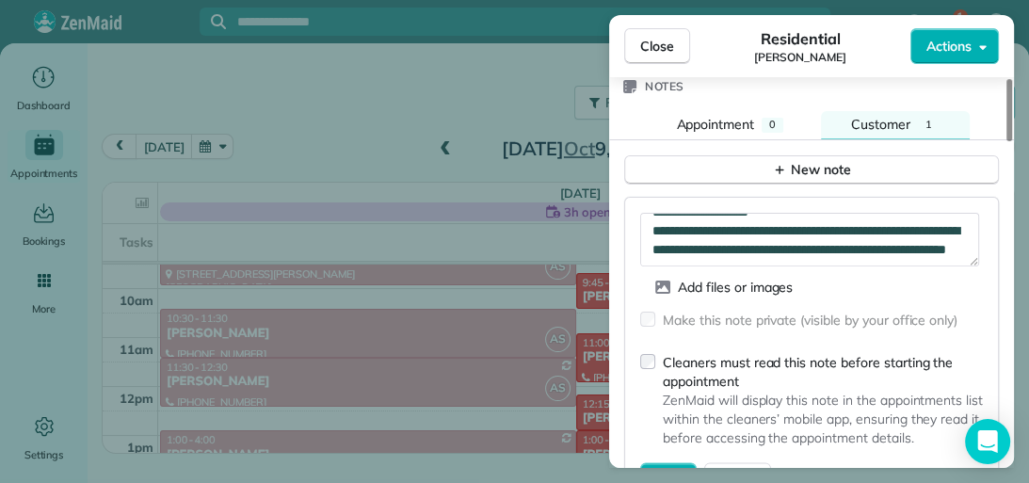
click at [674, 467] on span "Save" at bounding box center [668, 476] width 32 height 19
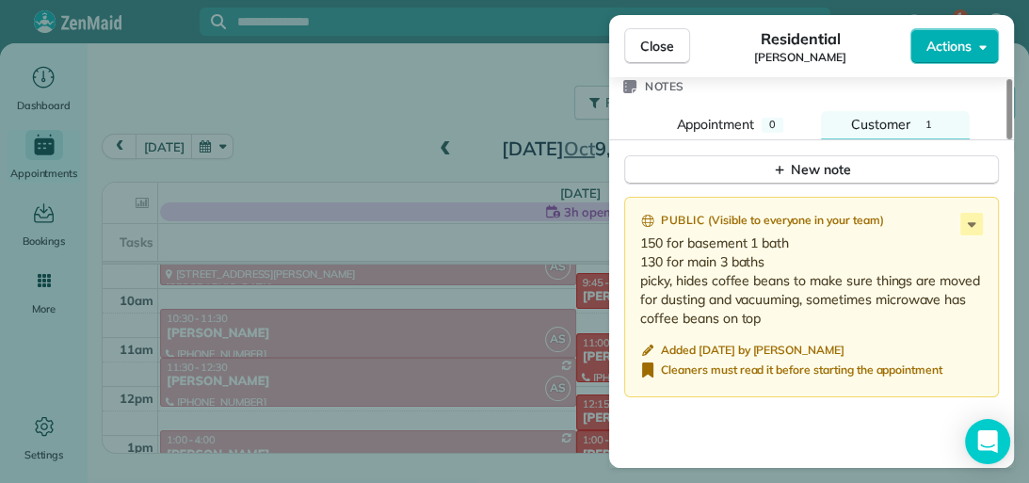
drag, startPoint x: 642, startPoint y: 233, endPoint x: 798, endPoint y: 310, distance: 173.8
click at [798, 310] on p "150 for basement 1 bath 130 for main 3 baths picky, hides coffee beans to make …" at bounding box center [813, 280] width 346 height 94
copy p "150 for basement 1 bath 130 for main 3 baths picky, hides coffee beans to make …"
click at [673, 45] on span "Close" at bounding box center [657, 46] width 34 height 19
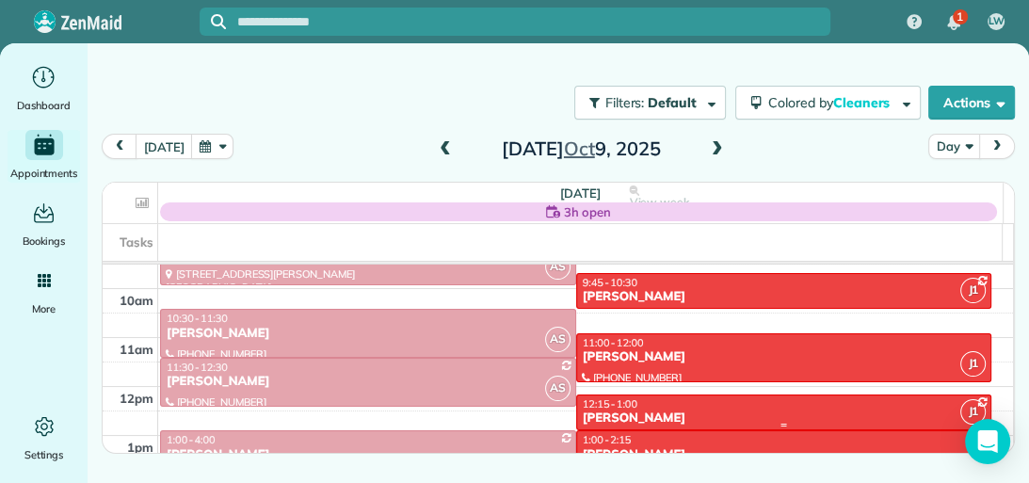
click at [679, 407] on div "12:15 - 1:00" at bounding box center [784, 403] width 405 height 13
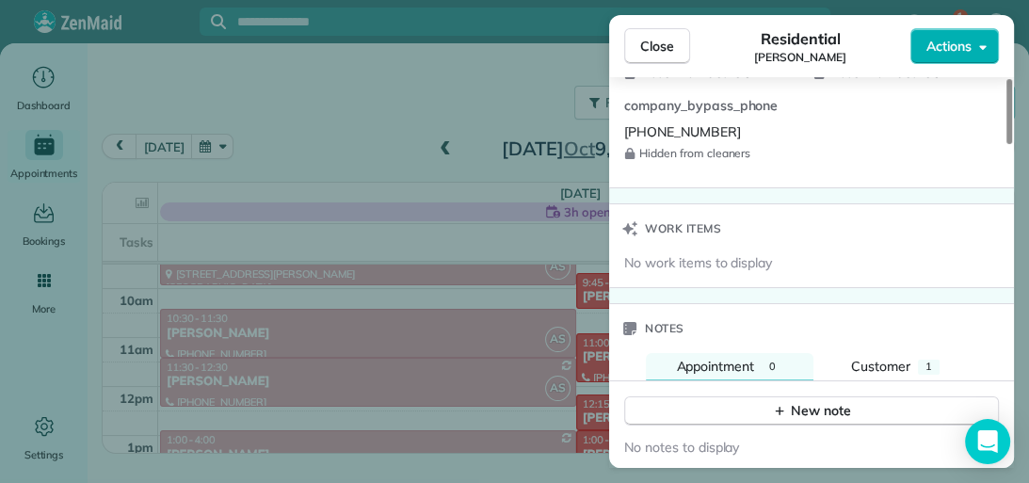
scroll to position [1538, 0]
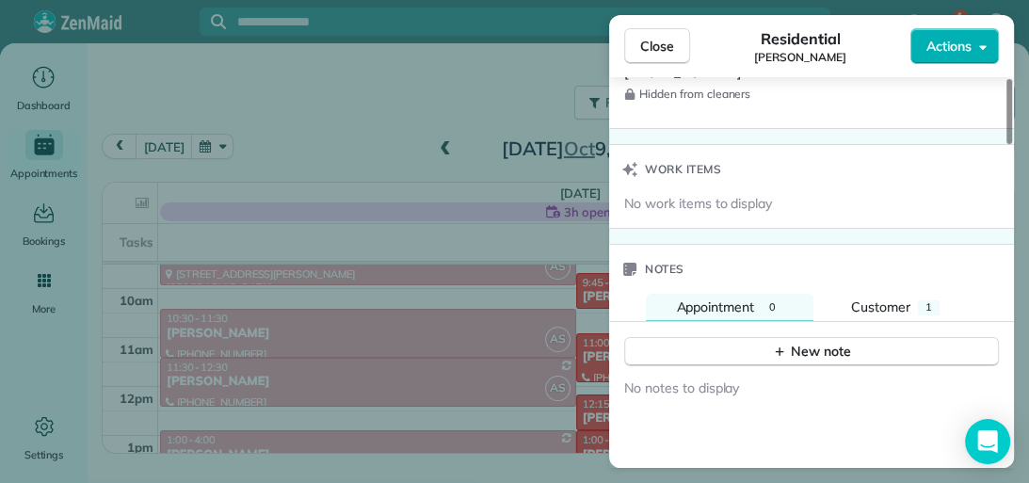
drag, startPoint x: 1003, startPoint y: 139, endPoint x: 996, endPoint y: 364, distance: 225.0
click at [1006, 144] on div at bounding box center [1009, 111] width 6 height 65
click at [922, 300] on div "1" at bounding box center [929, 307] width 22 height 15
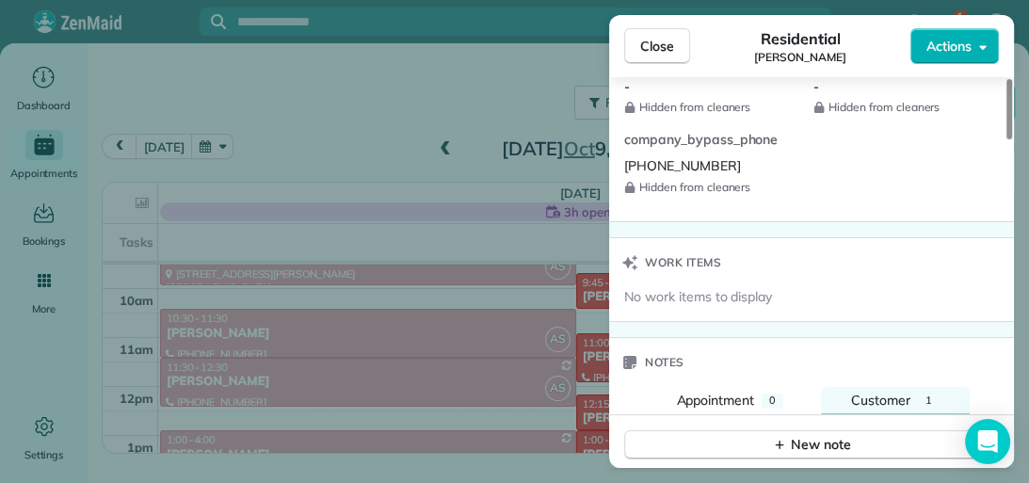
scroll to position [1405, 0]
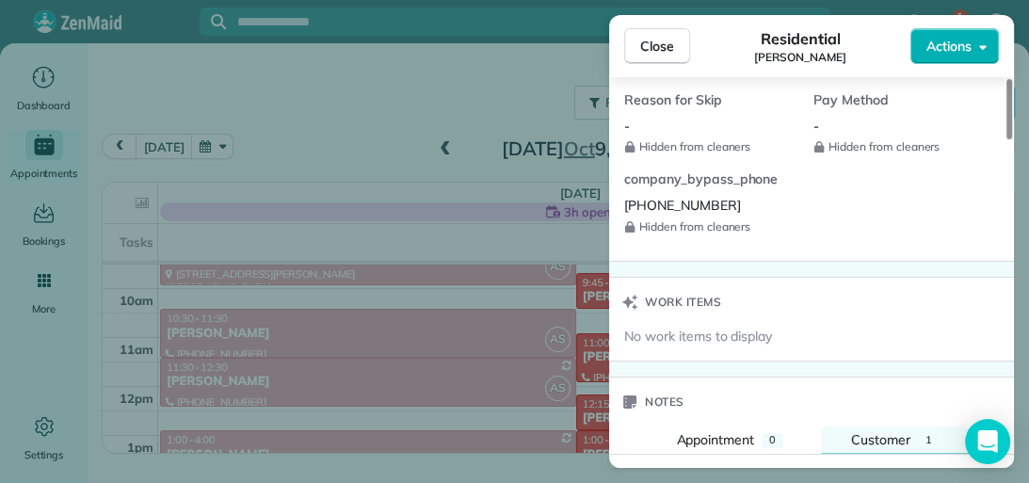
drag, startPoint x: 1008, startPoint y: 359, endPoint x: 1005, endPoint y: 327, distance: 32.1
click at [1006, 139] on div at bounding box center [1009, 109] width 6 height 60
click at [674, 58] on button "Close" at bounding box center [657, 46] width 66 height 36
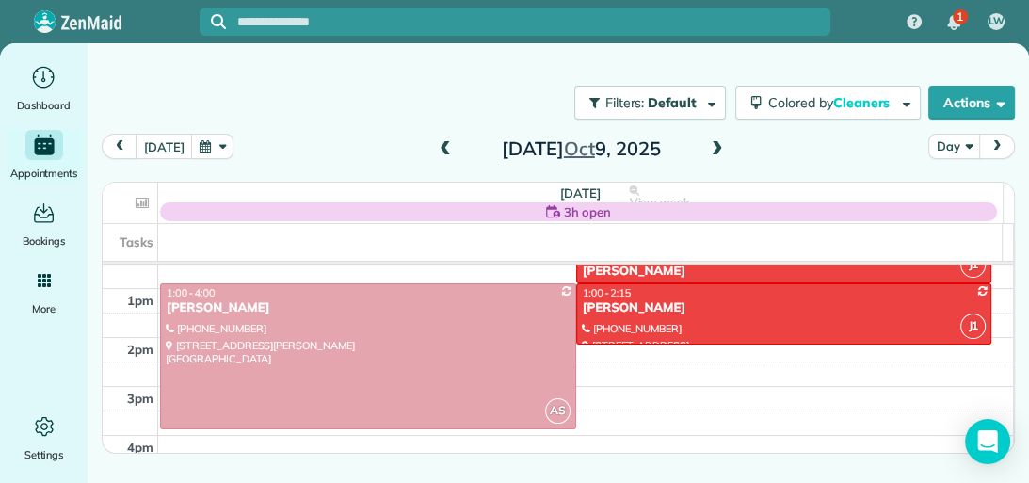
scroll to position [626, 0]
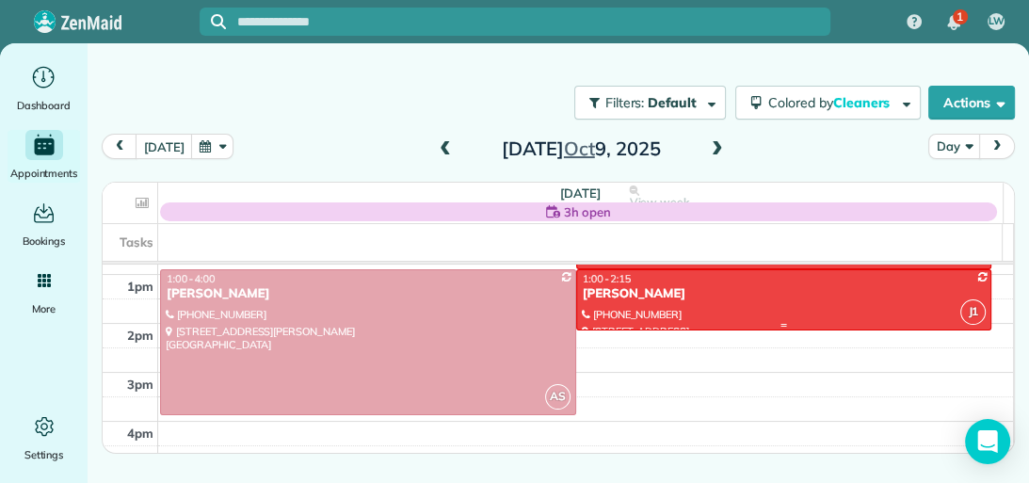
click at [866, 286] on div "[PERSON_NAME]" at bounding box center [784, 294] width 405 height 16
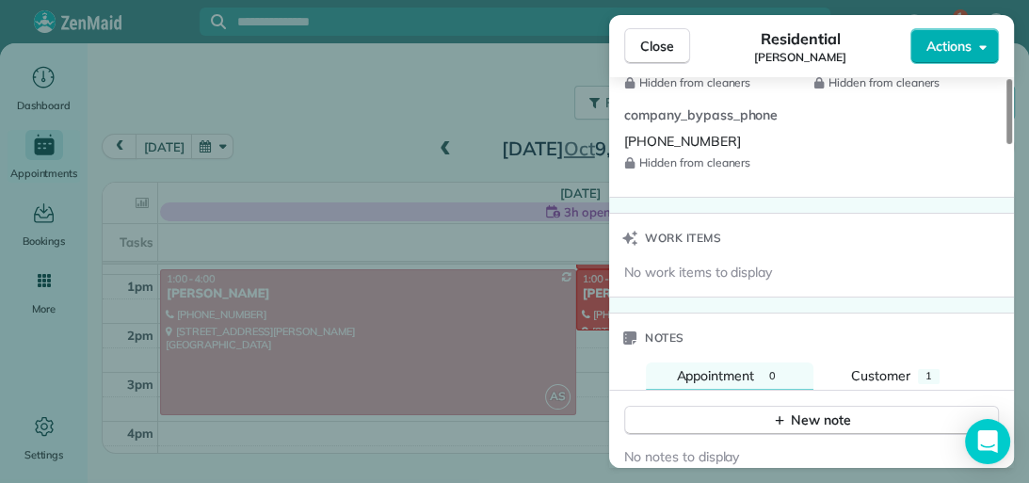
scroll to position [1474, 0]
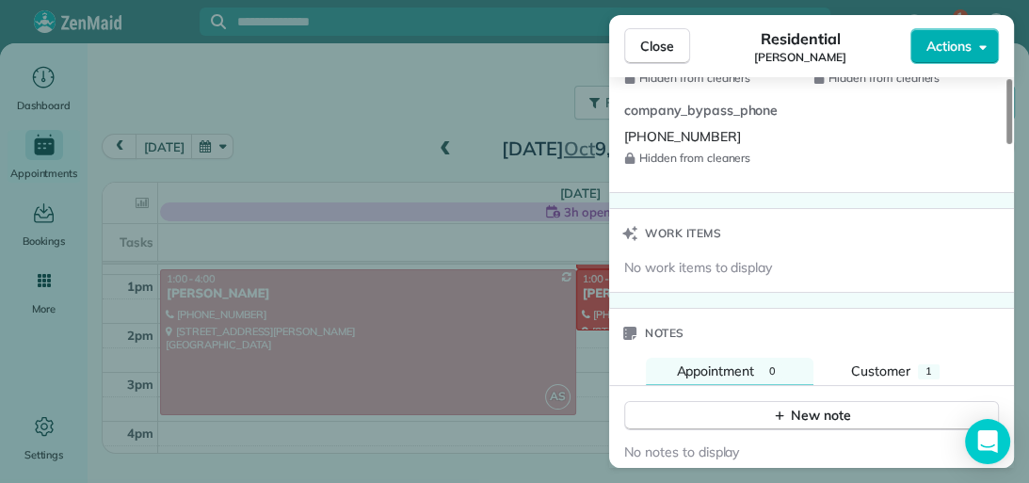
drag, startPoint x: 1009, startPoint y: 147, endPoint x: 1018, endPoint y: 363, distance: 216.7
click at [1012, 144] on div at bounding box center [1009, 111] width 6 height 65
click at [926, 364] on span "1" at bounding box center [928, 370] width 7 height 13
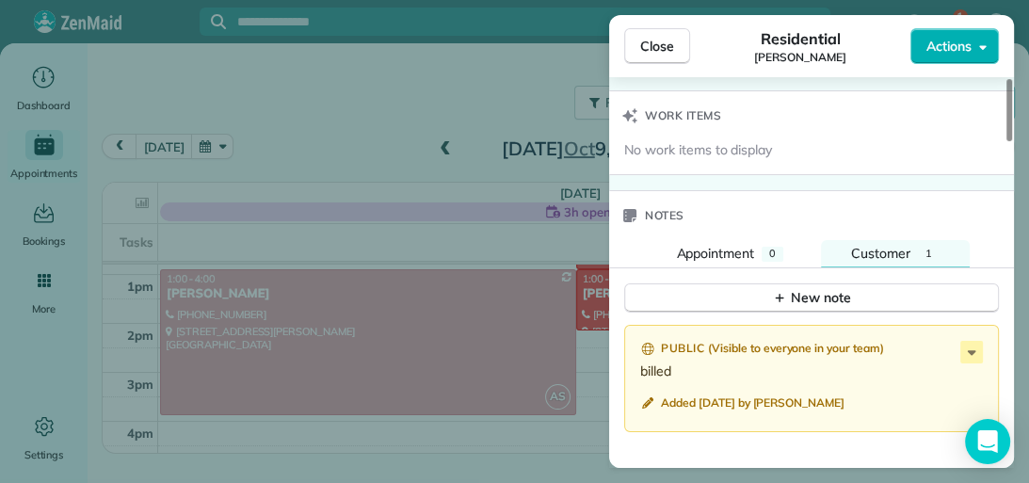
scroll to position [1605, 0]
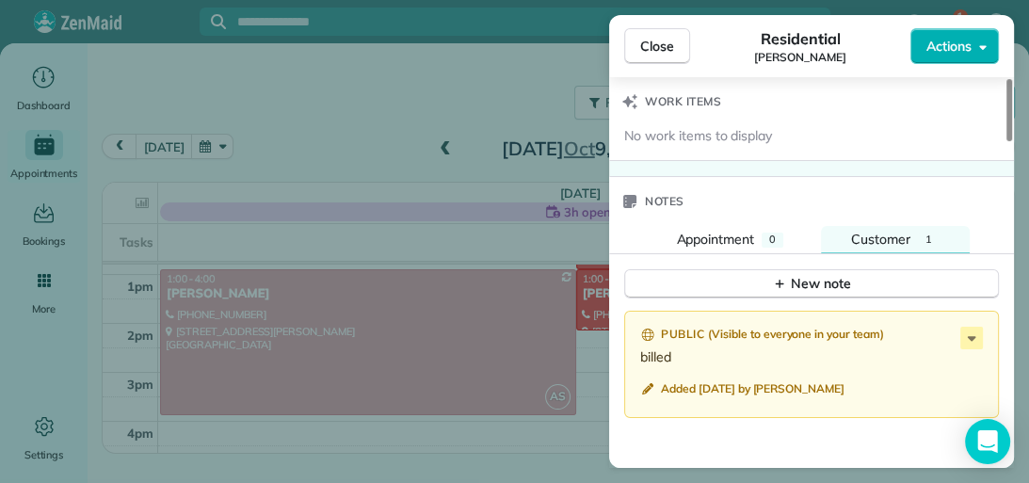
click at [1009, 141] on div at bounding box center [1009, 110] width 6 height 62
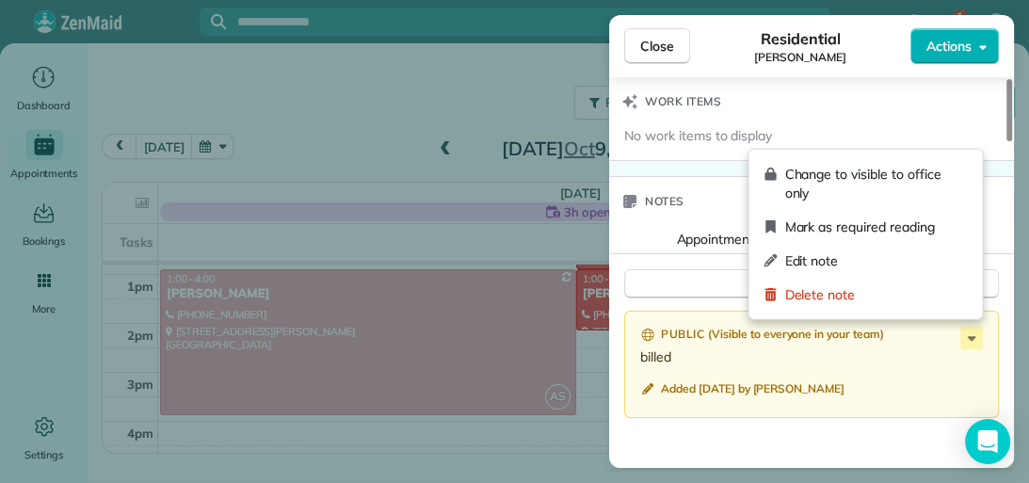
click at [975, 327] on icon at bounding box center [971, 338] width 23 height 23
click at [934, 268] on span "Edit note" at bounding box center [875, 260] width 183 height 19
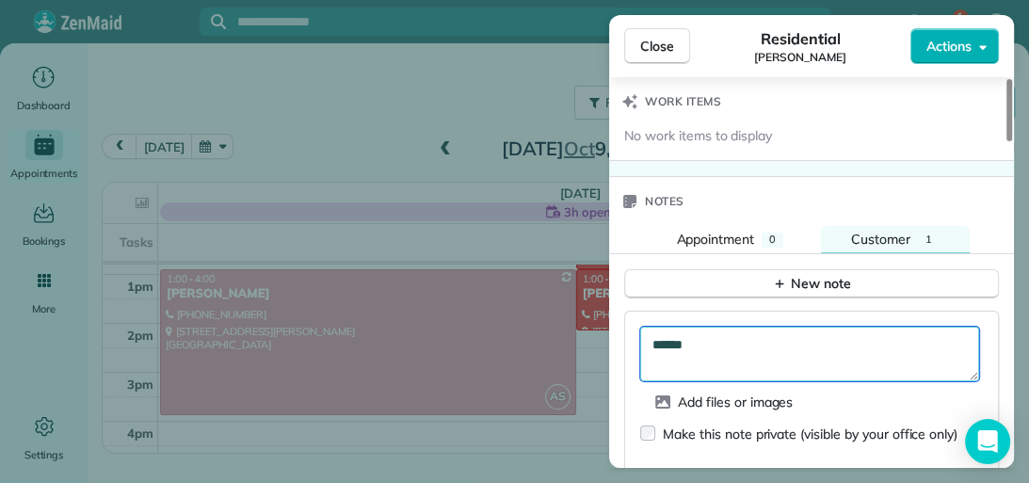
click at [711, 342] on textarea "******" at bounding box center [809, 354] width 339 height 55
click at [708, 335] on textarea "**********" at bounding box center [809, 354] width 339 height 55
type textarea "**********"
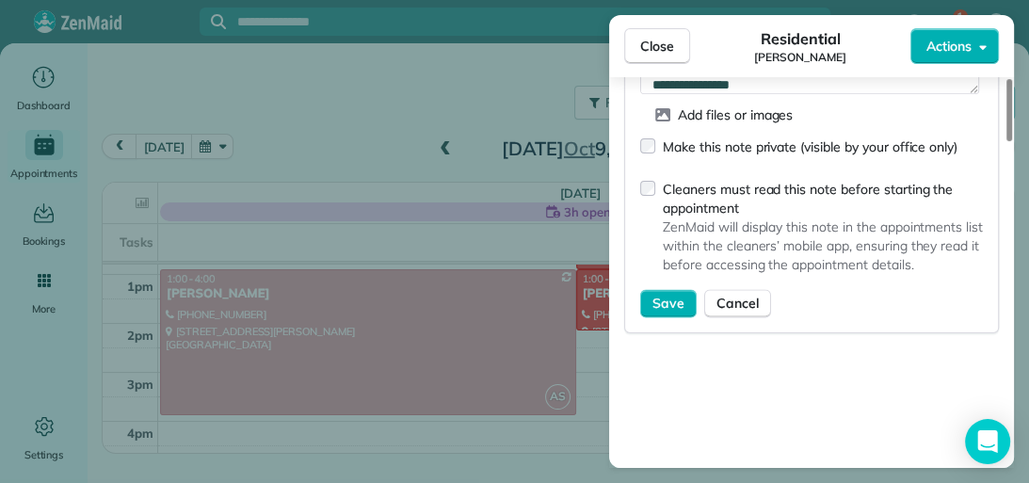
scroll to position [1907, 0]
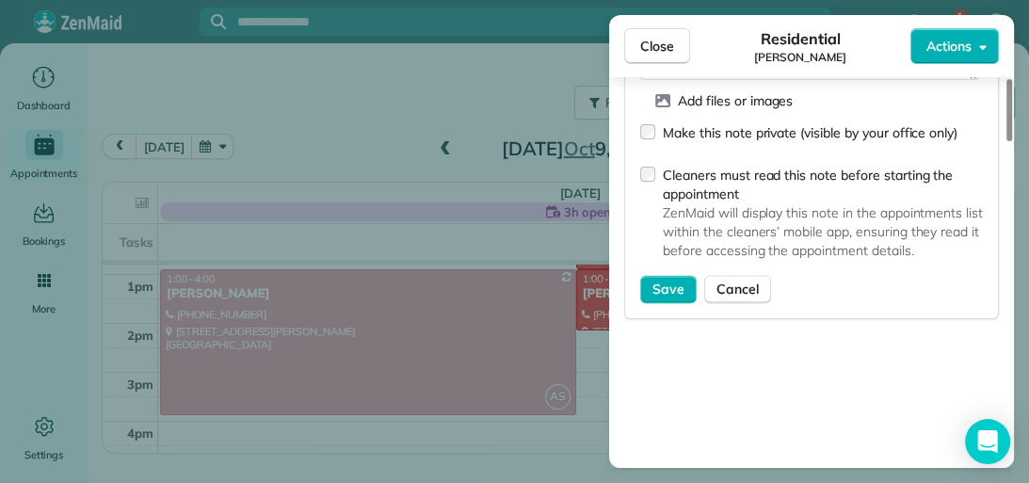
drag, startPoint x: 1005, startPoint y: 398, endPoint x: 1004, endPoint y: 411, distance: 13.2
click at [1006, 141] on div at bounding box center [1009, 110] width 6 height 62
click at [677, 284] on span "Save" at bounding box center [668, 289] width 32 height 19
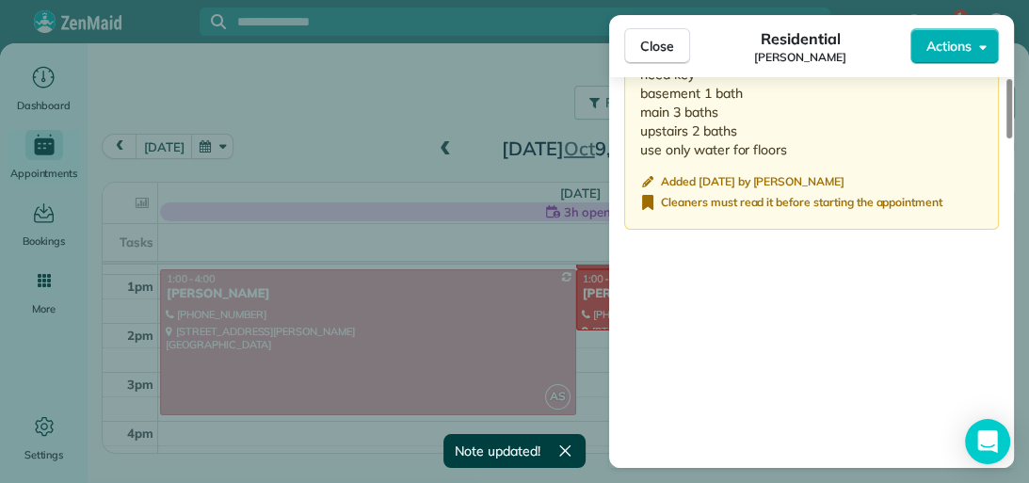
click at [663, 44] on span "Close" at bounding box center [657, 46] width 34 height 19
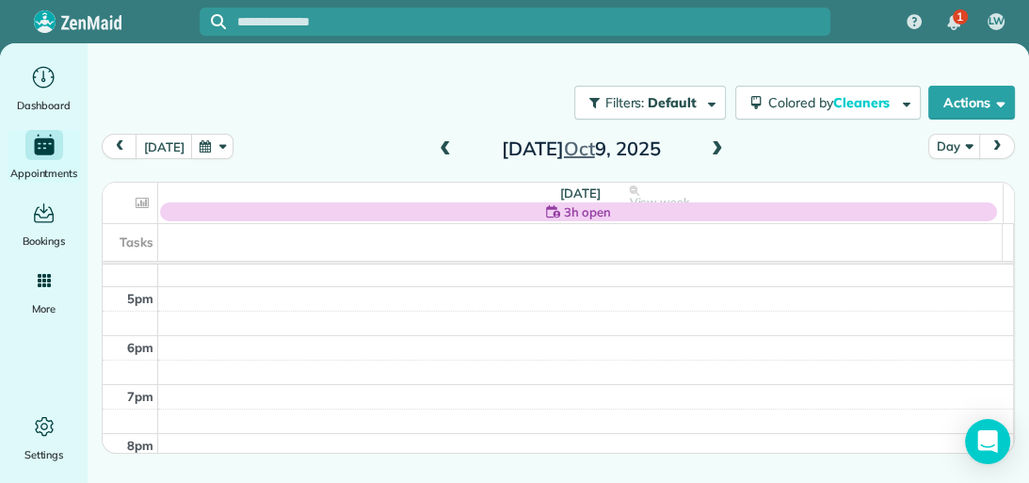
scroll to position [813, 0]
click at [715, 154] on span at bounding box center [717, 149] width 21 height 17
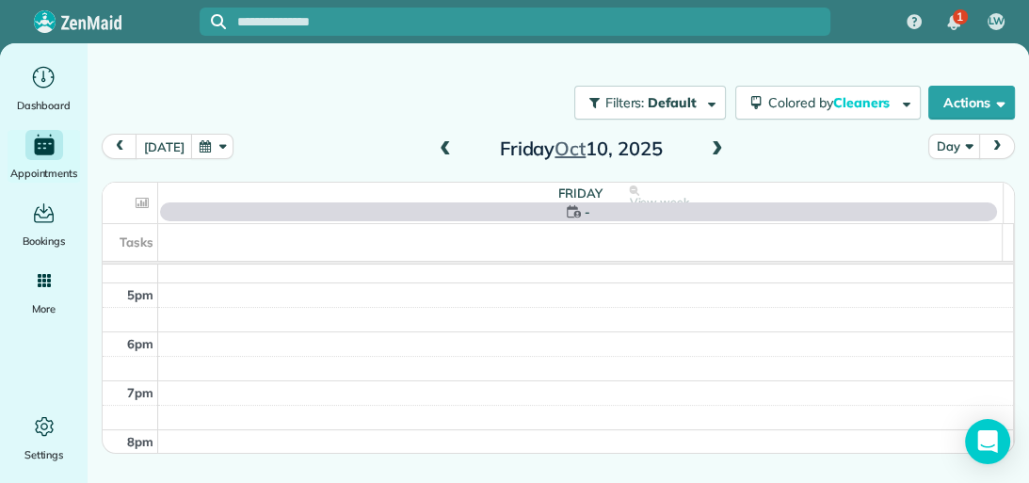
scroll to position [341, 0]
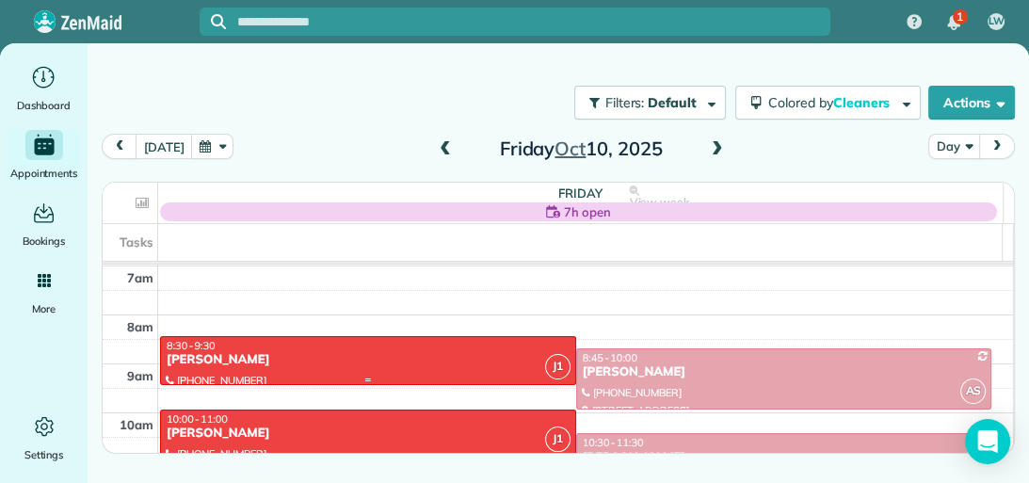
click at [462, 348] on div "8:30 - 9:30" at bounding box center [368, 345] width 405 height 13
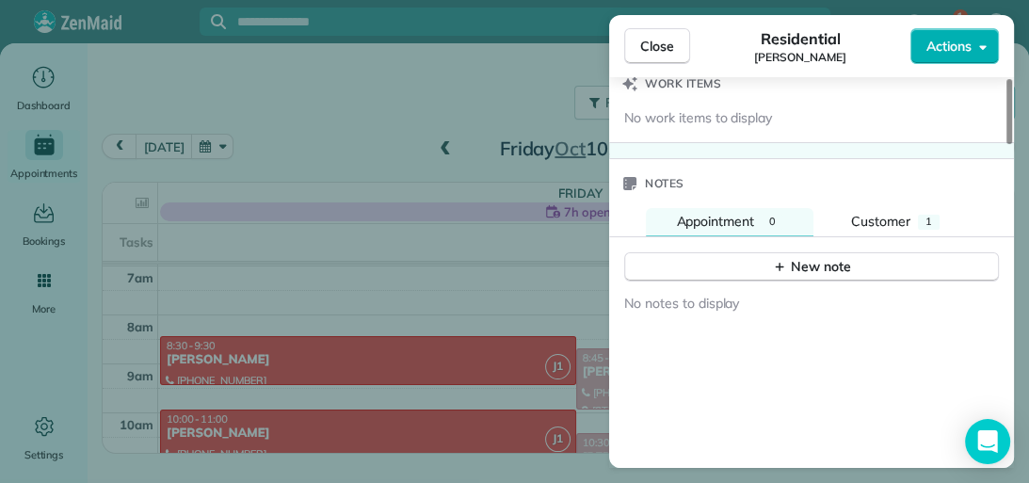
scroll to position [1636, 0]
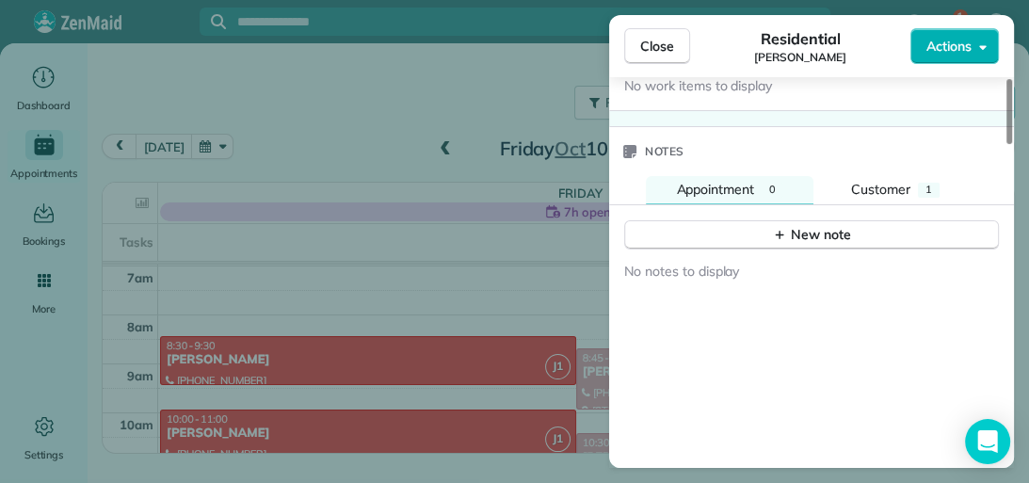
drag, startPoint x: 1006, startPoint y: 139, endPoint x: 1011, endPoint y: 412, distance: 273.0
click at [1011, 144] on div at bounding box center [1009, 111] width 6 height 65
click at [937, 186] on div "1" at bounding box center [929, 190] width 22 height 15
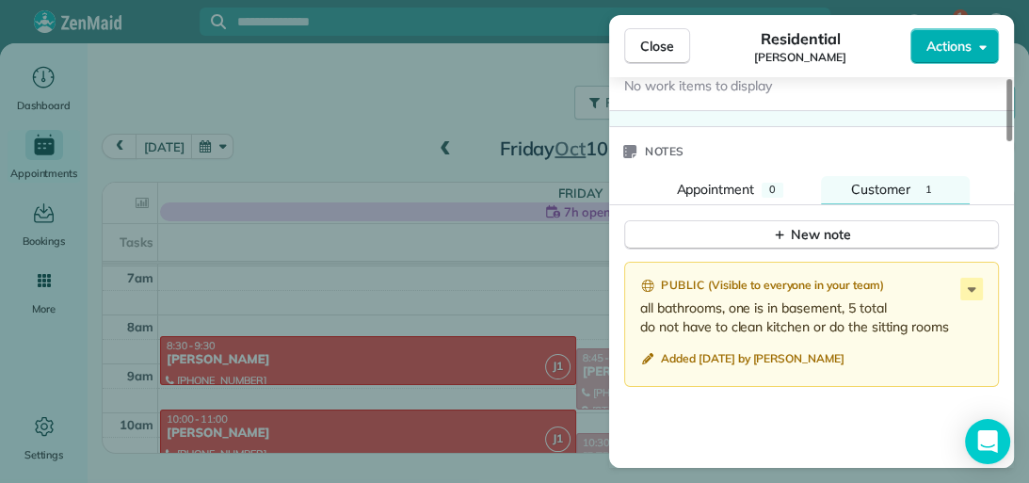
click at [967, 278] on icon at bounding box center [971, 289] width 23 height 23
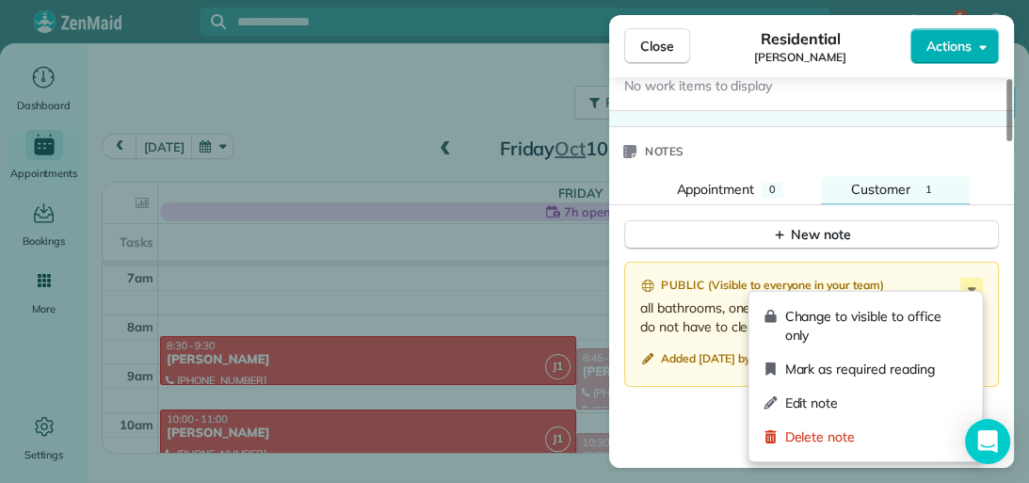
click at [865, 409] on span "Edit note" at bounding box center [875, 402] width 183 height 19
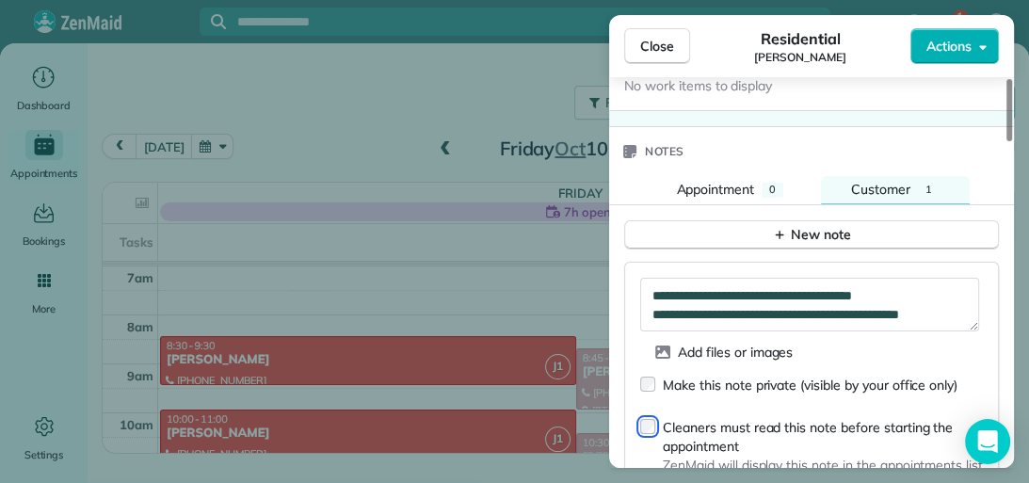
type textarea "**********"
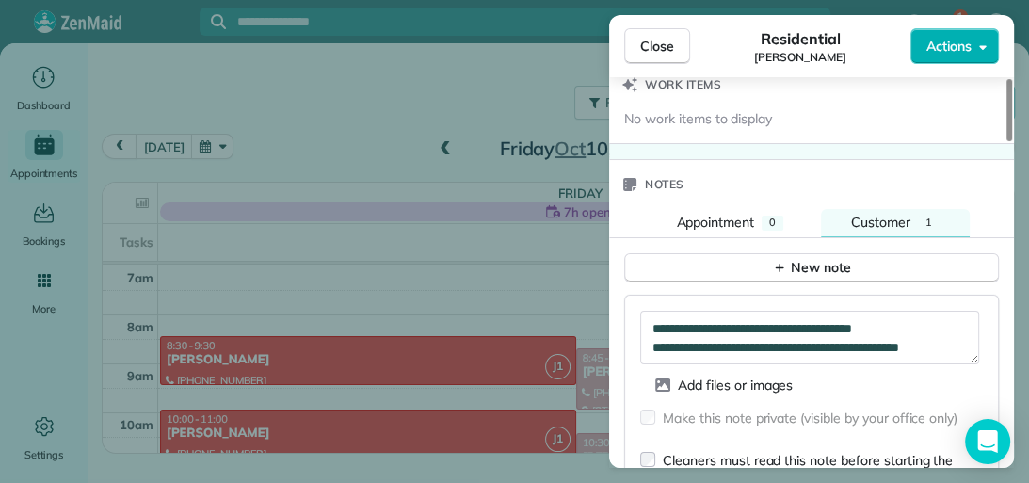
scroll to position [1589, 0]
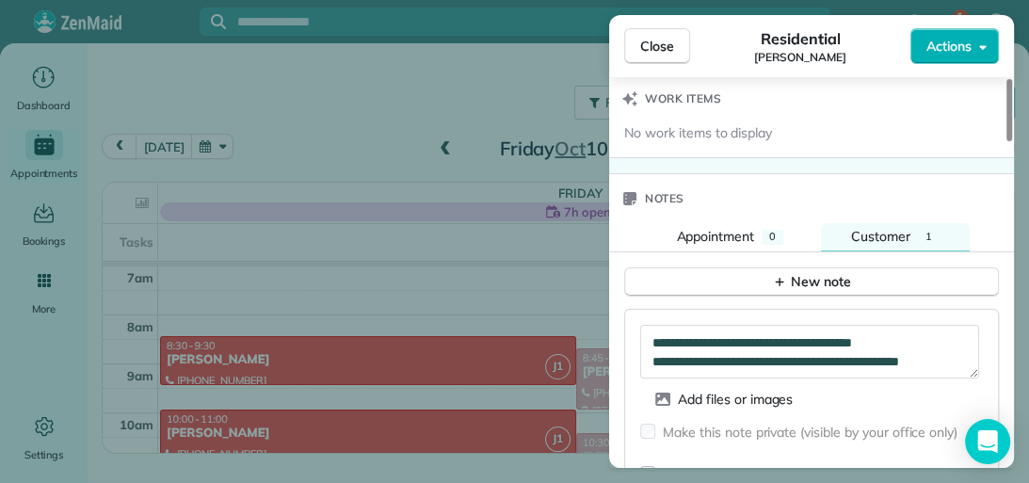
drag, startPoint x: 1008, startPoint y: 383, endPoint x: 1005, endPoint y: 362, distance: 20.9
click at [1006, 141] on div at bounding box center [1009, 110] width 6 height 62
click at [663, 41] on span "Close" at bounding box center [657, 46] width 34 height 19
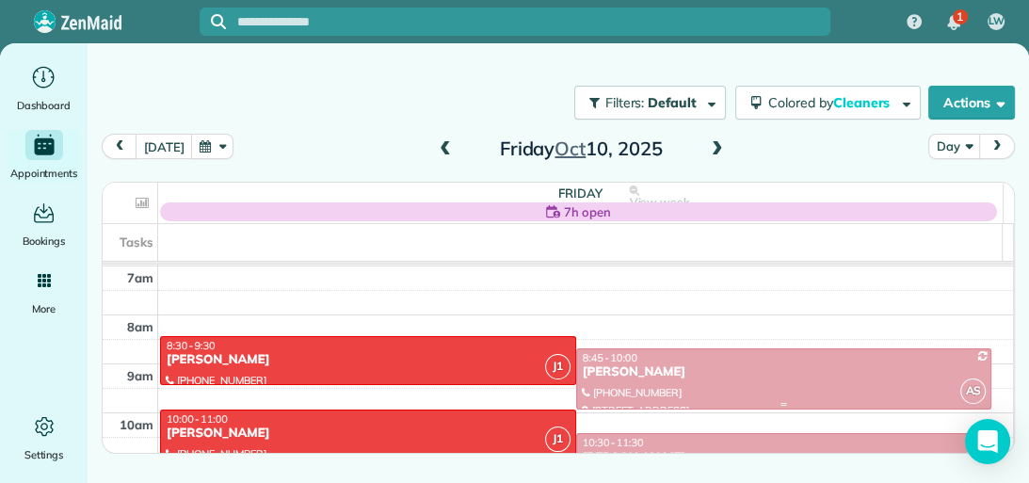
click at [681, 376] on div "[PERSON_NAME]" at bounding box center [784, 372] width 405 height 16
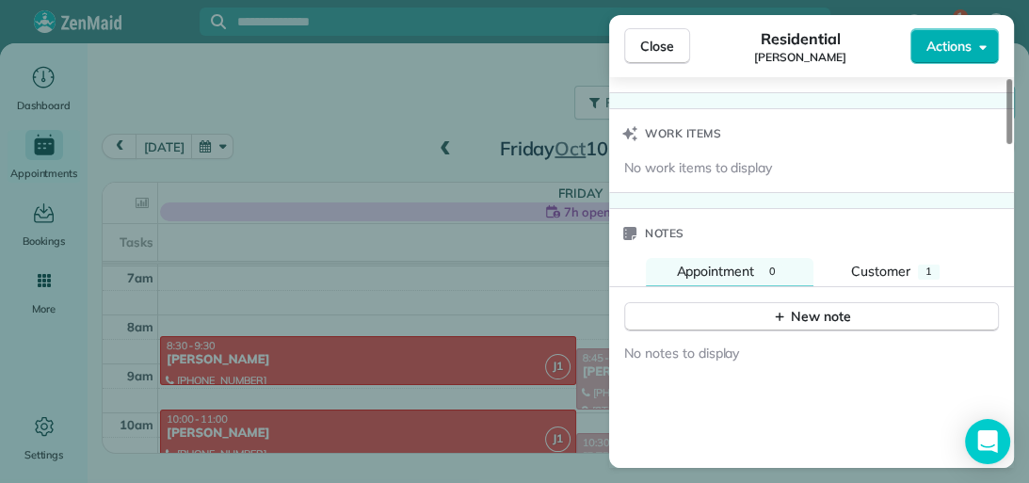
scroll to position [1596, 0]
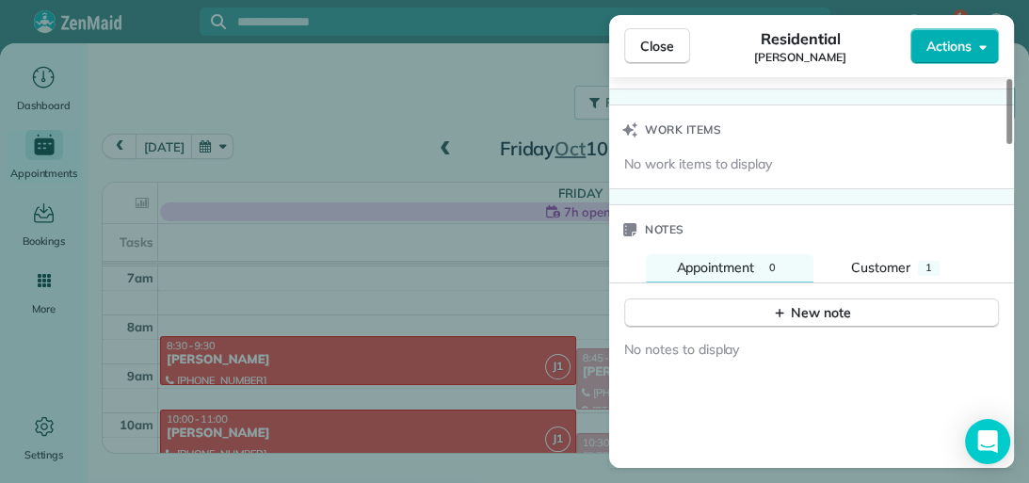
drag, startPoint x: 1007, startPoint y: 139, endPoint x: 1017, endPoint y: 404, distance: 264.6
click at [1012, 144] on div at bounding box center [1009, 111] width 6 height 65
click at [926, 261] on span "1" at bounding box center [928, 267] width 7 height 13
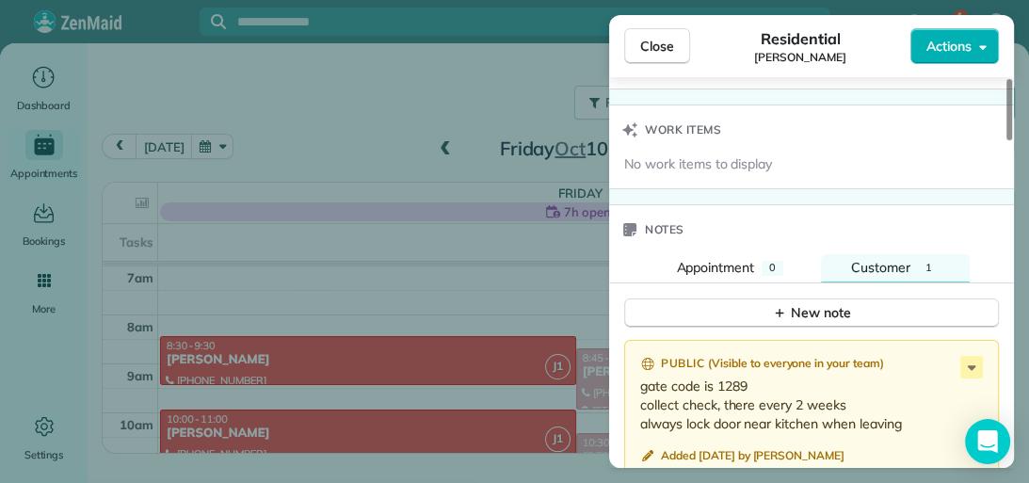
click at [970, 365] on icon at bounding box center [971, 367] width 8 height 5
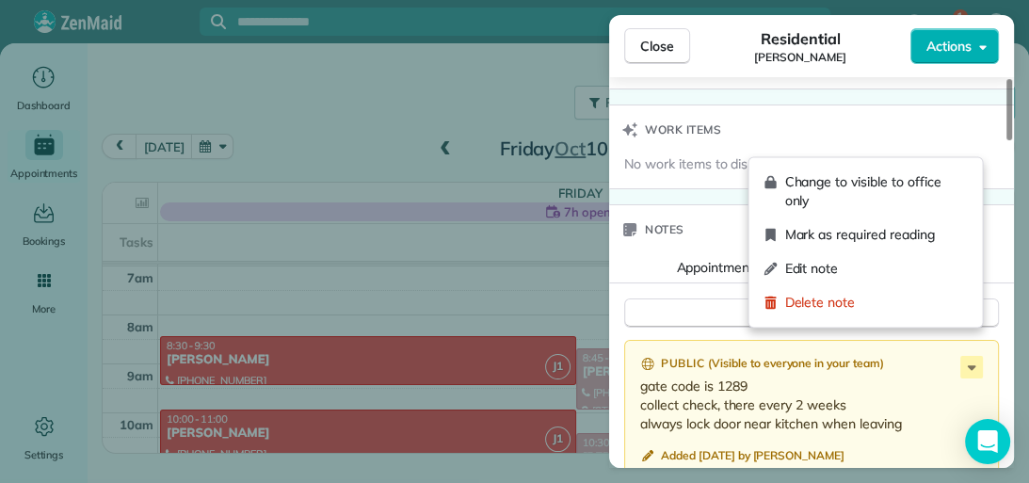
click at [887, 279] on div "Edit note" at bounding box center [865, 268] width 218 height 34
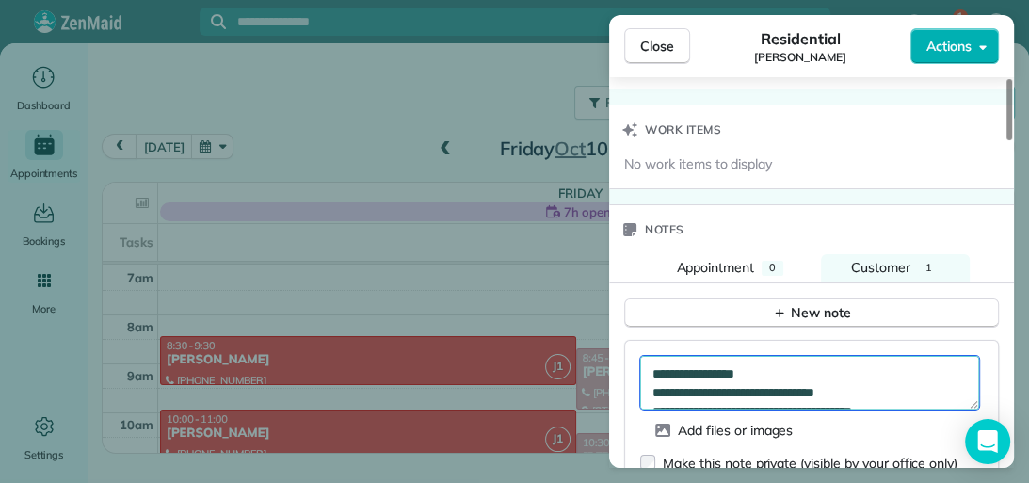
scroll to position [19, 0]
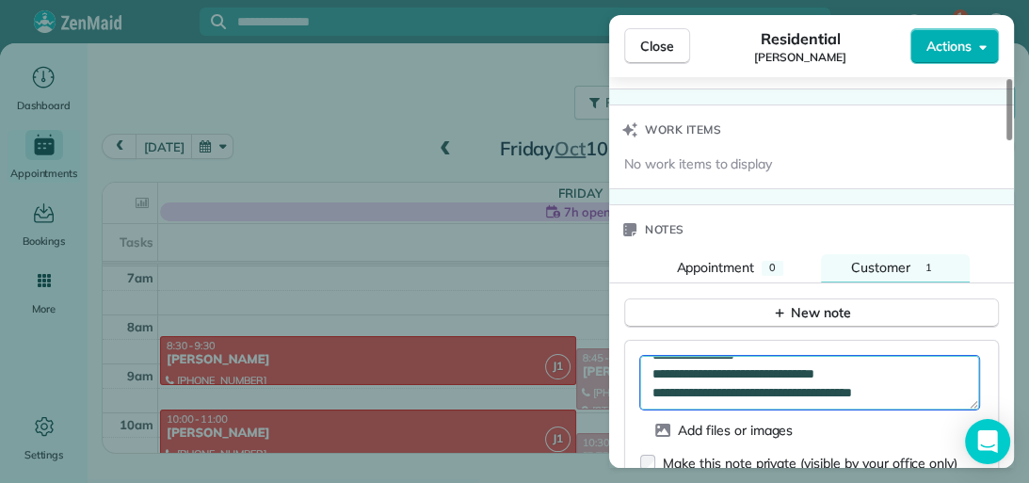
click at [934, 362] on textarea "**********" at bounding box center [809, 383] width 339 height 55
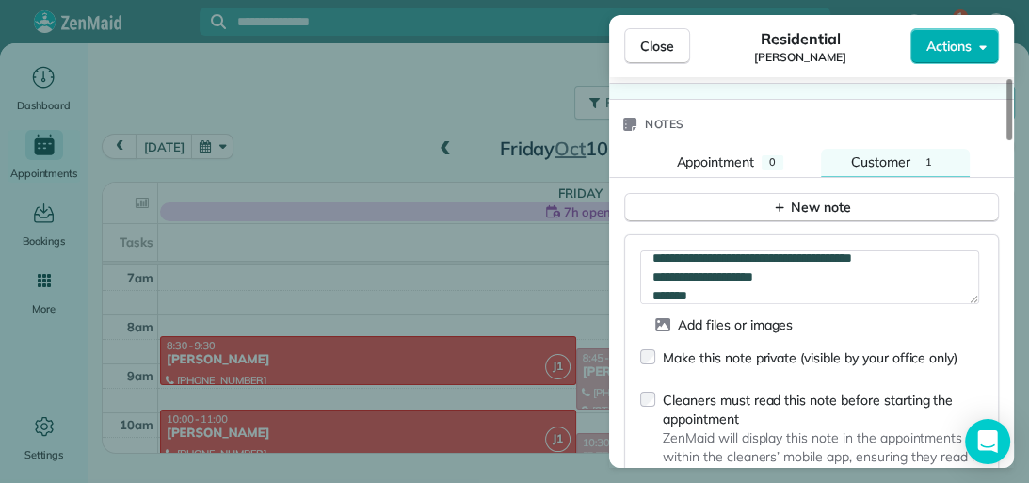
scroll to position [1706, 0]
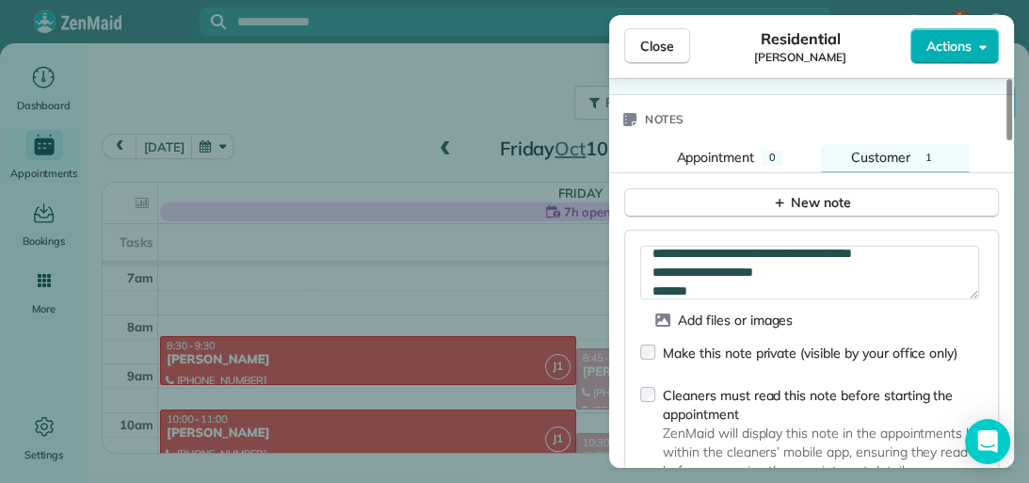
click at [1006, 140] on div at bounding box center [1009, 109] width 6 height 61
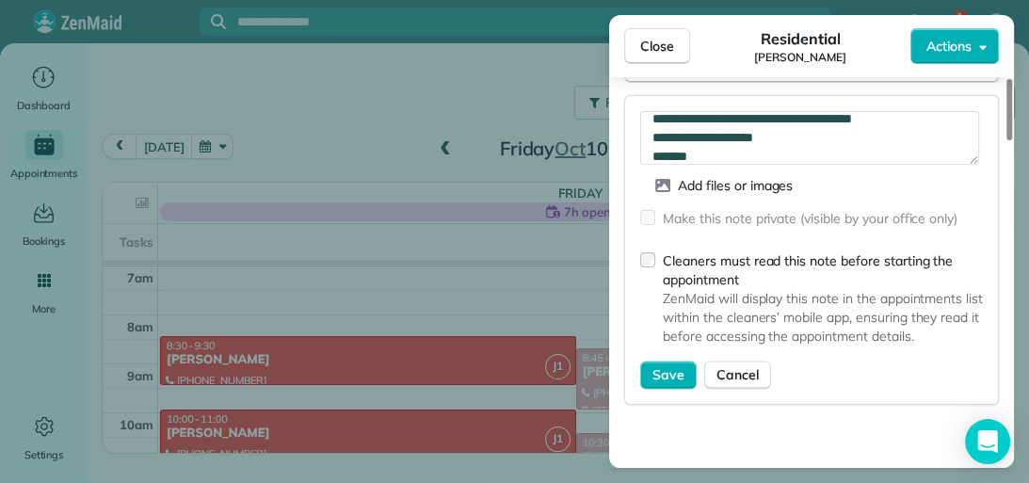
scroll to position [1860, 0]
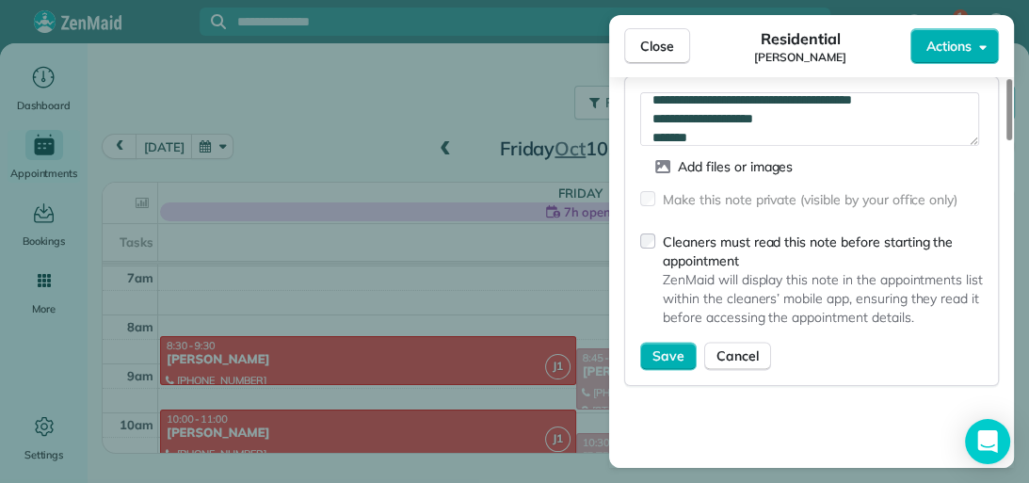
drag, startPoint x: 1009, startPoint y: 380, endPoint x: 1009, endPoint y: 396, distance: 16.0
click at [1009, 140] on div at bounding box center [1009, 109] width 6 height 61
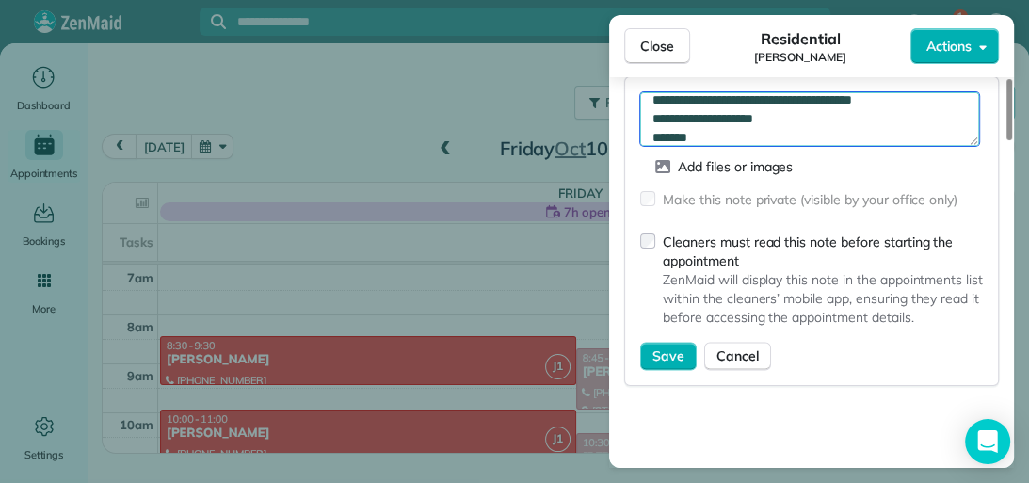
click at [715, 106] on textarea "**********" at bounding box center [809, 119] width 339 height 55
drag, startPoint x: 715, startPoint y: 106, endPoint x: 679, endPoint y: 322, distance: 218.6
click at [679, 322] on form "**********" at bounding box center [811, 231] width 343 height 278
type textarea "**********"
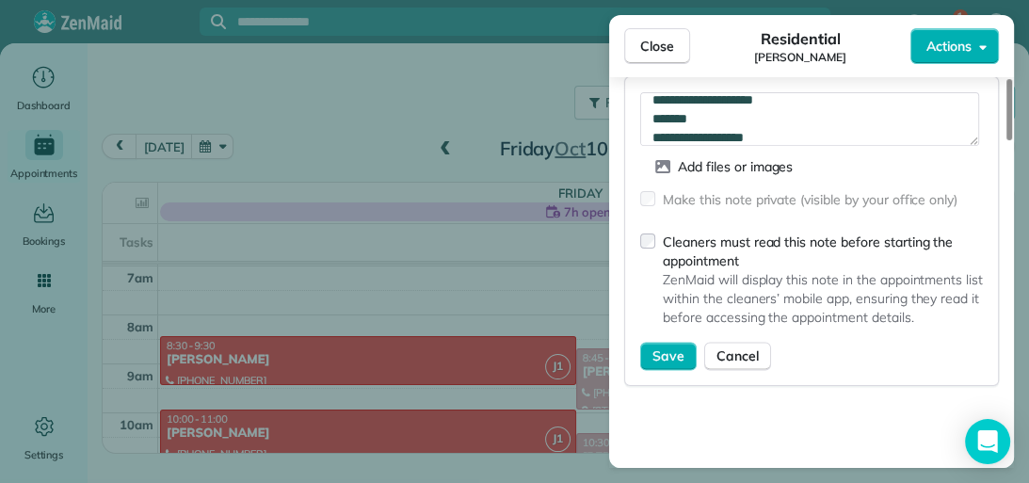
click at [679, 346] on span "Save" at bounding box center [668, 355] width 32 height 19
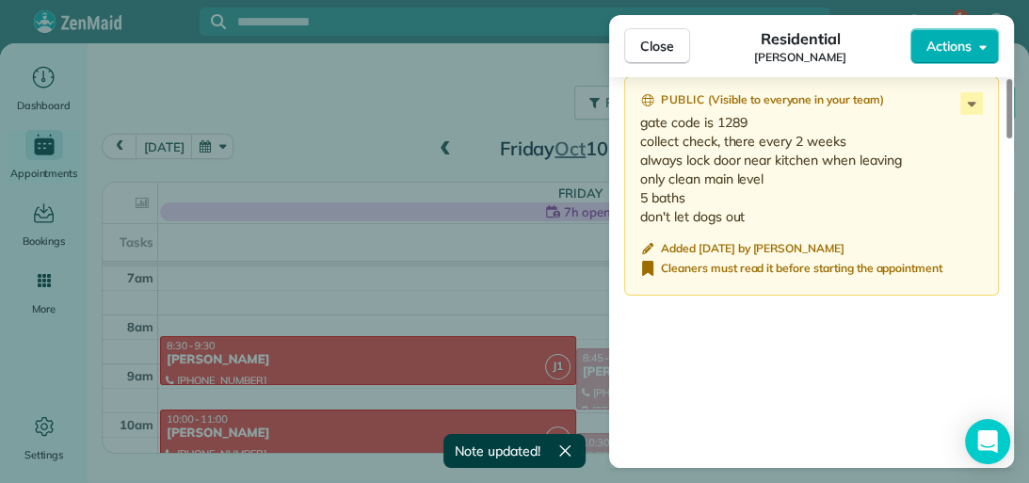
click at [676, 53] on button "Close" at bounding box center [657, 46] width 66 height 36
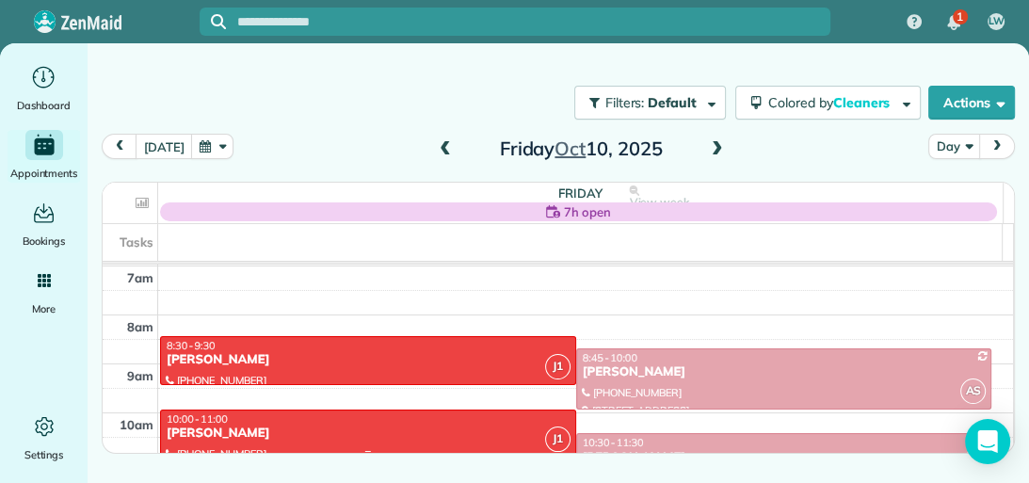
click at [367, 427] on div "[PERSON_NAME]" at bounding box center [368, 433] width 405 height 16
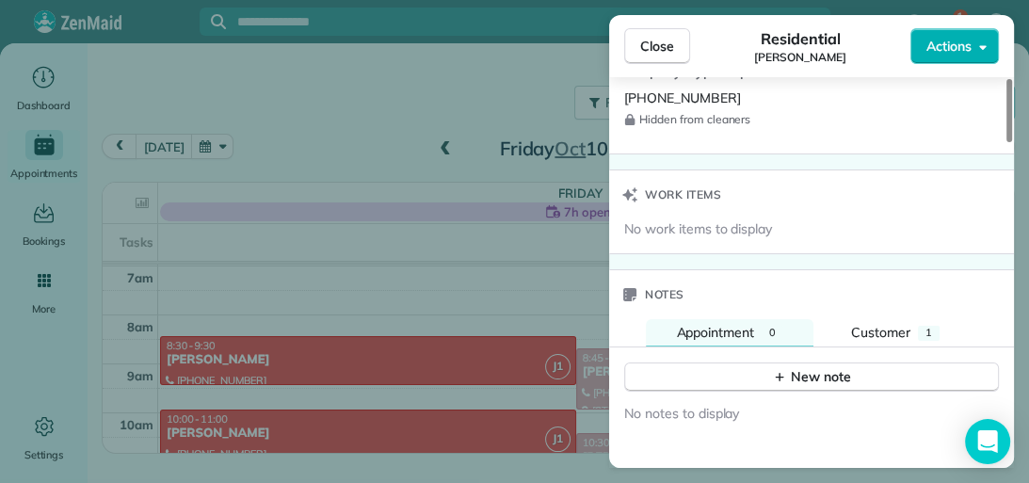
scroll to position [1604, 0]
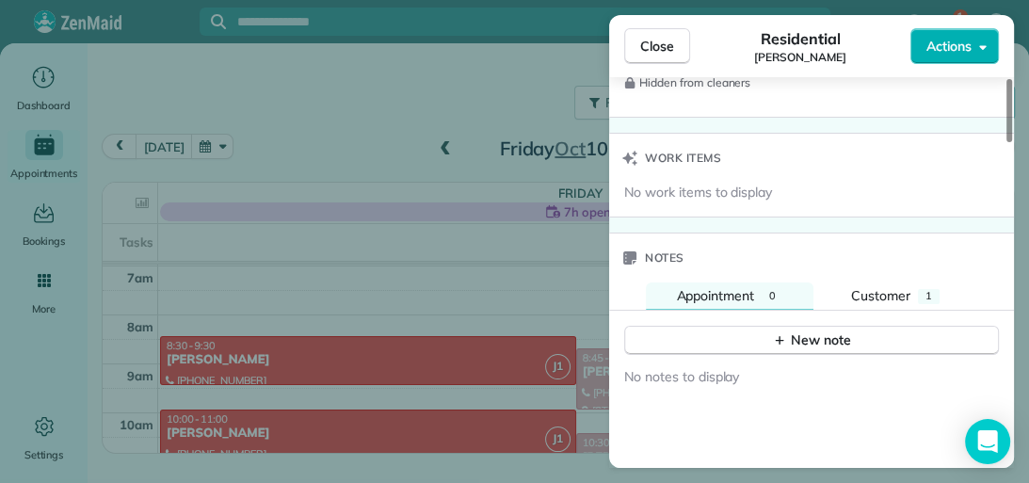
drag, startPoint x: 1004, startPoint y: 120, endPoint x: 1015, endPoint y: 362, distance: 242.1
click at [1012, 142] on div at bounding box center [1009, 110] width 6 height 63
click at [930, 290] on span "1" at bounding box center [928, 295] width 7 height 13
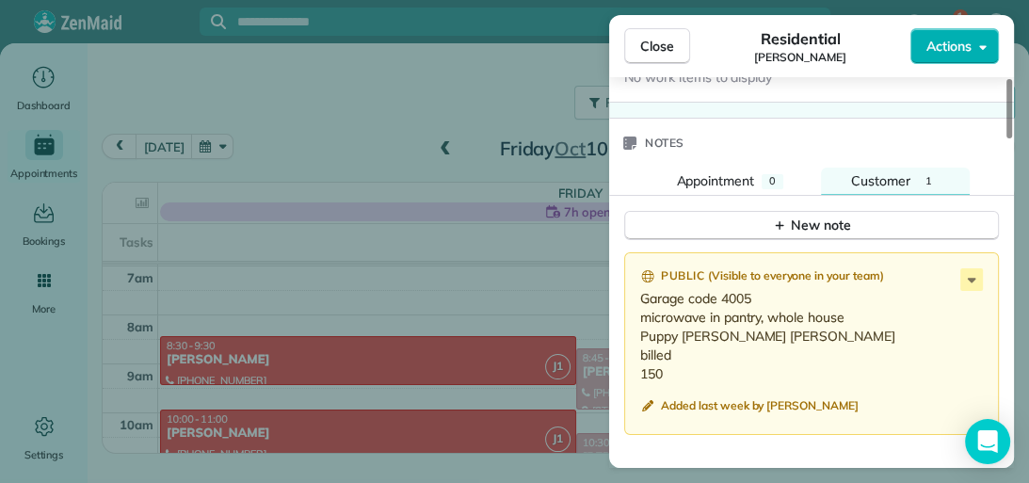
scroll to position [1728, 0]
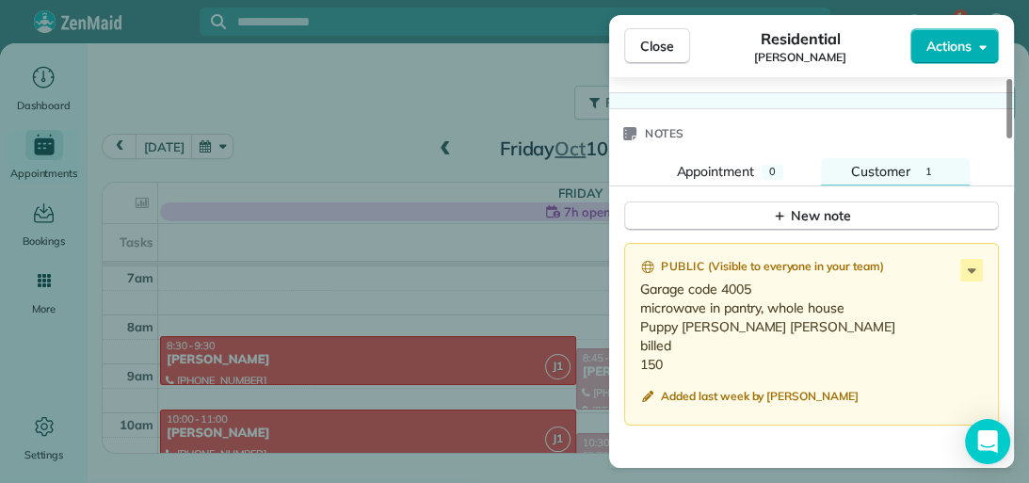
drag, startPoint x: 1009, startPoint y: 346, endPoint x: 1009, endPoint y: 365, distance: 18.8
click at [1009, 138] on div at bounding box center [1009, 108] width 6 height 59
click at [970, 267] on icon at bounding box center [971, 270] width 23 height 23
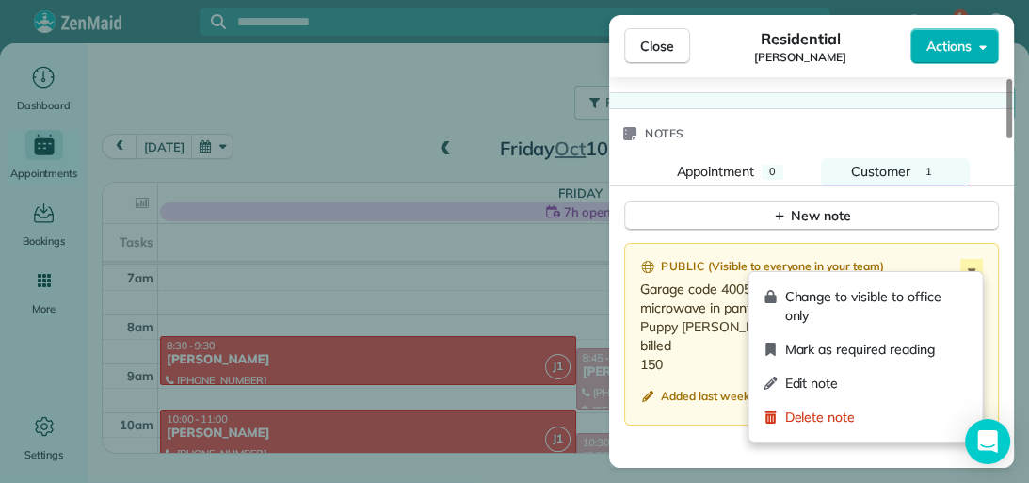
click at [891, 376] on span "Edit note" at bounding box center [875, 383] width 183 height 19
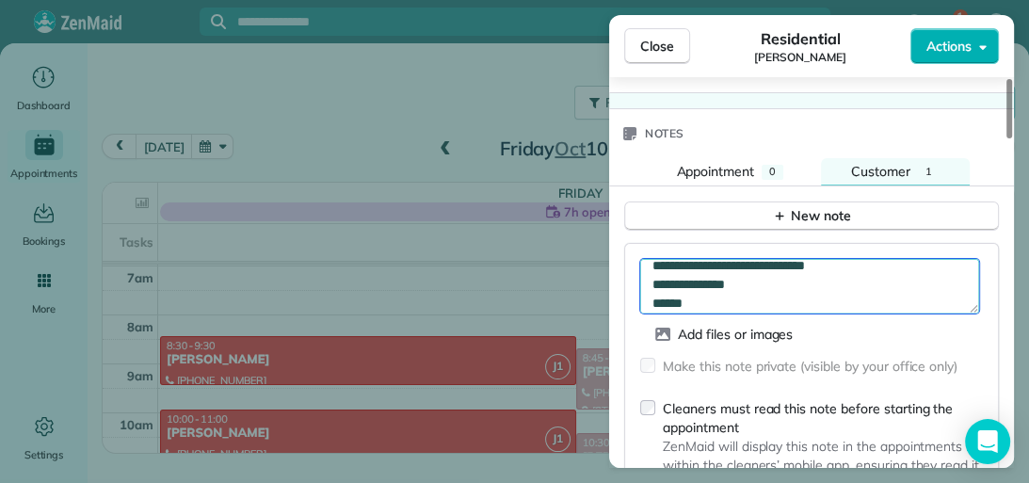
scroll to position [56, 0]
click at [693, 294] on textarea "**********" at bounding box center [809, 286] width 339 height 55
type textarea "**********"
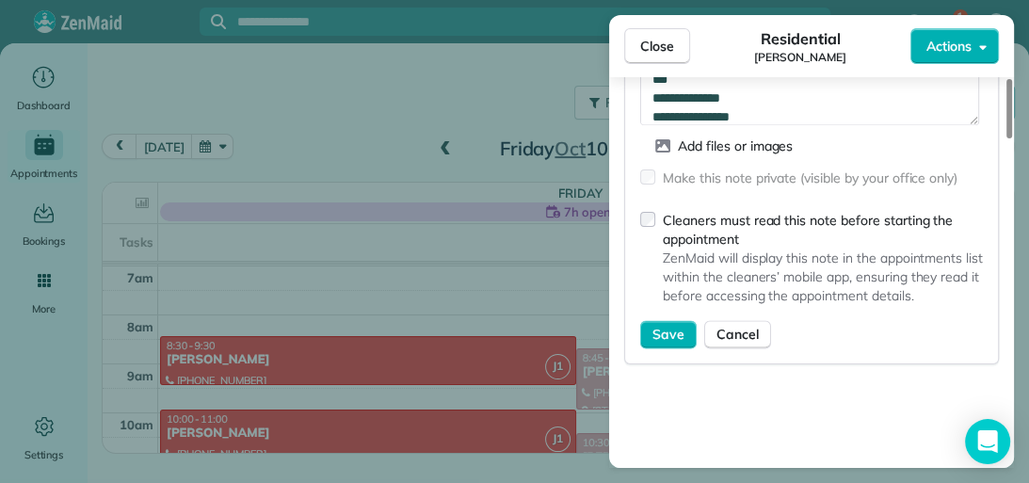
scroll to position [1922, 0]
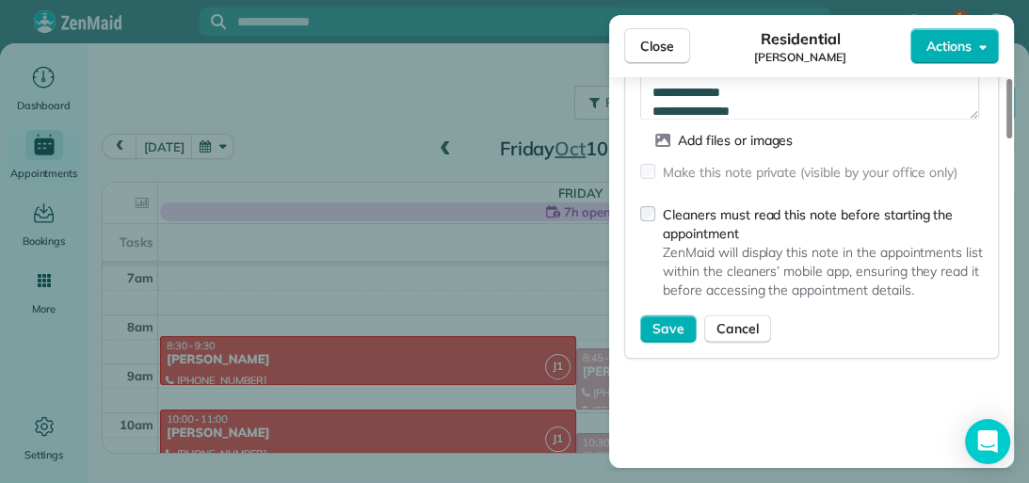
drag, startPoint x: 1009, startPoint y: 394, endPoint x: 1014, endPoint y: 423, distance: 29.6
click at [1012, 138] on div at bounding box center [1009, 108] width 6 height 59
click at [654, 322] on span "Save" at bounding box center [668, 328] width 32 height 19
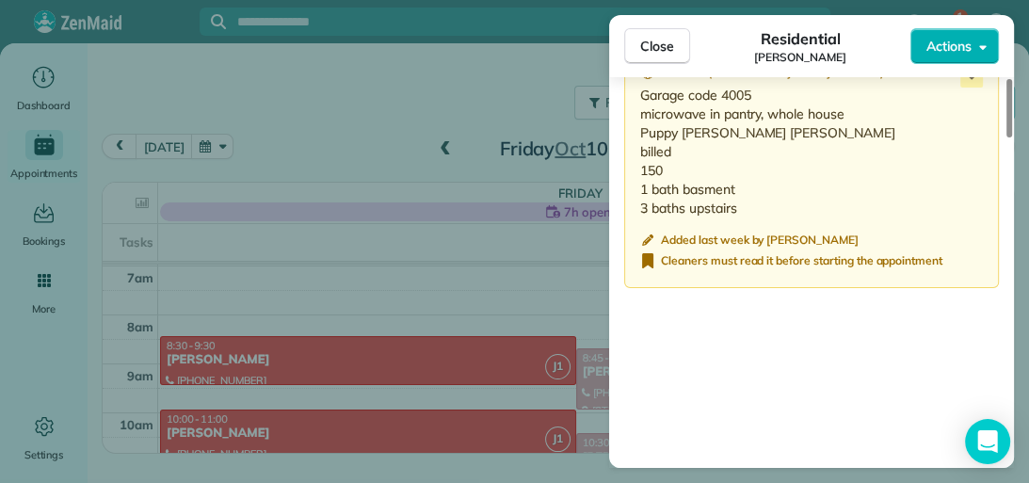
drag, startPoint x: 863, startPoint y: 173, endPoint x: 736, endPoint y: 120, distance: 137.5
click at [736, 120] on p "Garage code 4005 microwave in pantry, whole house Puppy [PERSON_NAME] [PERSON_N…" at bounding box center [813, 152] width 346 height 132
click at [649, 41] on span "Close" at bounding box center [657, 46] width 34 height 19
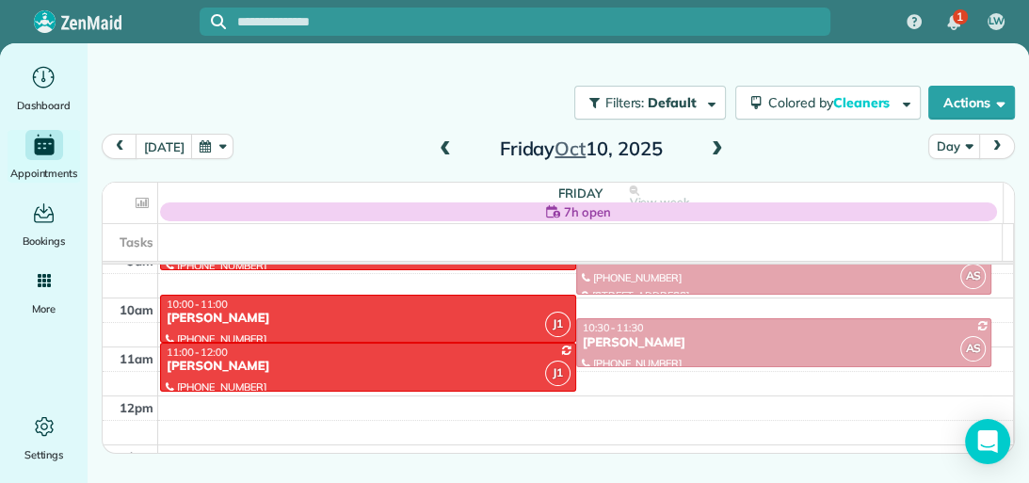
scroll to position [460, 0]
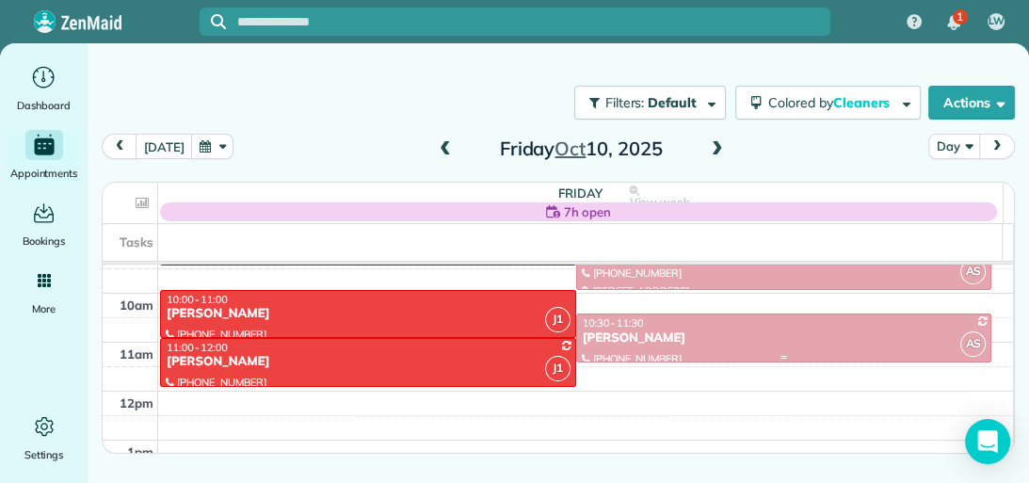
click at [882, 327] on div "10:30 - 11:30" at bounding box center [784, 322] width 405 height 13
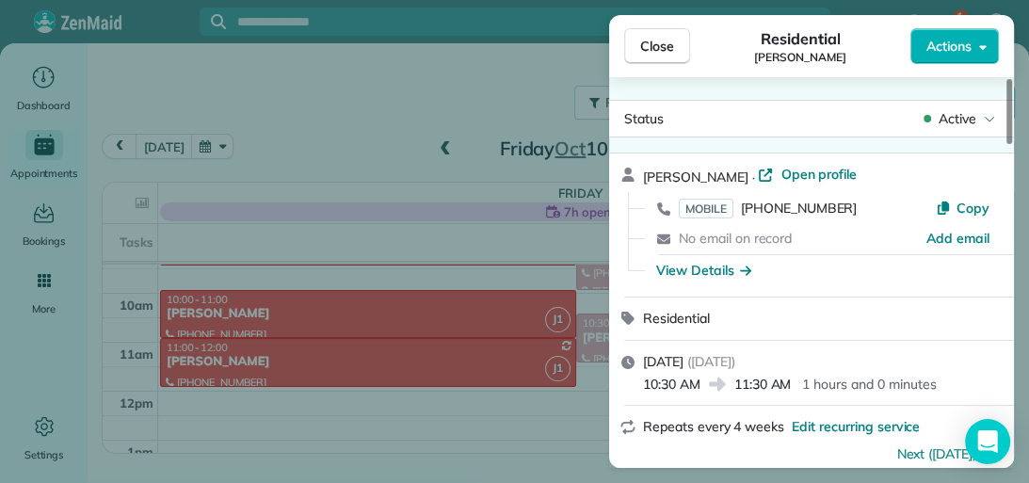
drag, startPoint x: 842, startPoint y: 478, endPoint x: 878, endPoint y: 236, distance: 244.5
click at [878, 236] on div "No email on record" at bounding box center [803, 239] width 248 height 20
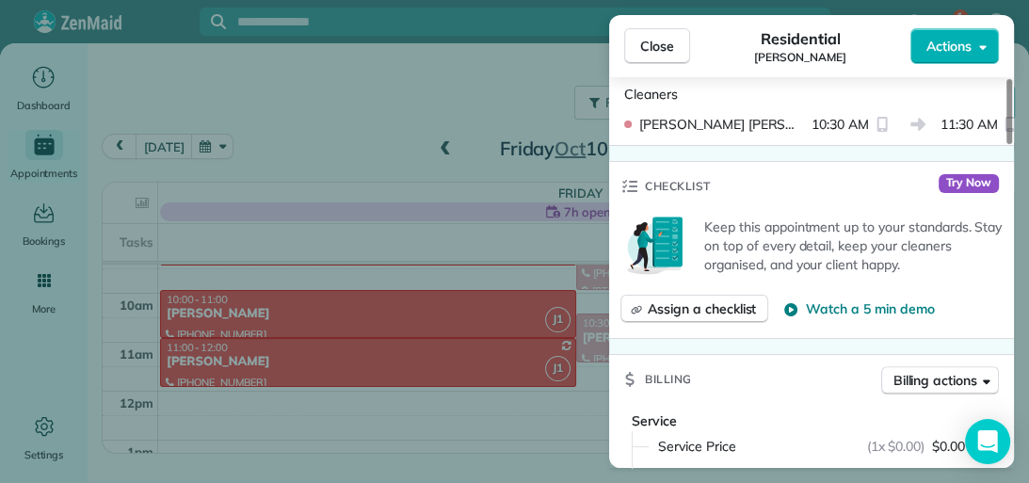
scroll to position [582, 0]
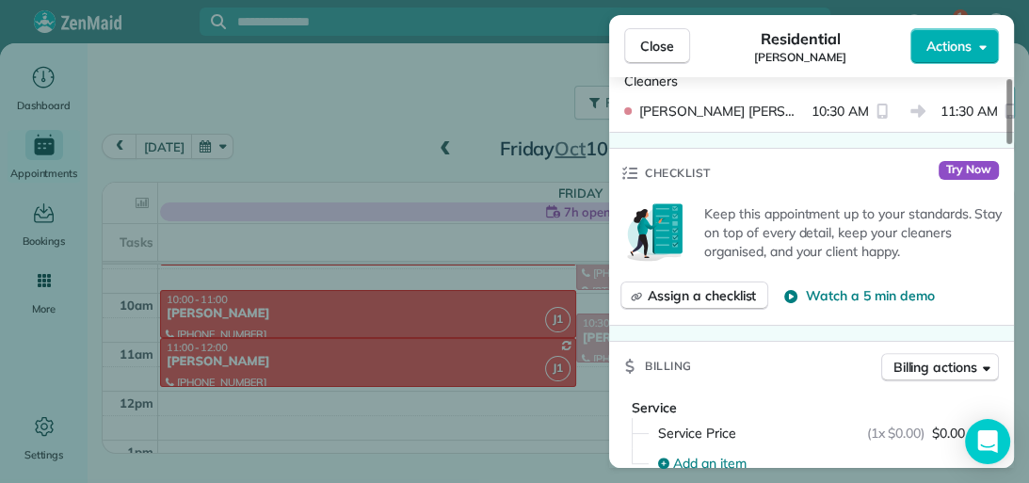
drag, startPoint x: 1005, startPoint y: 138, endPoint x: 1010, endPoint y: 234, distance: 96.1
click at [1010, 144] on div at bounding box center [1009, 111] width 6 height 65
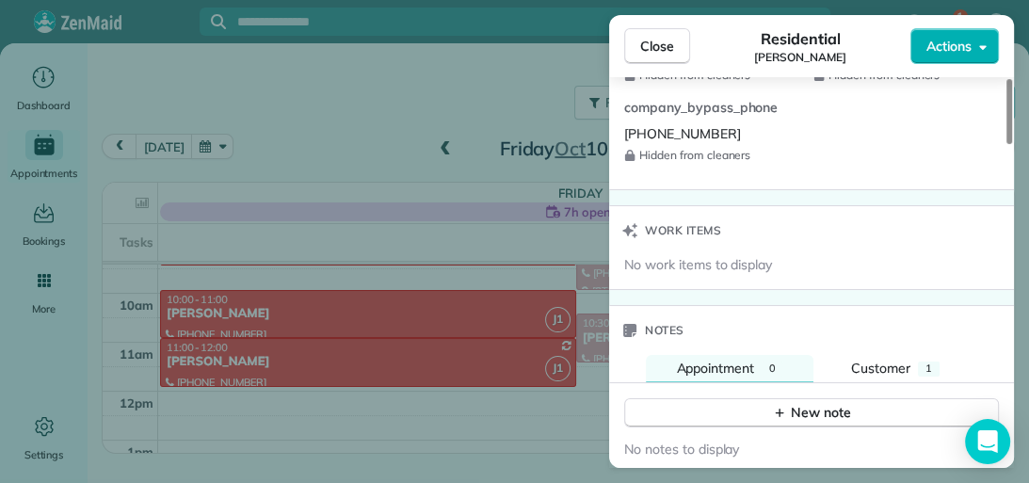
scroll to position [1509, 0]
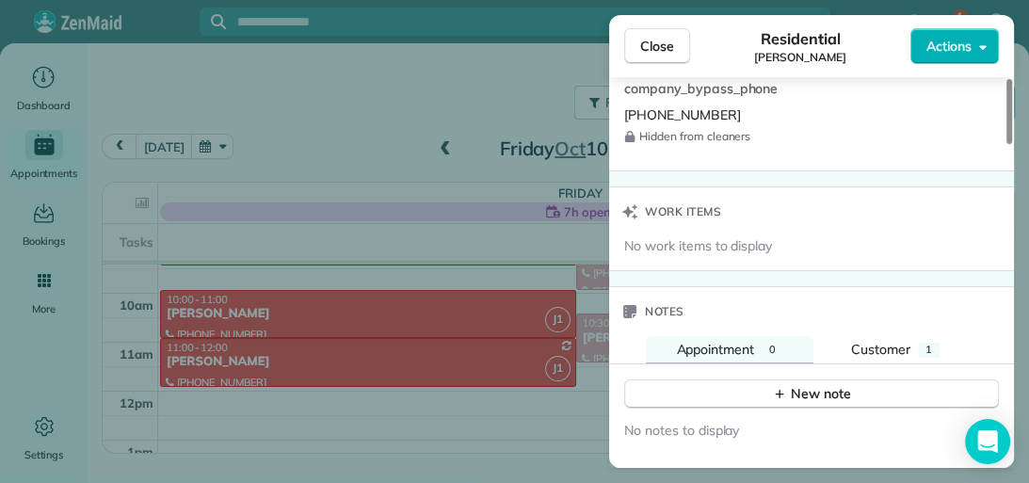
drag, startPoint x: 1009, startPoint y: 234, endPoint x: 1011, endPoint y: 386, distance: 151.5
click at [1011, 144] on div at bounding box center [1009, 111] width 6 height 65
click at [932, 343] on div "1" at bounding box center [929, 350] width 22 height 15
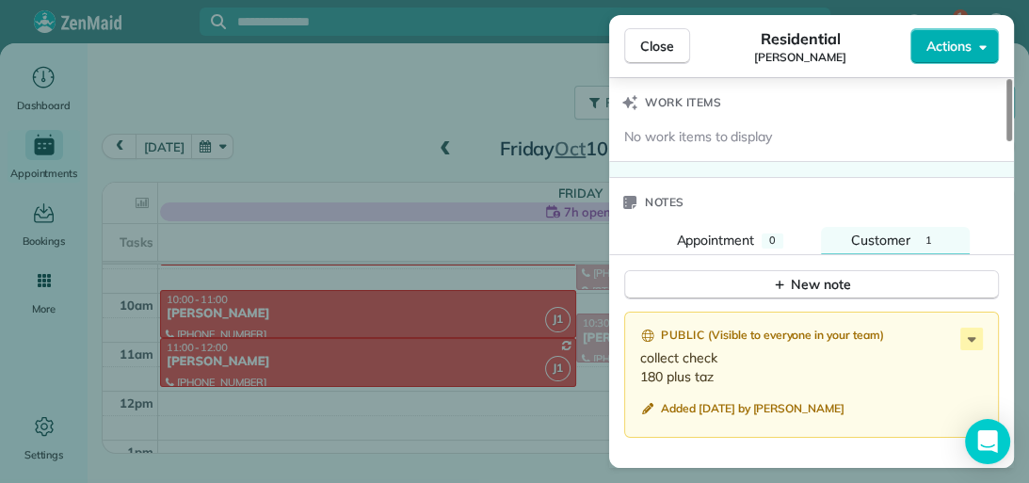
scroll to position [1666, 0]
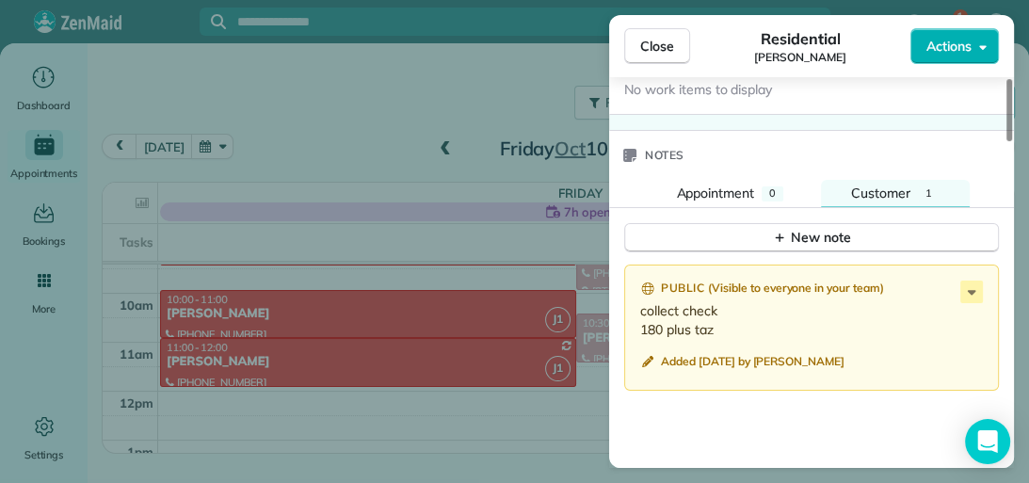
drag, startPoint x: 1009, startPoint y: 362, endPoint x: 1008, endPoint y: 375, distance: 13.2
click at [1008, 141] on div at bounding box center [1009, 110] width 6 height 62
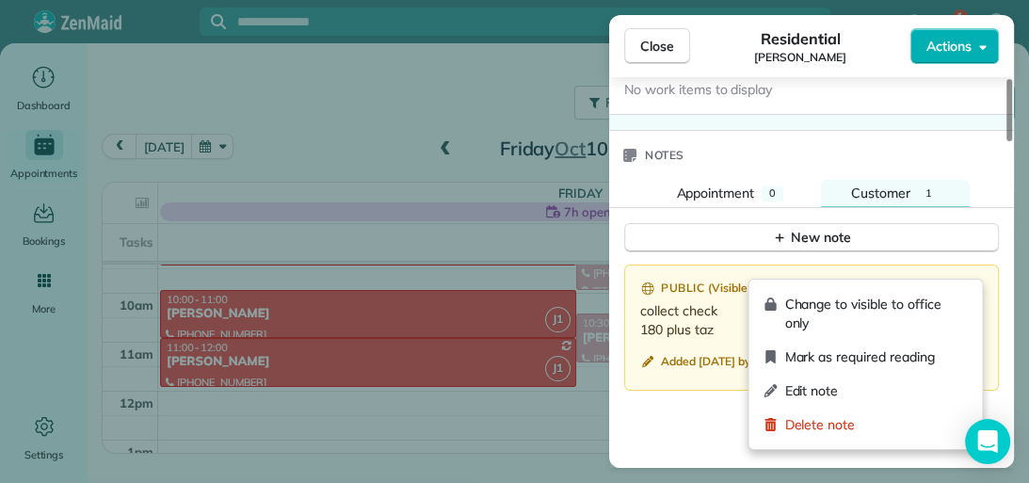
click at [980, 280] on icon at bounding box center [971, 291] width 23 height 23
click at [898, 399] on div "Edit note" at bounding box center [865, 391] width 218 height 34
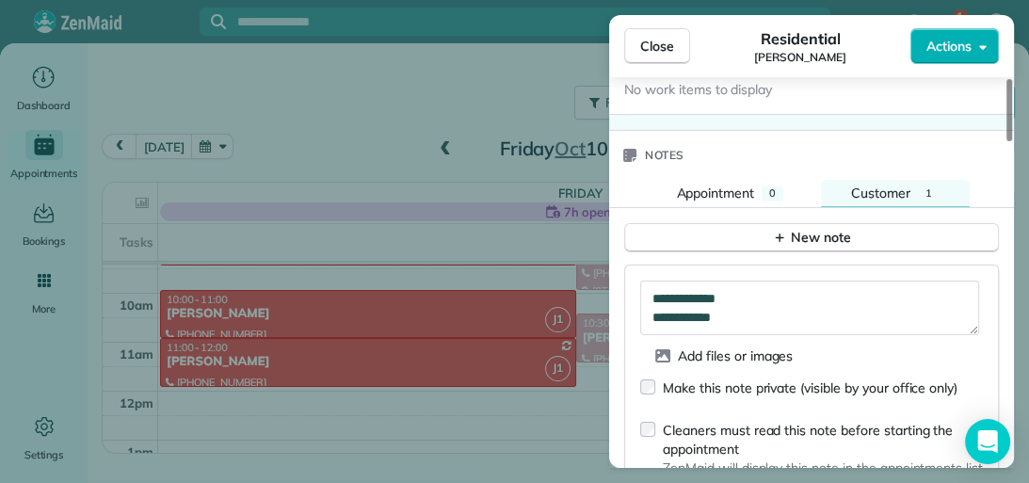
click at [656, 412] on div "Cleaners must read this note before starting the appointment ZenMaid will displ…" at bounding box center [811, 471] width 343 height 118
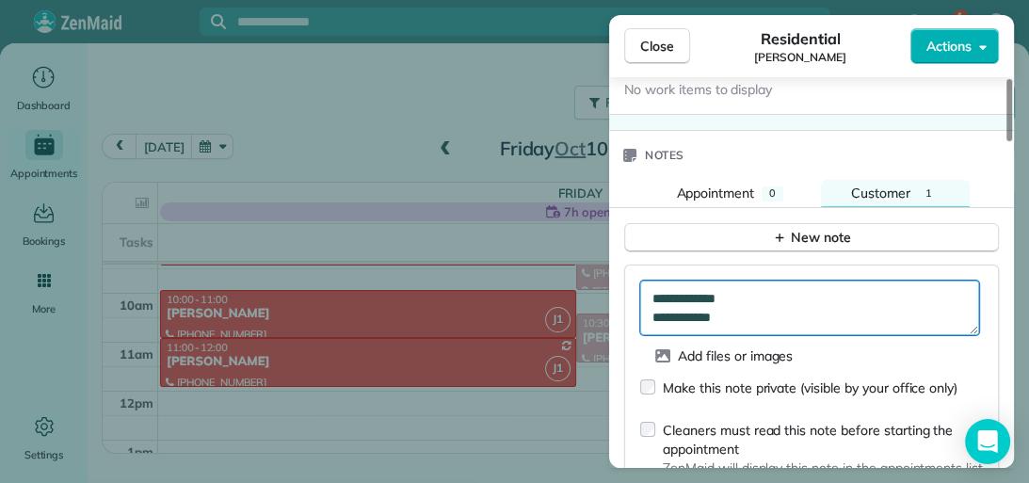
click at [729, 297] on textarea "**********" at bounding box center [809, 307] width 339 height 55
click at [729, 295] on textarea "**********" at bounding box center [809, 307] width 339 height 55
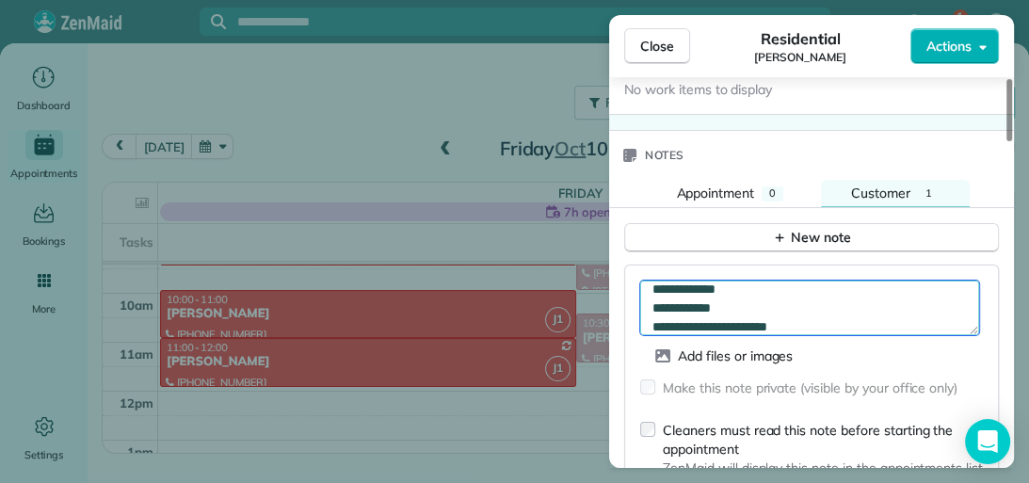
scroll to position [28, 0]
type textarea "**********"
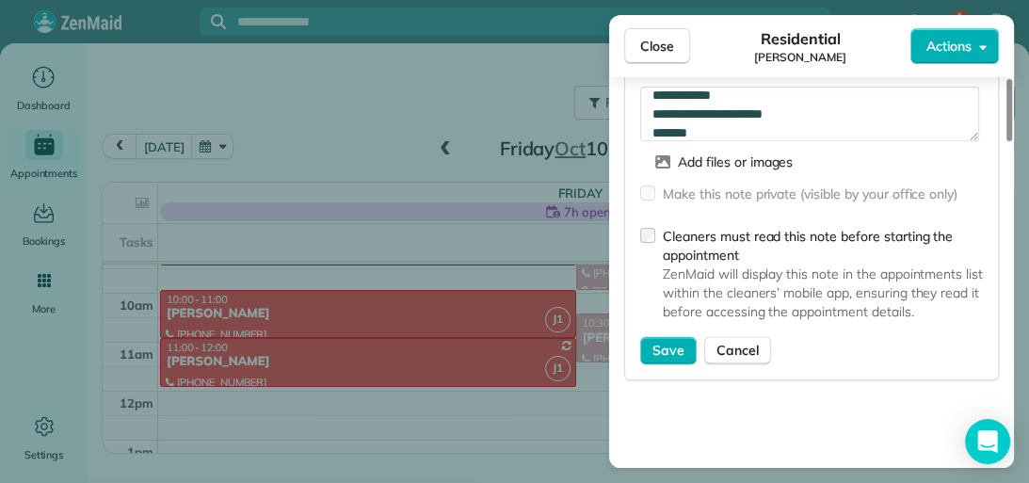
scroll to position [1865, 0]
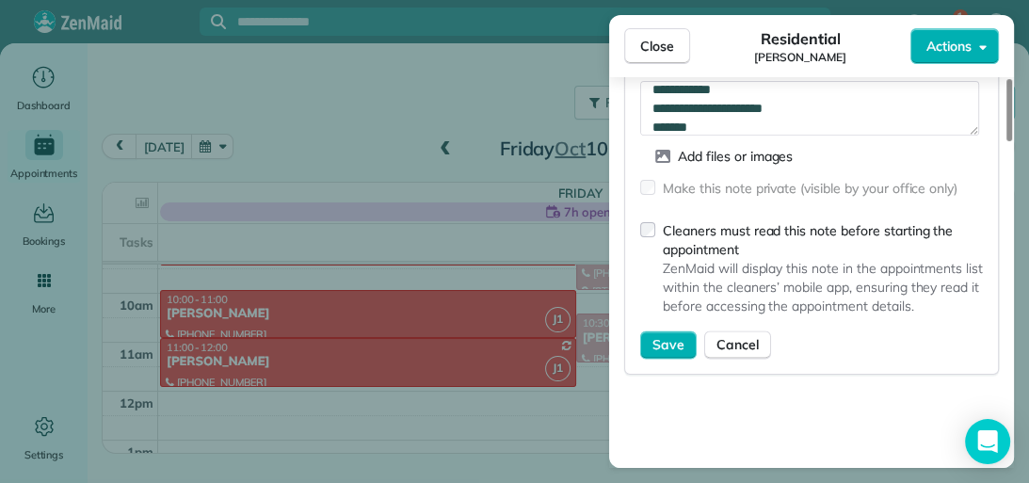
drag, startPoint x: 1011, startPoint y: 364, endPoint x: 1009, endPoint y: 395, distance: 31.1
click at [1009, 141] on div at bounding box center [1009, 110] width 6 height 62
click at [656, 330] on button "Save" at bounding box center [668, 344] width 56 height 28
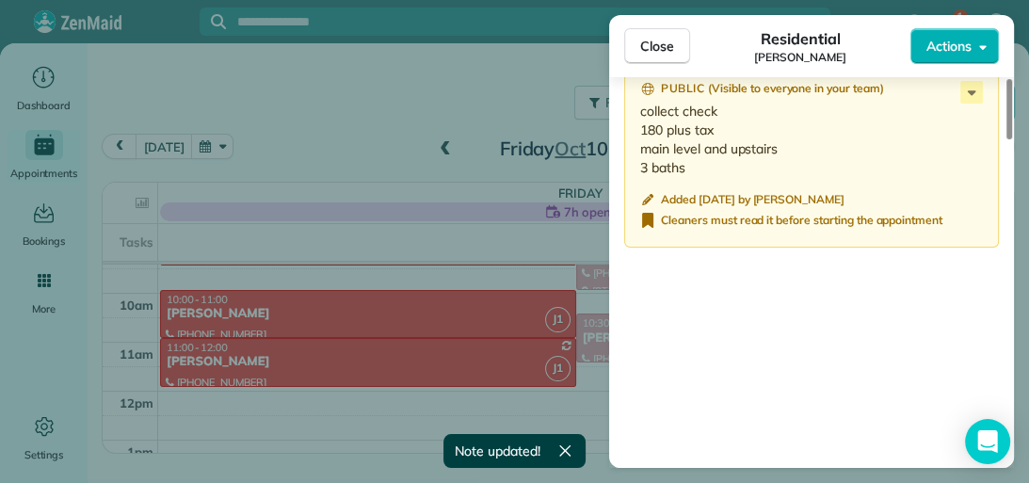
click at [653, 49] on span "Close" at bounding box center [657, 46] width 34 height 19
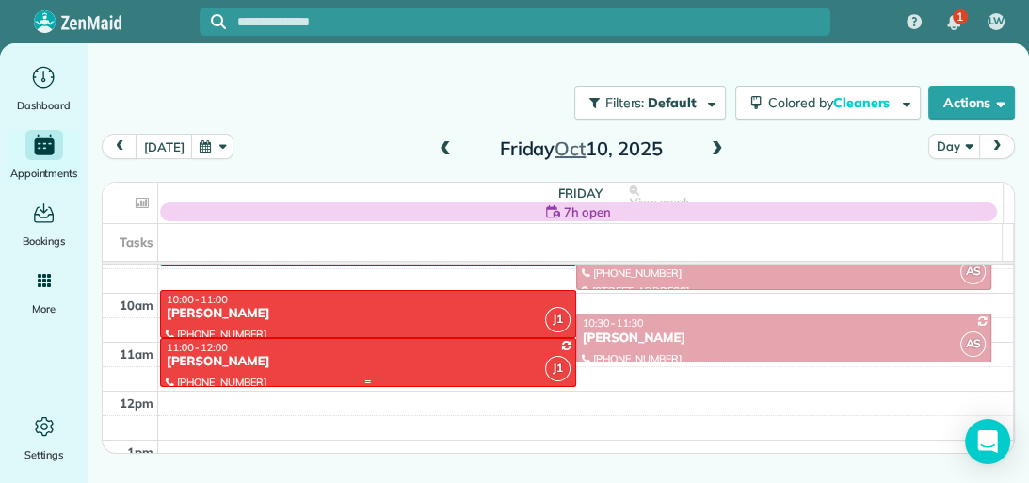
click at [453, 356] on div "[PERSON_NAME]" at bounding box center [368, 362] width 405 height 16
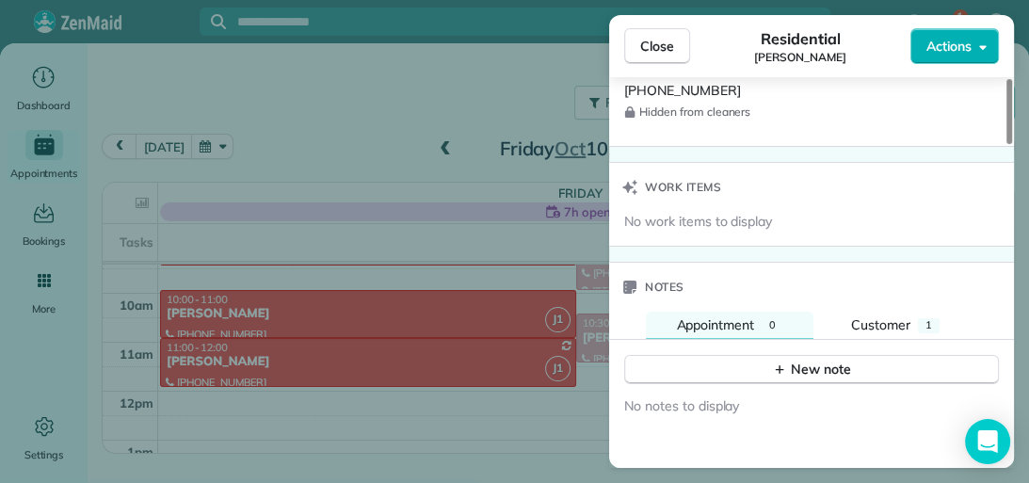
scroll to position [1525, 0]
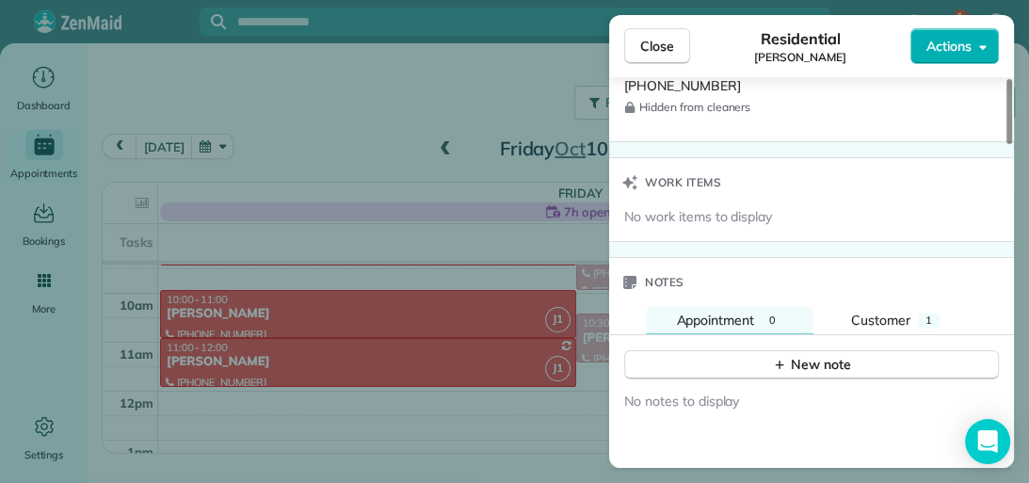
drag, startPoint x: 1009, startPoint y: 136, endPoint x: 1016, endPoint y: 389, distance: 252.3
click at [1012, 144] on div at bounding box center [1009, 111] width 6 height 65
click at [929, 316] on span "1" at bounding box center [928, 319] width 7 height 13
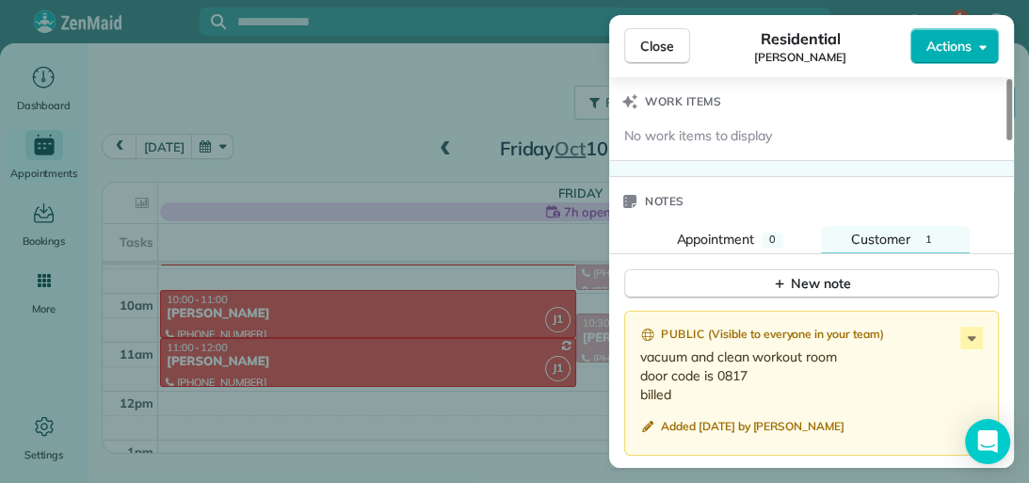
scroll to position [1610, 0]
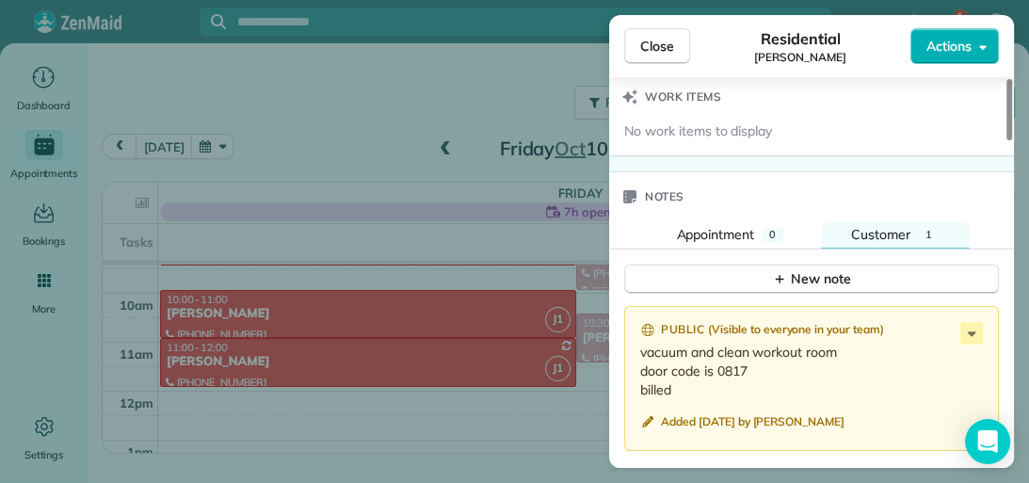
drag, startPoint x: 1009, startPoint y: 360, endPoint x: 1009, endPoint y: 374, distance: 13.2
click at [1009, 140] on div at bounding box center [1009, 109] width 6 height 61
click at [961, 327] on icon at bounding box center [971, 333] width 23 height 23
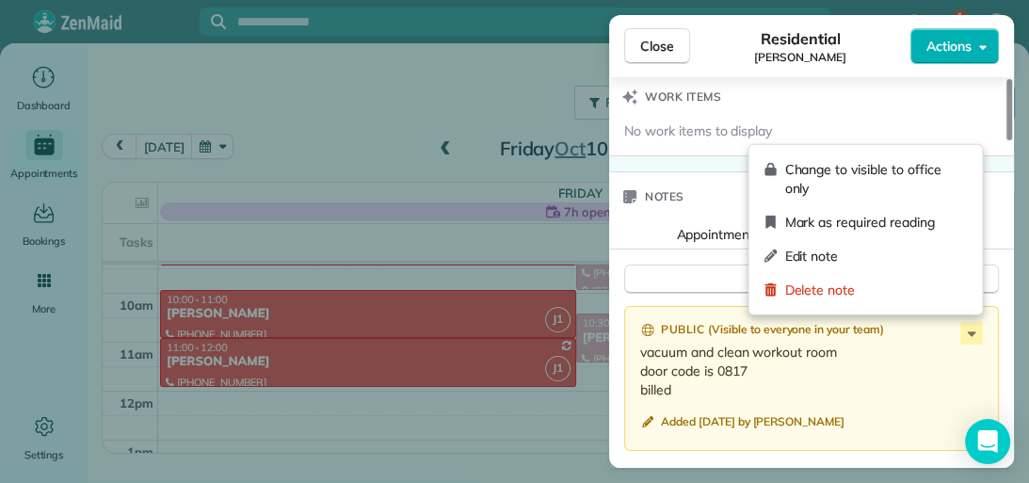
click at [841, 249] on span "Edit note" at bounding box center [875, 256] width 183 height 19
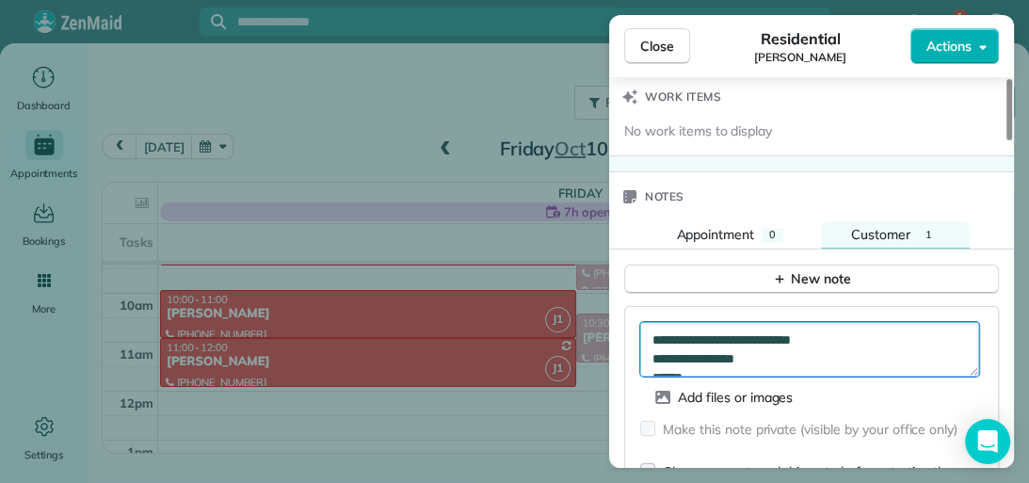
scroll to position [19, 0]
click at [698, 353] on textarea "**********" at bounding box center [809, 349] width 339 height 55
click at [775, 331] on textarea "**********" at bounding box center [809, 349] width 339 height 55
type textarea "**********"
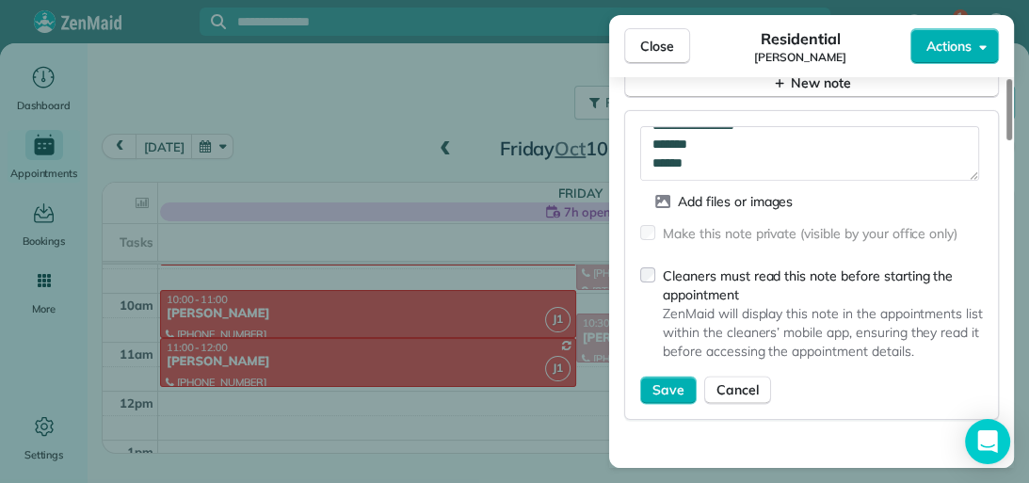
scroll to position [1840, 0]
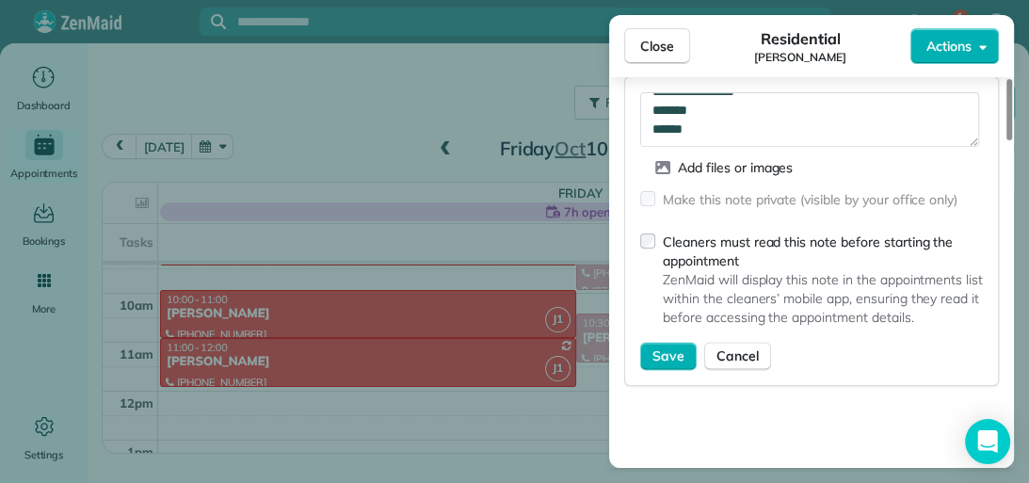
drag, startPoint x: 1009, startPoint y: 358, endPoint x: 1006, endPoint y: 394, distance: 36.8
click at [1006, 140] on div at bounding box center [1009, 109] width 6 height 61
click at [677, 350] on span "Save" at bounding box center [668, 355] width 32 height 19
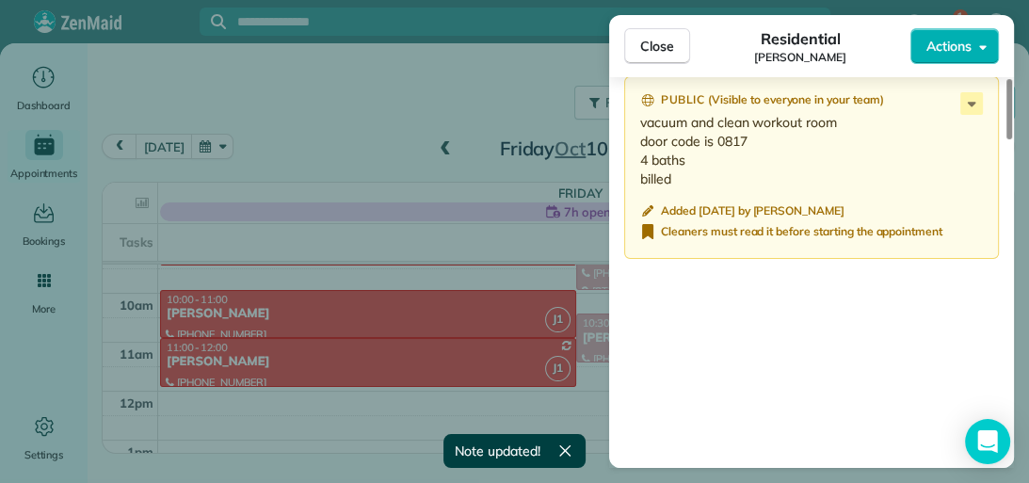
click at [669, 52] on span "Close" at bounding box center [657, 46] width 34 height 19
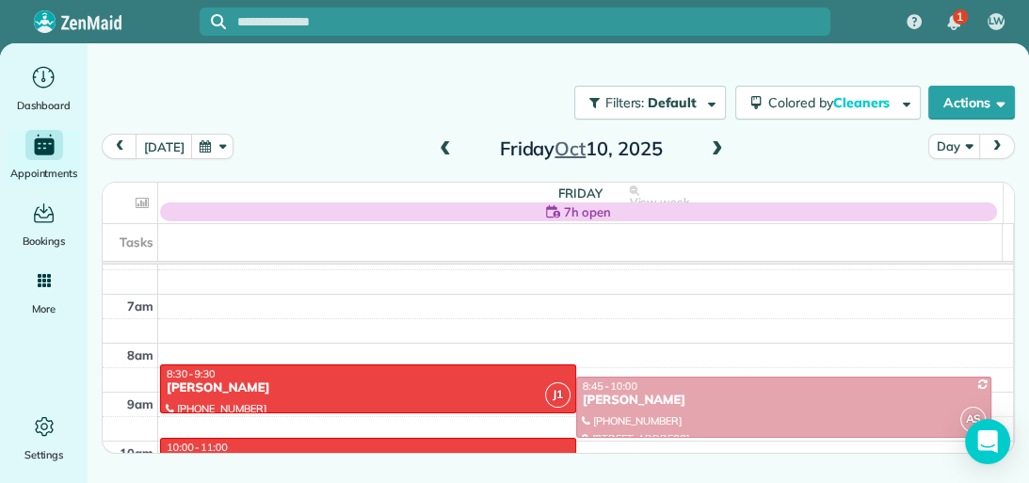
scroll to position [284, 0]
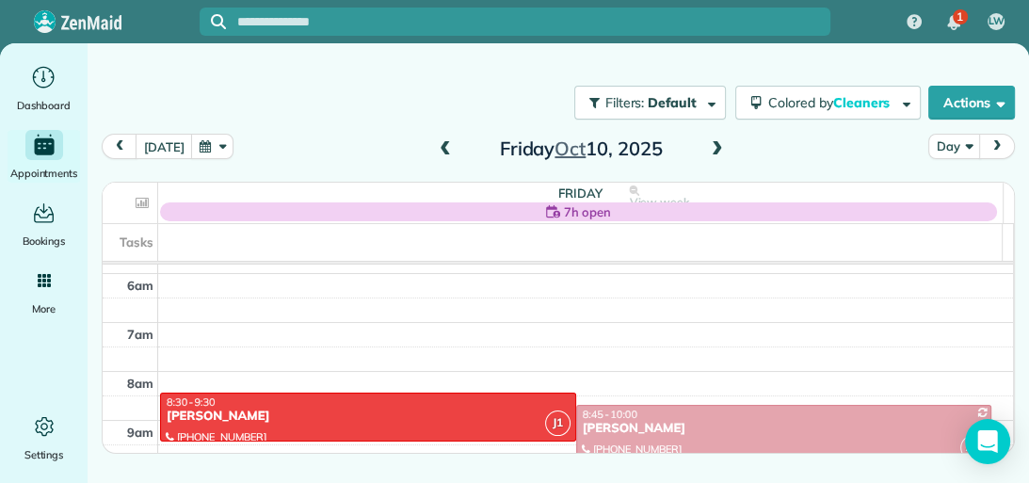
click at [447, 150] on span at bounding box center [445, 149] width 21 height 17
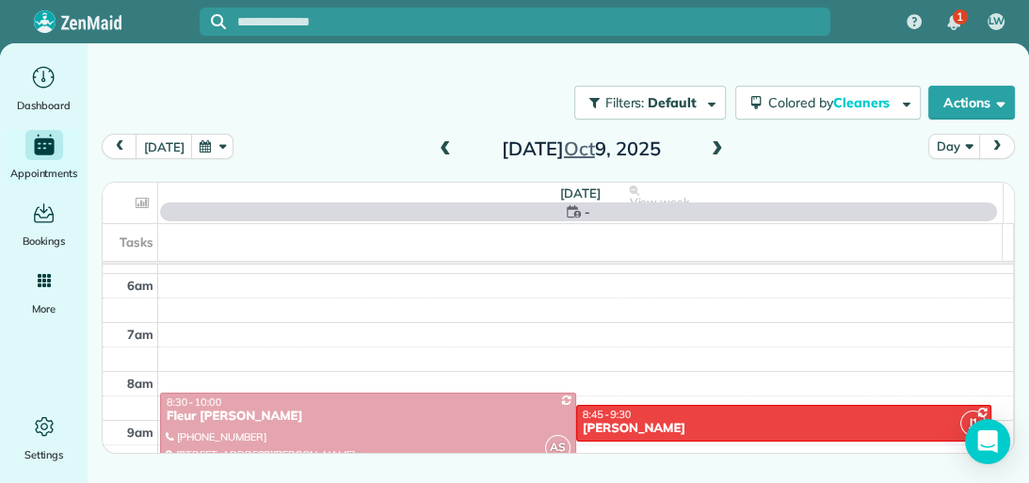
scroll to position [341, 0]
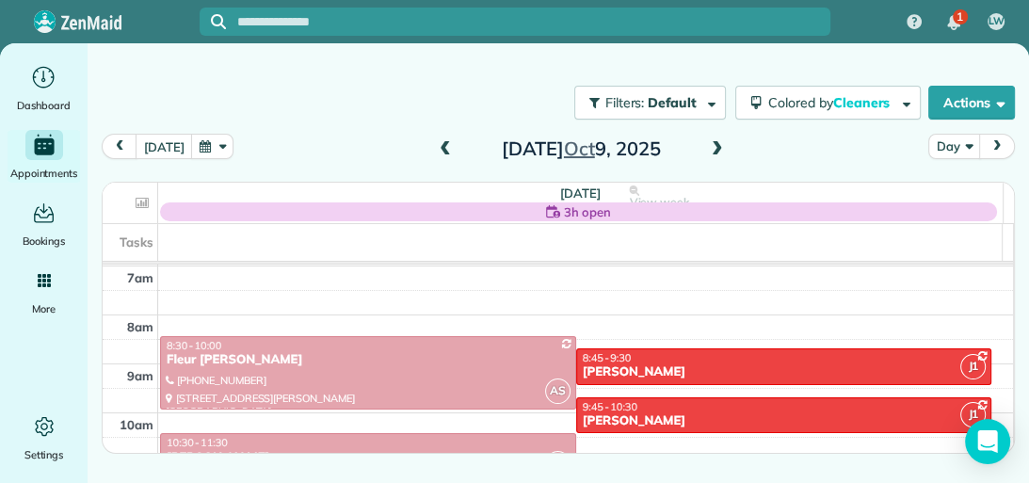
click at [447, 150] on span at bounding box center [445, 149] width 21 height 17
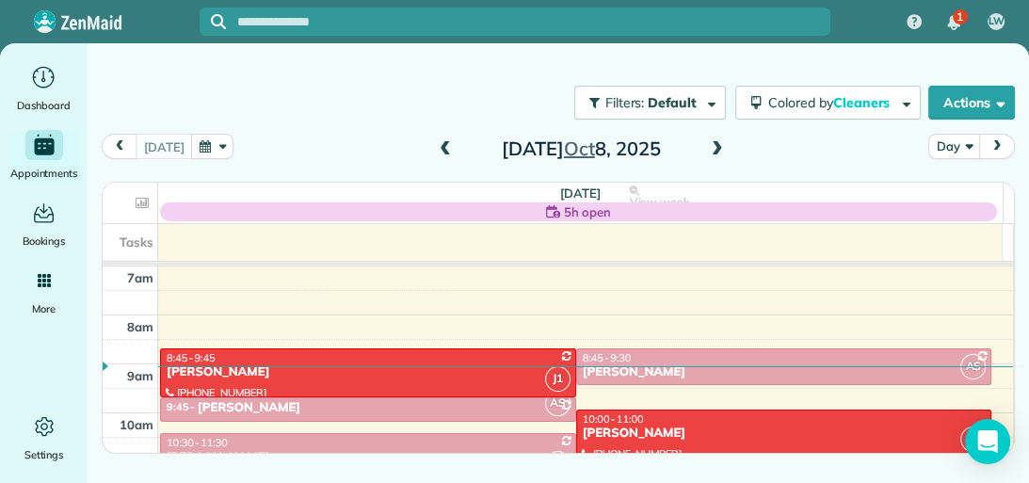
click at [447, 150] on span at bounding box center [445, 149] width 21 height 17
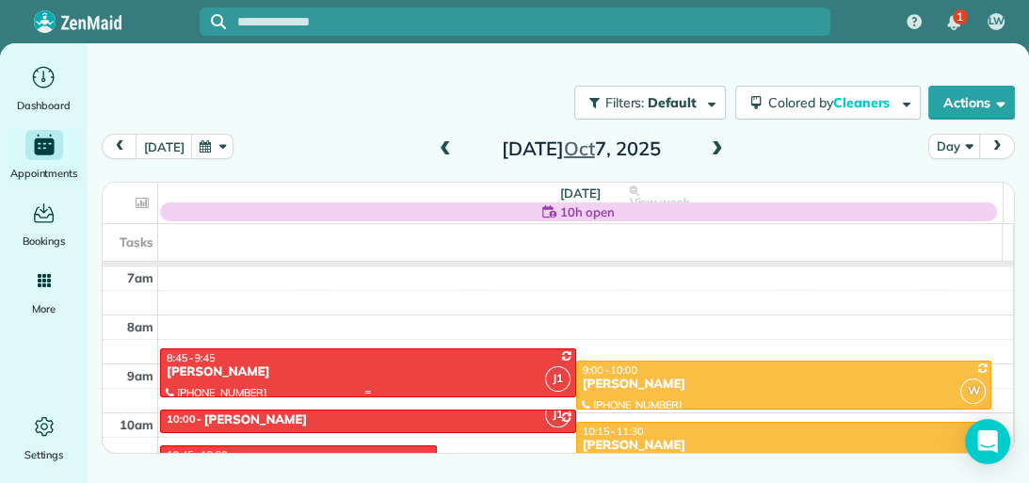
click at [418, 369] on div "[PERSON_NAME]" at bounding box center [368, 372] width 405 height 16
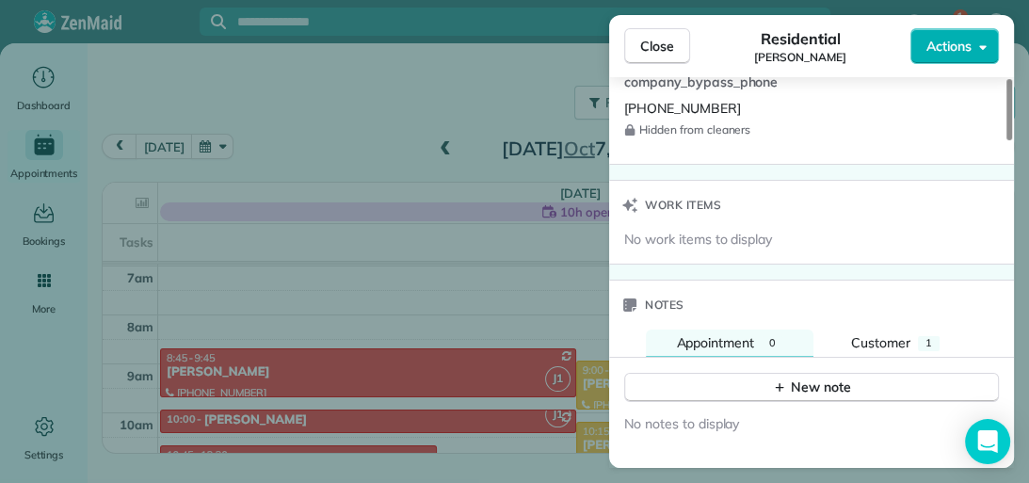
scroll to position [1508, 0]
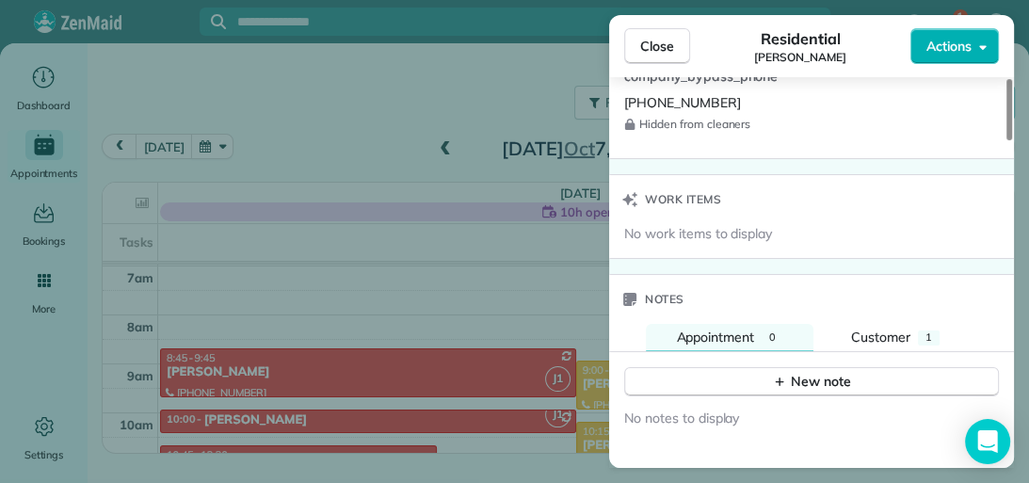
drag, startPoint x: 1006, startPoint y: 154, endPoint x: 1000, endPoint y: 366, distance: 211.8
click at [1006, 140] on div at bounding box center [1009, 109] width 6 height 61
click at [892, 331] on span "Customer" at bounding box center [880, 336] width 59 height 17
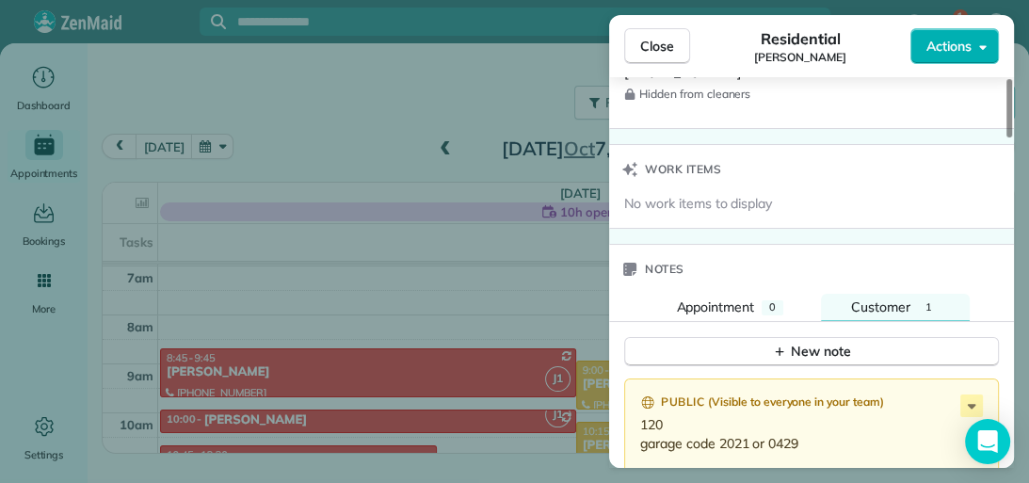
scroll to position [1543, 0]
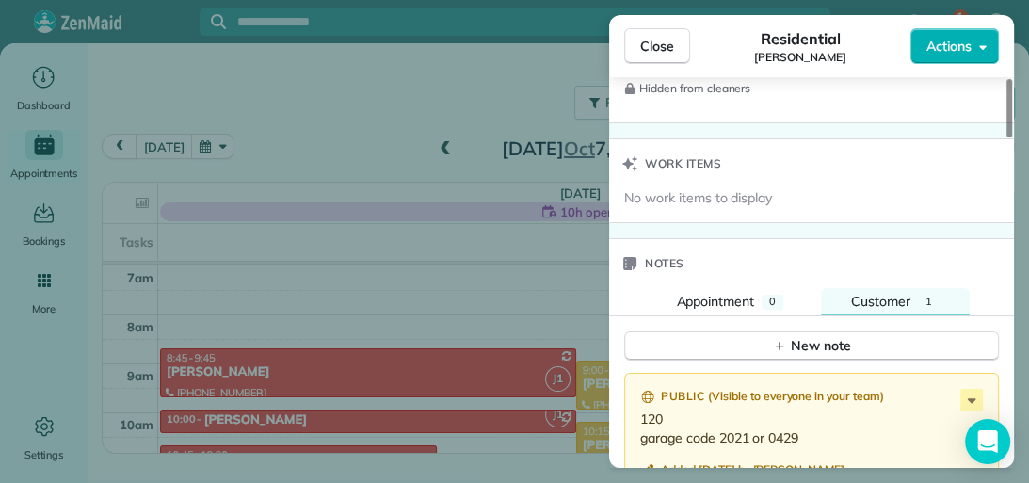
drag, startPoint x: 1001, startPoint y: 290, endPoint x: 1001, endPoint y: 335, distance: 45.2
click at [1006, 137] on div at bounding box center [1009, 108] width 6 height 58
click at [940, 295] on button "Customer 1" at bounding box center [895, 302] width 149 height 28
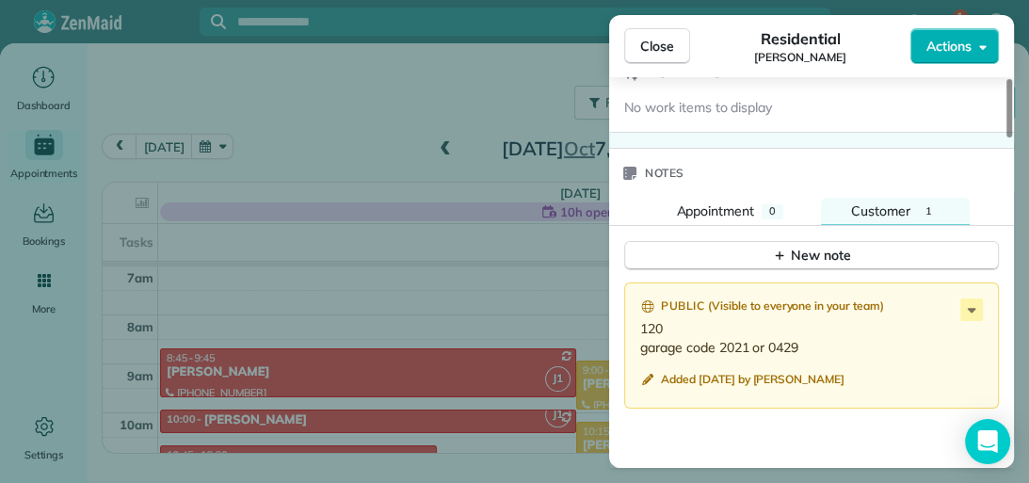
scroll to position [1649, 0]
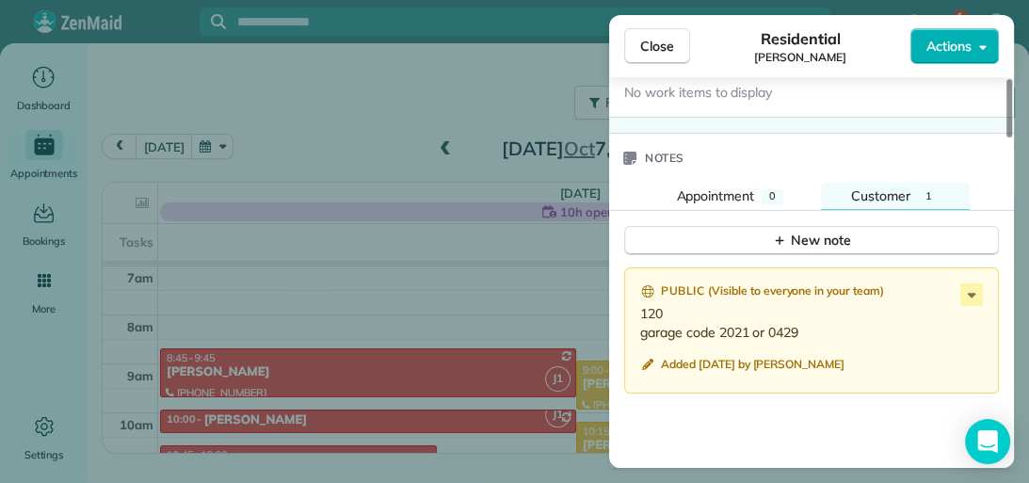
click at [1009, 137] on div at bounding box center [1009, 108] width 6 height 58
click at [971, 292] on icon at bounding box center [971, 294] width 23 height 23
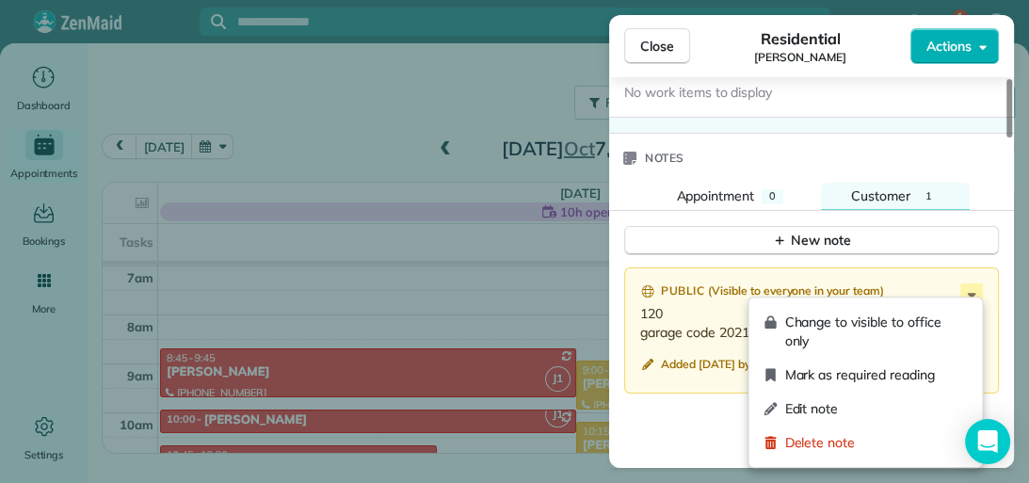
click at [916, 405] on span "Edit note" at bounding box center [875, 408] width 183 height 19
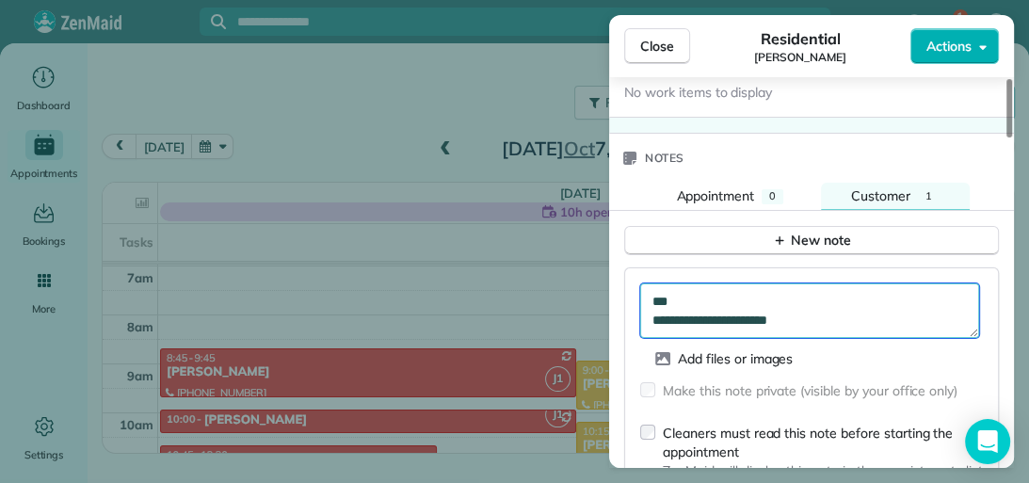
click at [829, 306] on textarea "**********" at bounding box center [809, 310] width 339 height 55
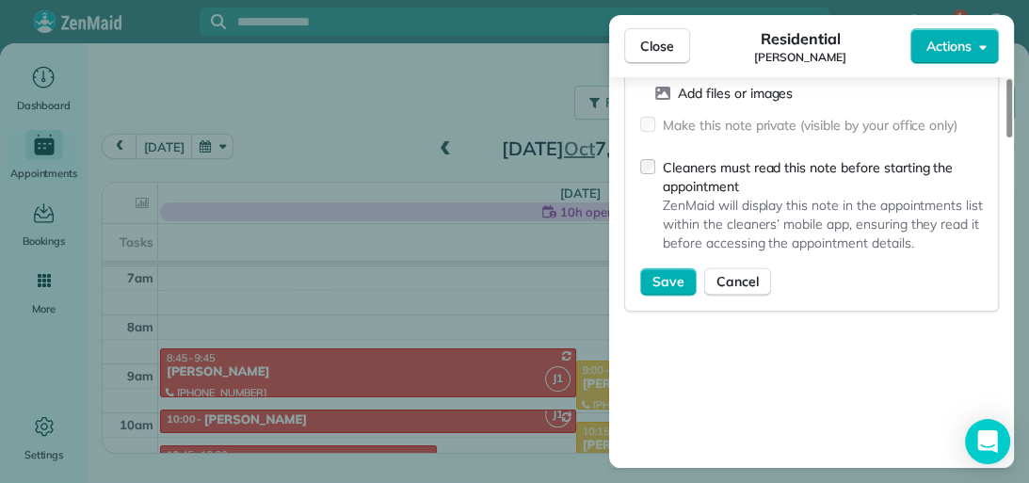
scroll to position [1959, 0]
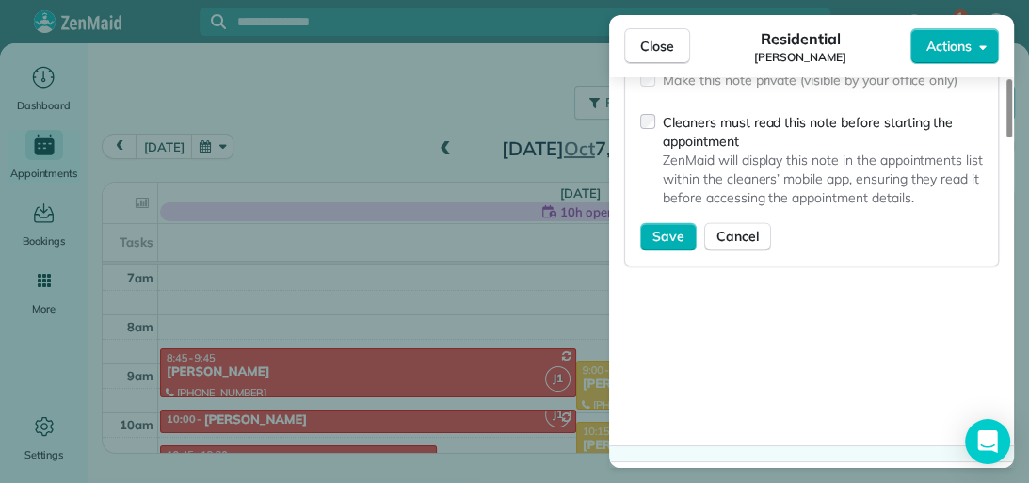
drag, startPoint x: 1006, startPoint y: 358, endPoint x: 1012, endPoint y: 404, distance: 46.5
click at [1012, 137] on div at bounding box center [1009, 108] width 6 height 58
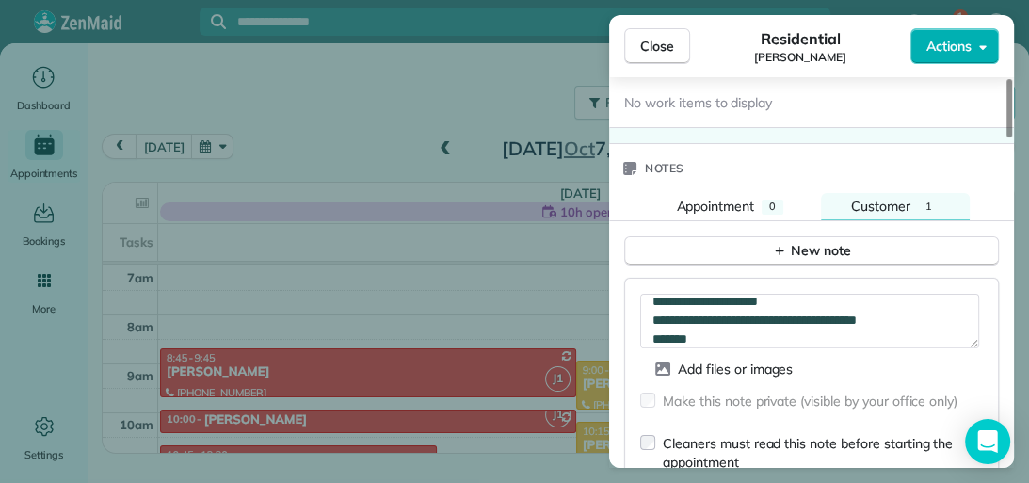
scroll to position [1644, 0]
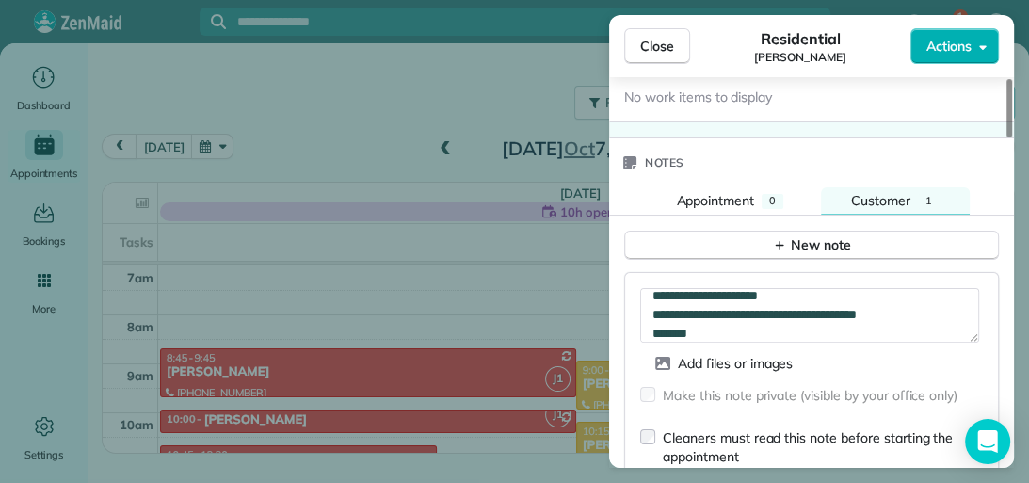
drag, startPoint x: 1007, startPoint y: 390, endPoint x: 991, endPoint y: 343, distance: 49.7
click at [1006, 137] on div at bounding box center [1009, 108] width 6 height 58
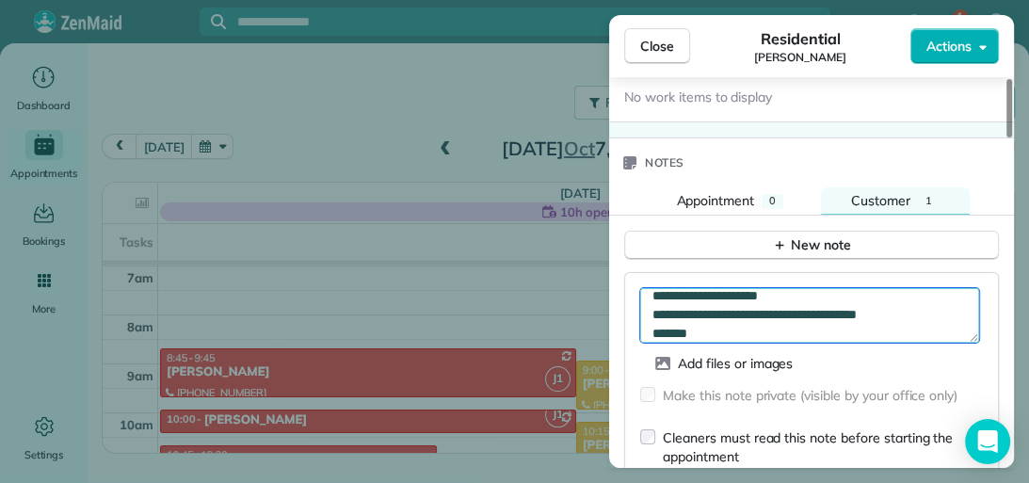
click at [717, 324] on textarea "**********" at bounding box center [809, 315] width 339 height 55
type textarea "**********"
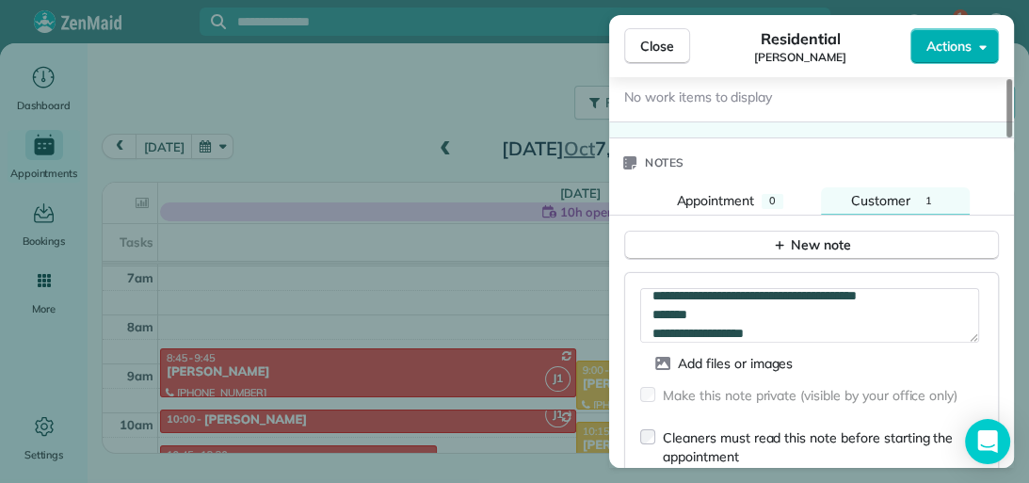
scroll to position [1810, 0]
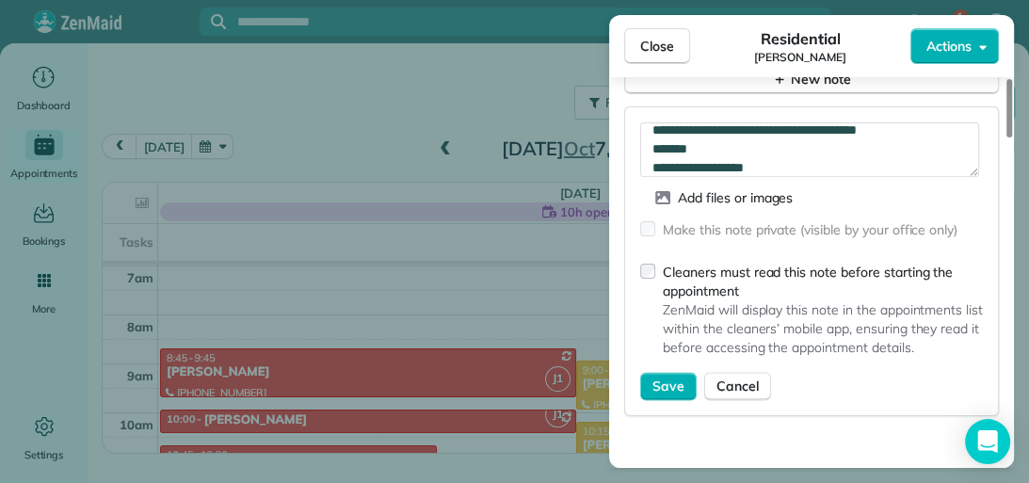
click at [1006, 137] on div at bounding box center [1009, 108] width 6 height 58
click at [653, 376] on span "Save" at bounding box center [668, 385] width 32 height 19
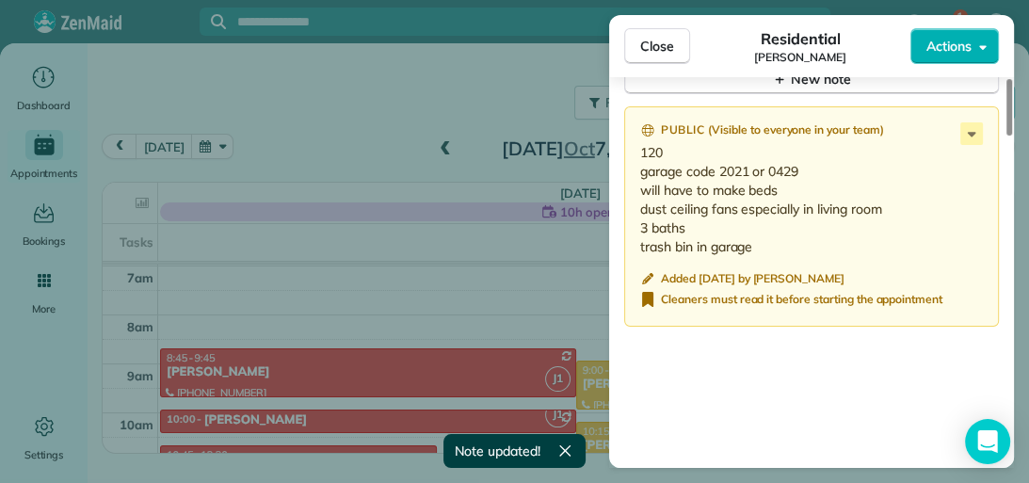
click at [668, 38] on span "Close" at bounding box center [657, 46] width 34 height 19
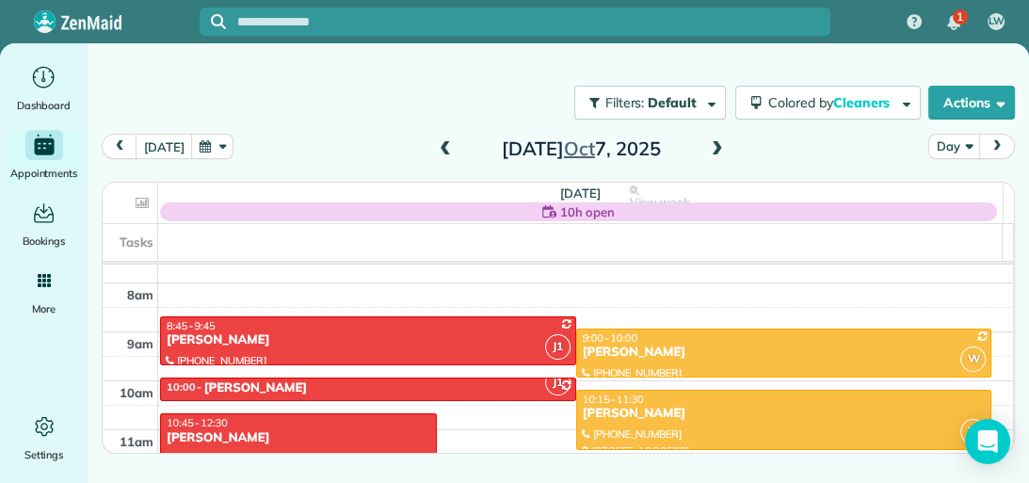
scroll to position [423, 0]
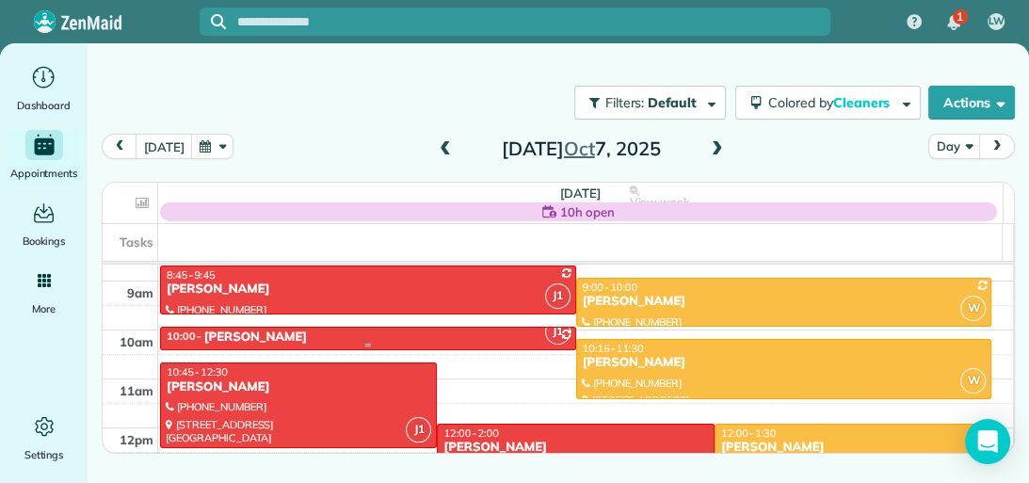
click at [503, 336] on div "10:00 - 10:30 [PERSON_NAME]" at bounding box center [368, 337] width 405 height 16
